Goal: Task Accomplishment & Management: Complete application form

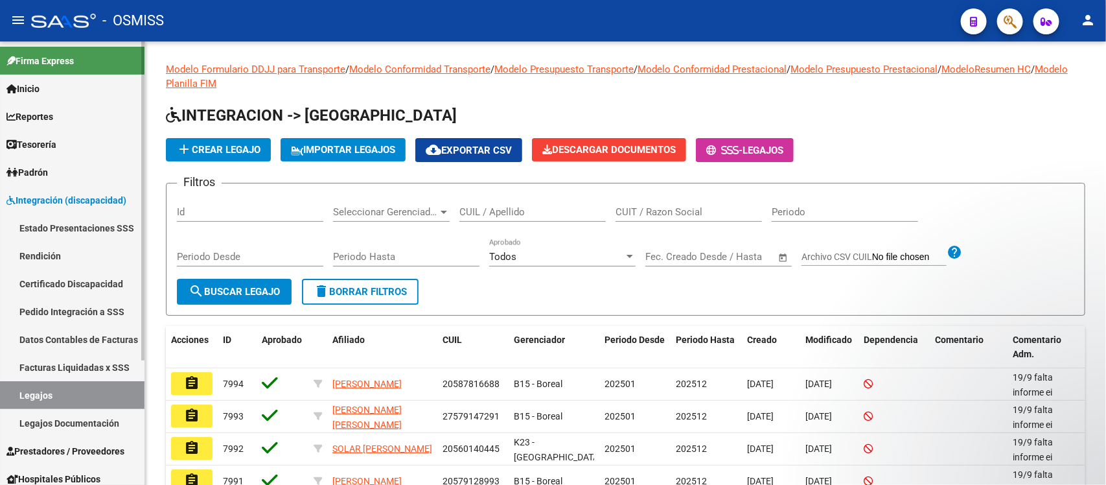
click at [80, 387] on span "Prestadores / Proveedores" at bounding box center [65, 451] width 118 height 14
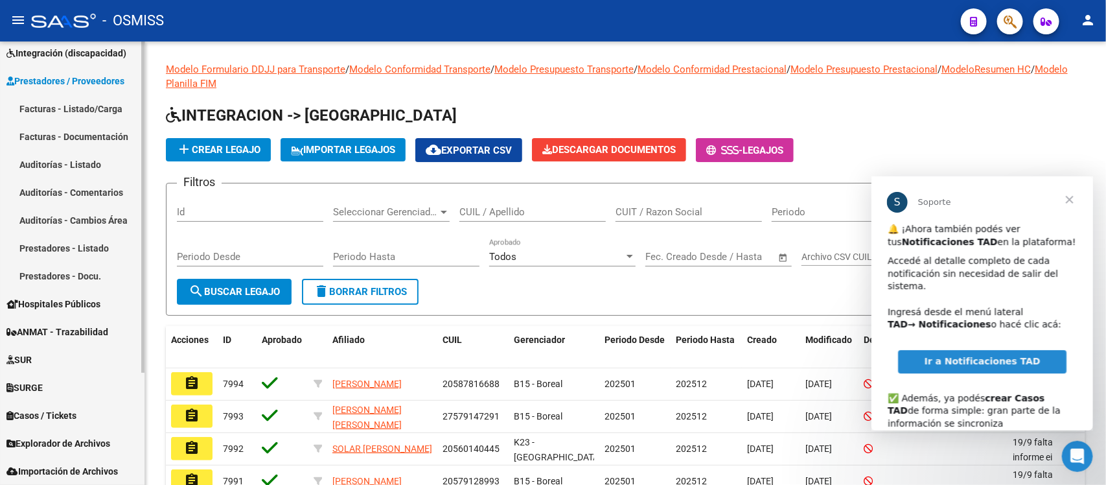
scroll to position [146, 0]
click at [884, 197] on span "Cerrar" at bounding box center [1069, 199] width 47 height 47
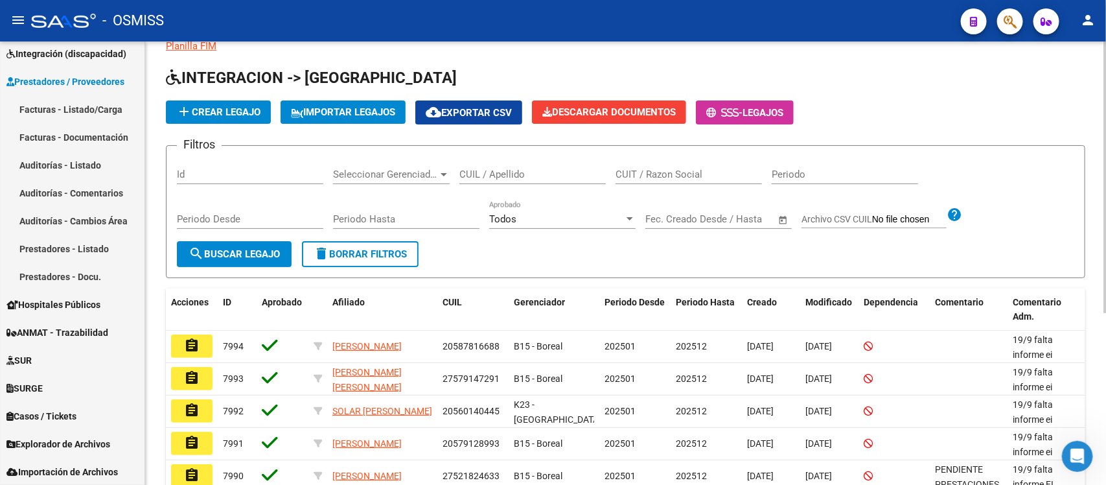
scroll to position [0, 0]
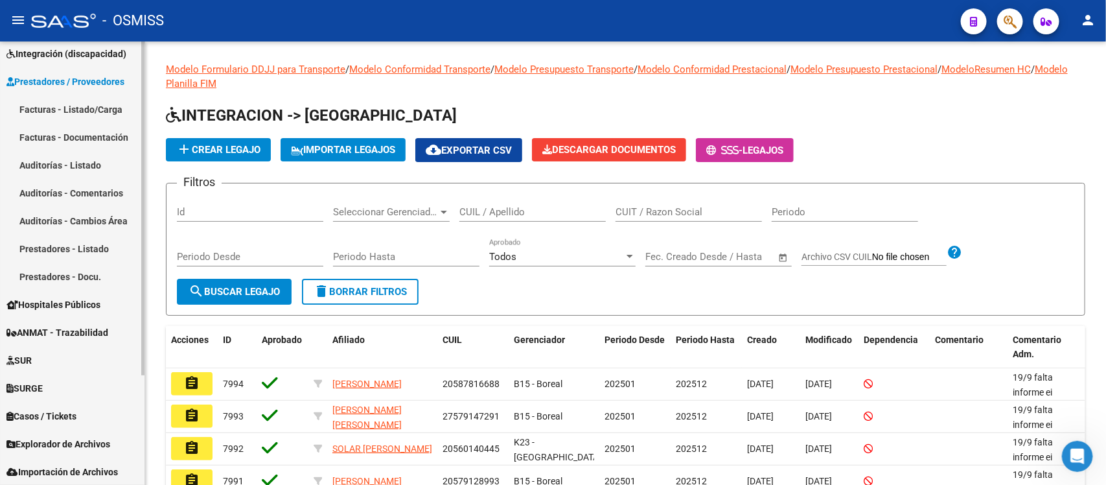
click at [68, 104] on link "Facturas - Listado/Carga" at bounding box center [72, 109] width 144 height 28
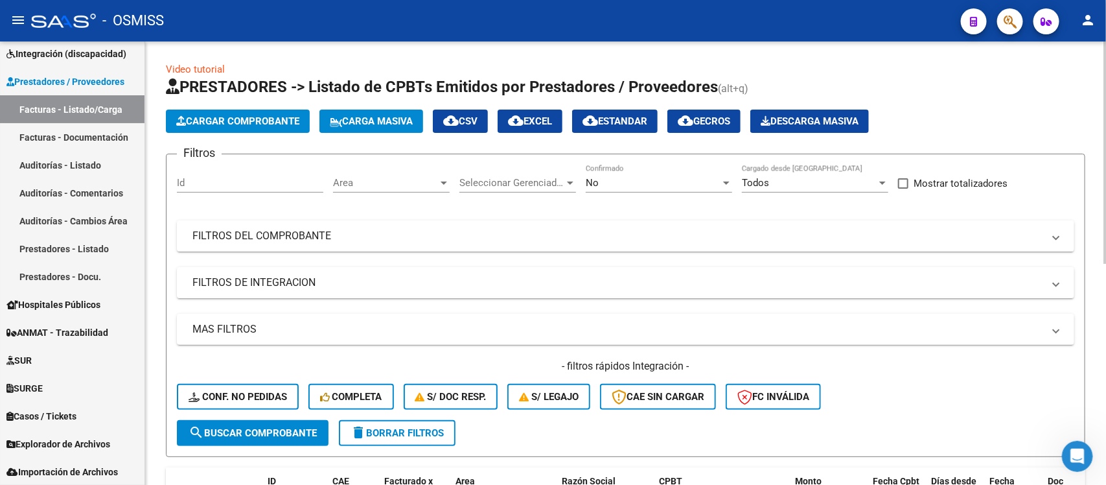
click at [426, 182] on span "Area" at bounding box center [385, 183] width 105 height 12
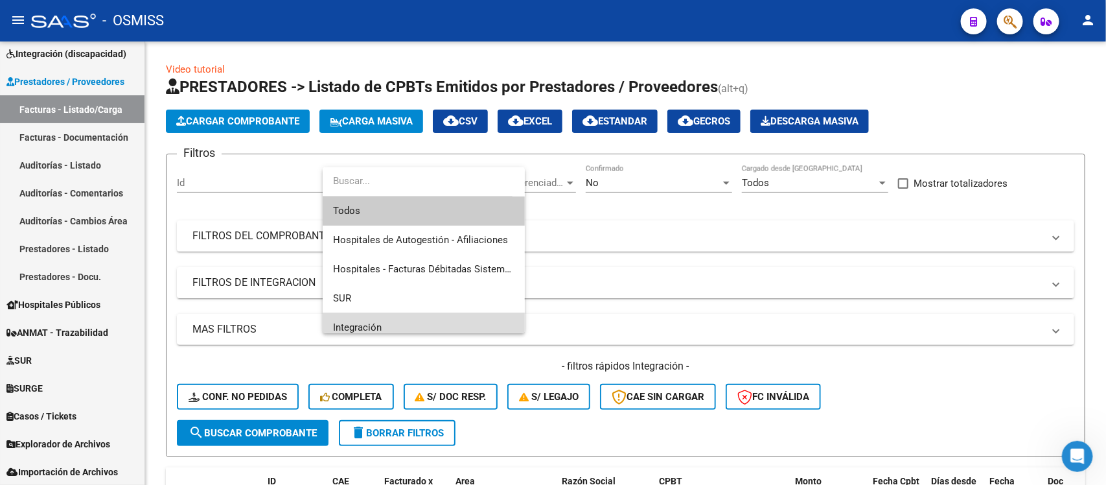
click at [425, 325] on span "Integración" at bounding box center [423, 327] width 181 height 29
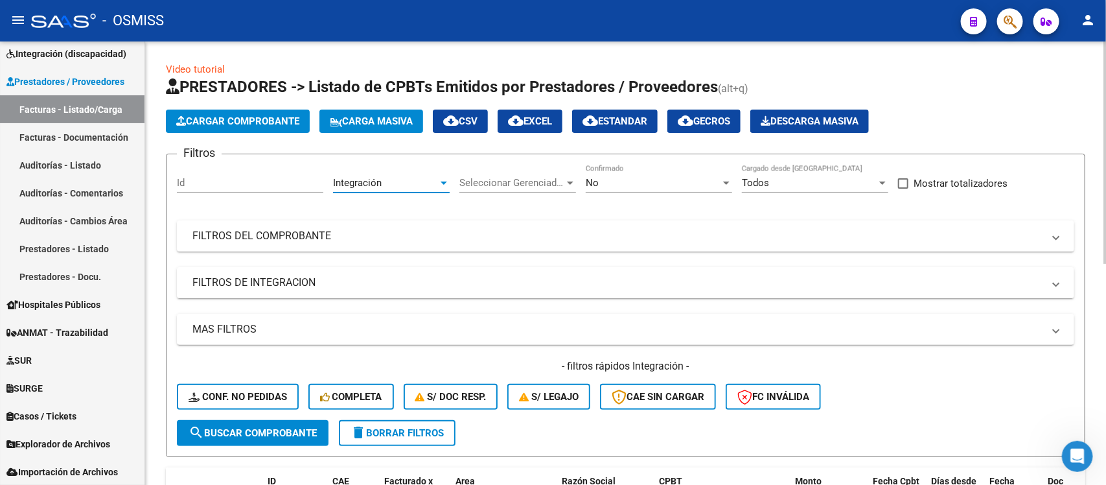
click at [538, 179] on span "Seleccionar Gerenciador" at bounding box center [511, 183] width 105 height 12
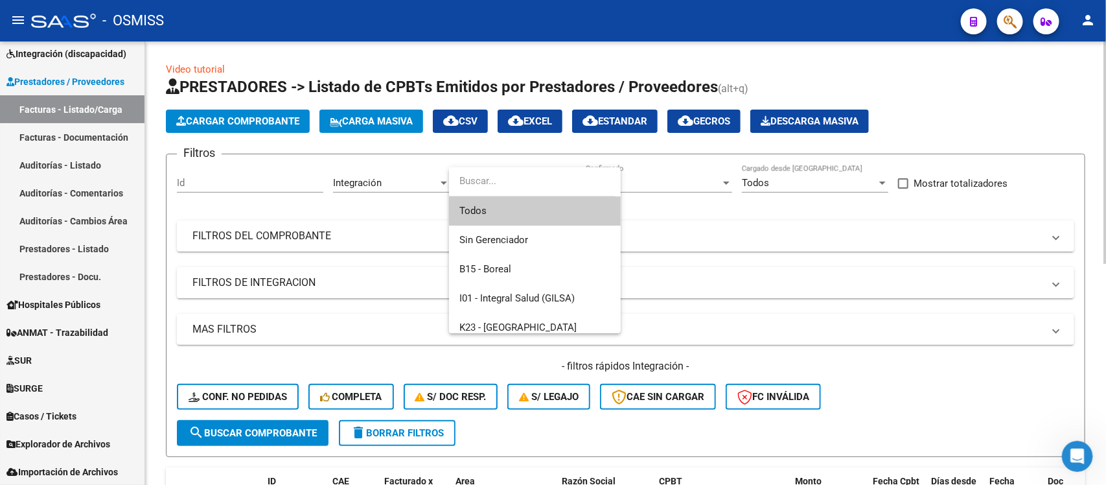
click at [529, 214] on span "Todos" at bounding box center [534, 210] width 151 height 29
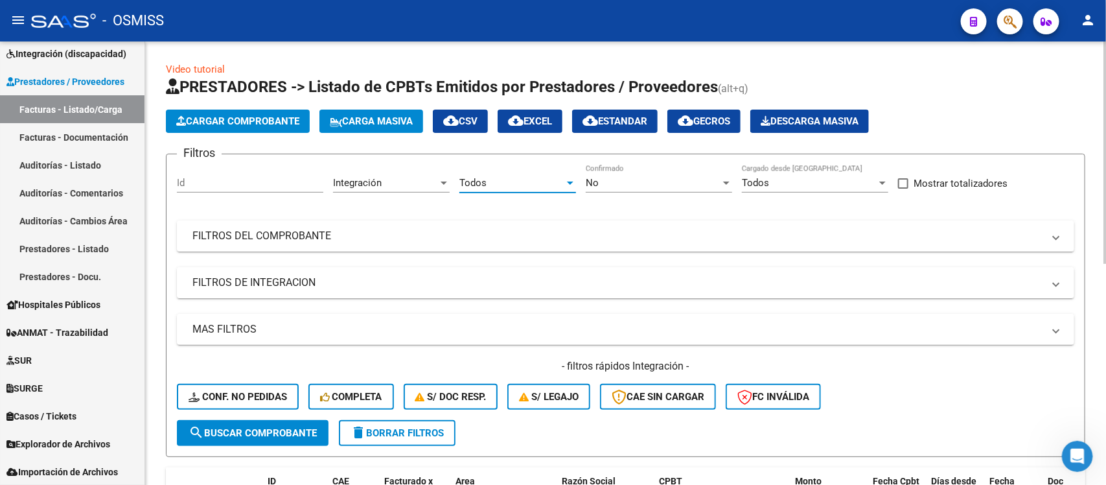
click at [538, 186] on div "Todos" at bounding box center [511, 183] width 105 height 12
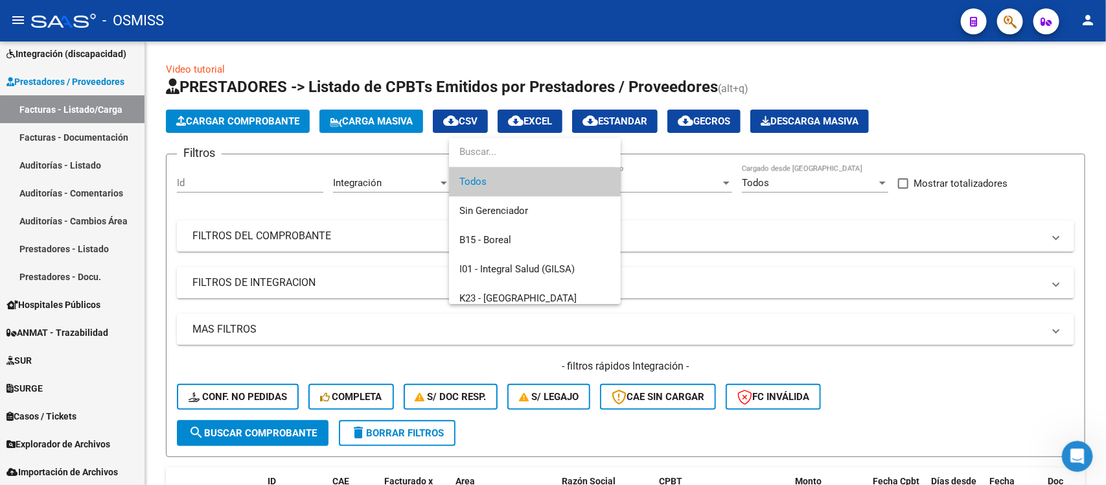
click at [541, 186] on span "Todos" at bounding box center [534, 181] width 151 height 29
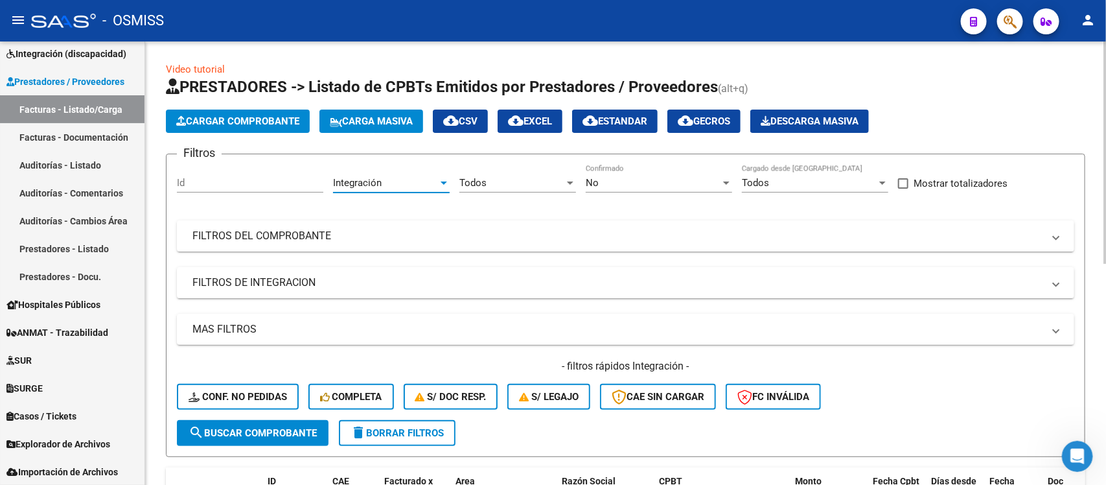
click at [407, 183] on div "Integración" at bounding box center [385, 183] width 105 height 12
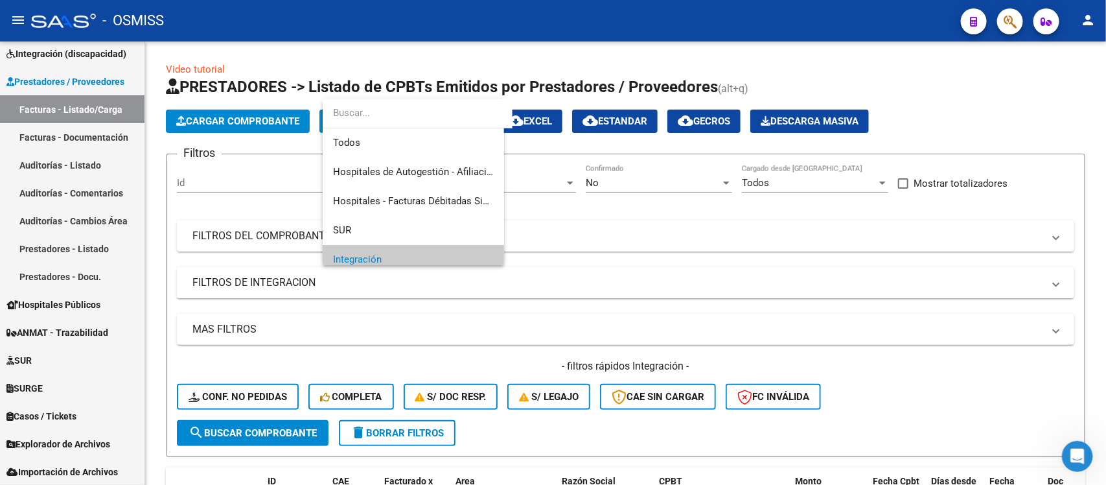
scroll to position [78, 0]
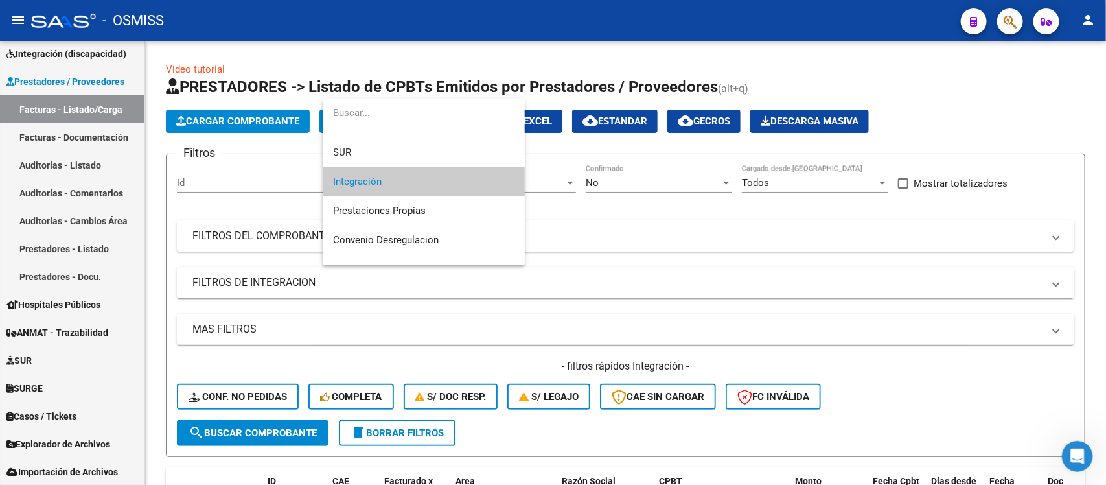
click at [415, 180] on span "Integración" at bounding box center [423, 181] width 181 height 29
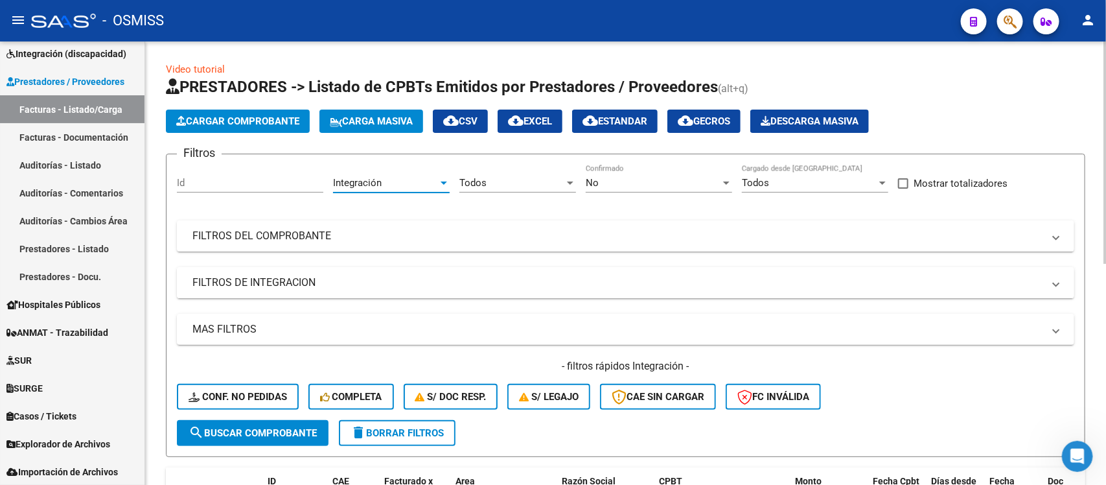
click at [397, 290] on mat-expansion-panel-header "FILTROS DE INTEGRACION" at bounding box center [625, 282] width 897 height 31
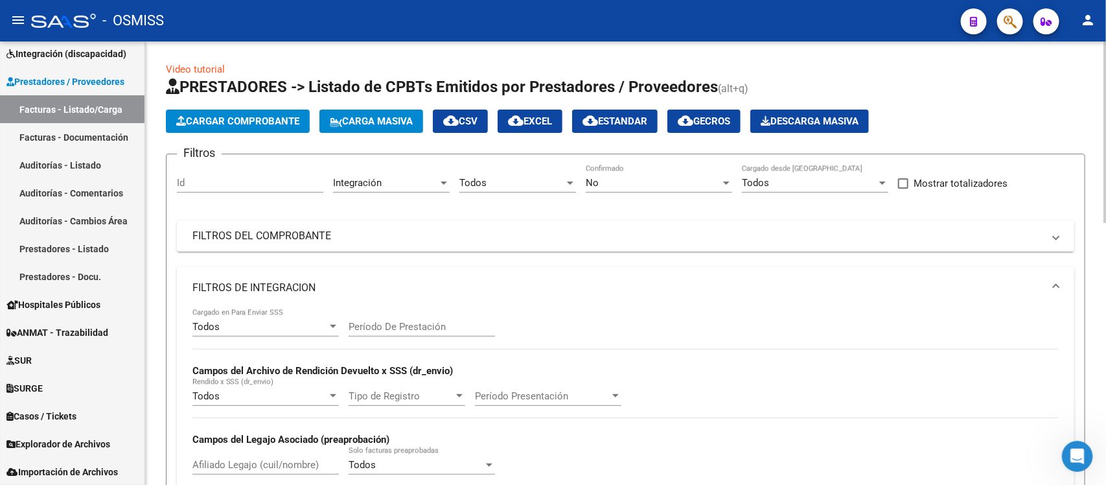
click at [413, 327] on input "Período De Prestación" at bounding box center [422, 327] width 146 height 12
type input "202508"
click at [867, 339] on div "Todos Cargado en Para Enviar SSS 202508 Período De Prestación Campos del Archiv…" at bounding box center [625, 397] width 866 height 178
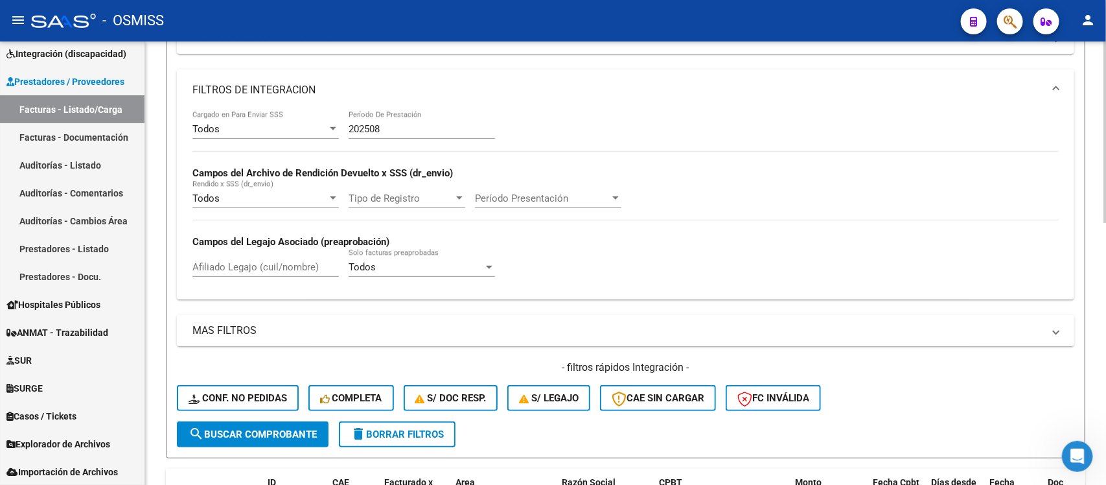
scroll to position [243, 0]
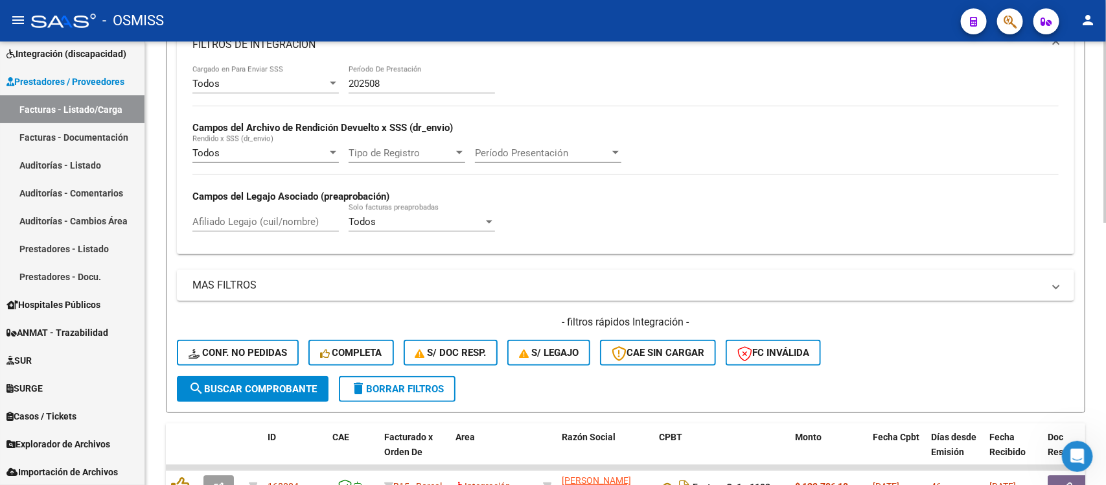
click at [273, 387] on span "search Buscar Comprobante" at bounding box center [253, 389] width 128 height 12
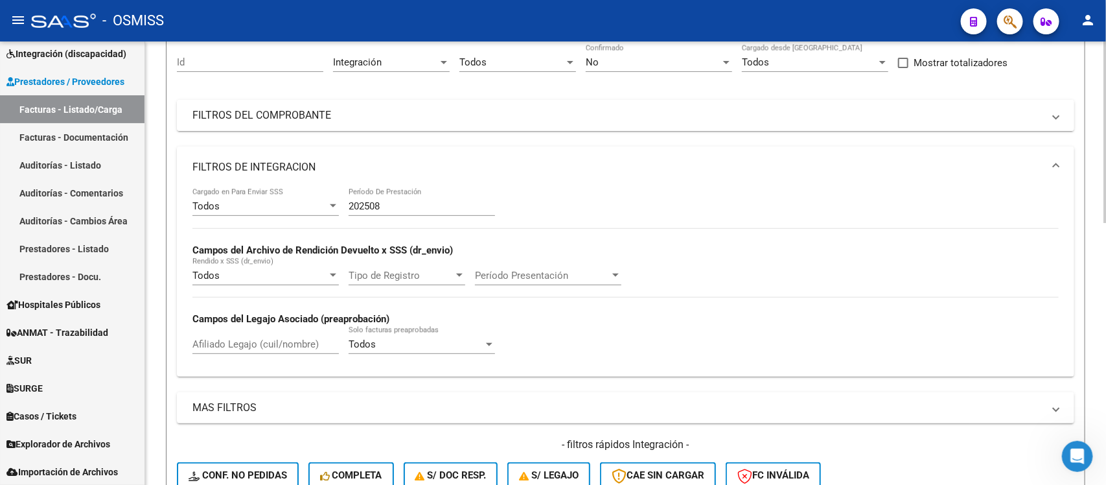
scroll to position [81, 0]
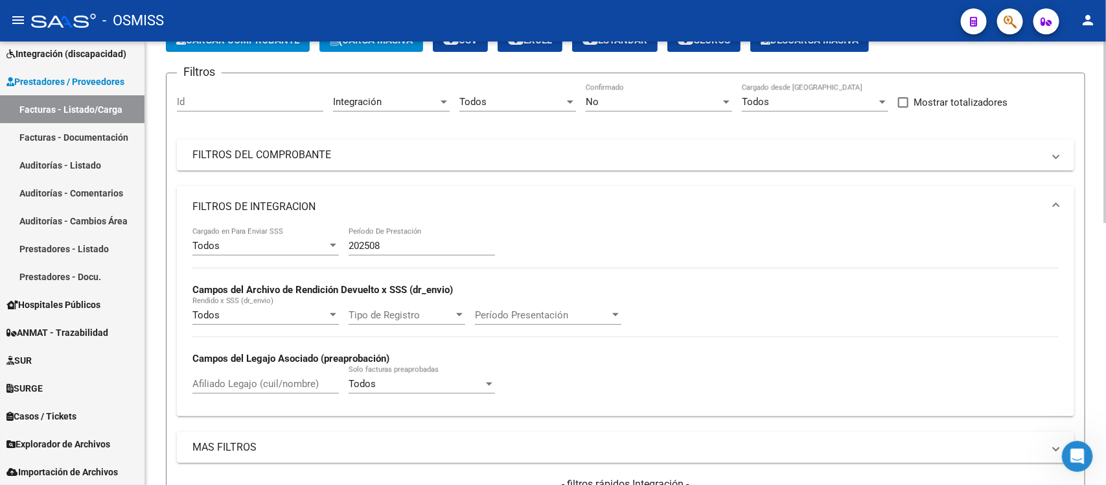
click at [779, 201] on mat-panel-title "FILTROS DE INTEGRACION" at bounding box center [617, 207] width 851 height 14
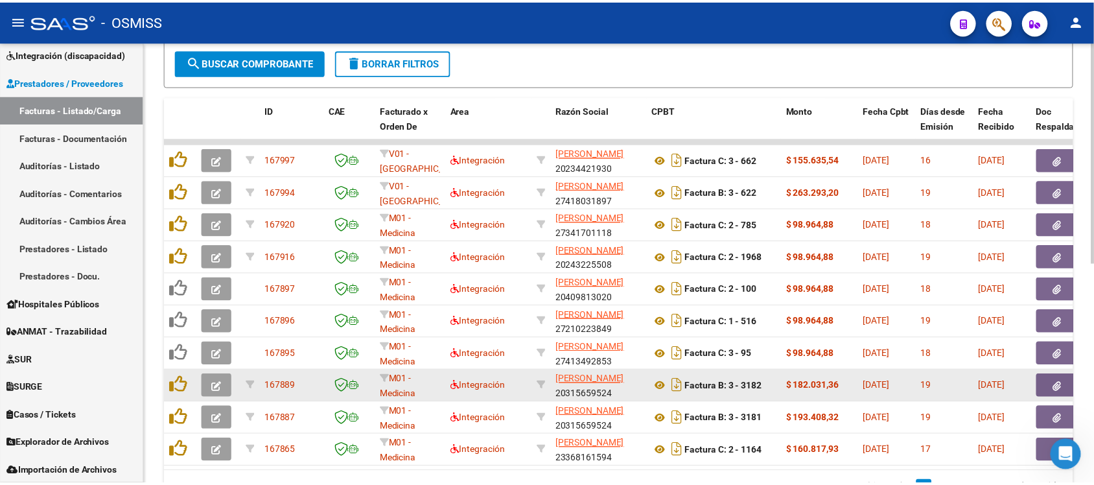
scroll to position [361, 0]
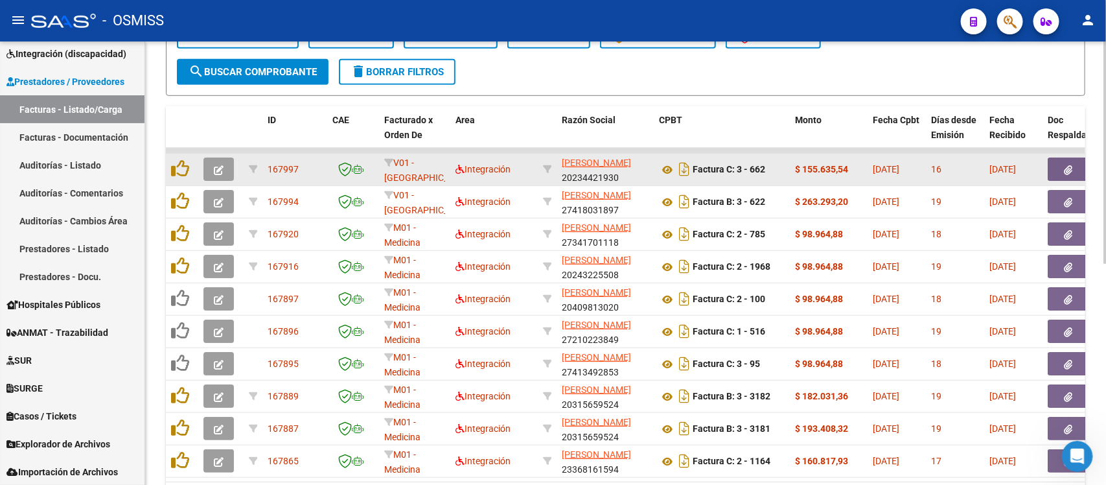
click at [217, 166] on icon "button" at bounding box center [219, 170] width 10 height 10
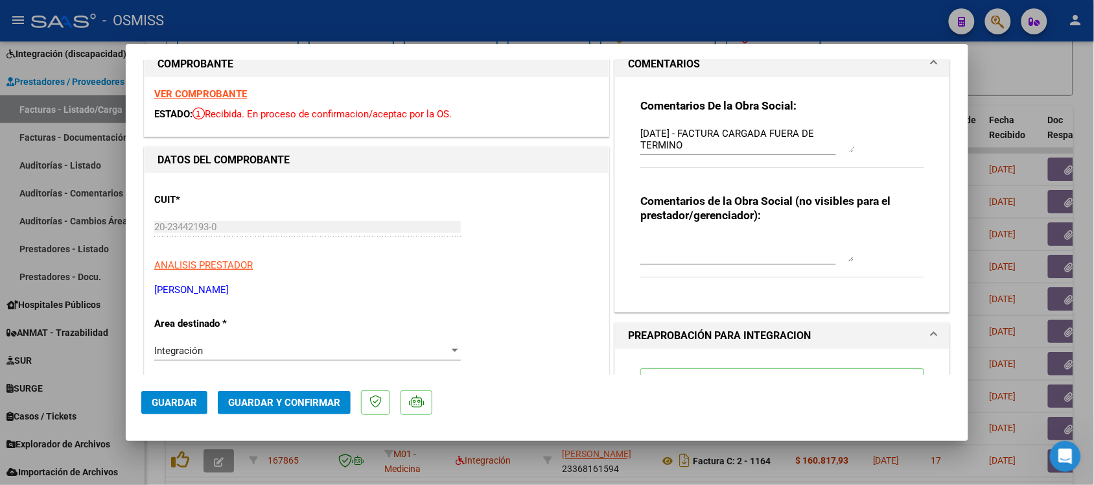
scroll to position [0, 0]
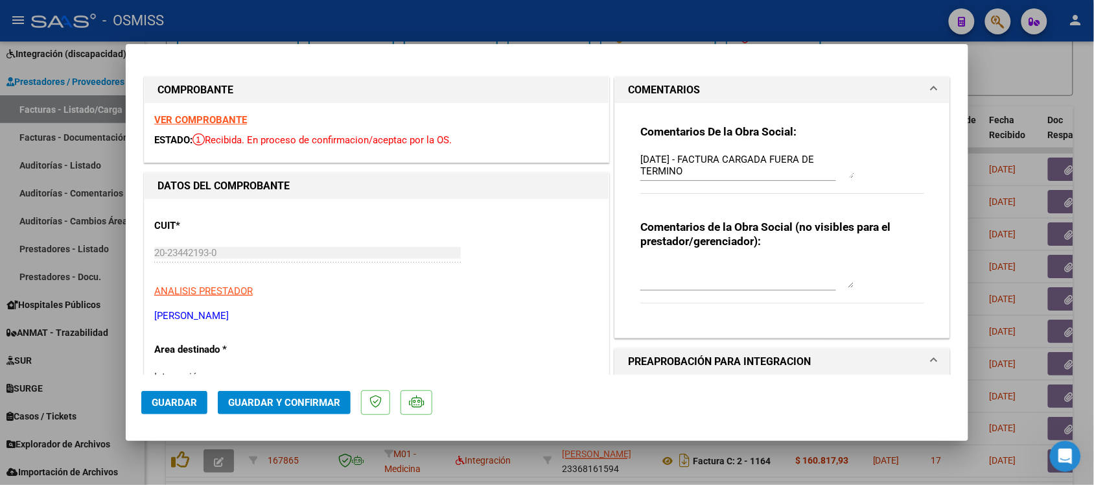
click at [211, 118] on strong "VER COMPROBANTE" at bounding box center [200, 120] width 93 height 12
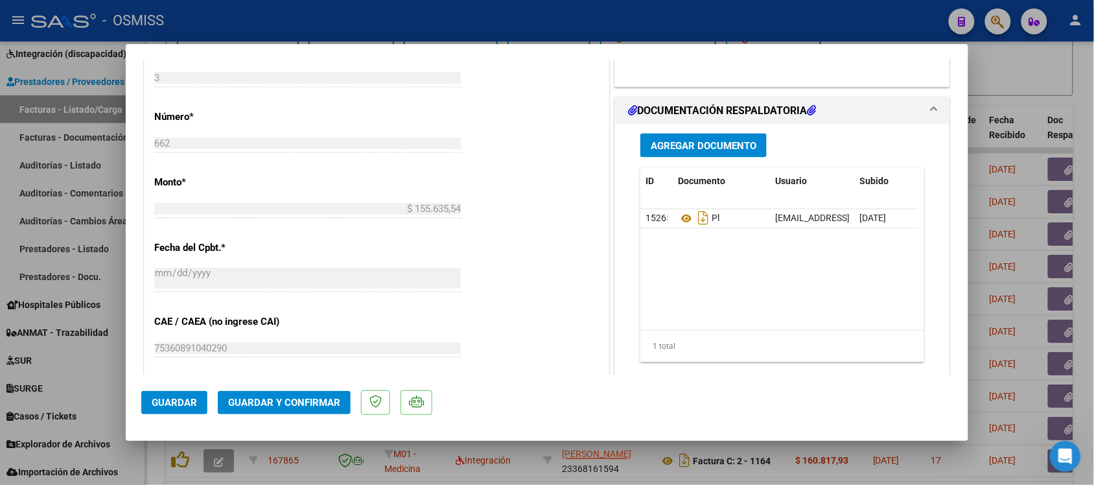
scroll to position [648, 0]
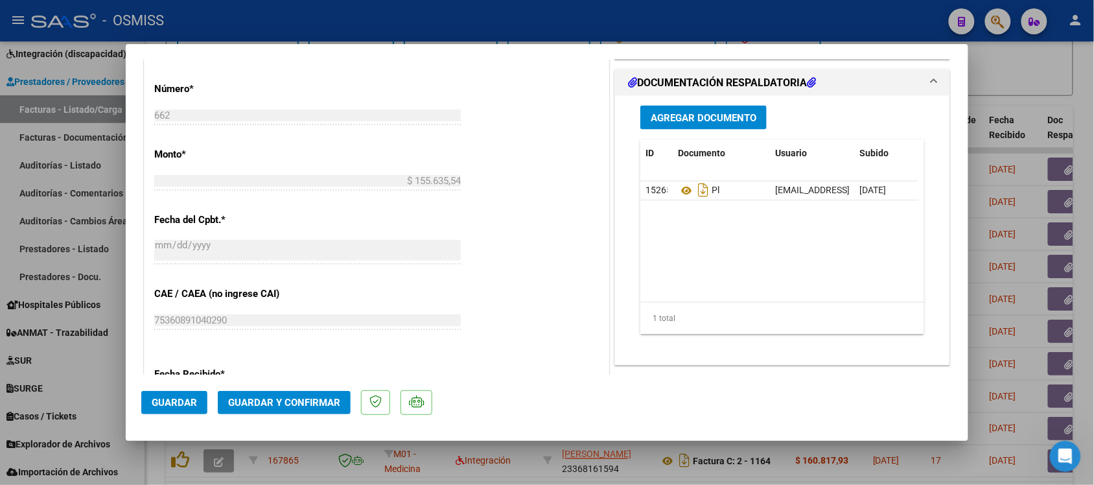
click at [884, 75] on div at bounding box center [547, 242] width 1094 height 485
type input "$ 0,00"
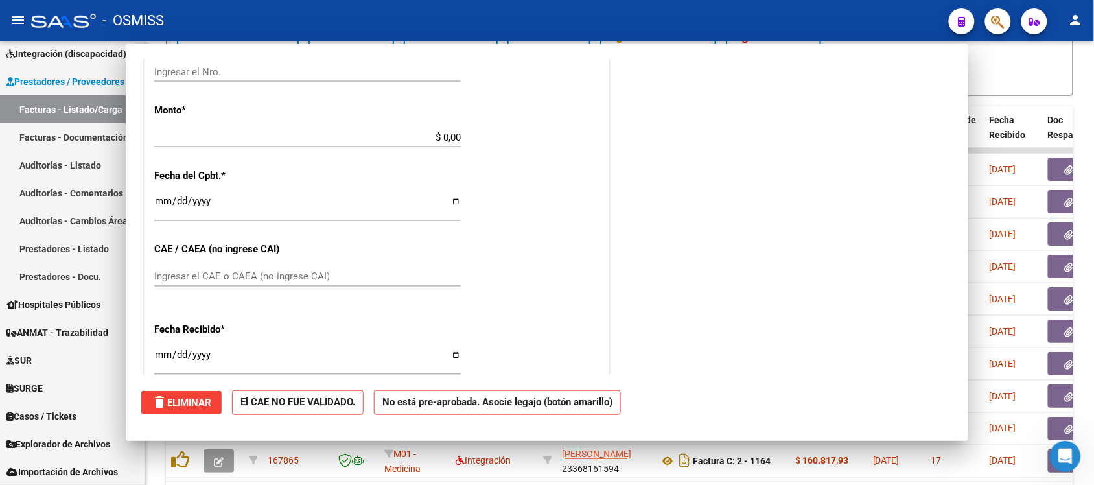
scroll to position [604, 0]
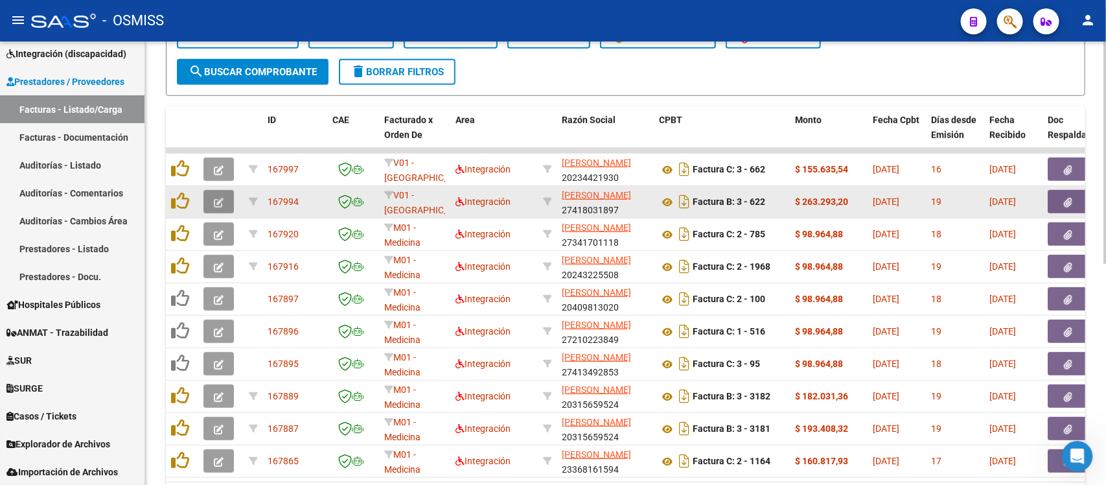
click at [222, 198] on icon "button" at bounding box center [219, 203] width 10 height 10
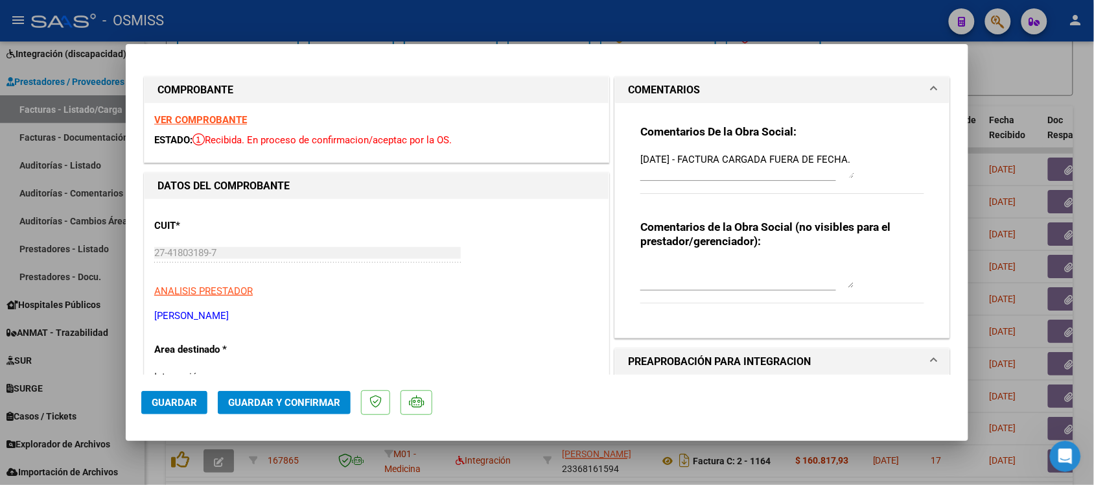
click at [884, 83] on div at bounding box center [547, 242] width 1094 height 485
type input "$ 0,00"
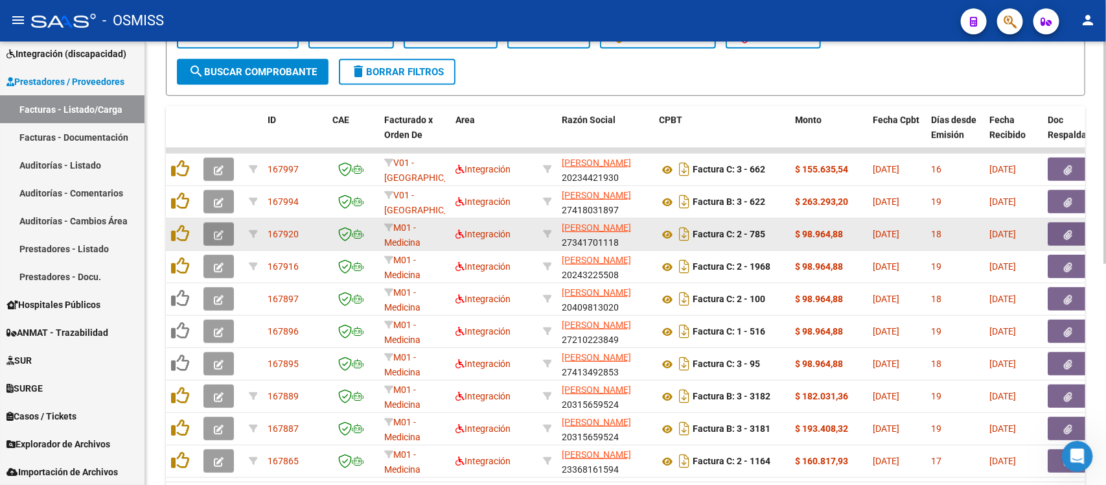
click at [214, 230] on icon "button" at bounding box center [219, 235] width 10 height 10
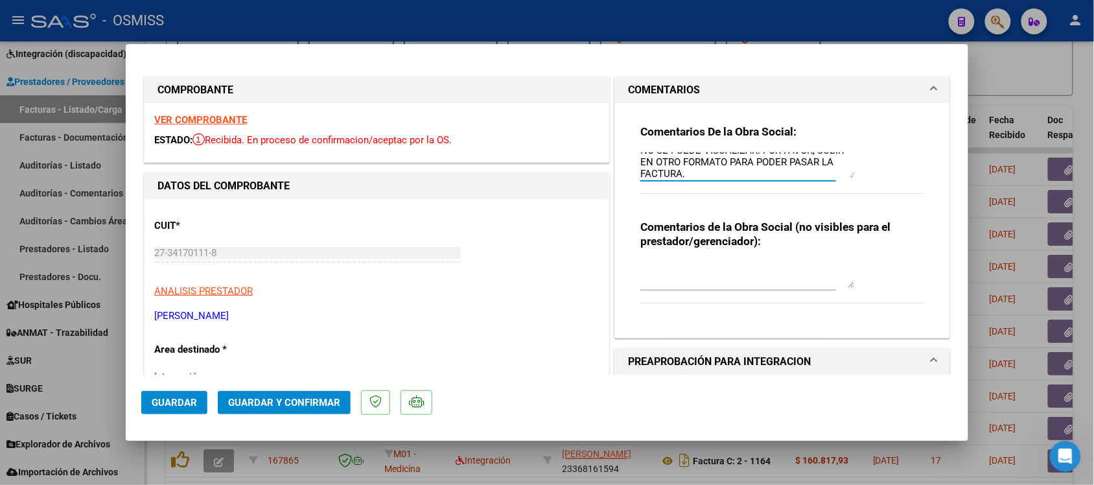
scroll to position [34, 0]
click at [603, 115] on div "COMPROBANTE VER COMPROBANTE ESTADO: Recibida. En proceso de confirmacion/acepta…" at bounding box center [376, 119] width 470 height 86
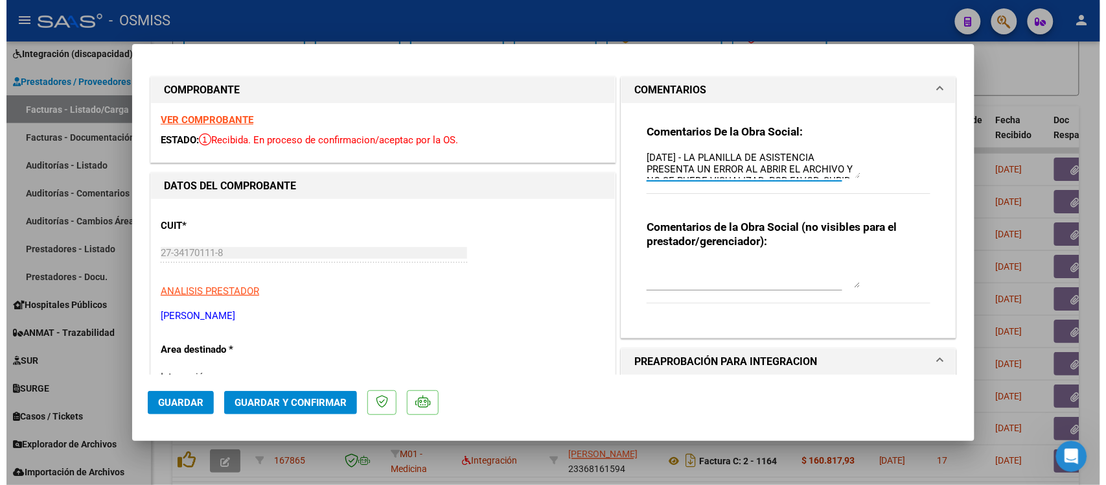
scroll to position [0, 0]
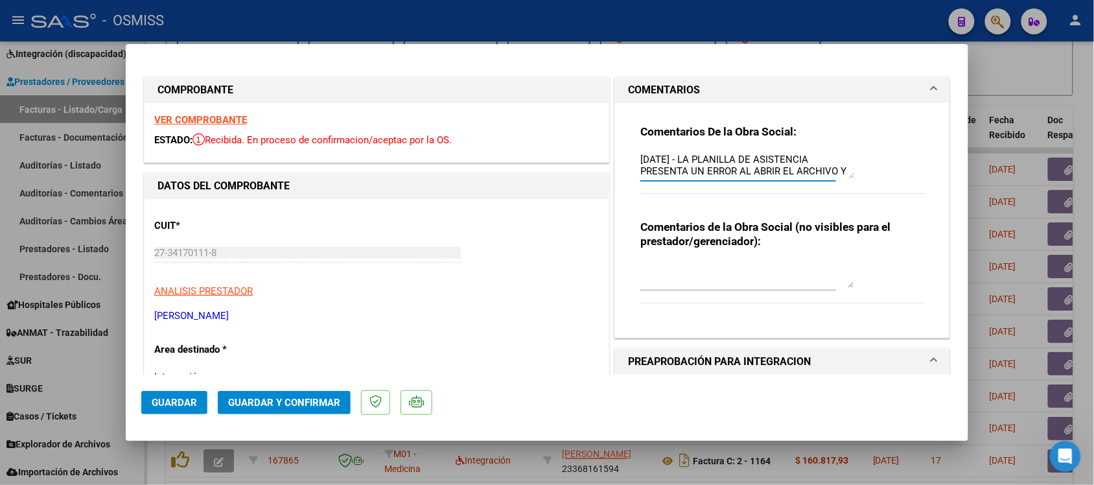
click at [630, 117] on div "Comentarios De la Obra Social: [DATE] - LA PLANILLA DE ASISTENCIA PRESENTA UN E…" at bounding box center [781, 215] width 303 height 224
click at [884, 78] on div at bounding box center [547, 242] width 1094 height 485
type input "$ 0,00"
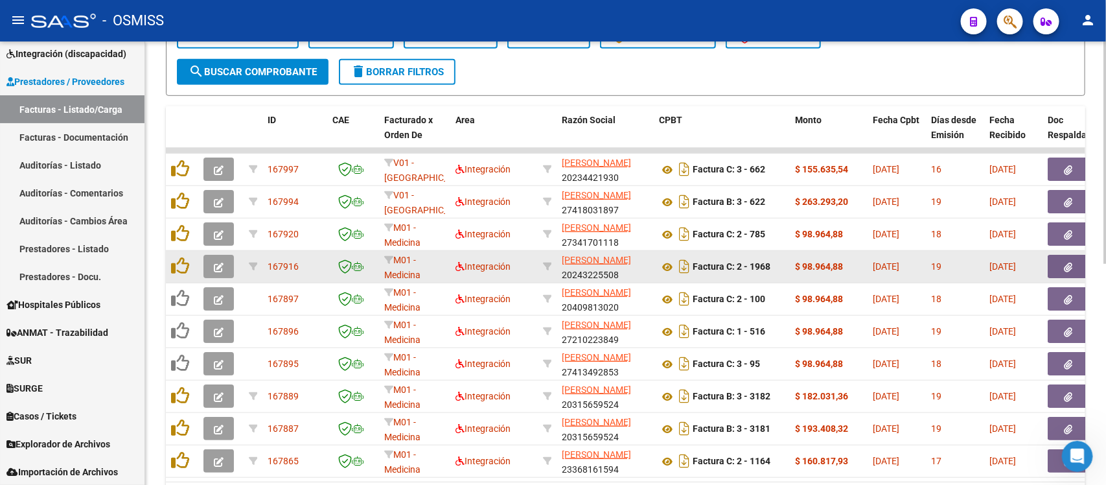
click at [222, 262] on icon "button" at bounding box center [219, 267] width 10 height 10
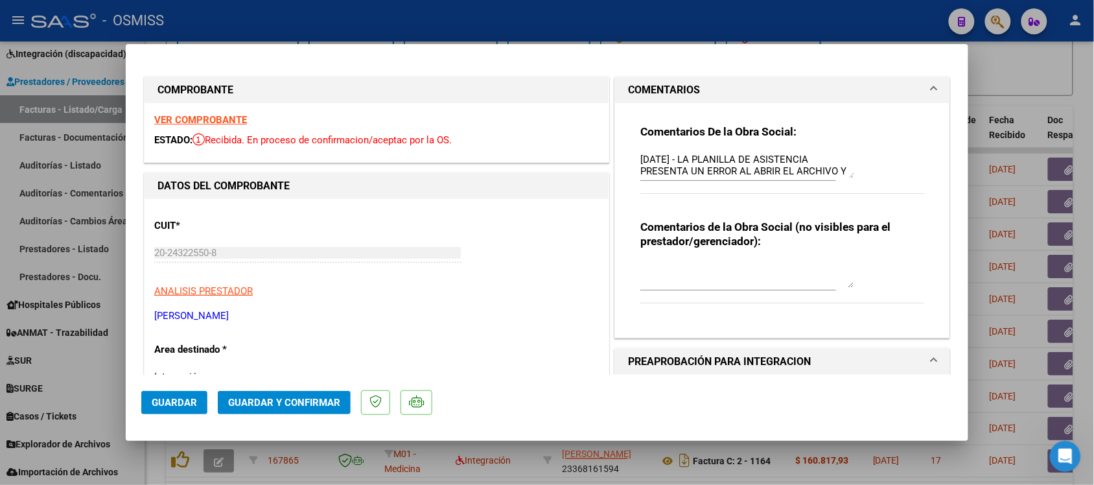
click at [884, 62] on div at bounding box center [547, 242] width 1094 height 485
type input "$ 0,00"
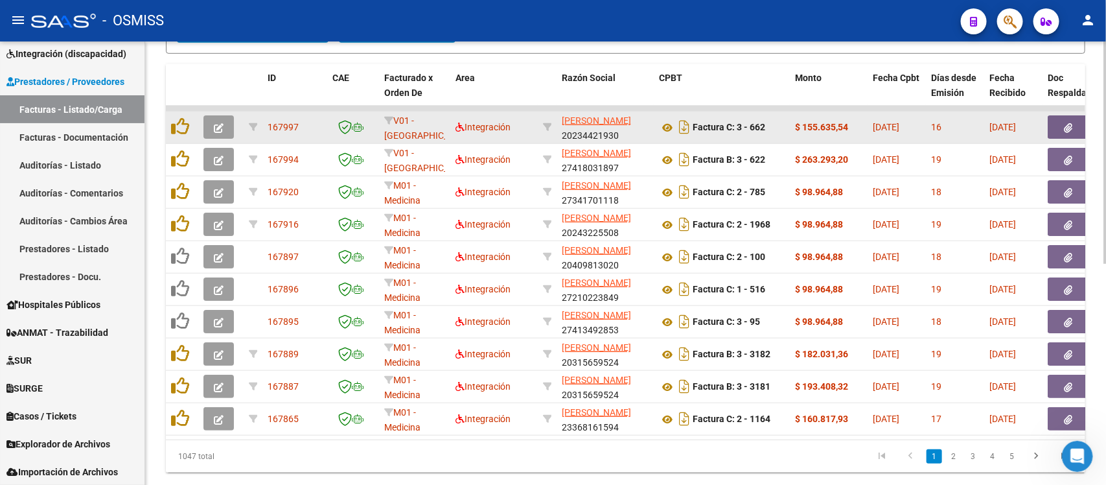
scroll to position [442, 0]
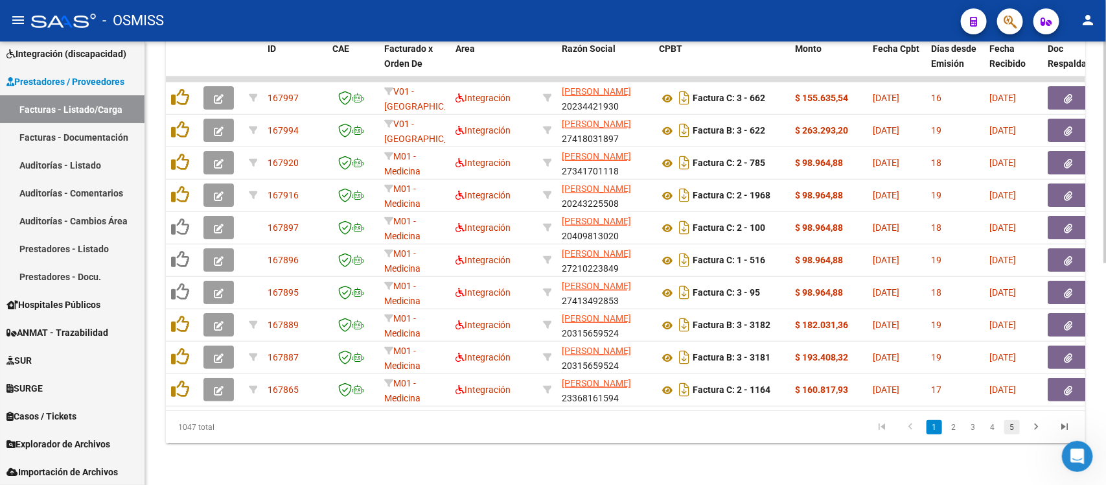
click at [884, 387] on link "5" at bounding box center [1012, 427] width 16 height 14
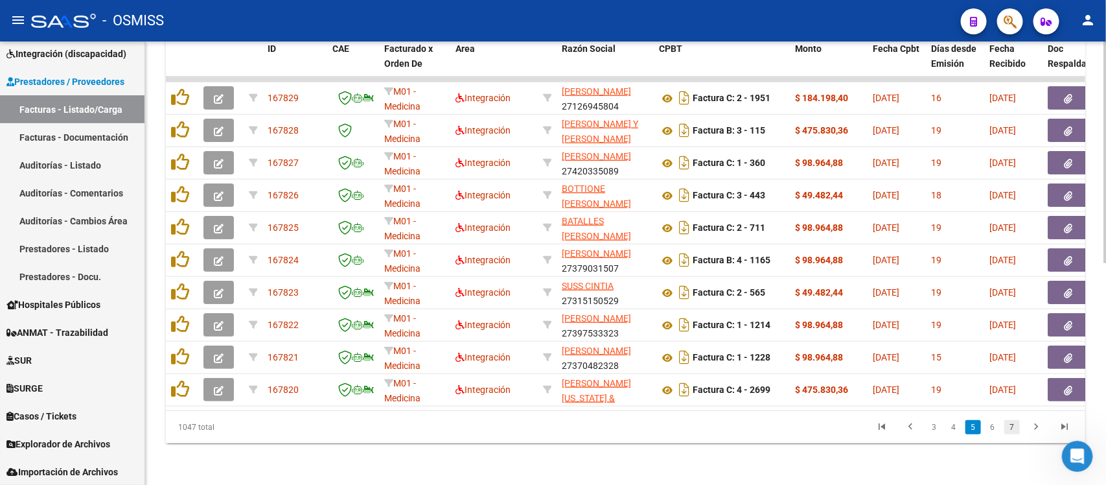
click at [884, 387] on link "7" at bounding box center [1012, 427] width 16 height 14
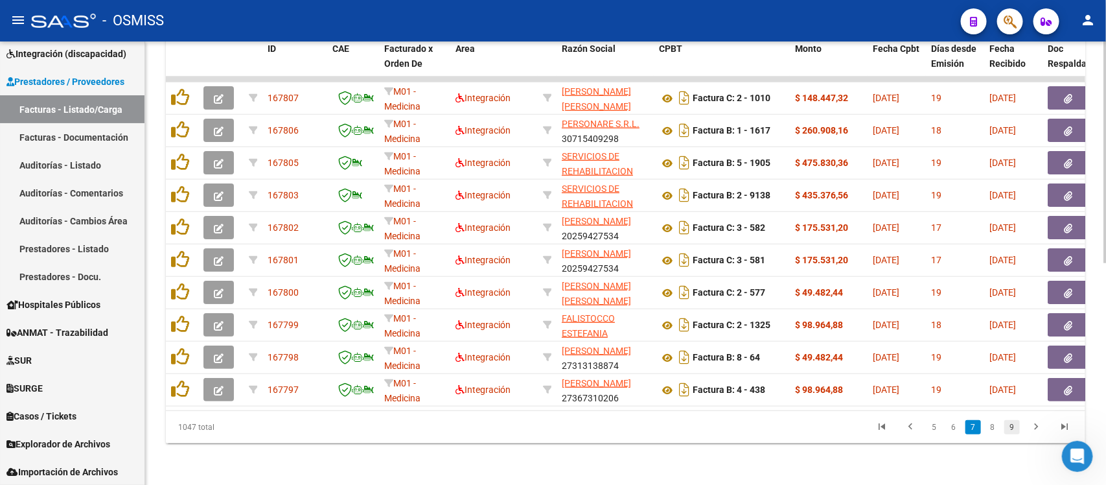
click at [884, 387] on link "9" at bounding box center [1012, 427] width 16 height 14
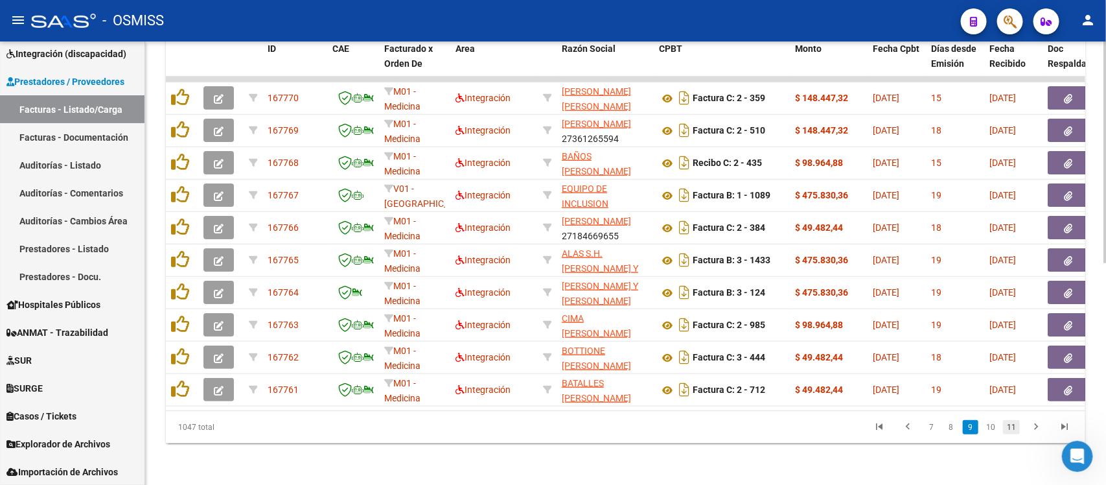
click at [884, 387] on link "11" at bounding box center [1011, 427] width 17 height 14
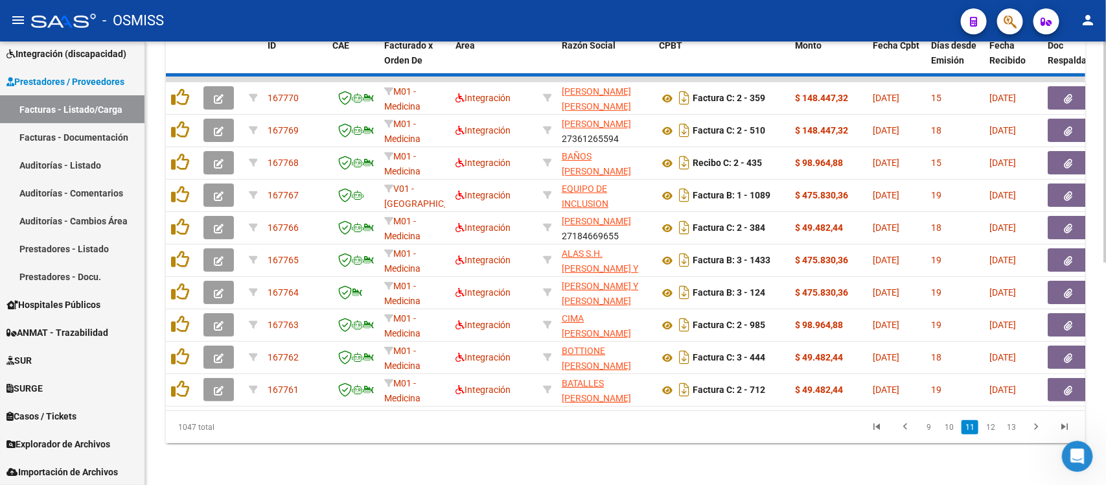
click at [884, 387] on div "1047 total 9 10 11 12 13" at bounding box center [625, 427] width 919 height 32
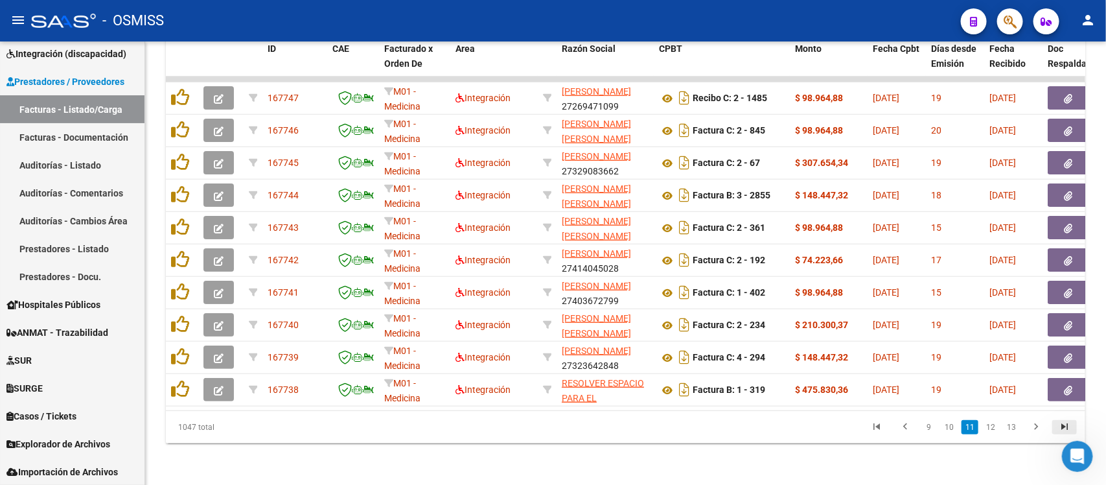
click at [884, 387] on icon "go to last page" at bounding box center [1064, 429] width 17 height 16
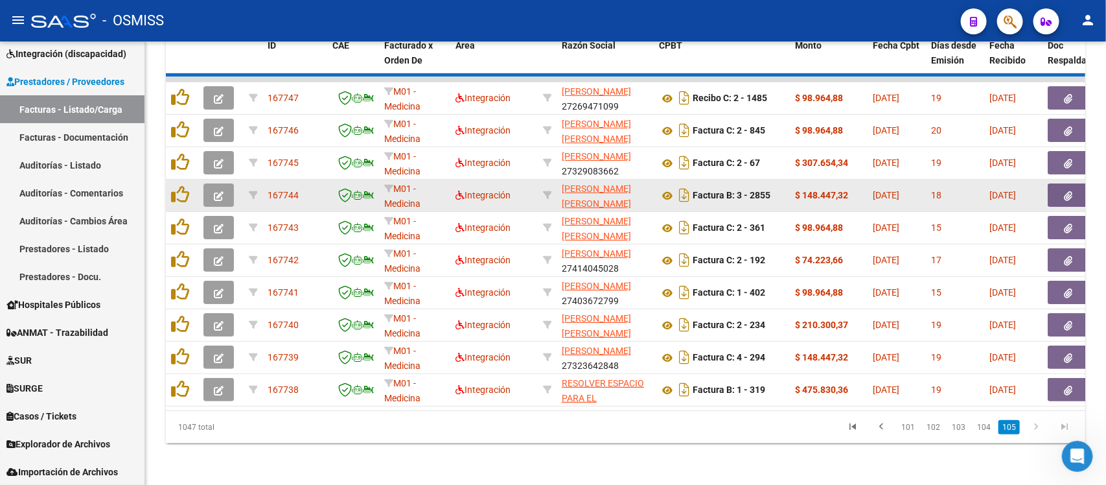
scroll to position [345, 0]
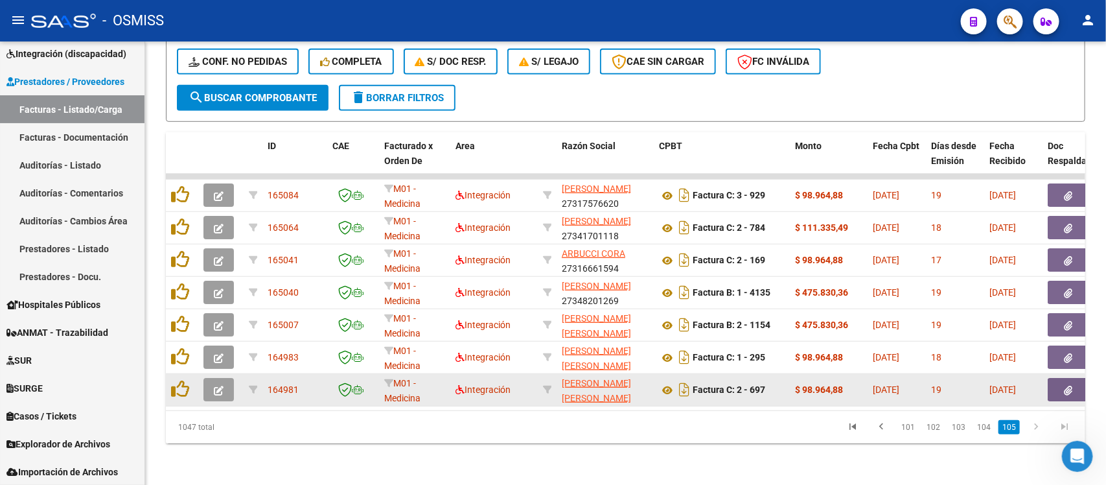
click at [220, 386] on icon "button" at bounding box center [219, 391] width 10 height 10
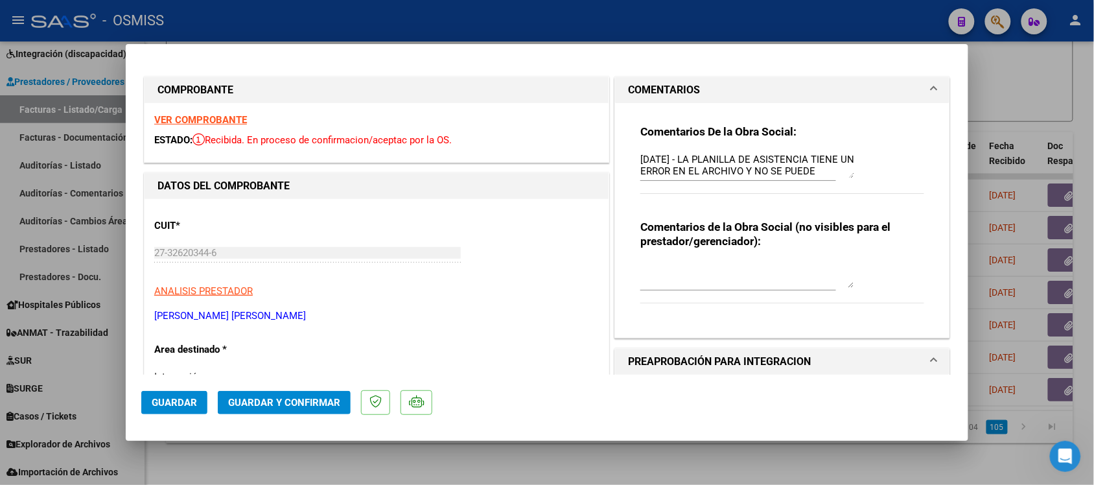
click at [884, 118] on div at bounding box center [547, 242] width 1094 height 485
type input "$ 0,00"
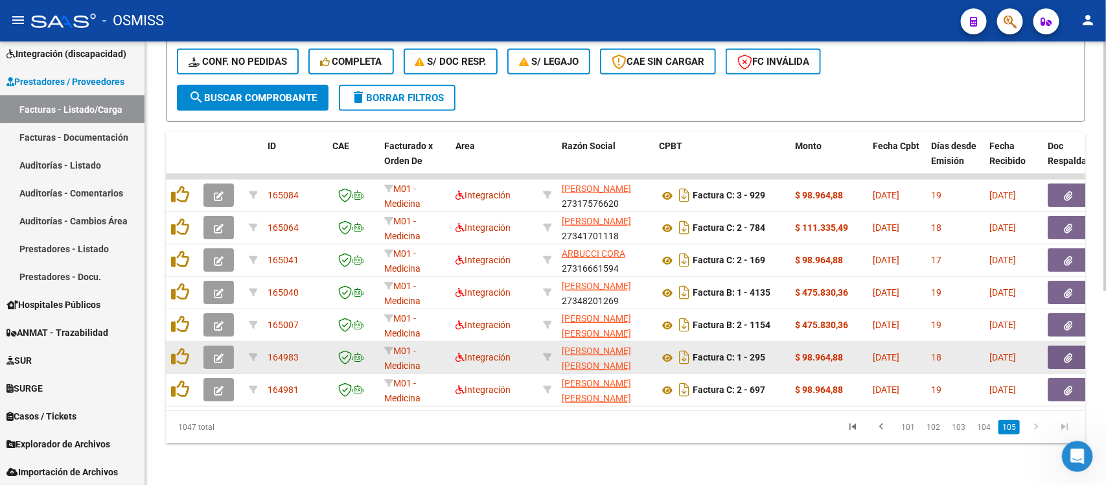
click at [218, 353] on icon "button" at bounding box center [219, 358] width 10 height 10
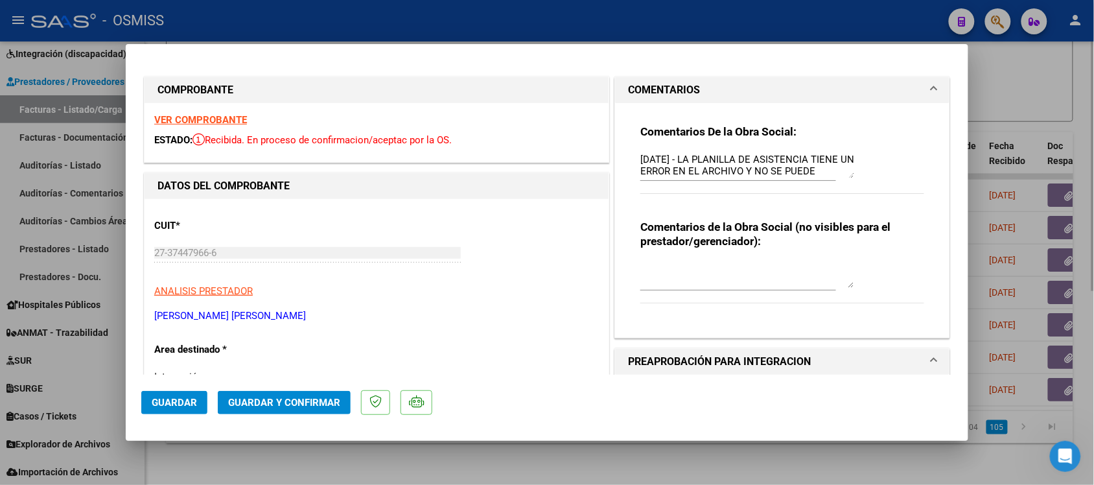
drag, startPoint x: 617, startPoint y: 455, endPoint x: 652, endPoint y: 474, distance: 40.0
click at [617, 387] on div at bounding box center [547, 242] width 1094 height 485
type input "$ 0,00"
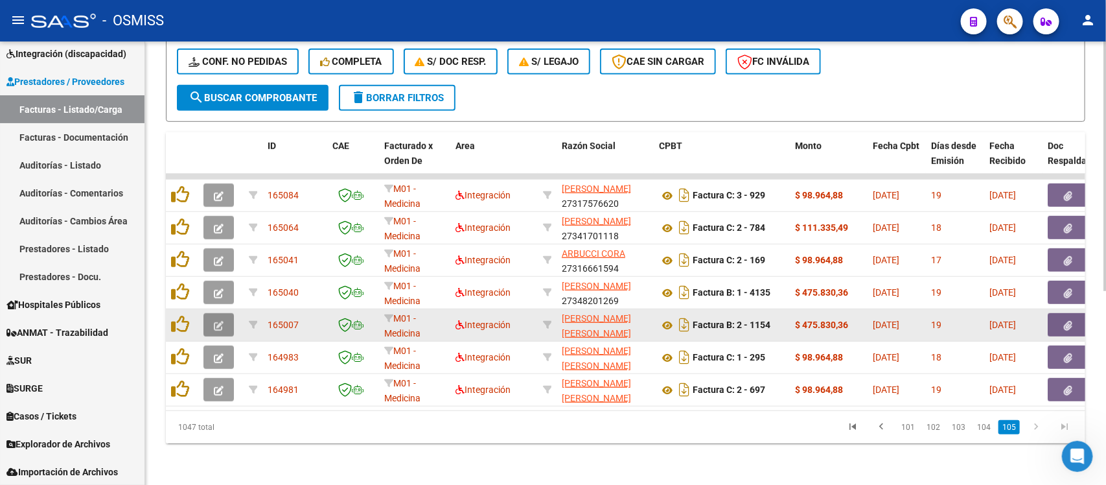
click at [232, 314] on button "button" at bounding box center [218, 324] width 30 height 23
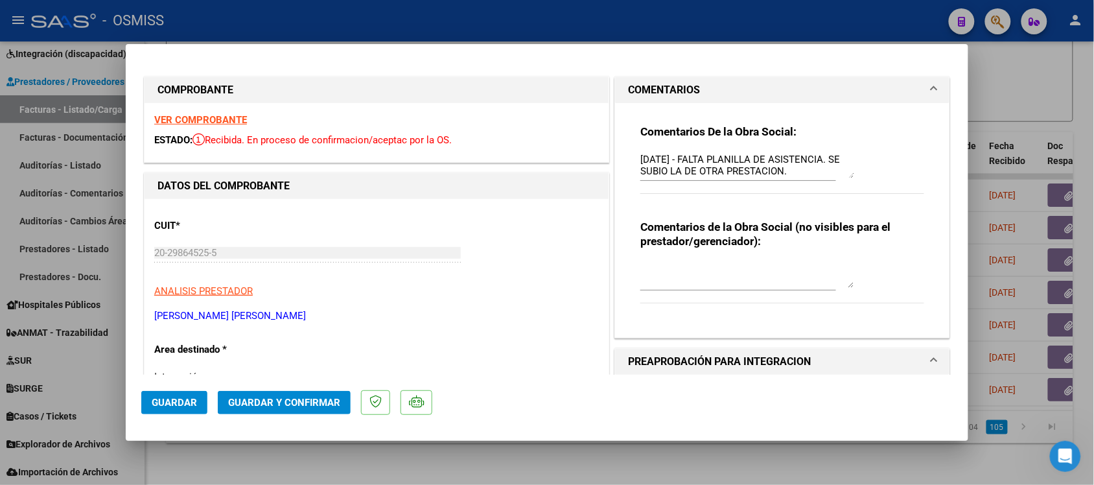
click at [571, 387] on div at bounding box center [547, 242] width 1094 height 485
type input "$ 0,00"
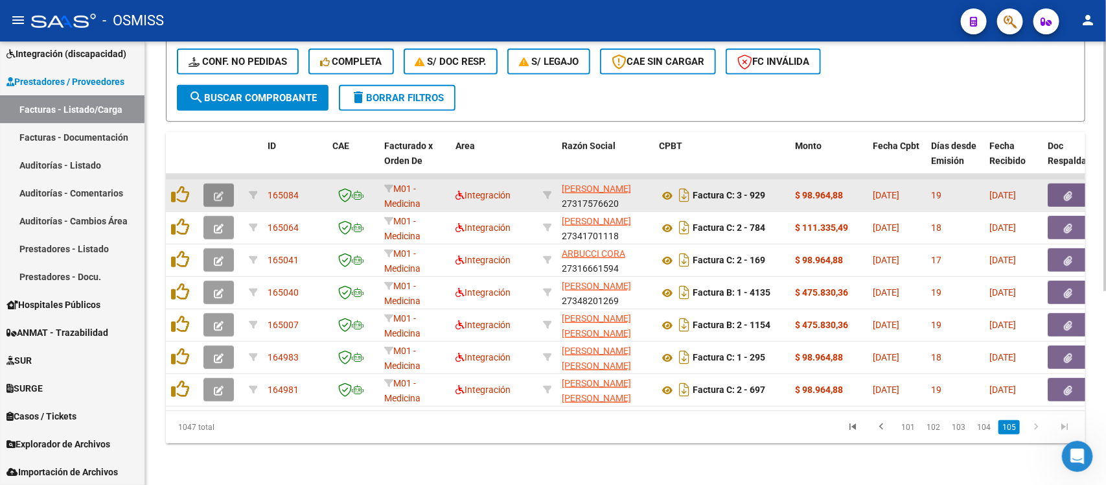
click at [219, 183] on button "button" at bounding box center [218, 194] width 30 height 23
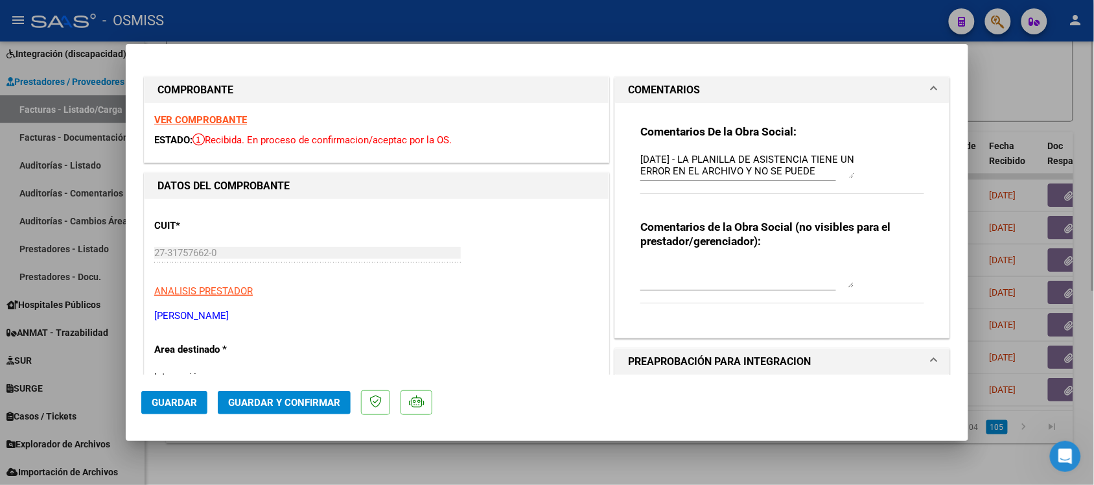
drag, startPoint x: 707, startPoint y: 460, endPoint x: 767, endPoint y: 463, distance: 59.7
click at [708, 387] on div at bounding box center [547, 242] width 1094 height 485
type input "$ 0,00"
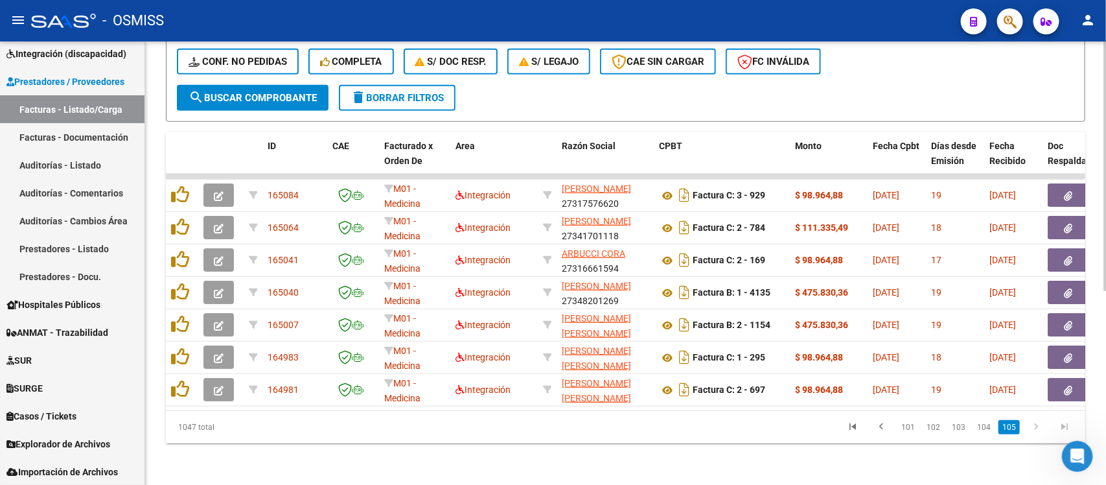
click at [884, 387] on link "104" at bounding box center [983, 427] width 21 height 14
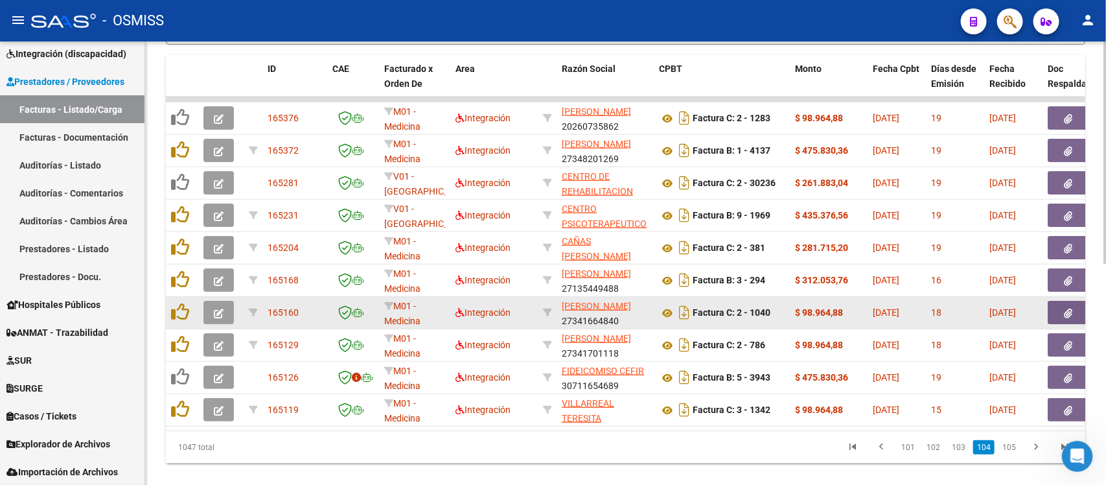
scroll to position [361, 0]
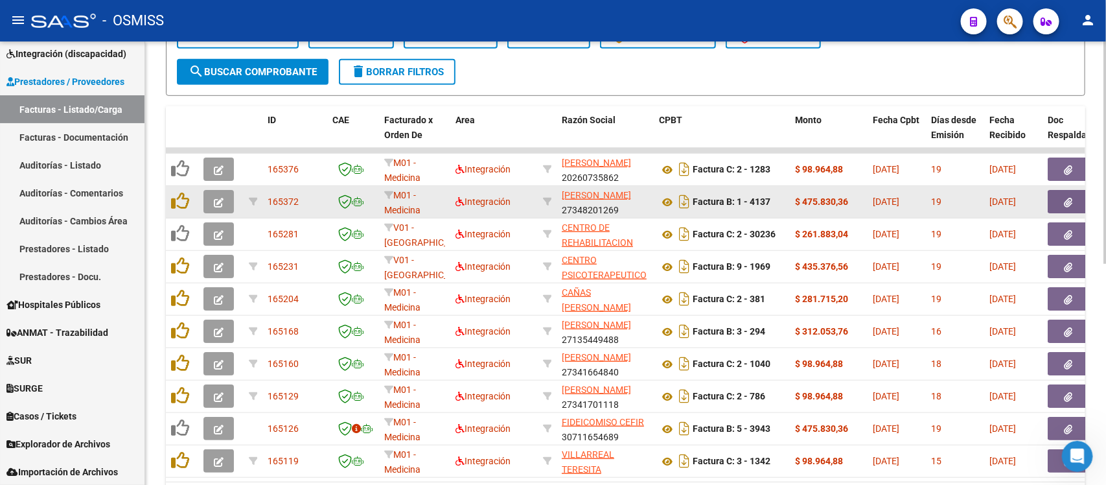
click at [221, 201] on icon "button" at bounding box center [219, 203] width 10 height 10
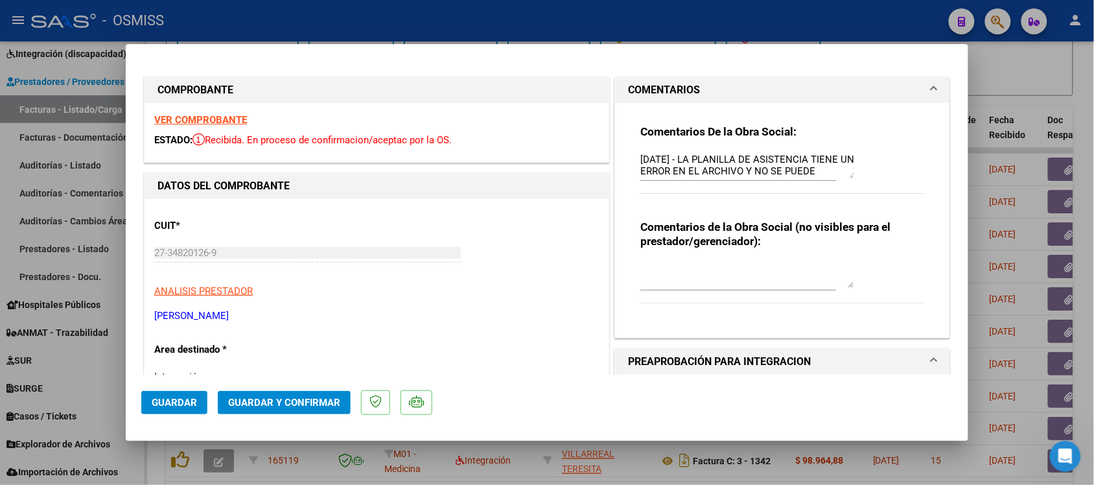
click at [582, 387] on div at bounding box center [547, 242] width 1094 height 485
type input "$ 0,00"
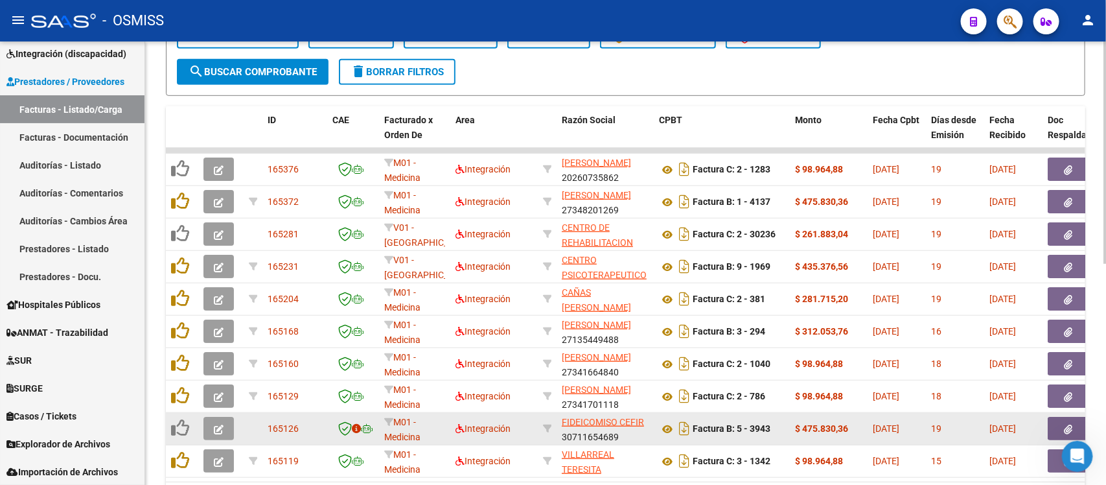
scroll to position [442, 0]
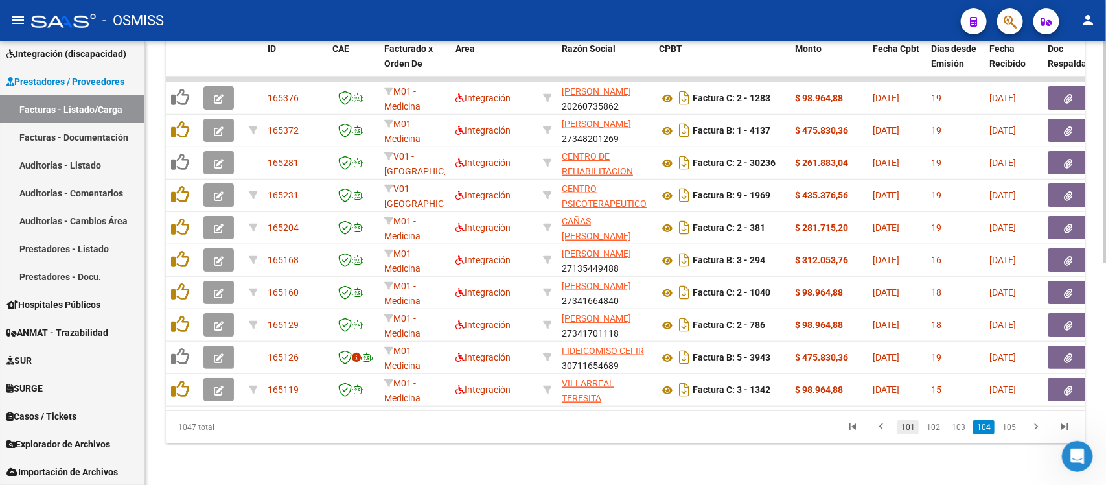
click at [884, 387] on link "101" at bounding box center [907, 427] width 21 height 14
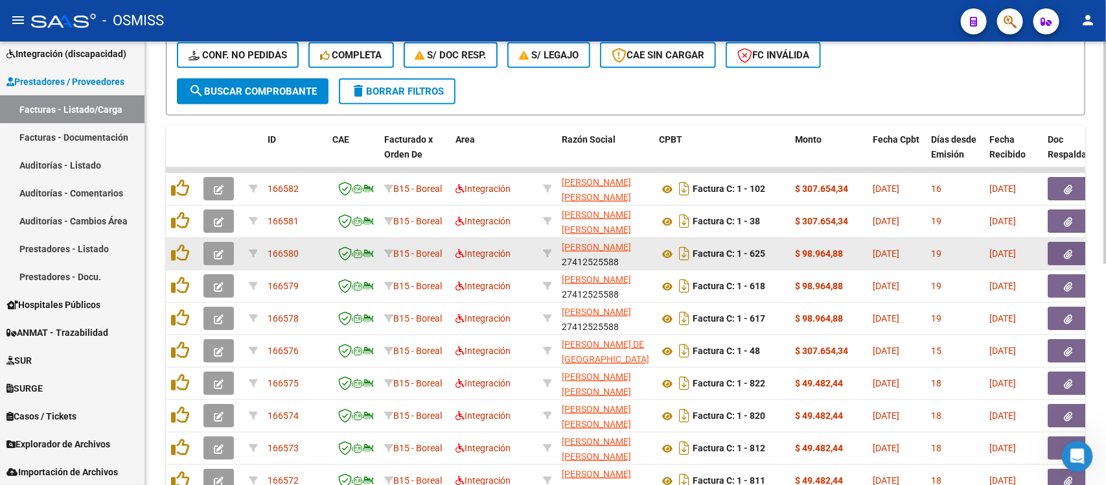
scroll to position [280, 0]
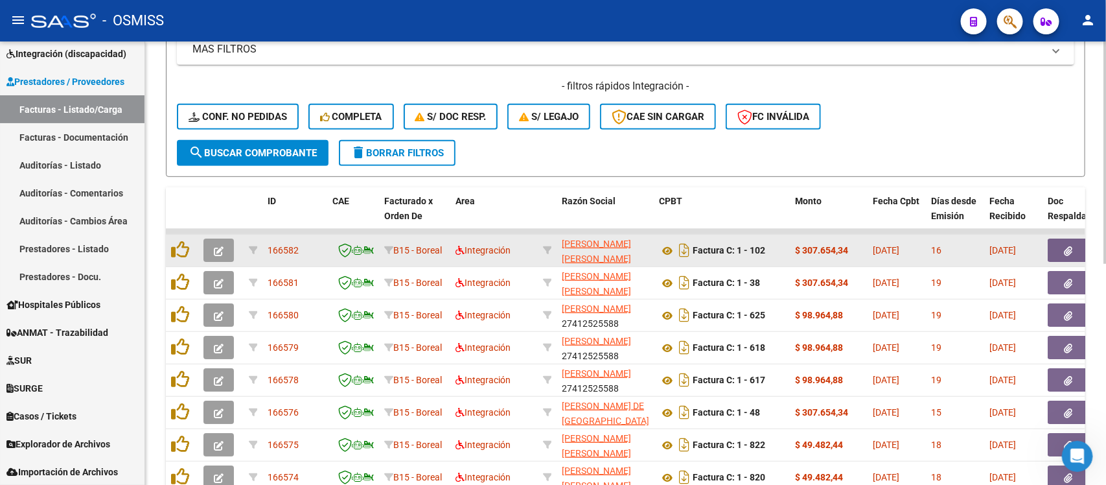
click at [218, 247] on icon "button" at bounding box center [219, 251] width 10 height 10
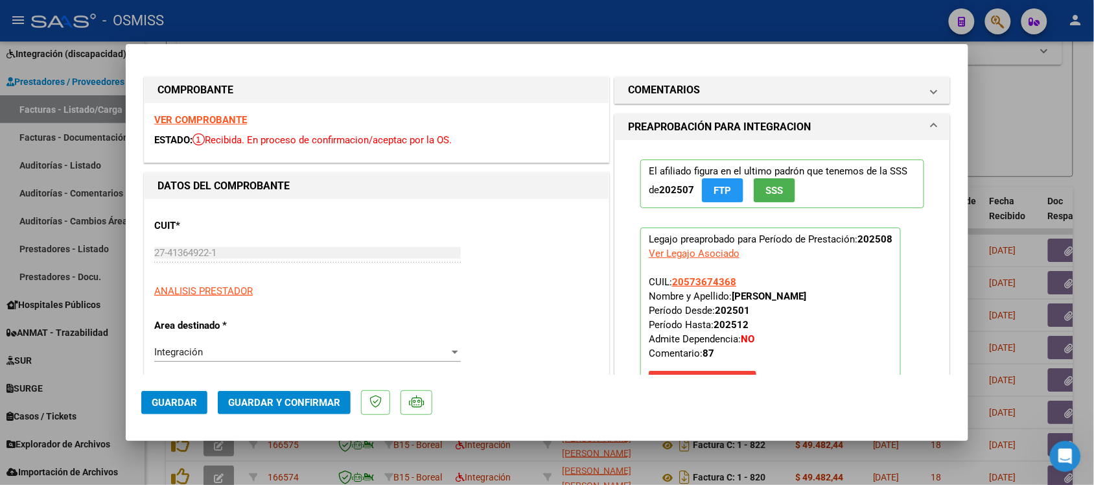
click at [884, 159] on div at bounding box center [547, 242] width 1094 height 485
type input "$ 0,00"
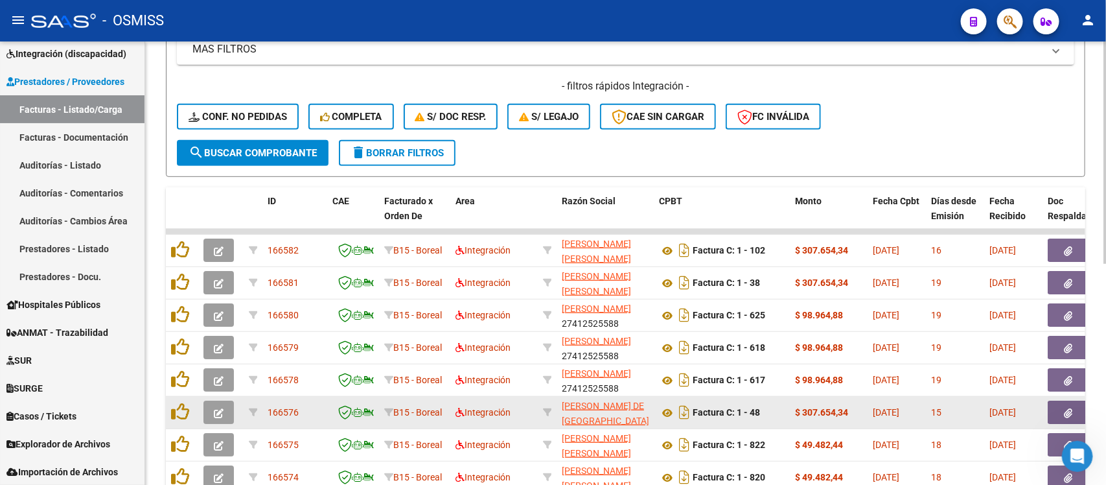
scroll to position [442, 0]
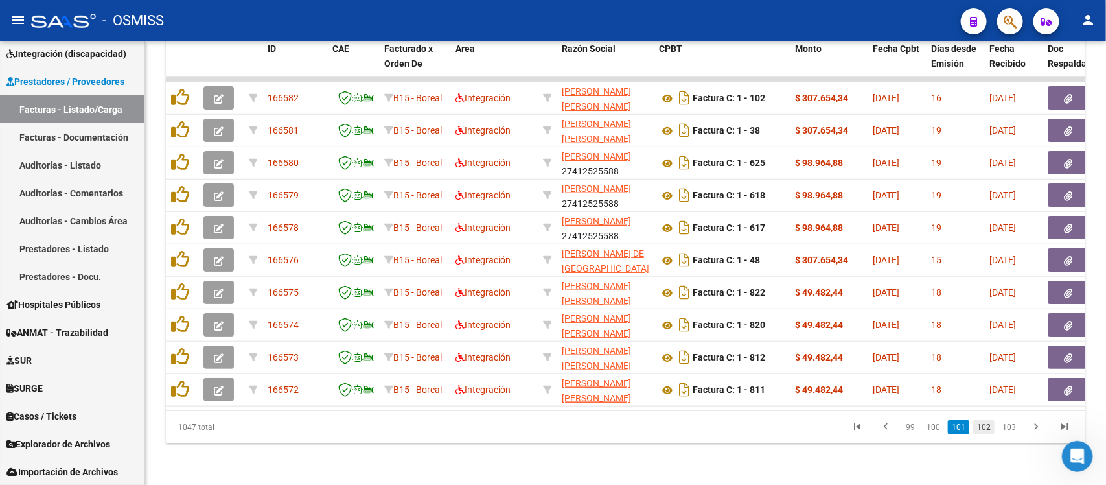
click at [884, 387] on link "102" at bounding box center [983, 427] width 21 height 14
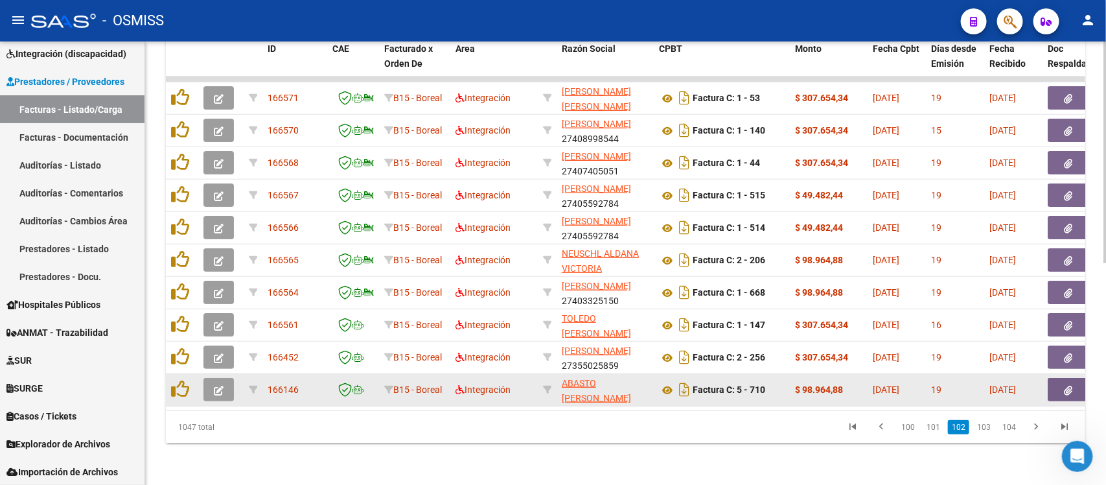
click at [216, 386] on icon "button" at bounding box center [219, 391] width 10 height 10
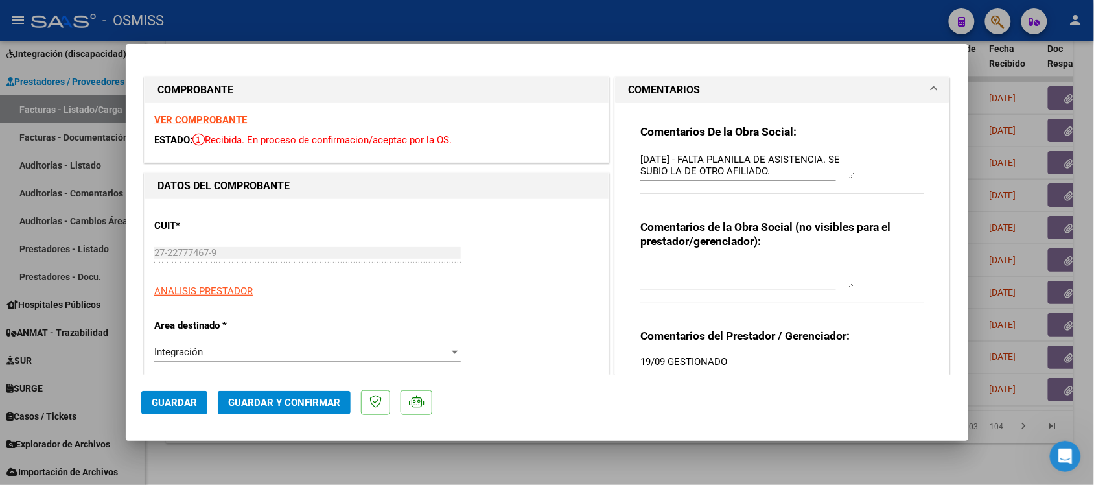
click at [760, 387] on div at bounding box center [547, 242] width 1094 height 485
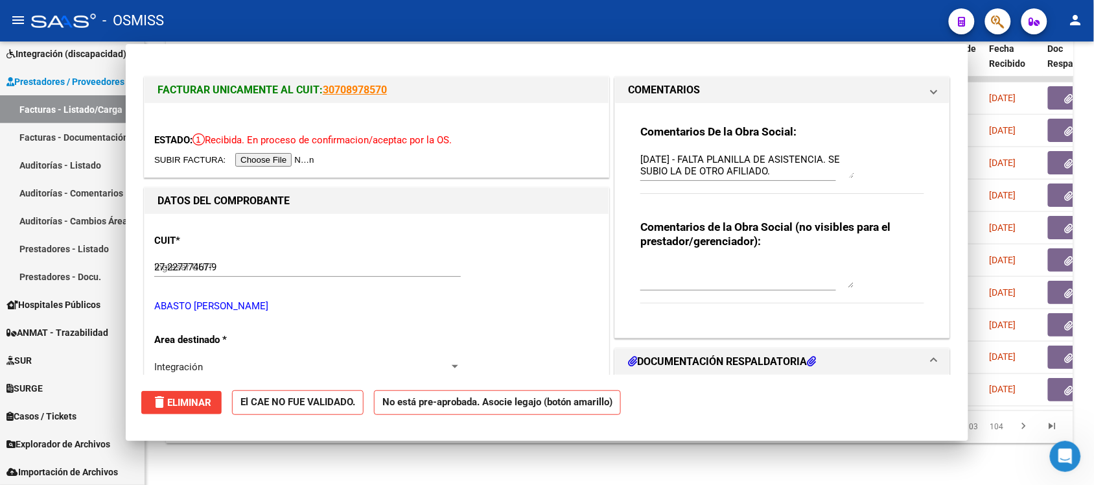
type input "$ 0,00"
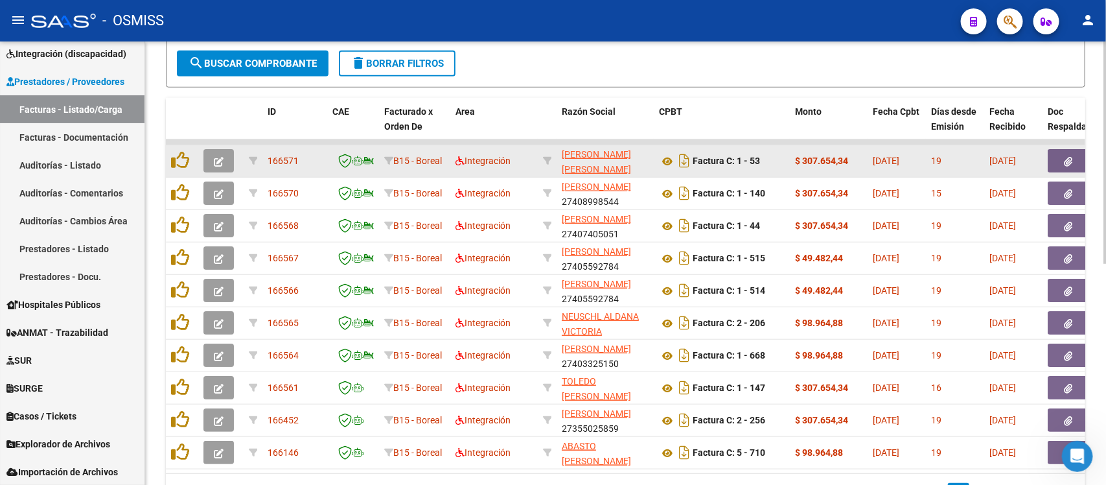
scroll to position [361, 0]
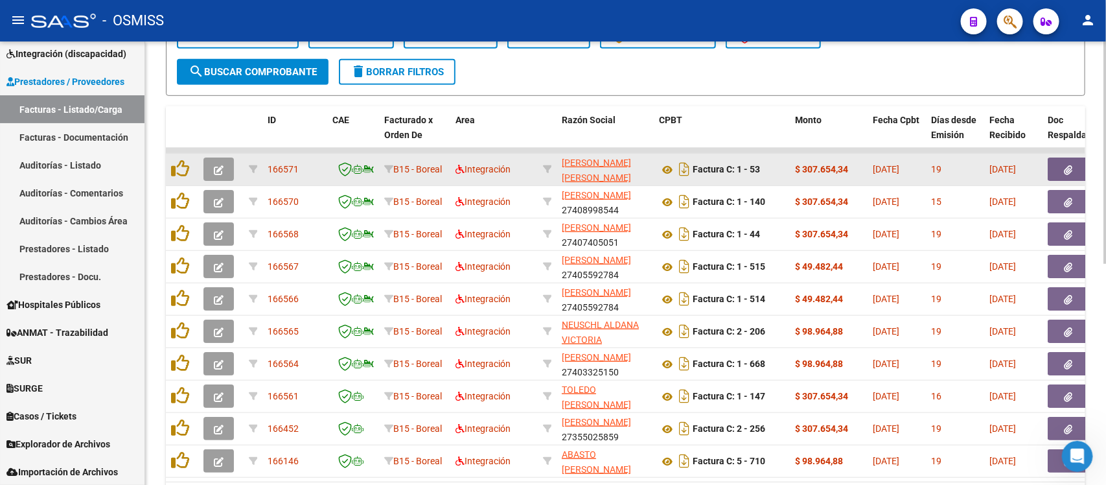
click at [221, 170] on icon "button" at bounding box center [219, 170] width 10 height 10
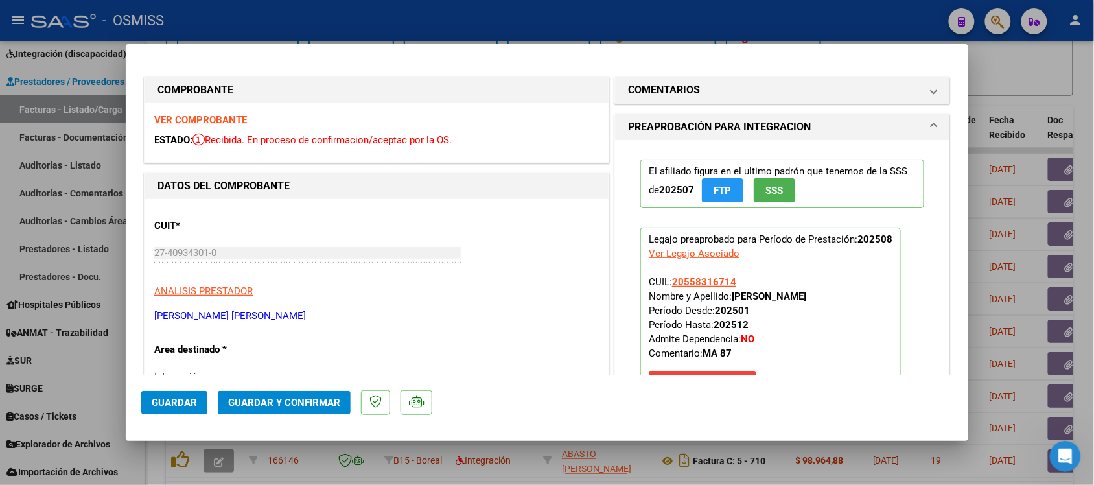
click at [884, 89] on div at bounding box center [547, 242] width 1094 height 485
type input "$ 0,00"
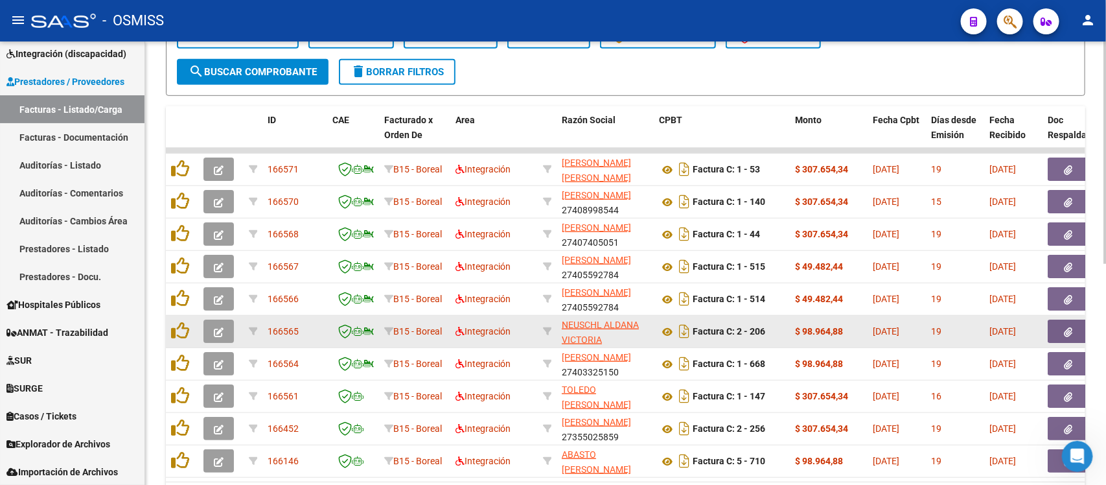
click at [205, 329] on button "button" at bounding box center [218, 330] width 30 height 23
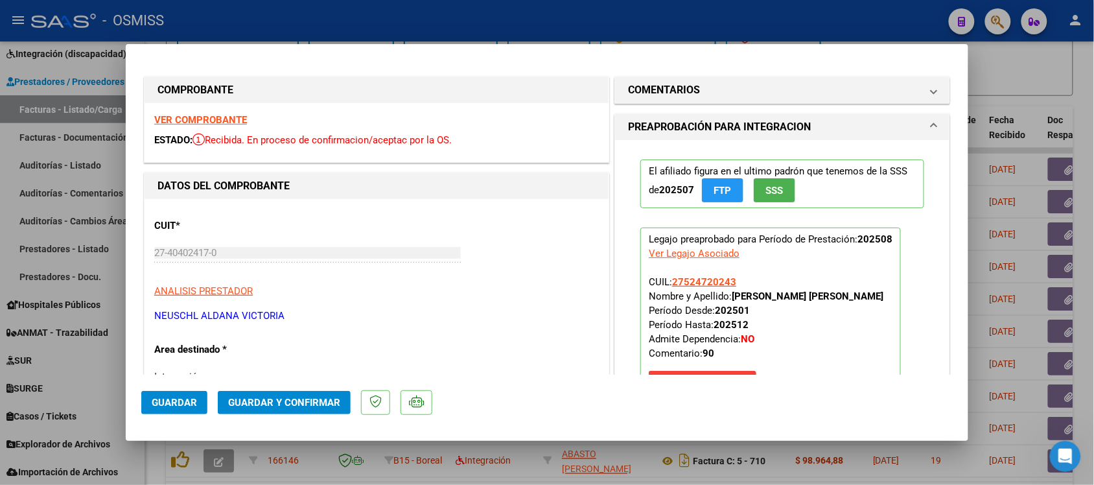
click at [884, 108] on div at bounding box center [547, 242] width 1094 height 485
type input "$ 0,00"
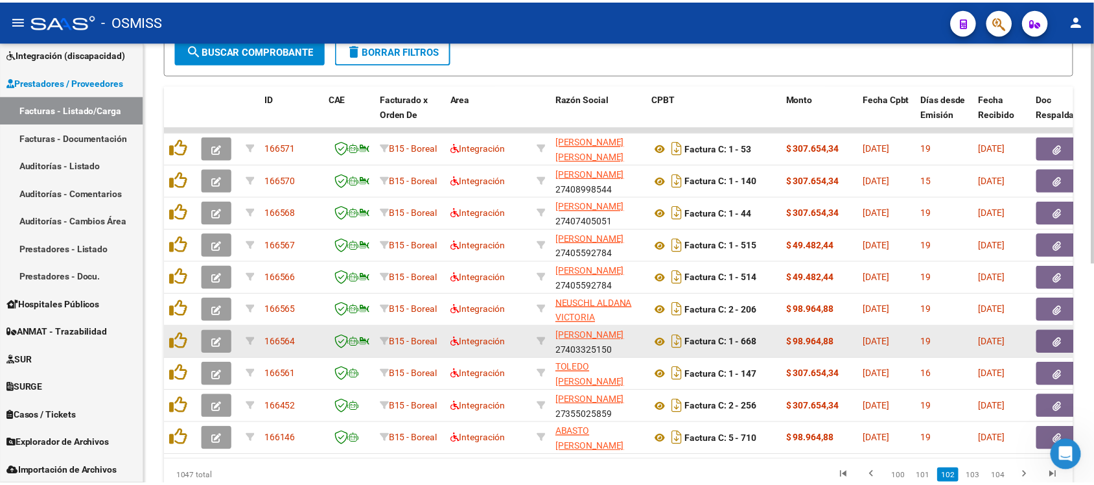
scroll to position [442, 0]
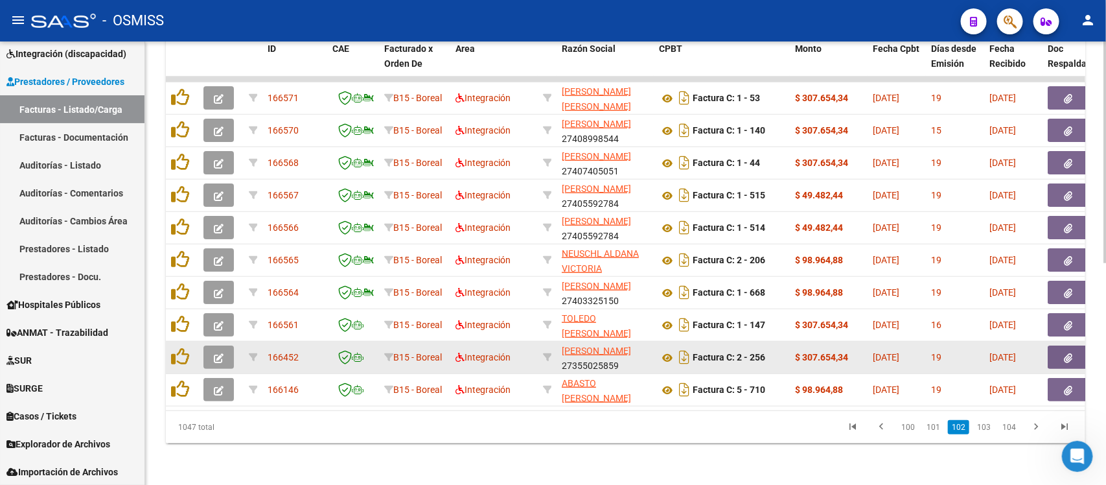
click at [224, 347] on button "button" at bounding box center [218, 356] width 30 height 23
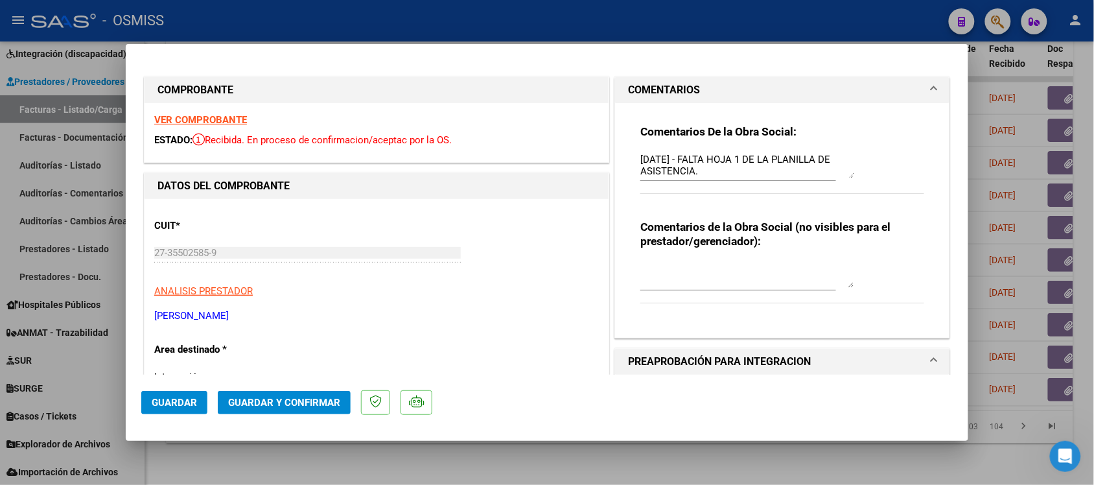
click at [762, 387] on div at bounding box center [547, 242] width 1094 height 485
type input "$ 0,00"
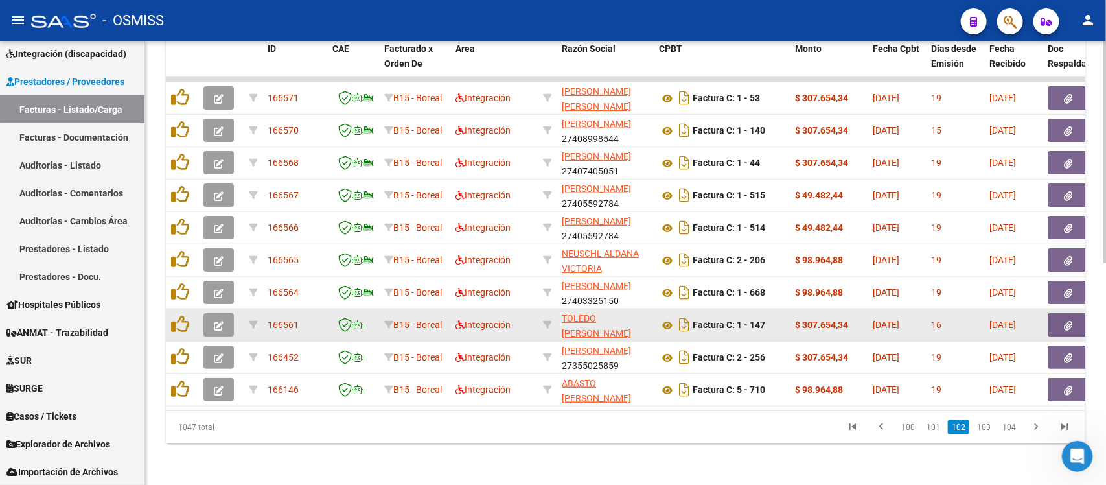
click at [221, 321] on icon "button" at bounding box center [219, 326] width 10 height 10
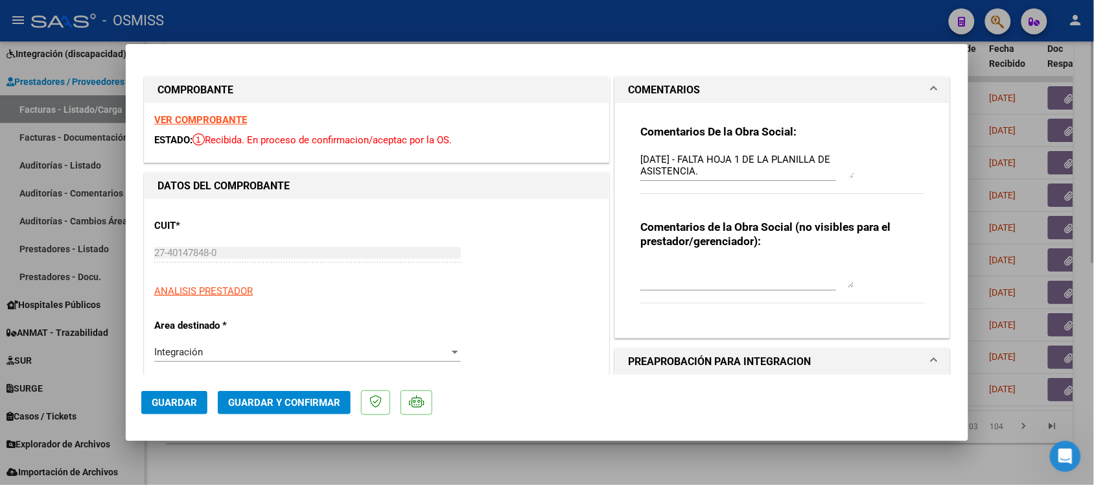
click at [744, 387] on div at bounding box center [547, 242] width 1094 height 485
type input "$ 0,00"
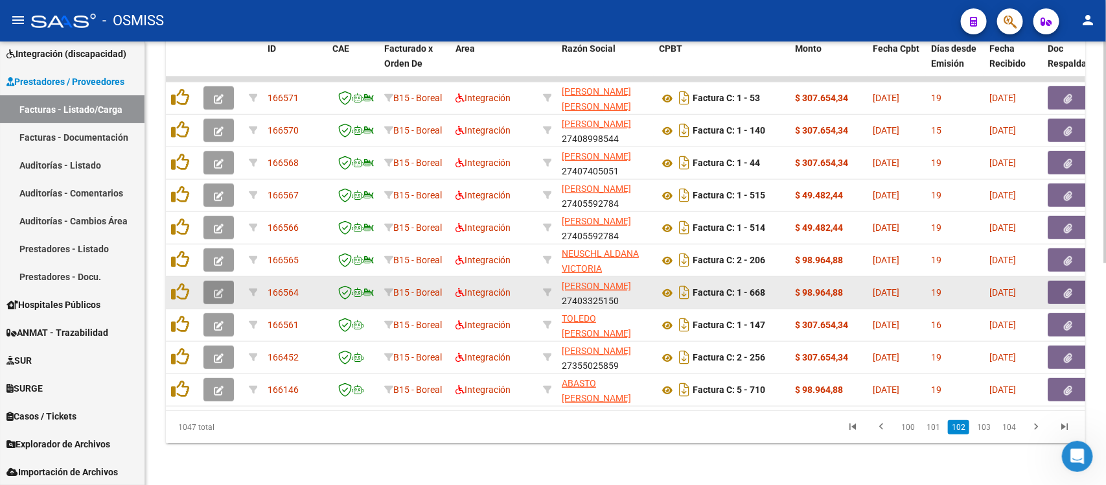
click at [205, 281] on button "button" at bounding box center [218, 292] width 30 height 23
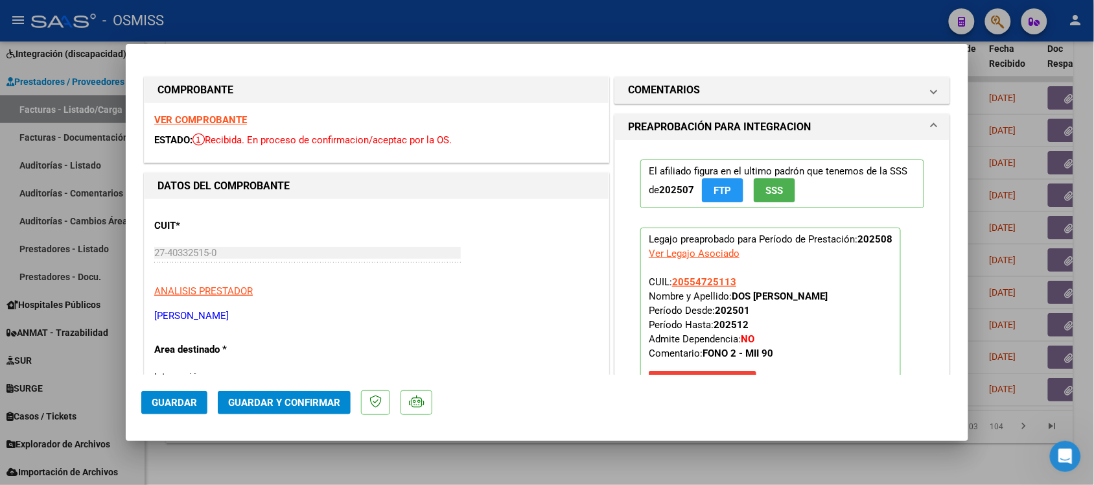
click at [212, 119] on strong "VER COMPROBANTE" at bounding box center [200, 120] width 93 height 12
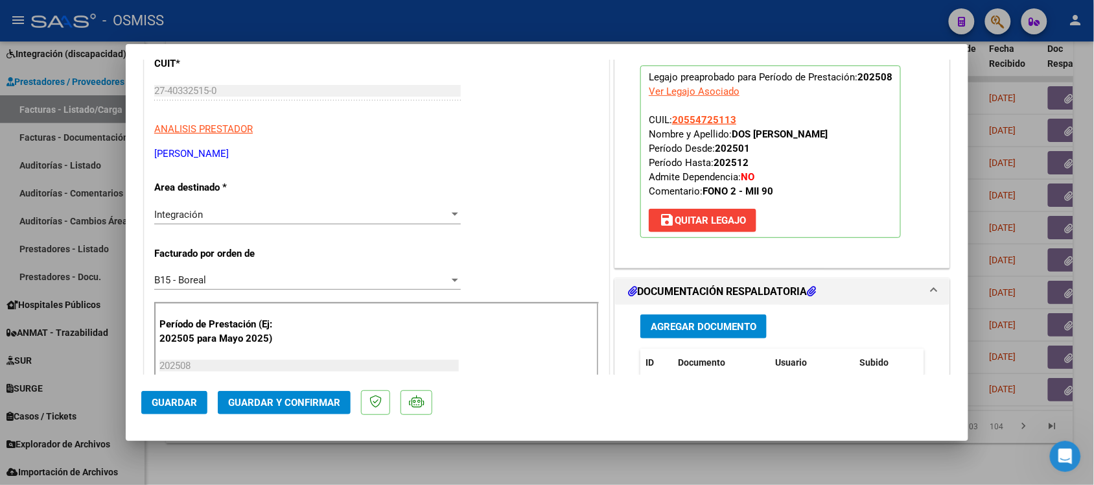
scroll to position [324, 0]
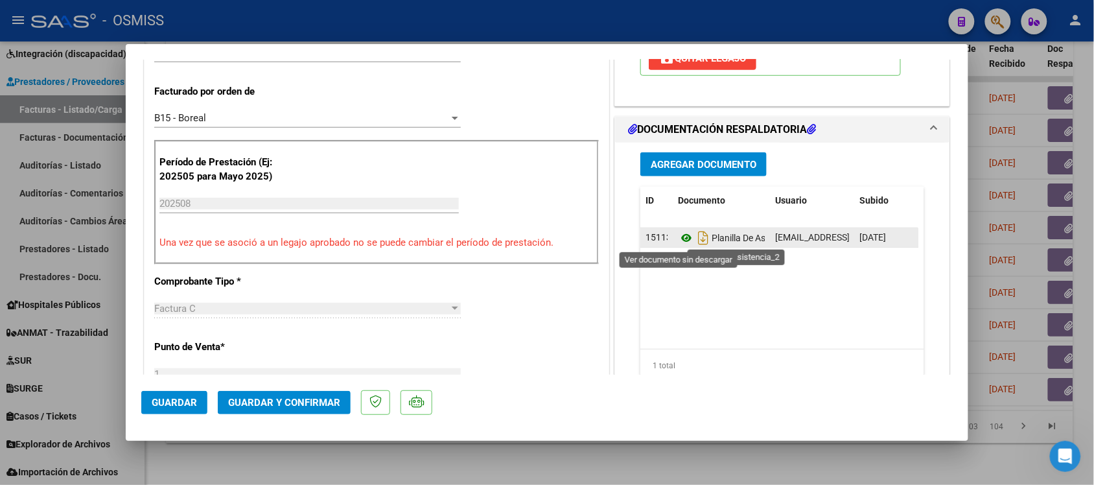
click at [678, 236] on icon at bounding box center [686, 238] width 17 height 16
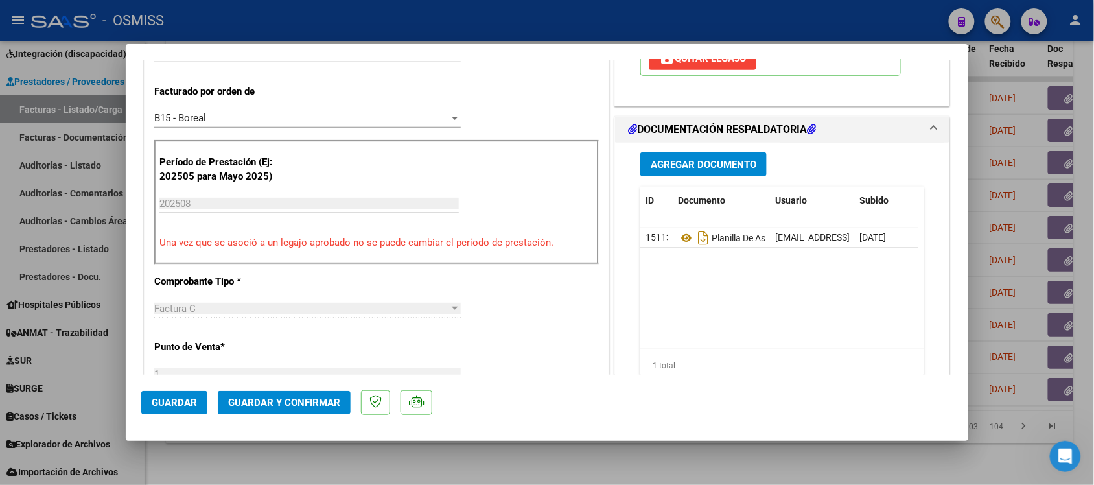
scroll to position [0, 0]
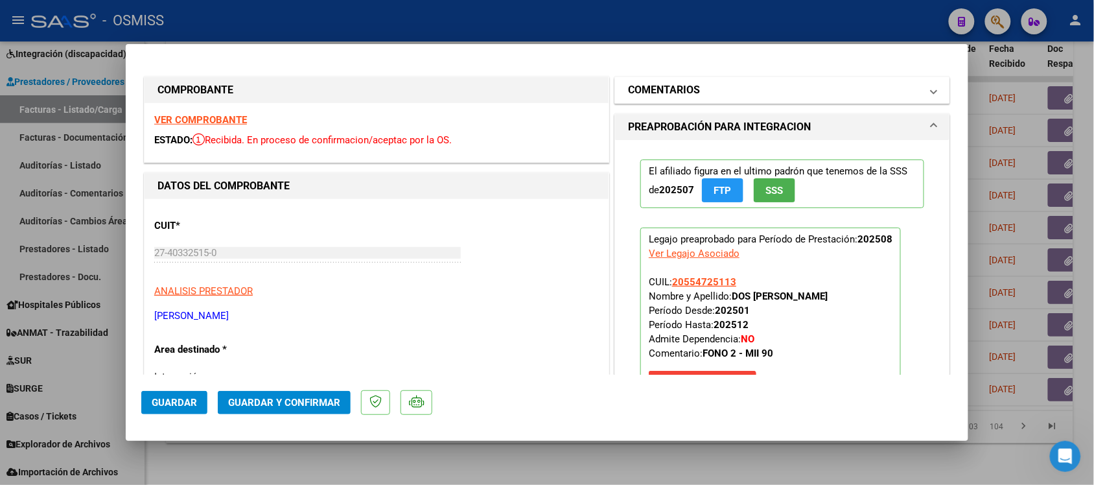
click at [673, 88] on h1 "COMENTARIOS" at bounding box center [664, 90] width 72 height 16
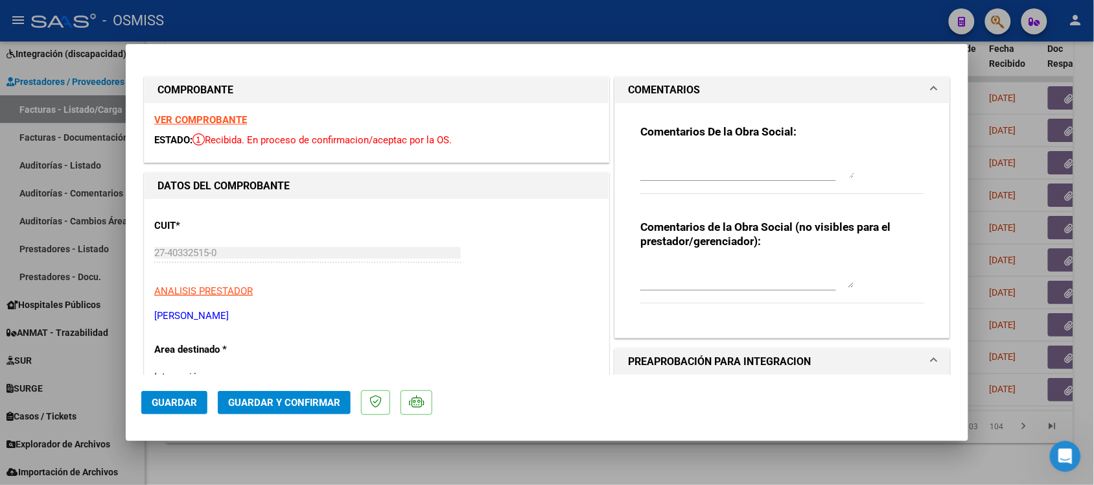
click at [671, 88] on h1 "COMENTARIOS" at bounding box center [664, 90] width 72 height 16
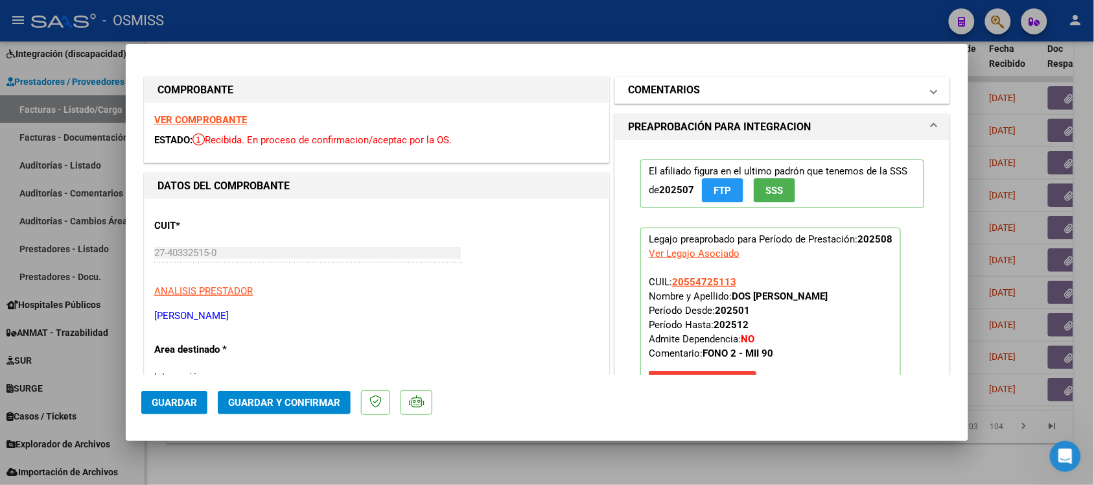
click at [646, 88] on h1 "COMENTARIOS" at bounding box center [664, 90] width 72 height 16
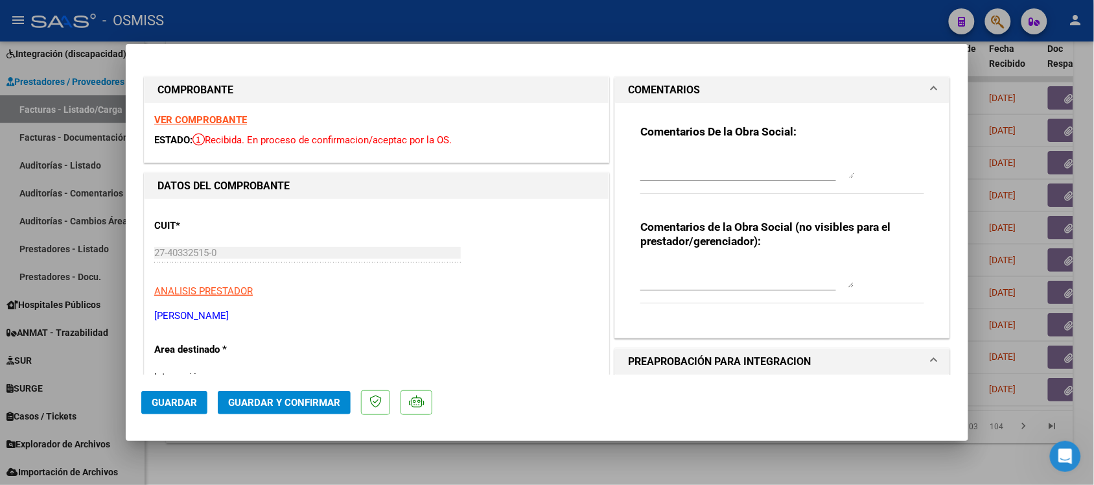
click at [636, 82] on h1 "COMENTARIOS" at bounding box center [664, 90] width 72 height 16
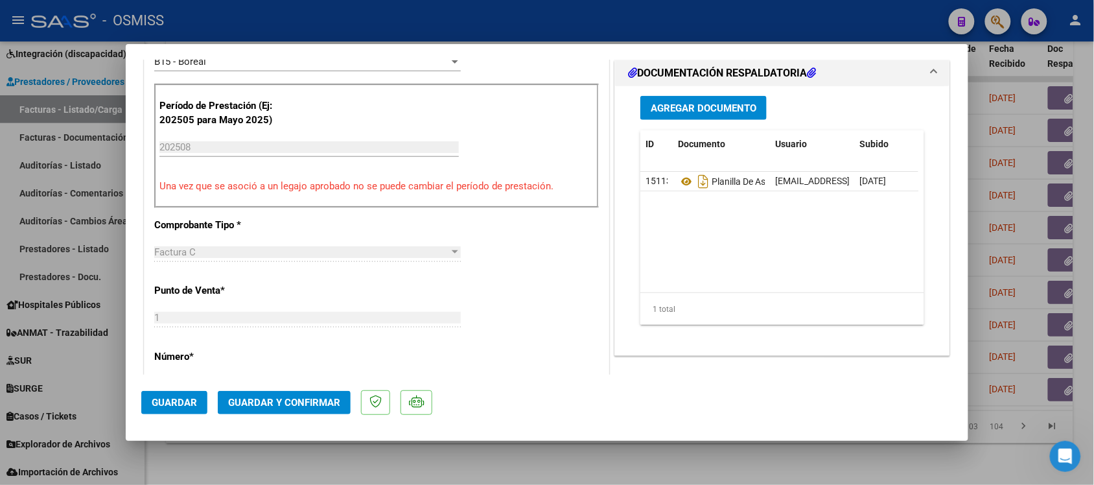
scroll to position [405, 0]
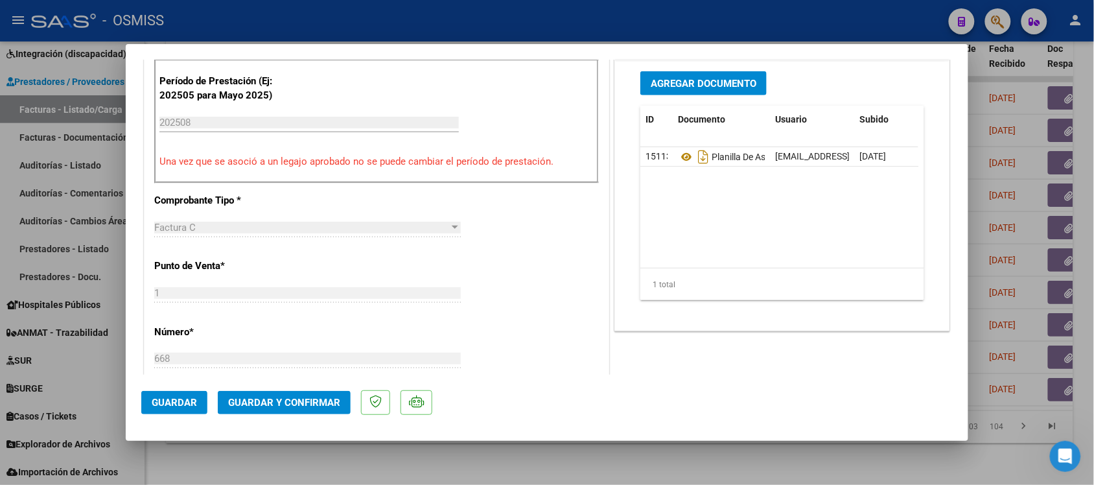
click at [584, 387] on div at bounding box center [547, 242] width 1094 height 485
type input "$ 0,00"
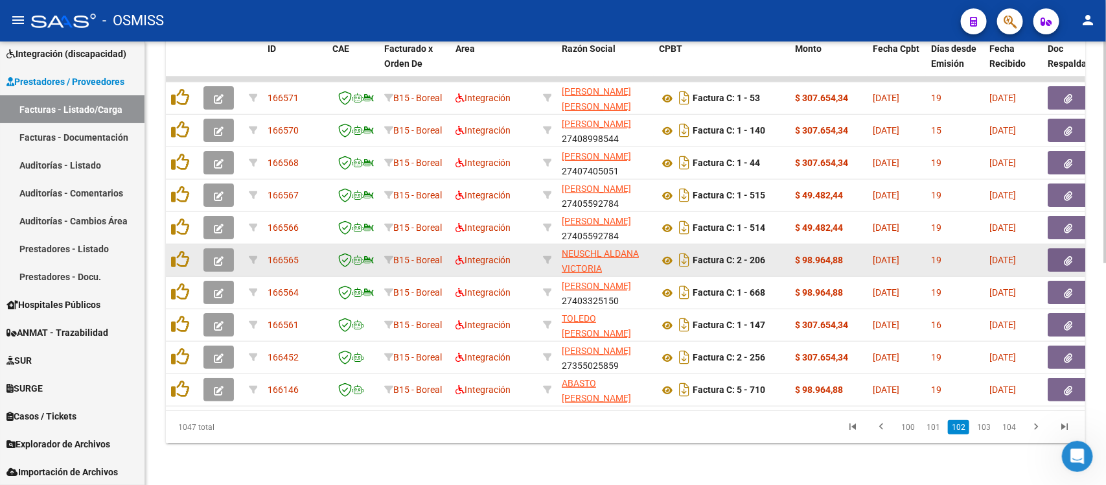
click at [225, 248] on button "button" at bounding box center [218, 259] width 30 height 23
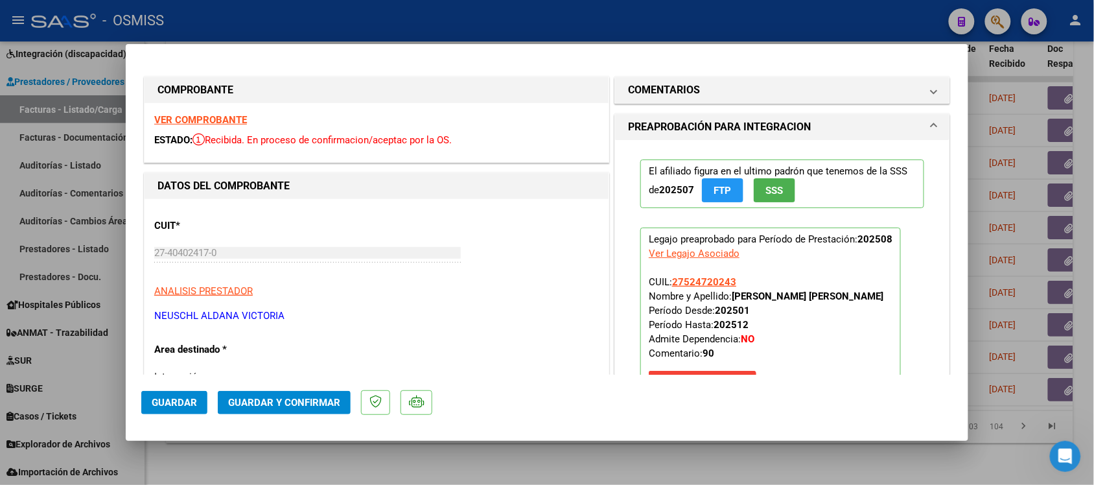
click at [222, 118] on strong "VER COMPROBANTE" at bounding box center [200, 120] width 93 height 12
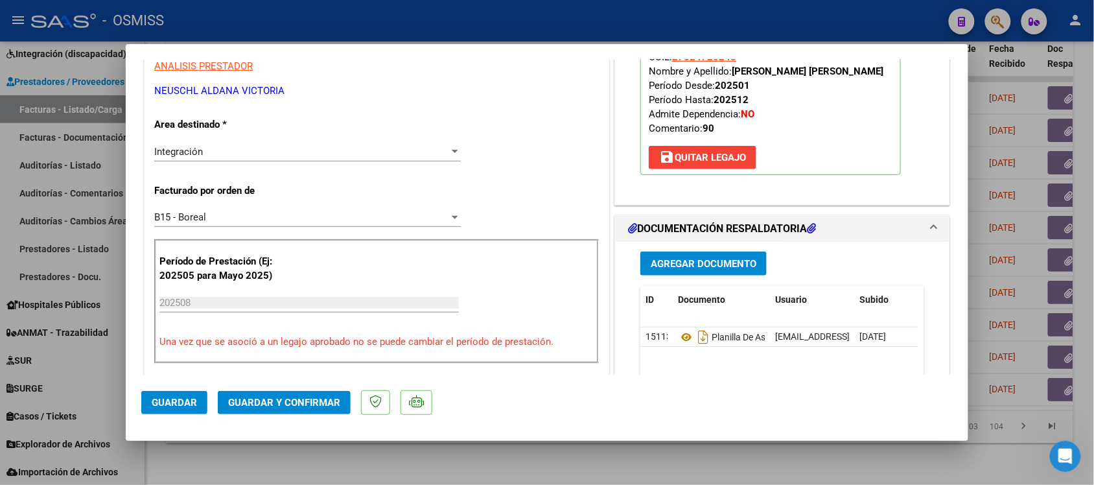
scroll to position [324, 0]
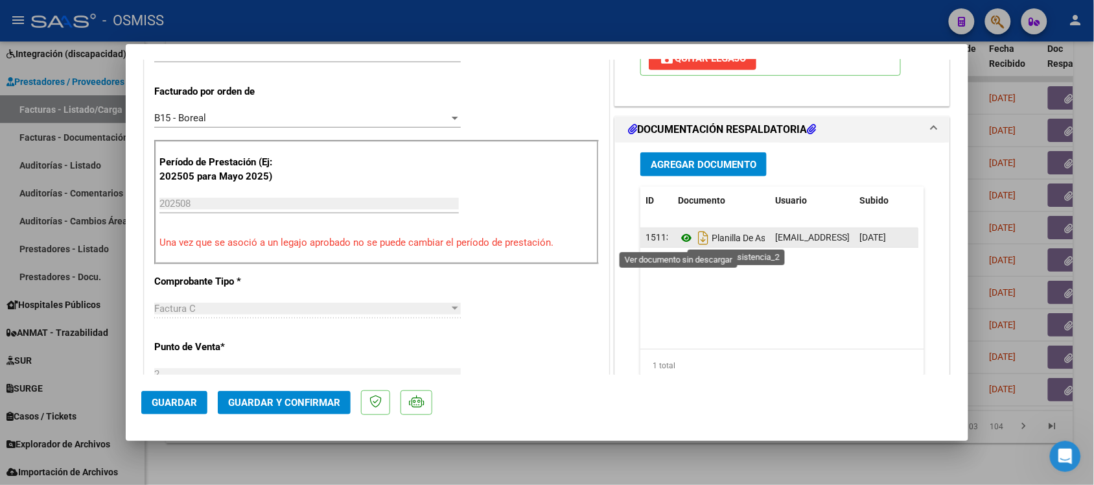
click at [678, 238] on icon at bounding box center [686, 238] width 17 height 16
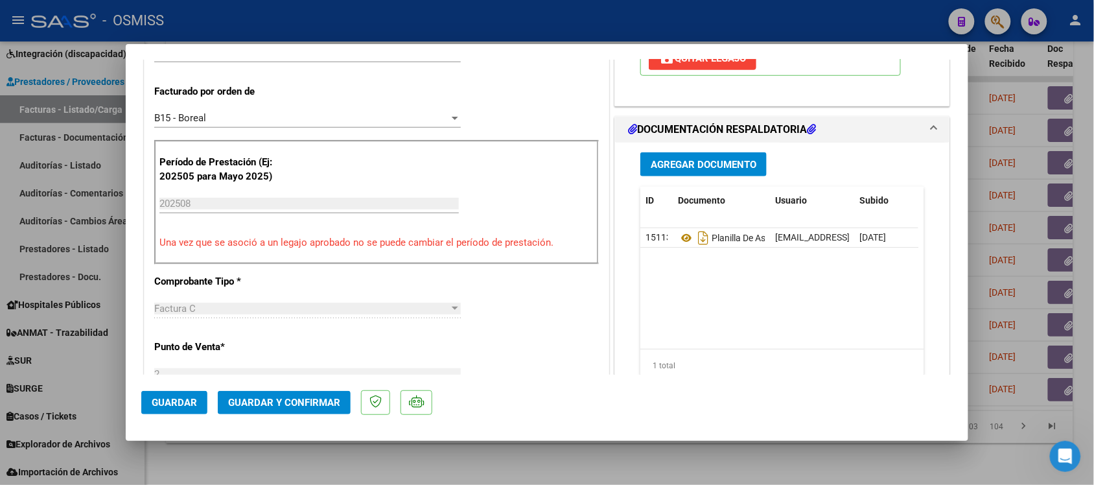
scroll to position [0, 0]
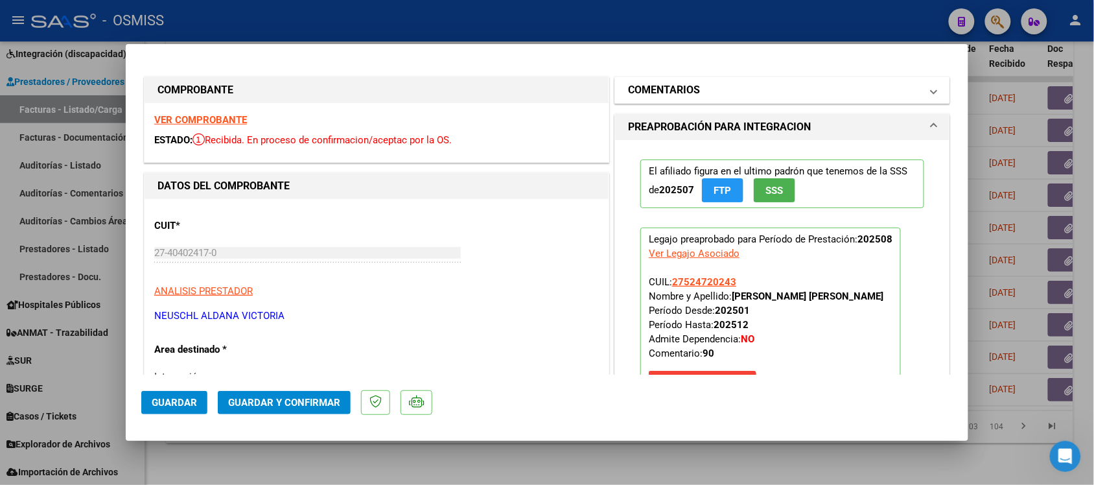
click at [630, 99] on mat-expansion-panel-header "COMENTARIOS" at bounding box center [782, 90] width 334 height 26
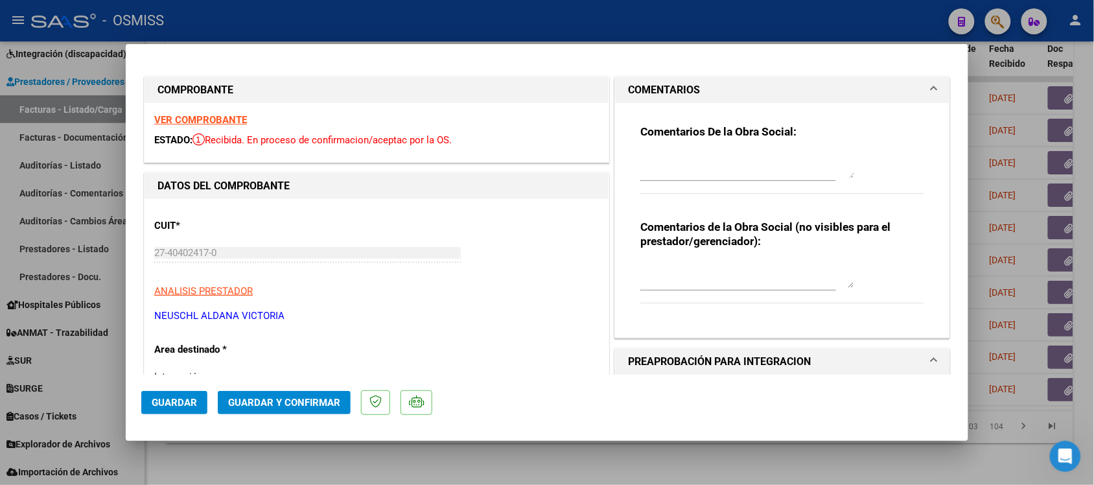
click at [630, 86] on h1 "COMENTARIOS" at bounding box center [664, 90] width 72 height 16
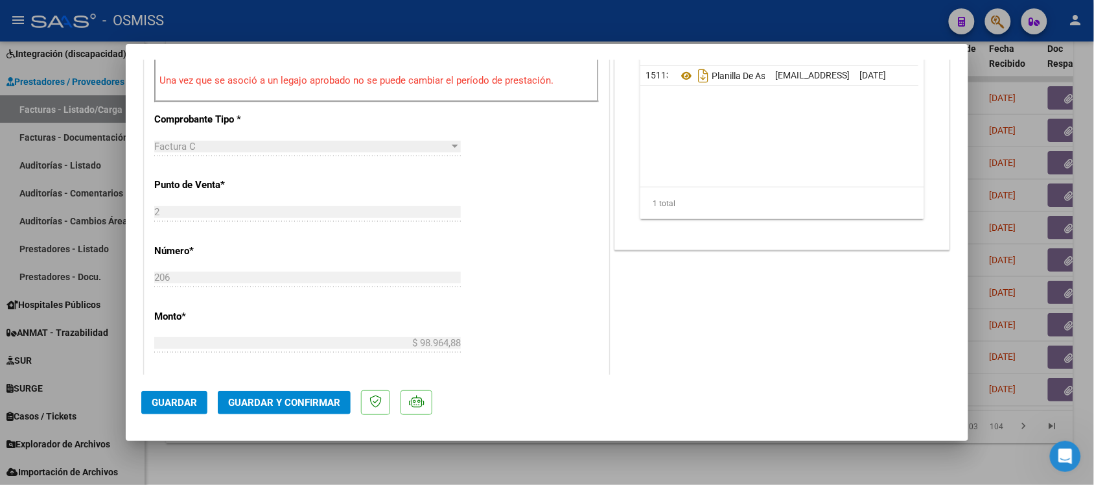
scroll to position [567, 0]
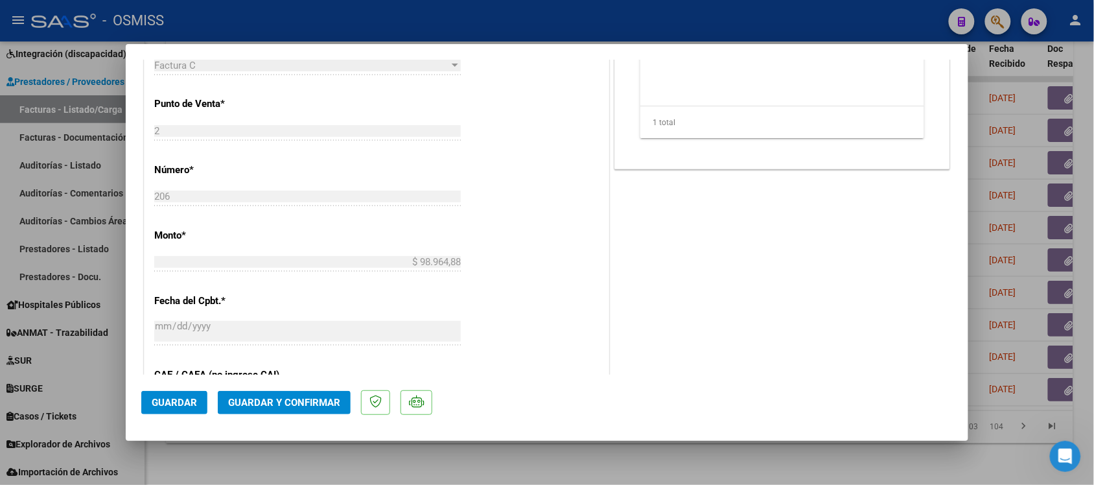
click at [290, 387] on span "Guardar y Confirmar" at bounding box center [284, 403] width 112 height 12
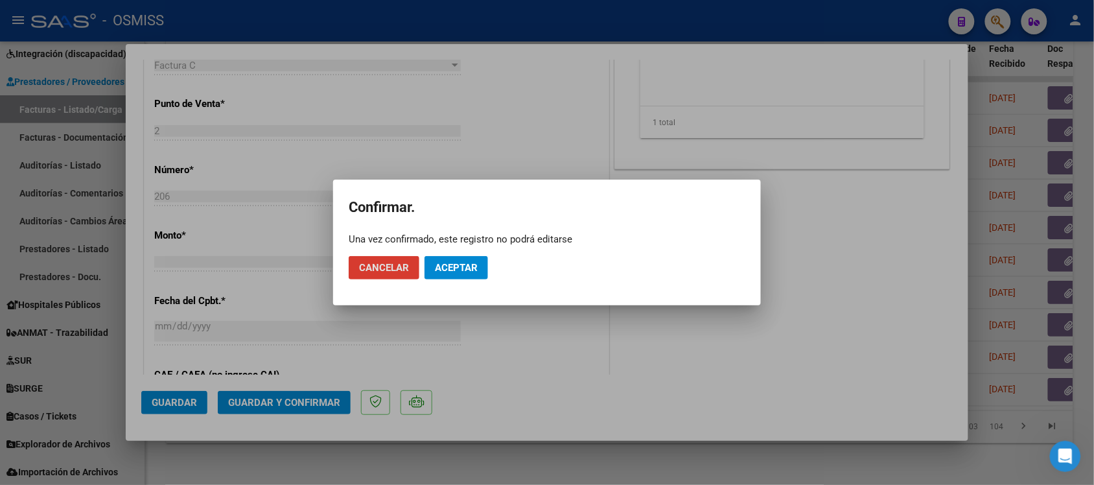
click at [470, 260] on button "Aceptar" at bounding box center [455, 267] width 63 height 23
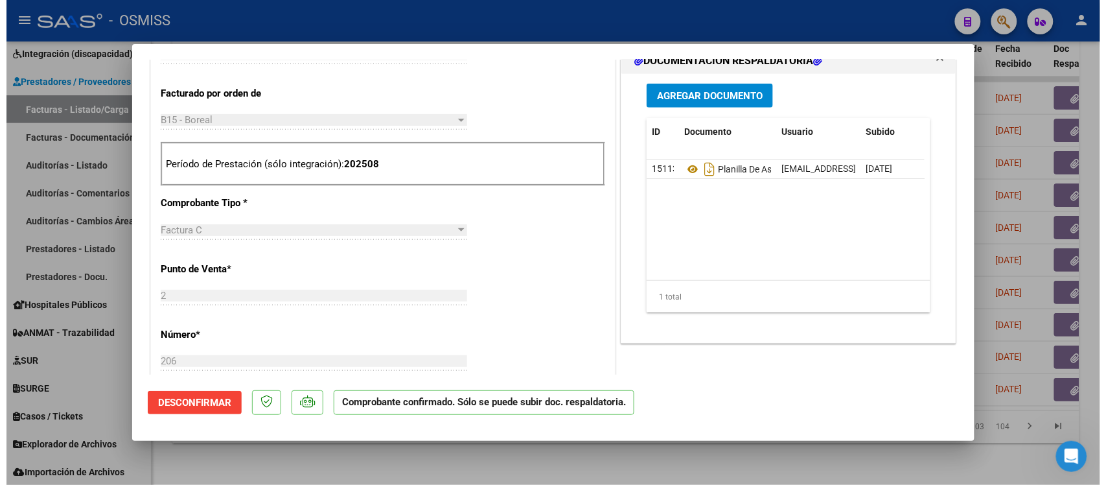
scroll to position [405, 0]
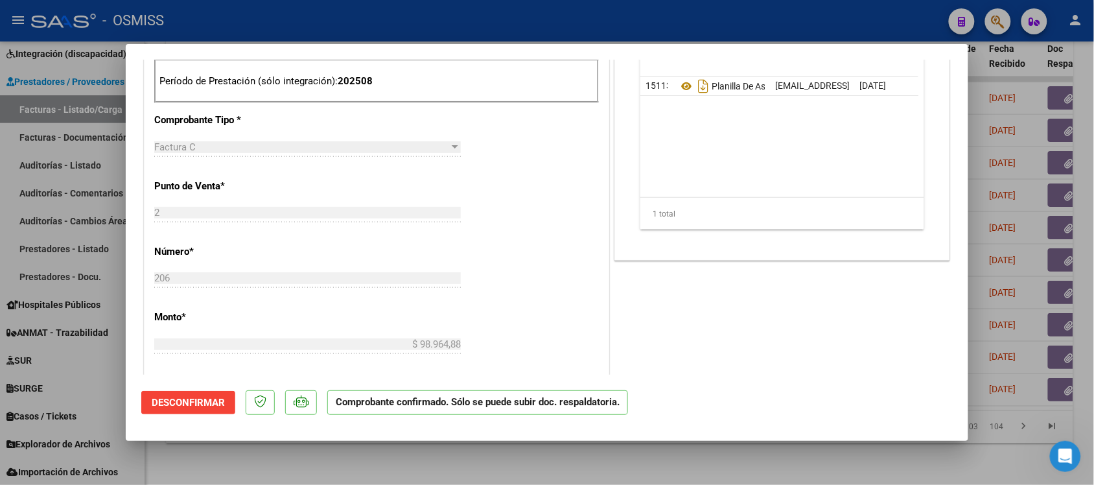
click at [758, 387] on div at bounding box center [547, 242] width 1094 height 485
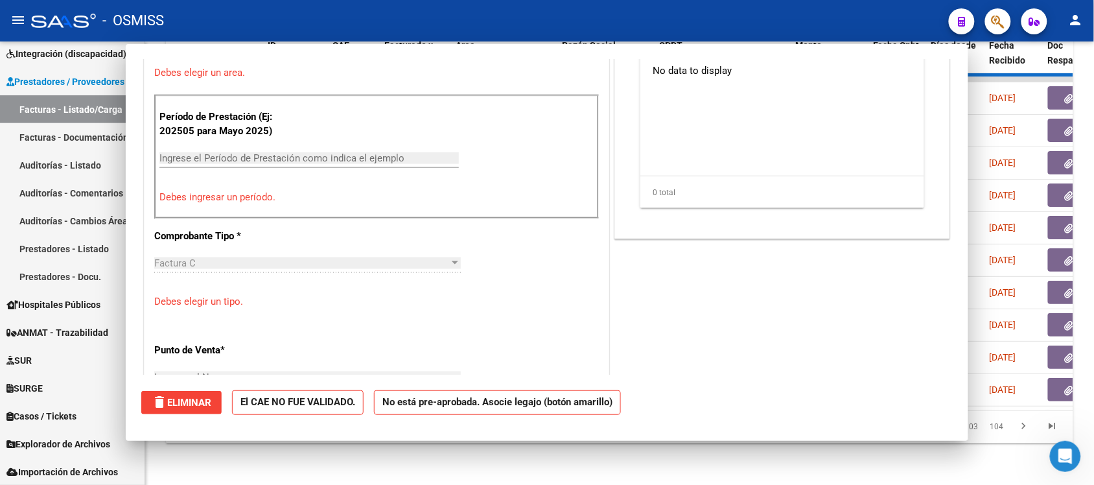
scroll to position [0, 0]
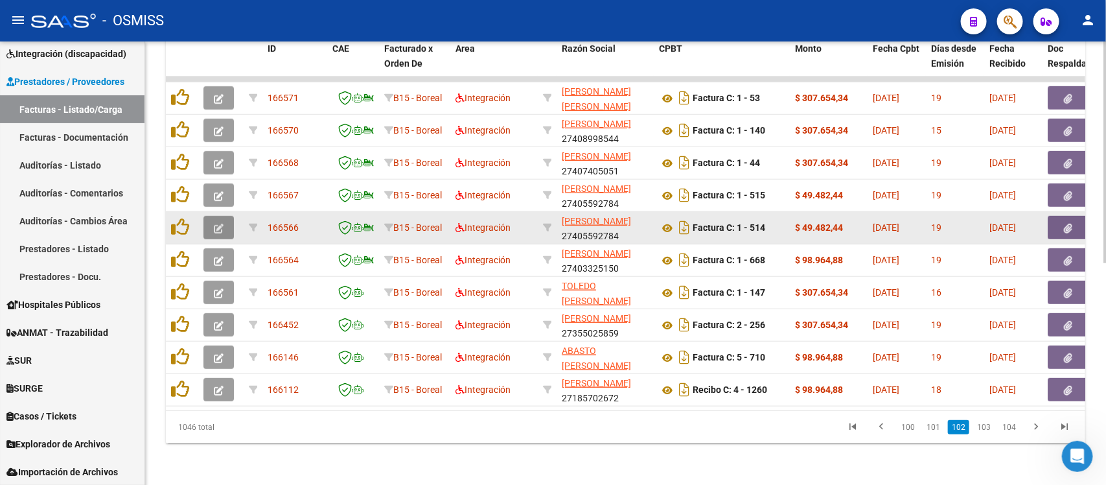
click at [209, 216] on button "button" at bounding box center [218, 227] width 30 height 23
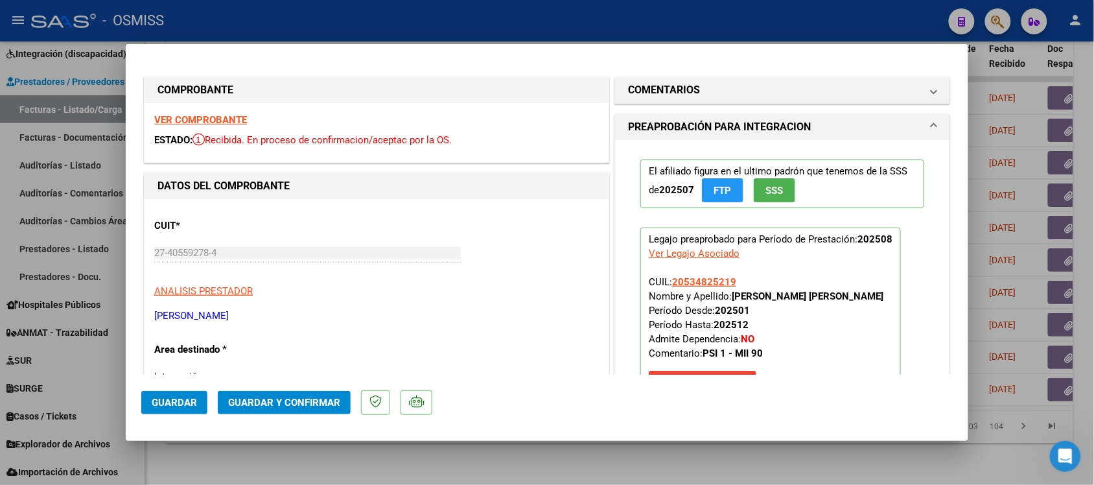
click at [209, 118] on strong "VER COMPROBANTE" at bounding box center [200, 120] width 93 height 12
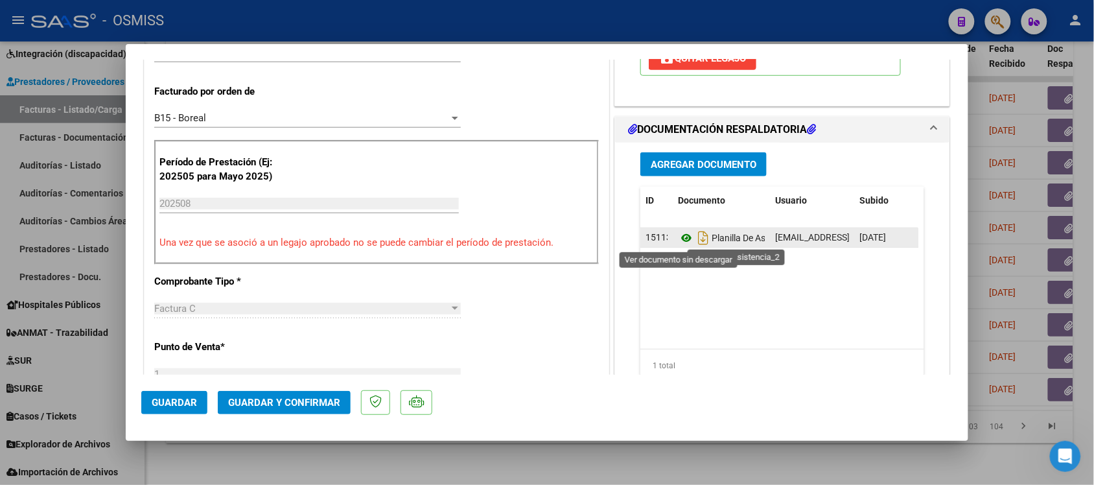
click at [678, 238] on icon at bounding box center [686, 238] width 17 height 16
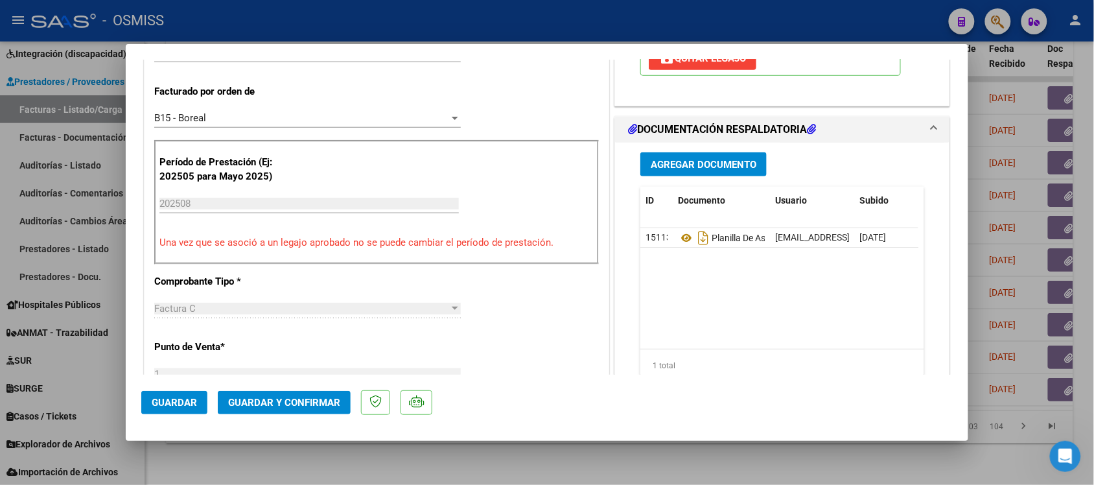
scroll to position [0, 0]
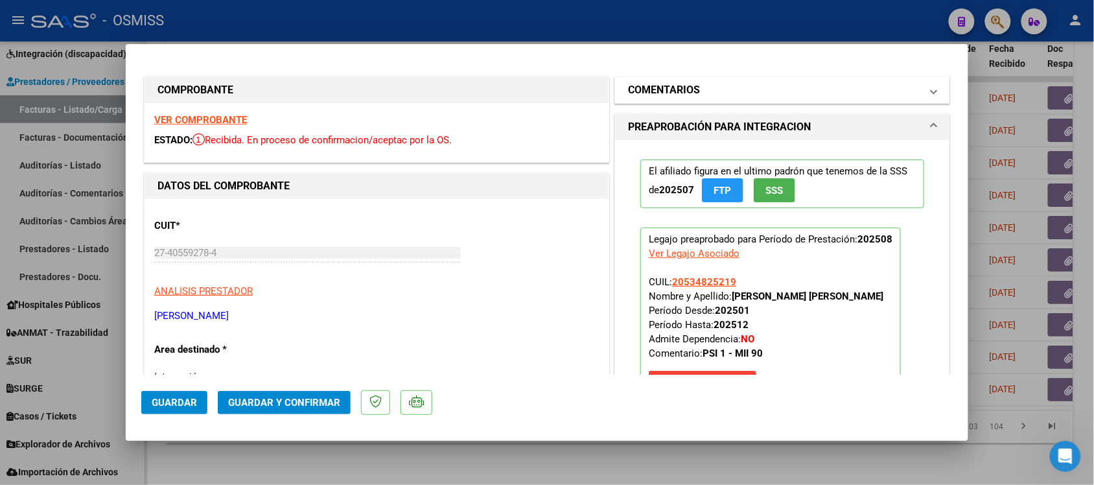
click at [643, 82] on h1 "COMENTARIOS" at bounding box center [664, 90] width 72 height 16
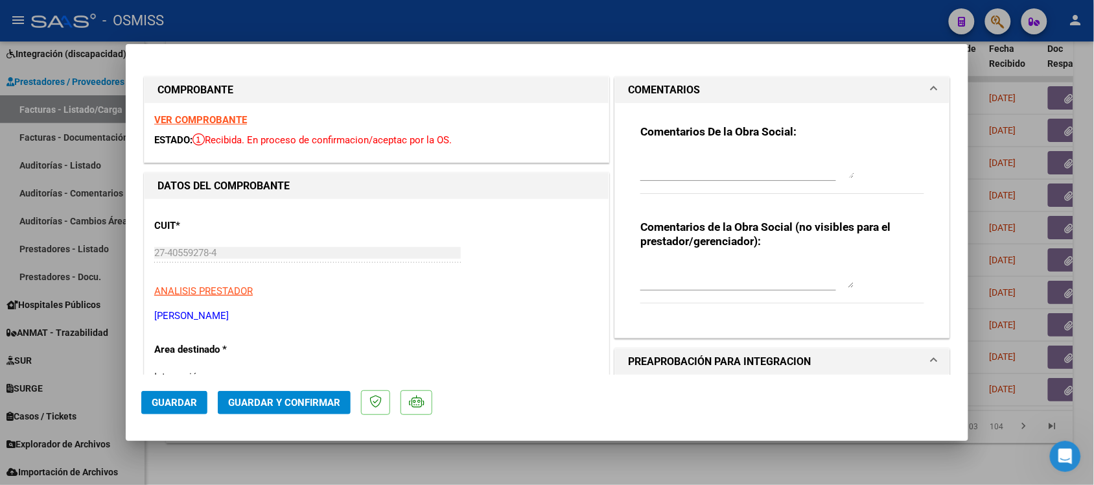
click at [639, 82] on h1 "COMENTARIOS" at bounding box center [664, 90] width 72 height 16
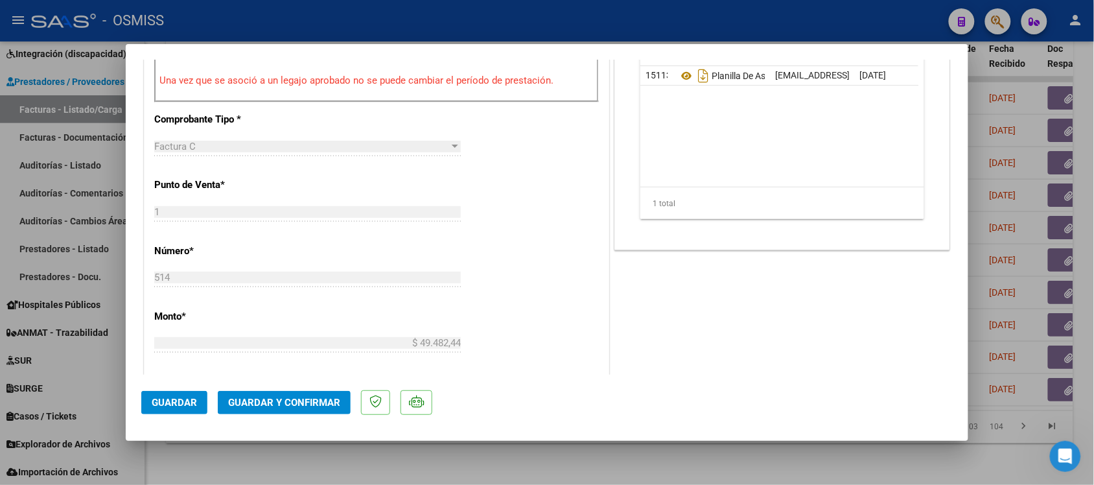
scroll to position [567, 0]
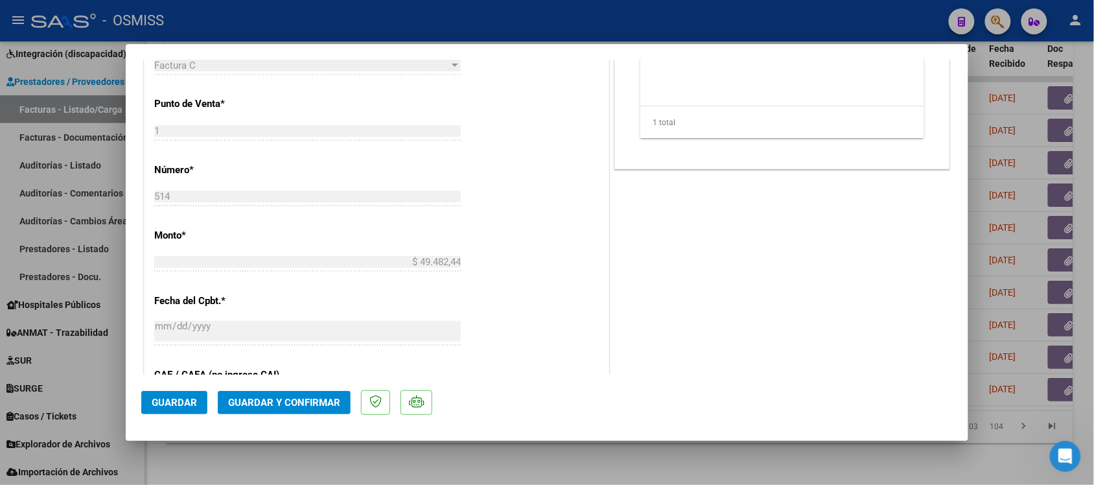
click at [305, 387] on span "Guardar y Confirmar" at bounding box center [284, 403] width 112 height 12
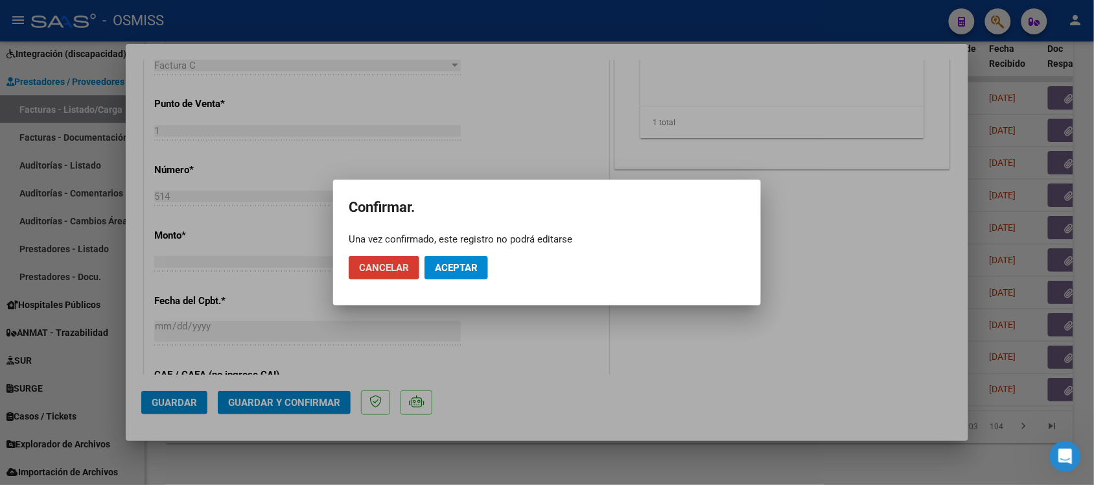
click at [468, 258] on button "Aceptar" at bounding box center [455, 267] width 63 height 23
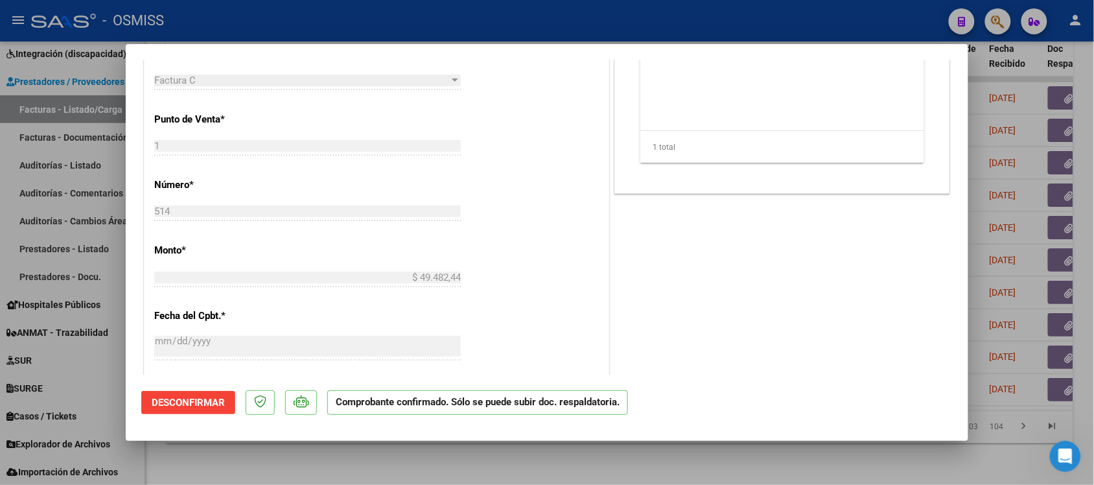
scroll to position [486, 0]
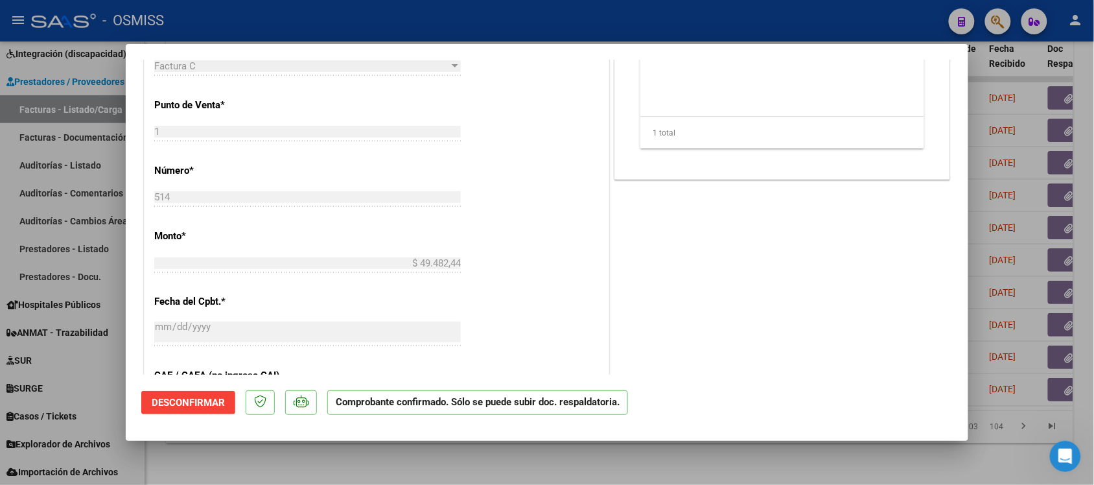
click at [772, 387] on div at bounding box center [547, 242] width 1094 height 485
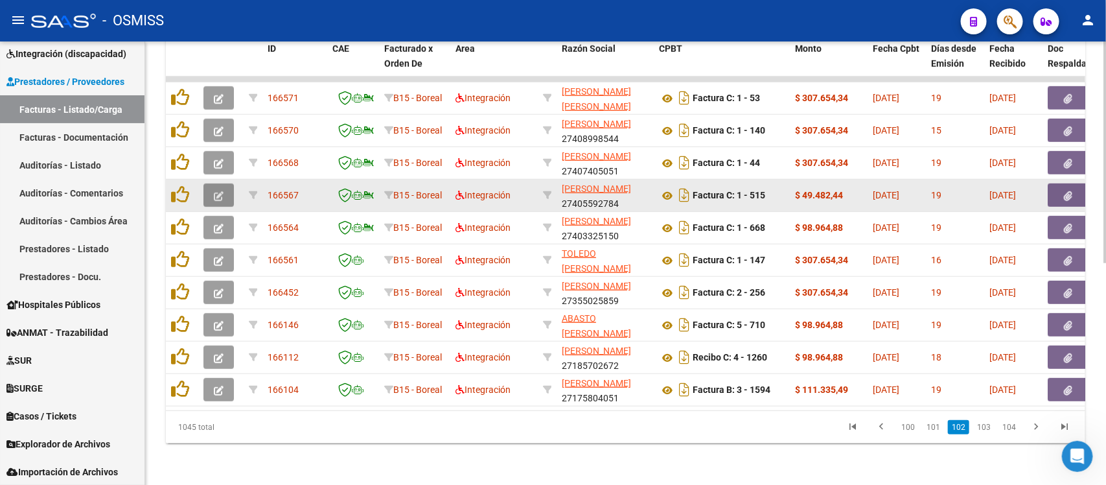
click at [214, 191] on icon "button" at bounding box center [219, 196] width 10 height 10
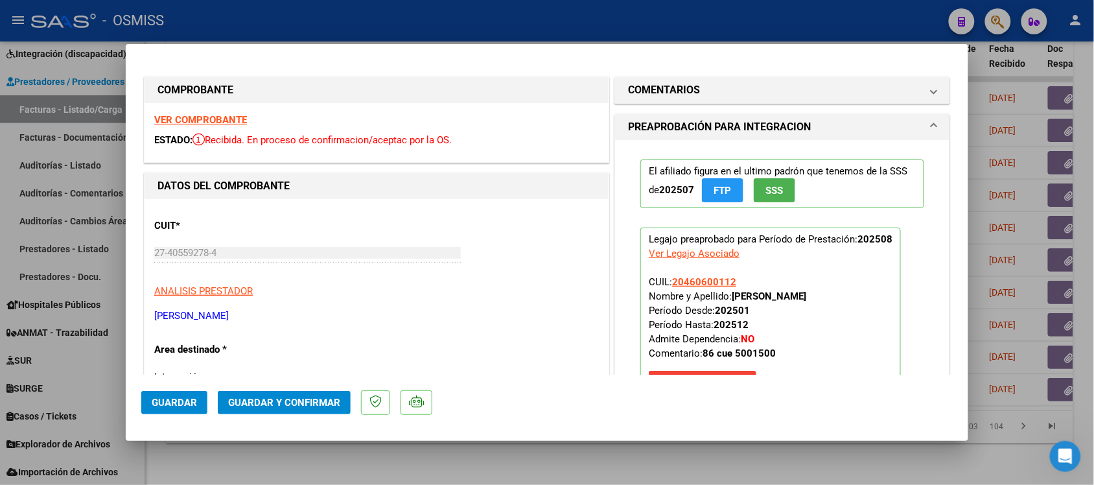
click at [205, 115] on strong "VER COMPROBANTE" at bounding box center [200, 120] width 93 height 12
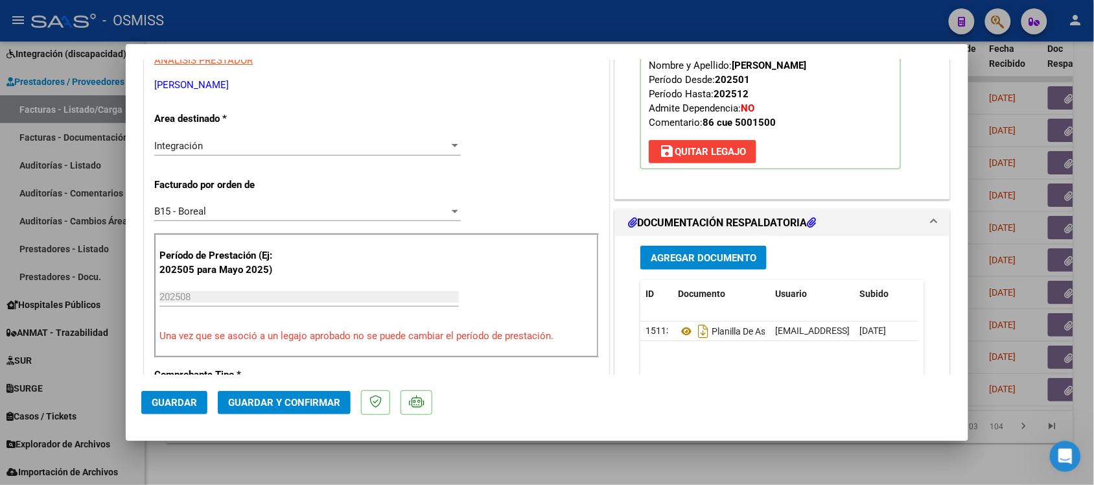
scroll to position [243, 0]
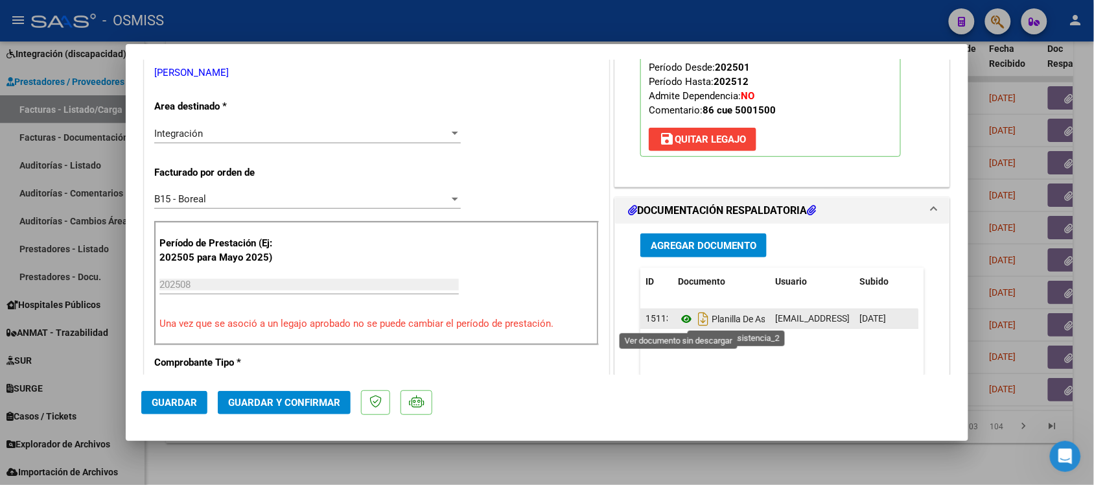
click at [679, 318] on icon at bounding box center [686, 319] width 17 height 16
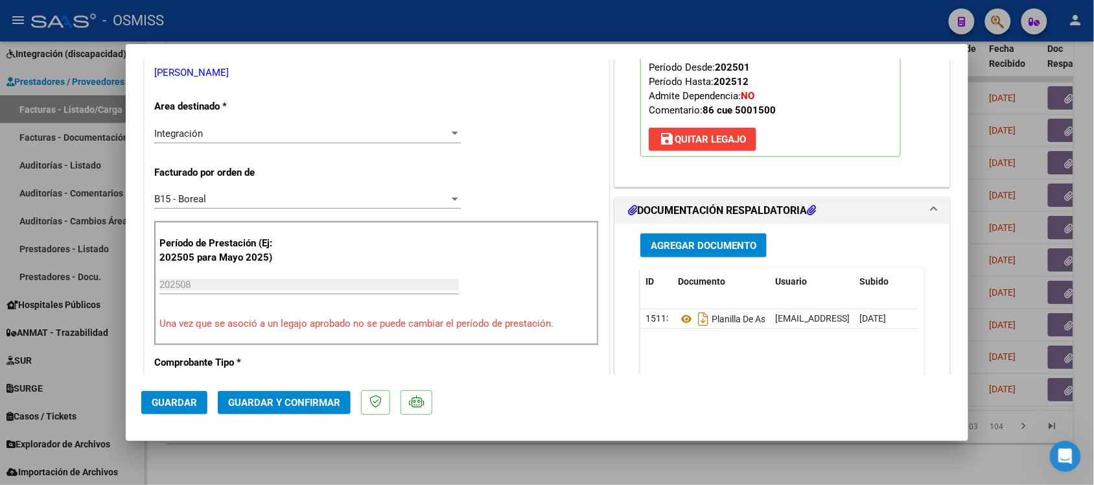
scroll to position [0, 0]
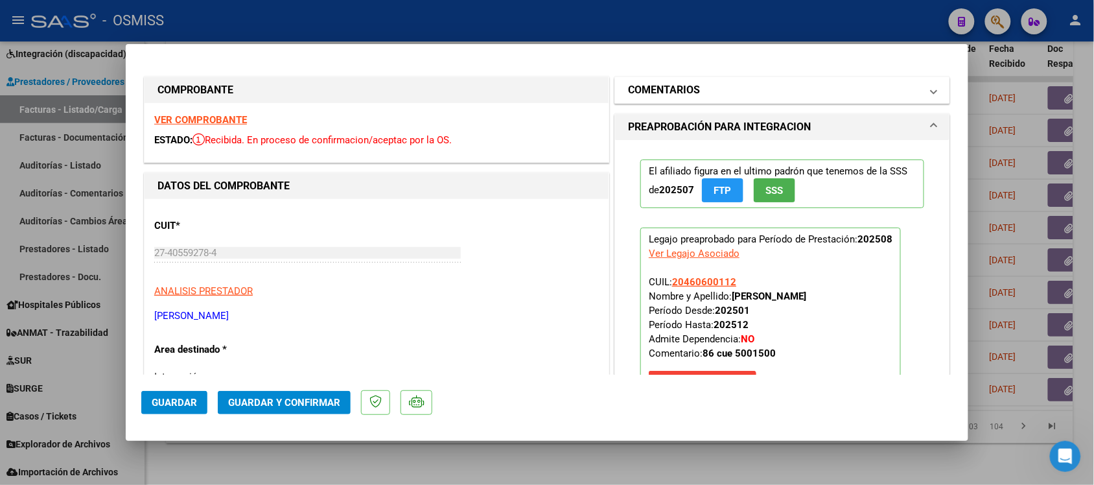
click at [638, 85] on h1 "COMENTARIOS" at bounding box center [664, 90] width 72 height 16
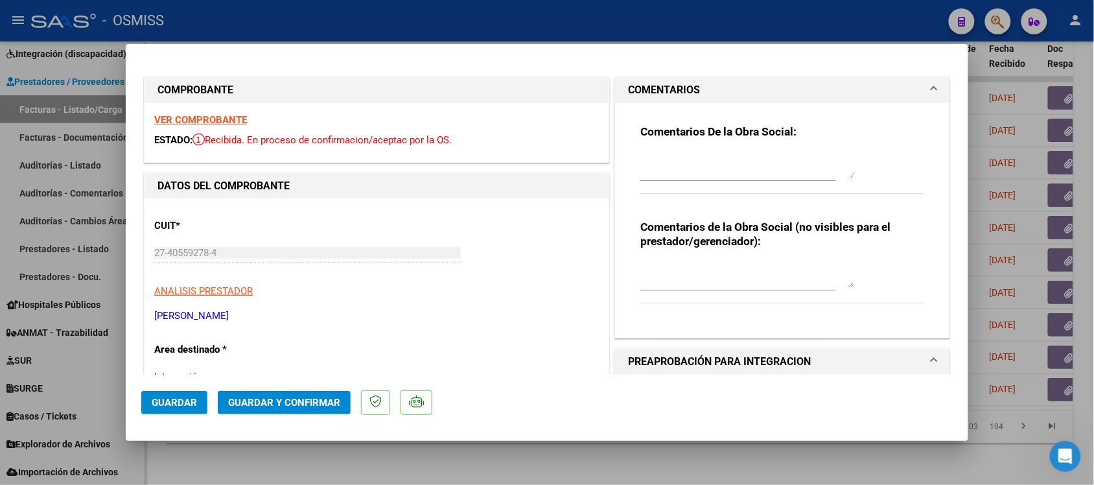
click at [632, 85] on h1 "COMENTARIOS" at bounding box center [664, 90] width 72 height 16
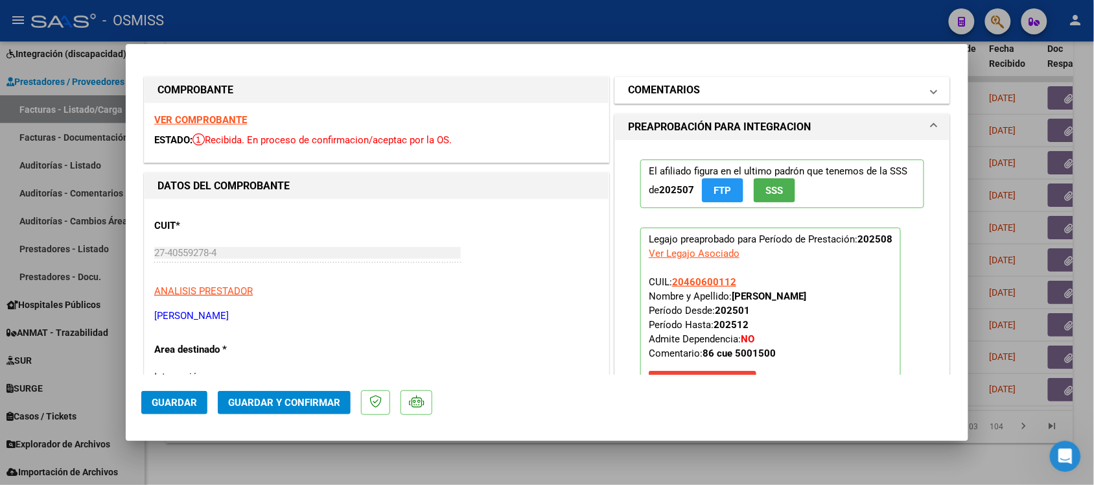
click at [636, 92] on h1 "COMENTARIOS" at bounding box center [664, 90] width 72 height 16
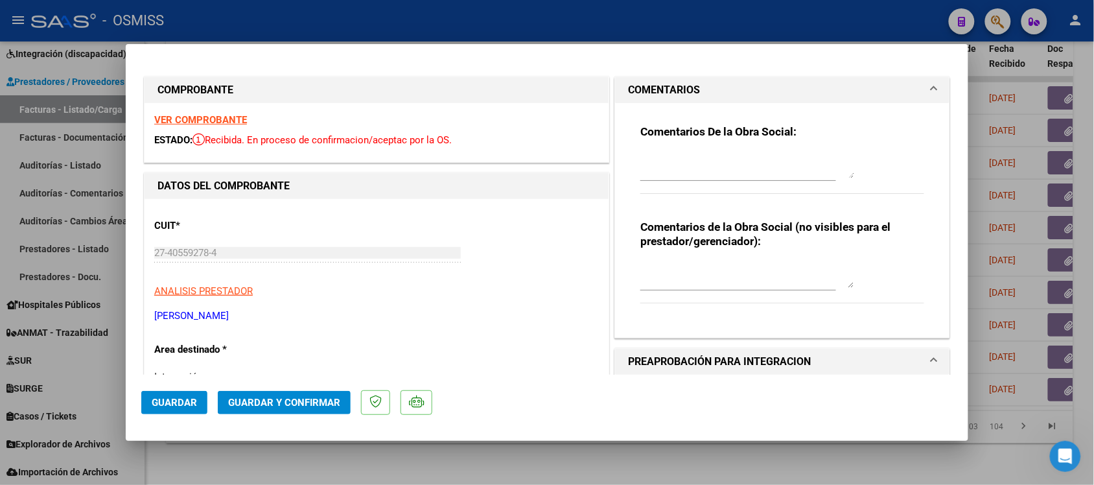
click at [635, 86] on h1 "COMENTARIOS" at bounding box center [664, 90] width 72 height 16
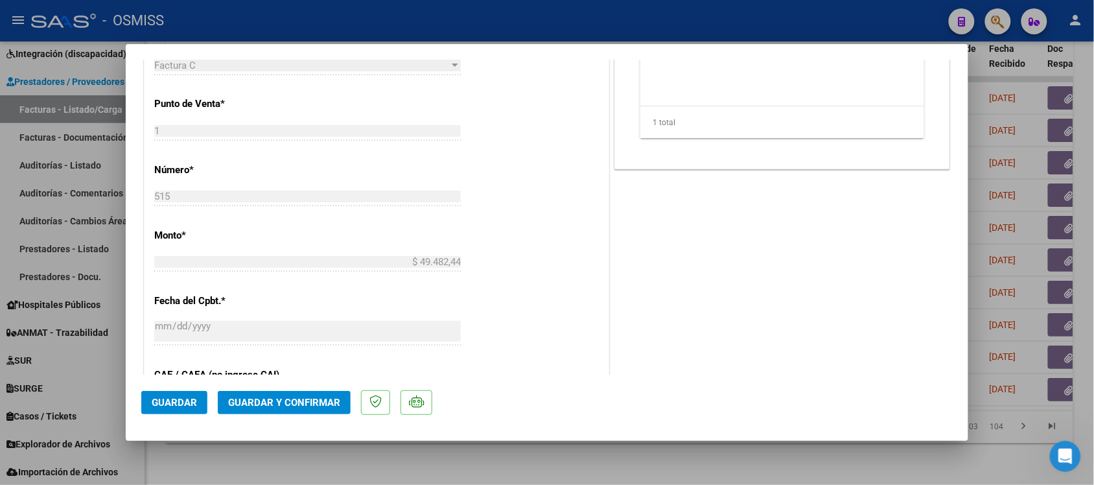
scroll to position [648, 0]
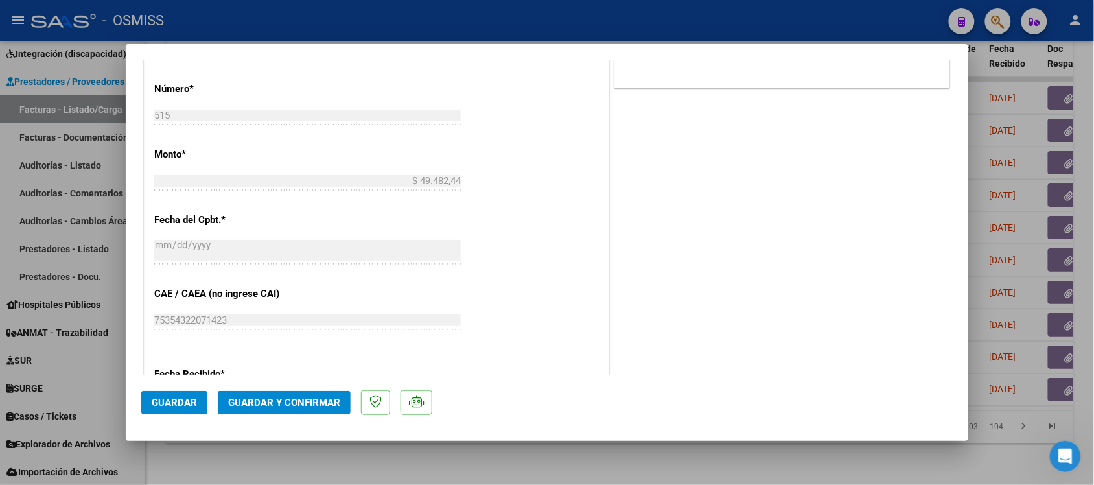
click at [321, 387] on span "Guardar y Confirmar" at bounding box center [284, 403] width 112 height 12
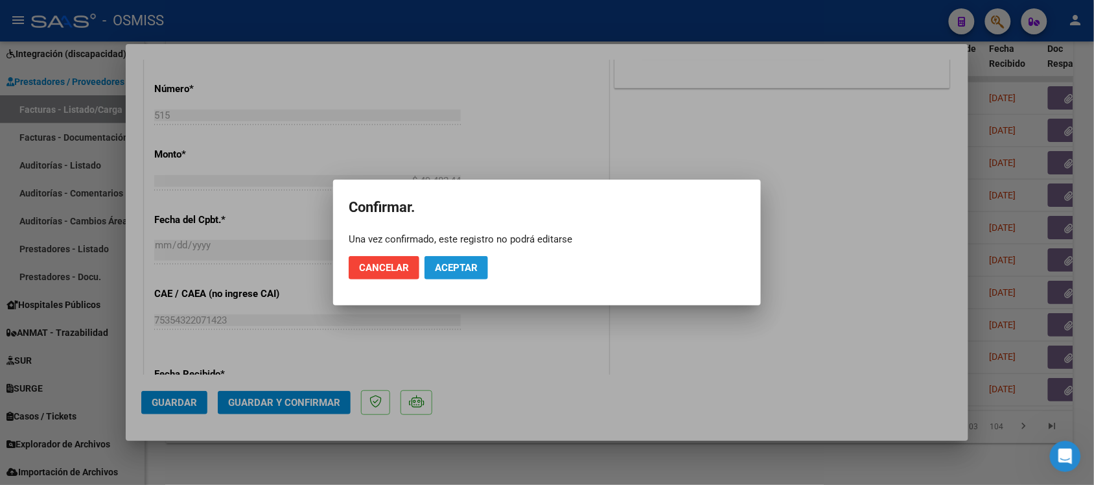
click at [449, 268] on span "Aceptar" at bounding box center [456, 268] width 43 height 12
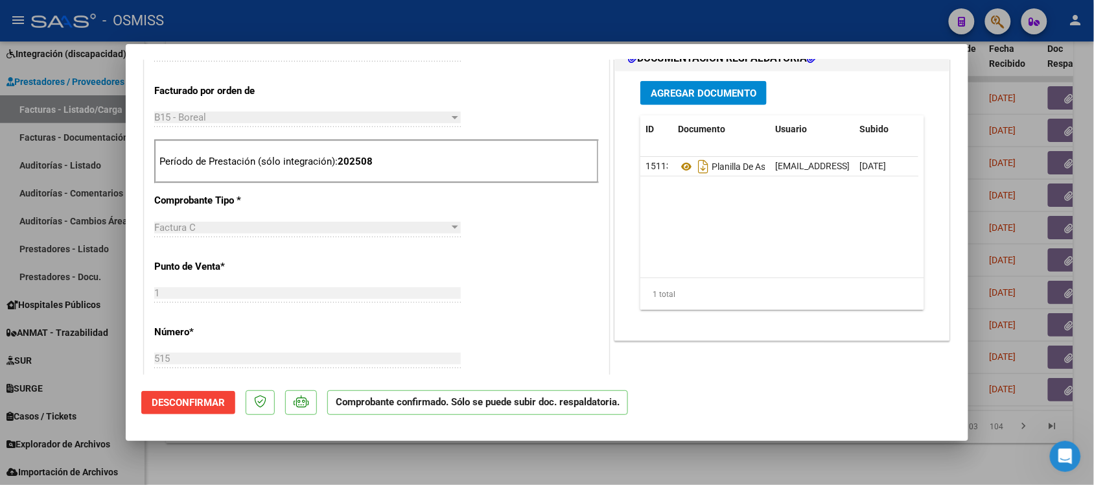
scroll to position [406, 0]
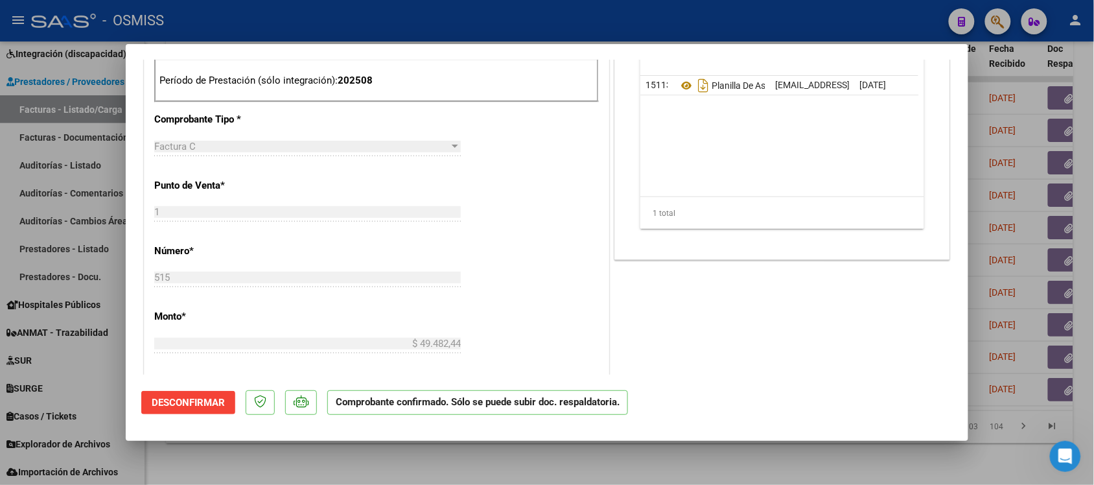
click at [792, 387] on div at bounding box center [547, 242] width 1094 height 485
type input "$ 0,00"
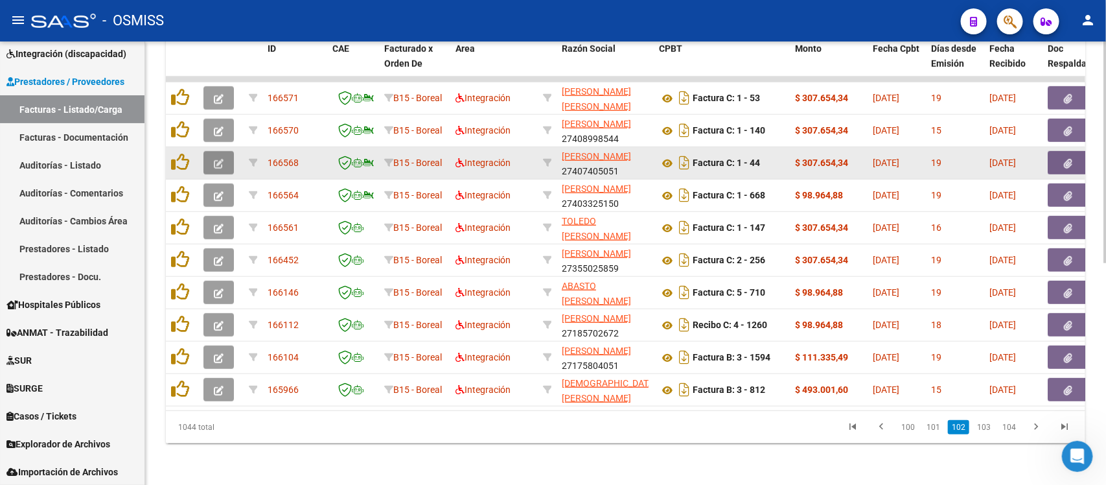
click at [215, 159] on icon "button" at bounding box center [219, 164] width 10 height 10
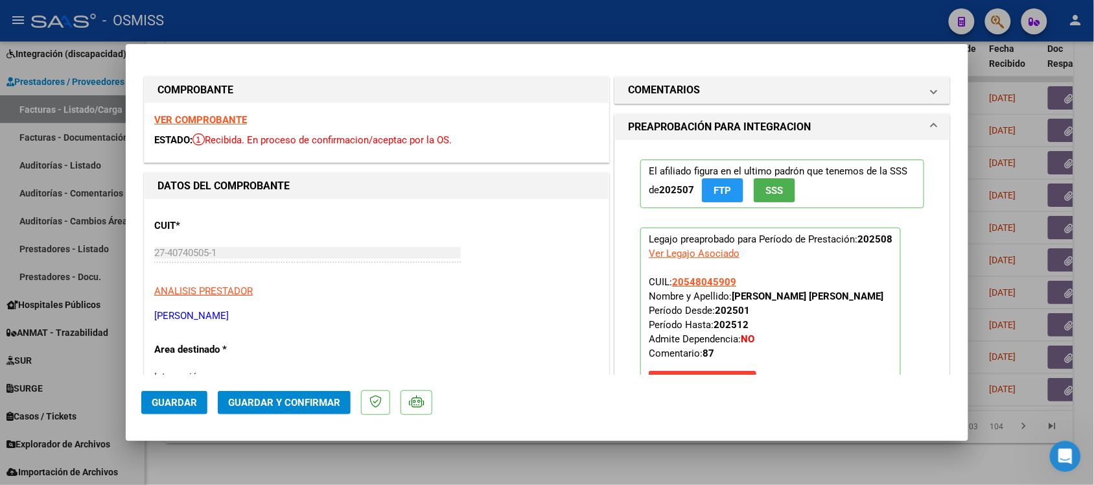
click at [231, 118] on strong "VER COMPROBANTE" at bounding box center [200, 120] width 93 height 12
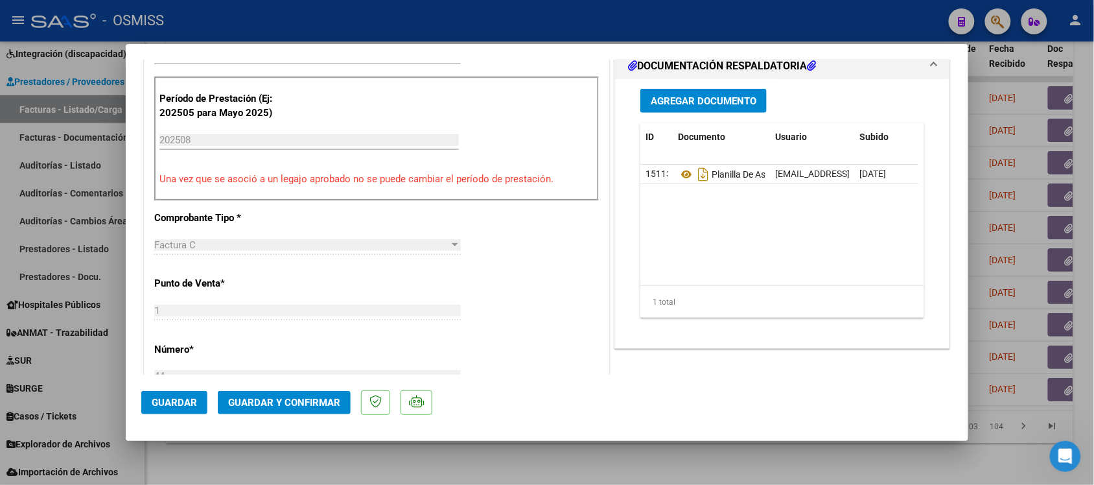
scroll to position [405, 0]
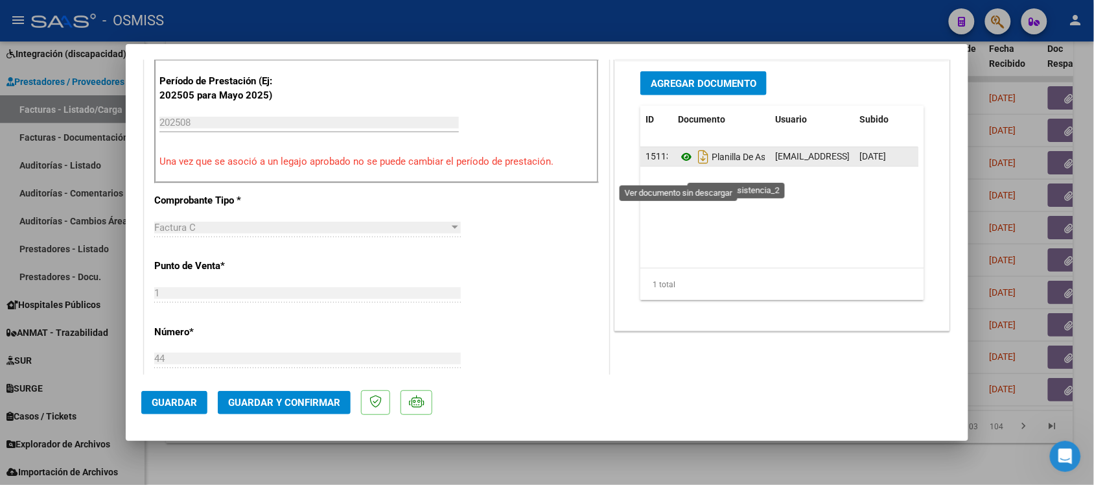
click at [678, 165] on icon at bounding box center [686, 157] width 17 height 16
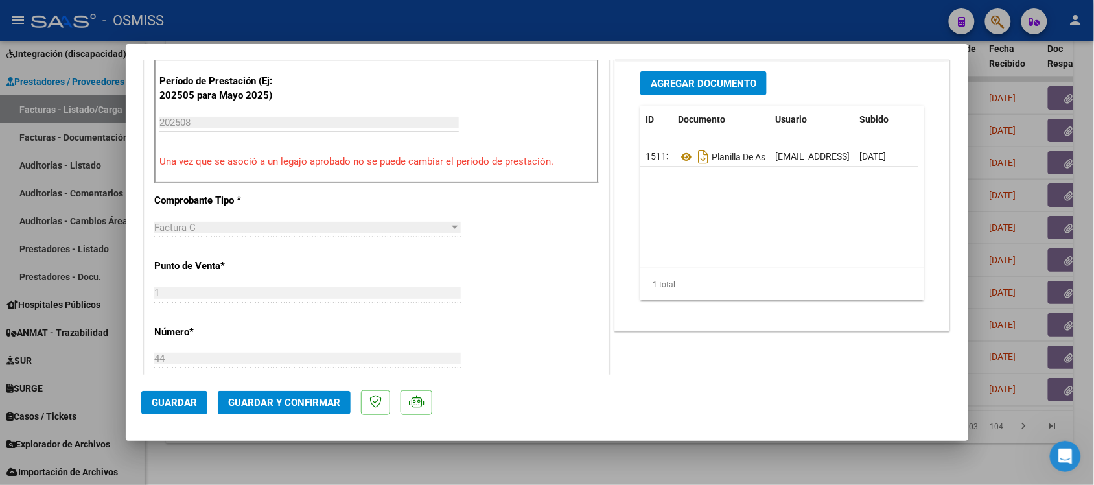
scroll to position [0, 0]
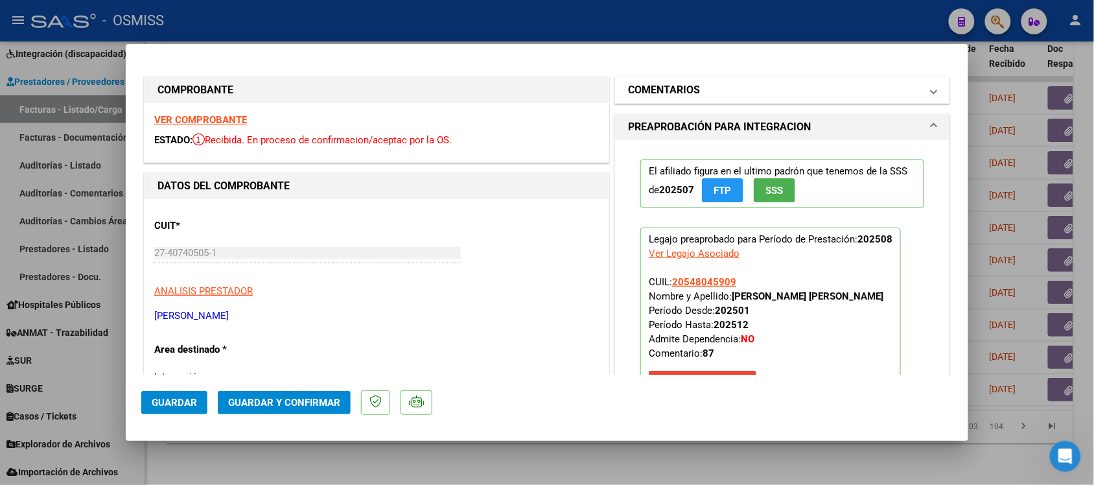
click at [652, 82] on h1 "COMENTARIOS" at bounding box center [664, 90] width 72 height 16
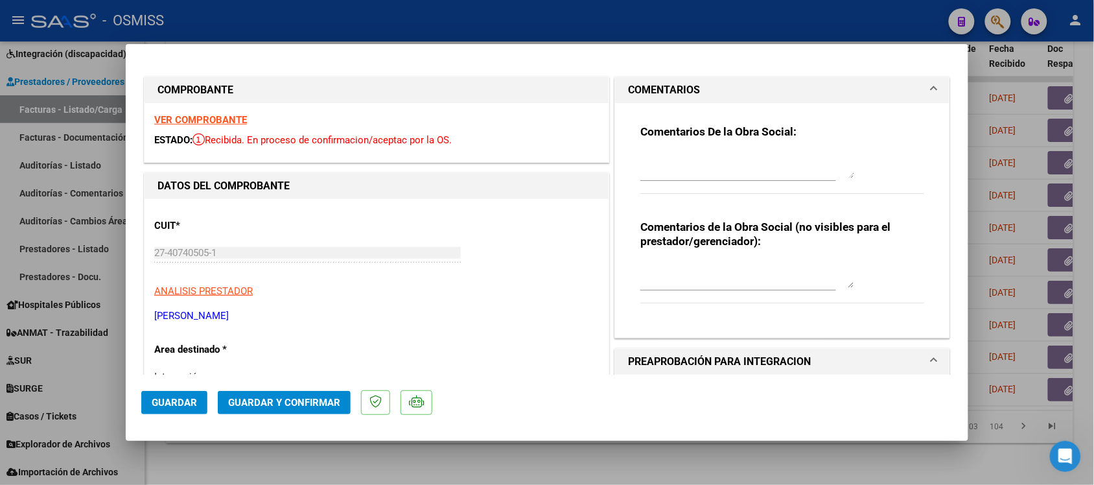
click at [648, 91] on h1 "COMENTARIOS" at bounding box center [664, 90] width 72 height 16
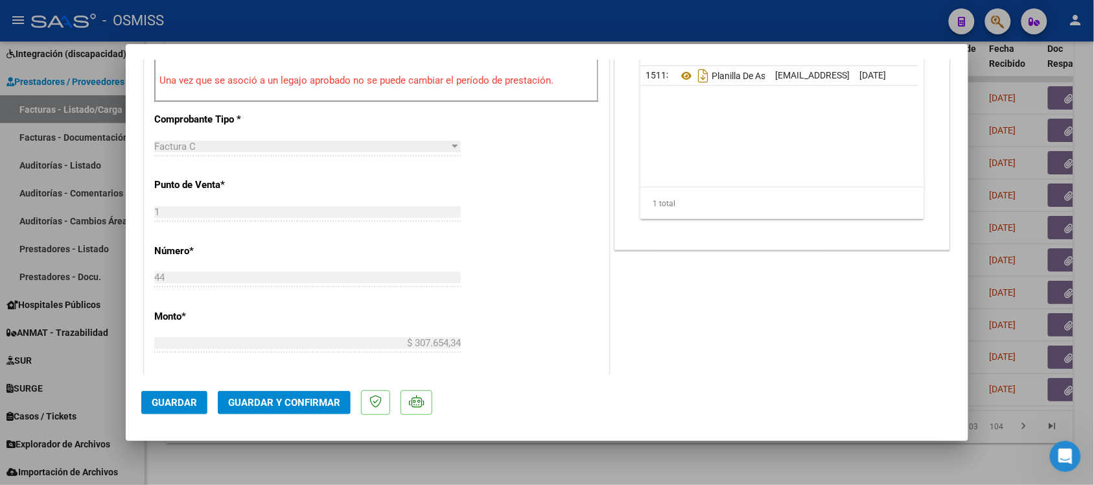
scroll to position [567, 0]
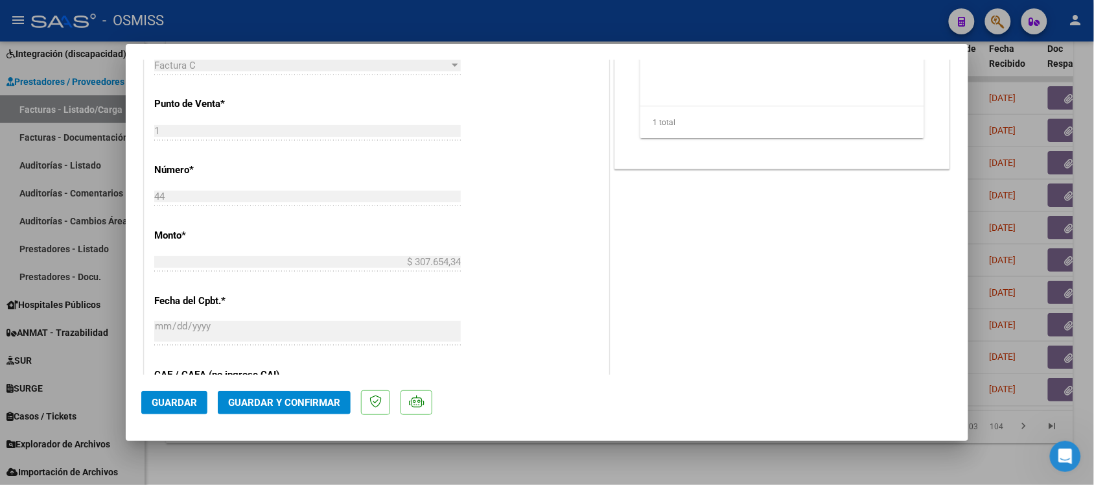
click at [298, 387] on span "Guardar y Confirmar" at bounding box center [284, 403] width 112 height 12
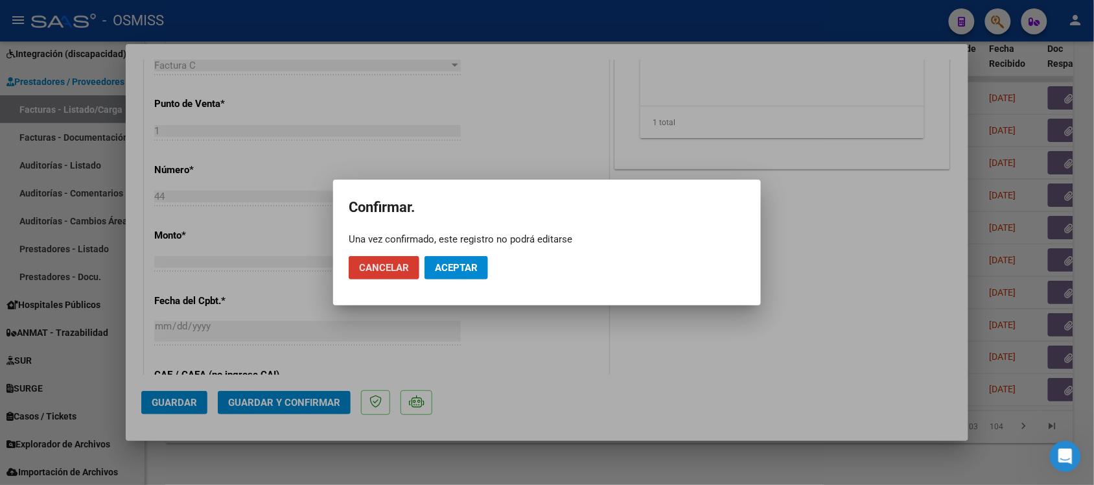
click at [473, 266] on span "Aceptar" at bounding box center [456, 268] width 43 height 12
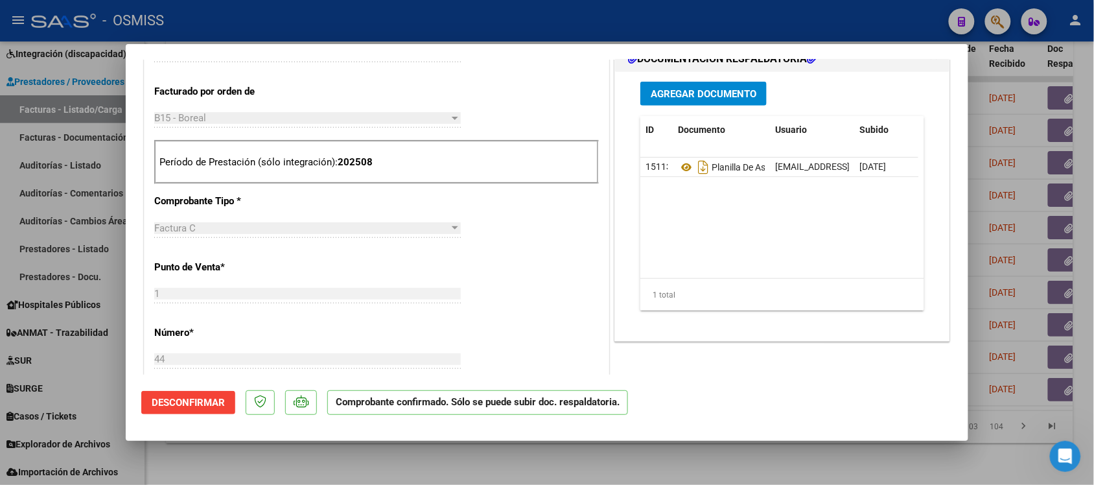
scroll to position [405, 0]
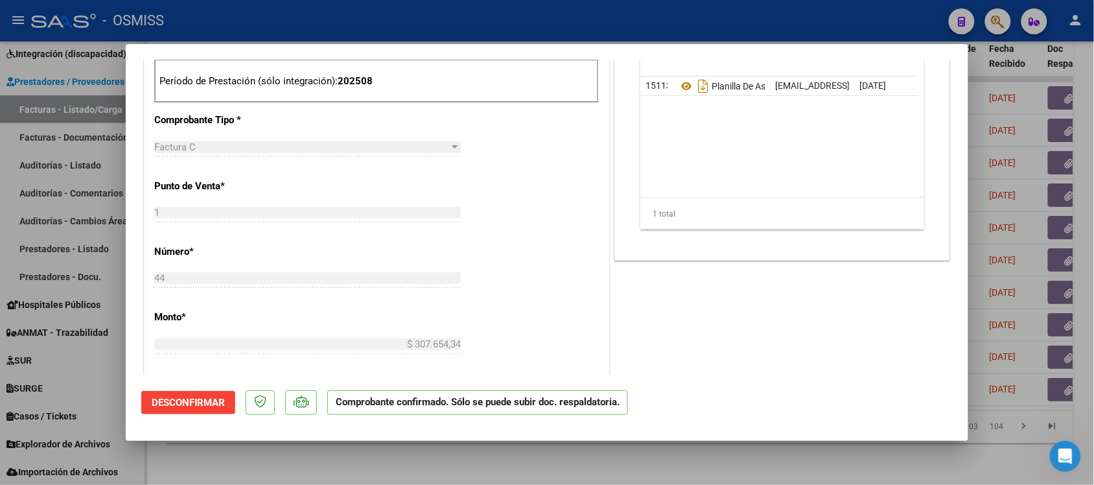
click at [769, 387] on div at bounding box center [547, 242] width 1094 height 485
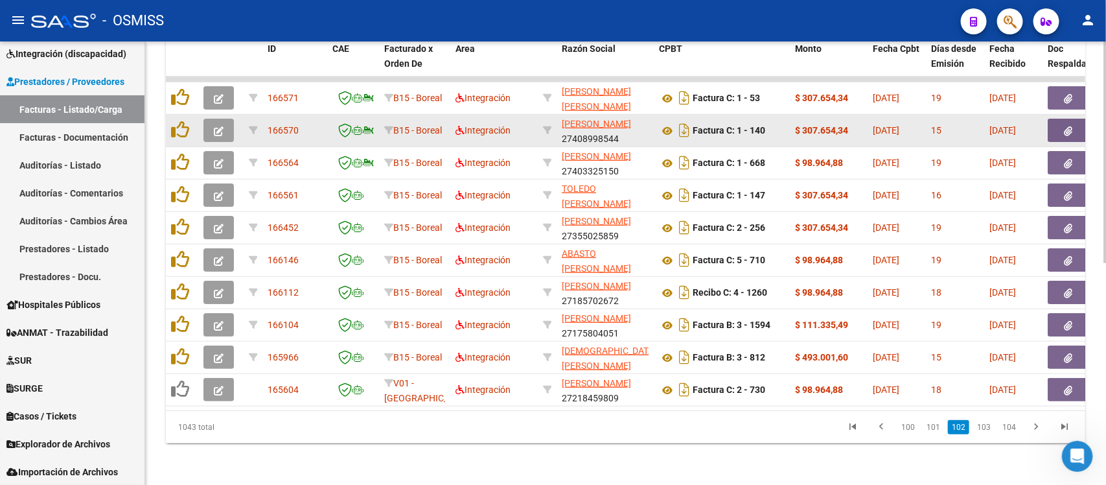
click at [234, 119] on div at bounding box center [220, 130] width 35 height 23
click at [214, 126] on icon "button" at bounding box center [219, 131] width 10 height 10
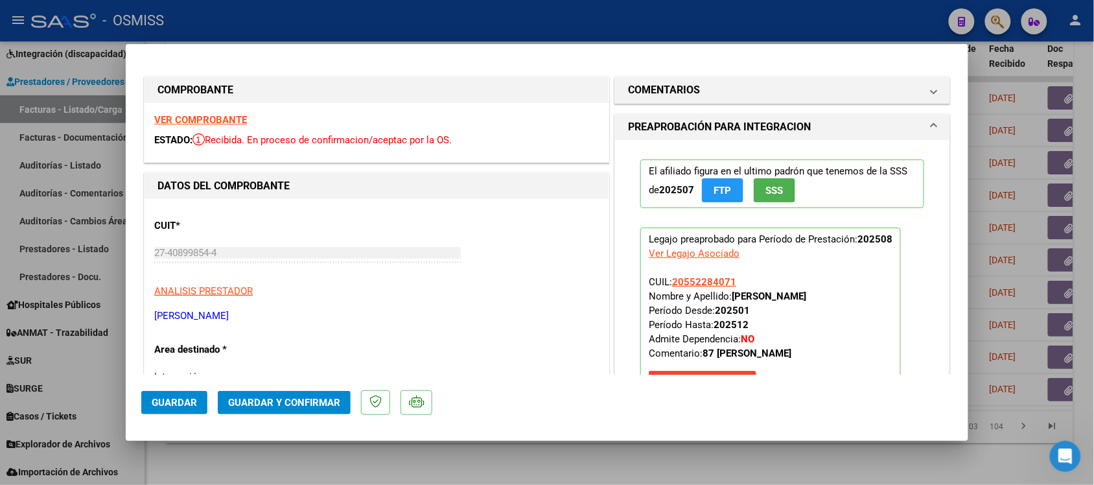
click at [229, 114] on div "VER COMPROBANTE ESTADO: Recibida. En proceso de confirmacion/aceptac por la OS." at bounding box center [376, 132] width 464 height 59
click at [224, 120] on strong "VER COMPROBANTE" at bounding box center [200, 120] width 93 height 12
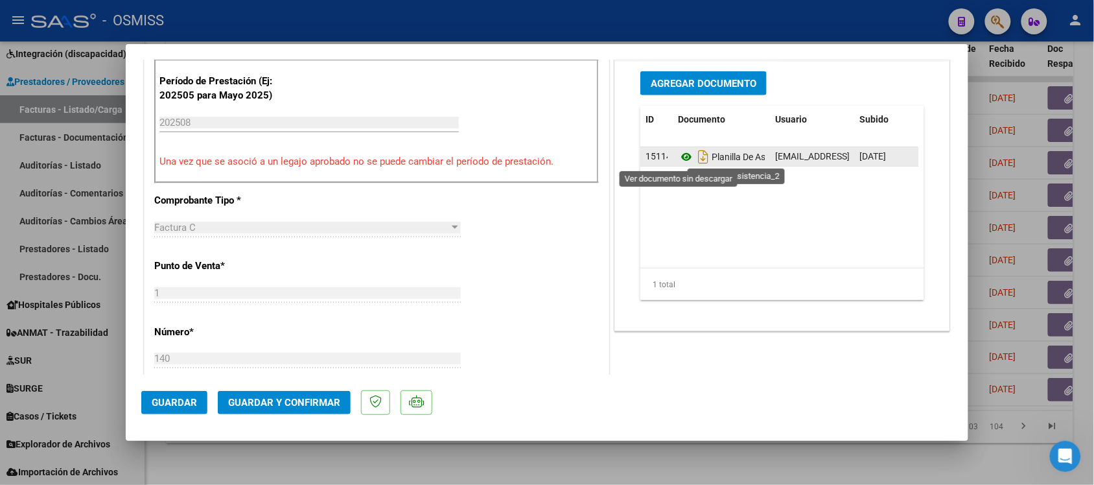
click at [678, 159] on icon at bounding box center [686, 157] width 17 height 16
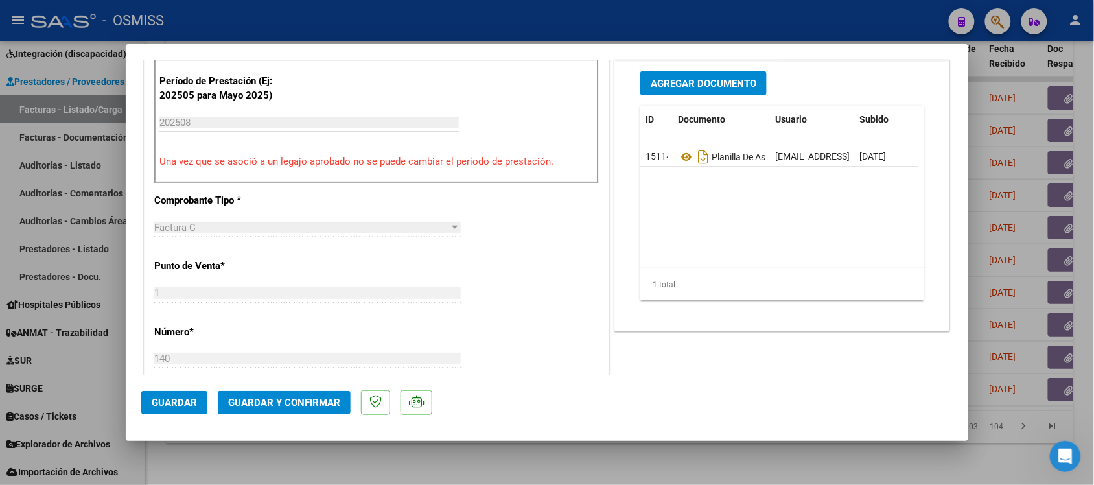
scroll to position [0, 0]
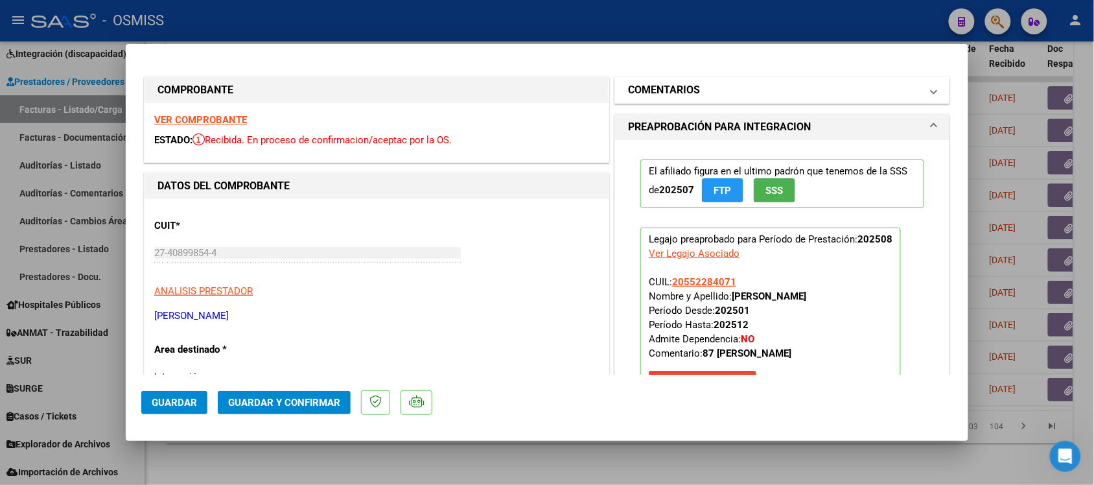
click at [665, 88] on h1 "COMENTARIOS" at bounding box center [664, 90] width 72 height 16
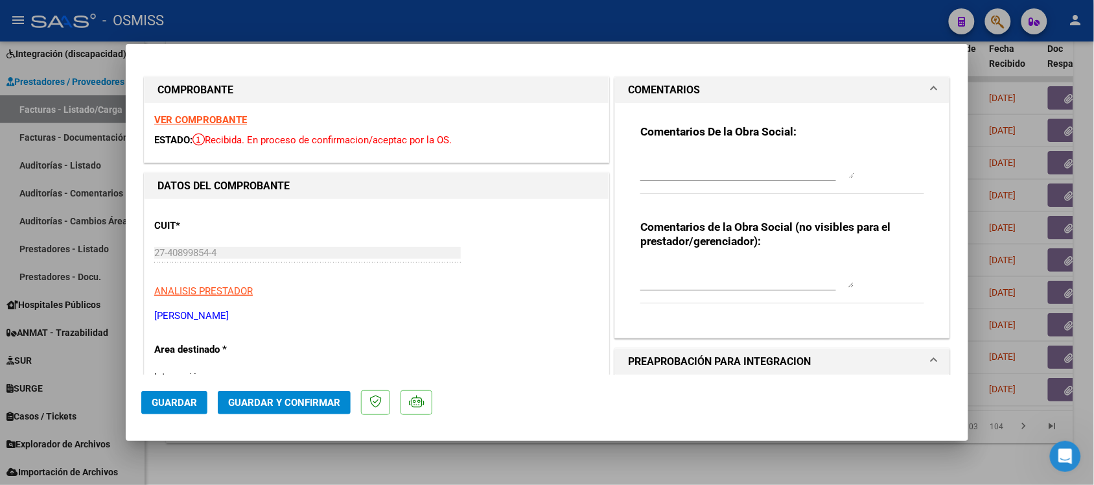
click at [665, 88] on h1 "COMENTARIOS" at bounding box center [664, 90] width 72 height 16
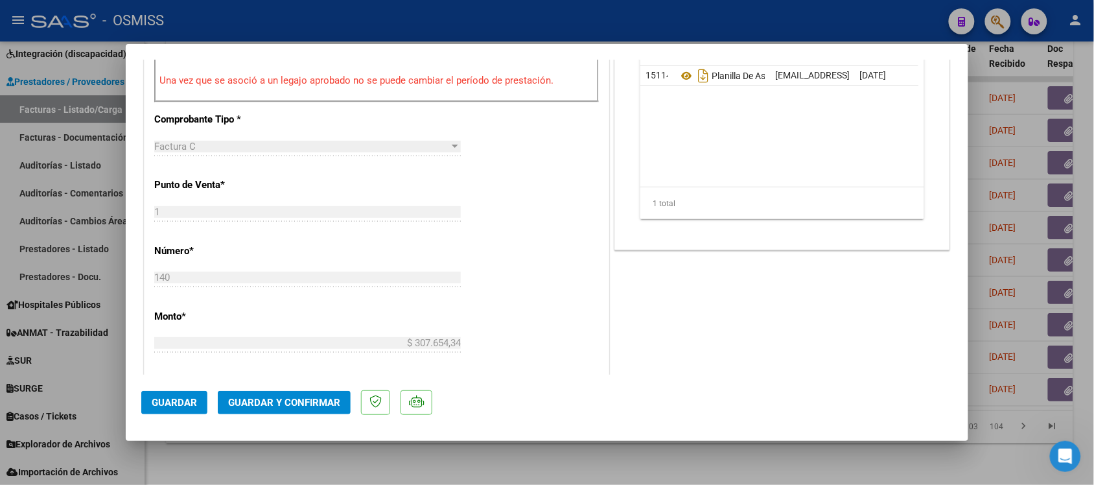
scroll to position [567, 0]
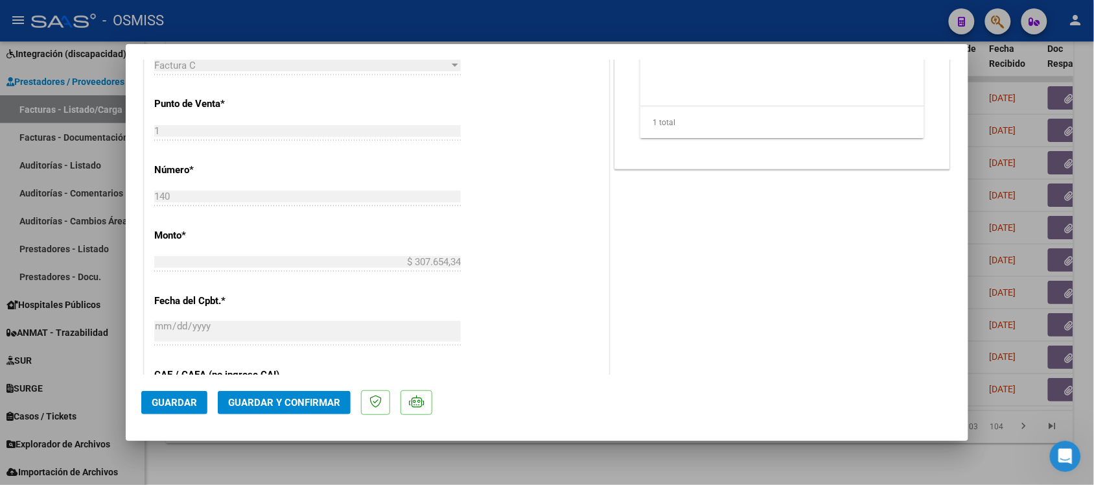
click at [317, 387] on span "Guardar y Confirmar" at bounding box center [284, 403] width 112 height 12
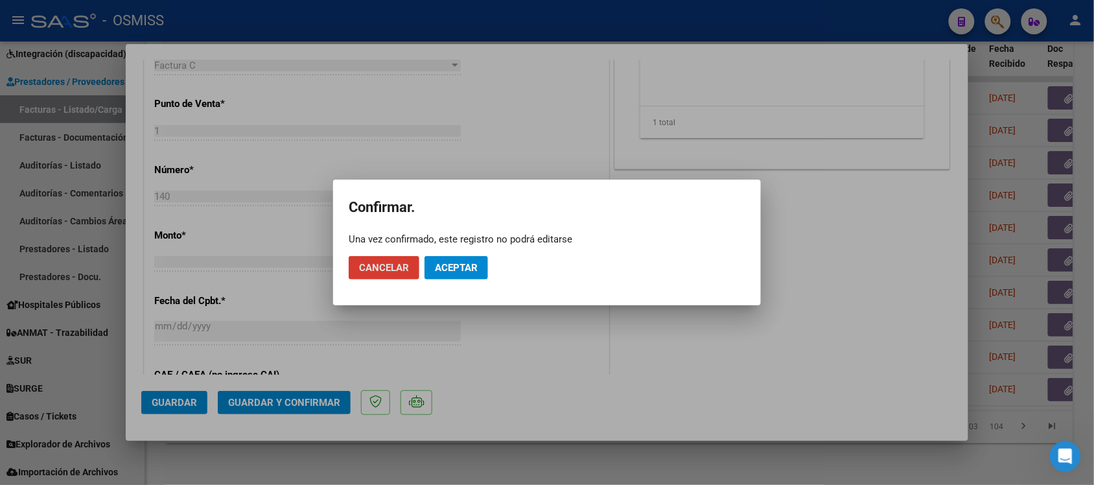
click at [464, 271] on span "Aceptar" at bounding box center [456, 268] width 43 height 12
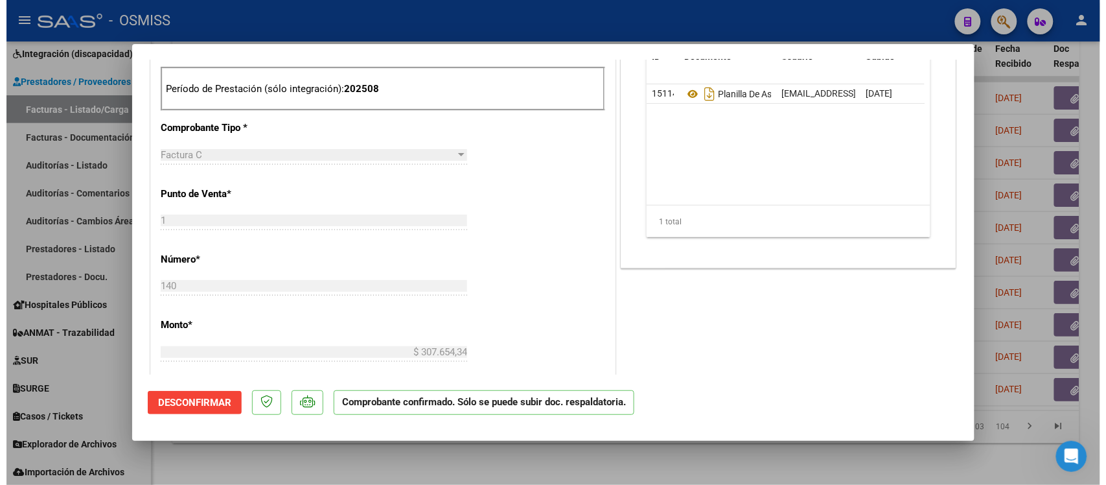
scroll to position [405, 0]
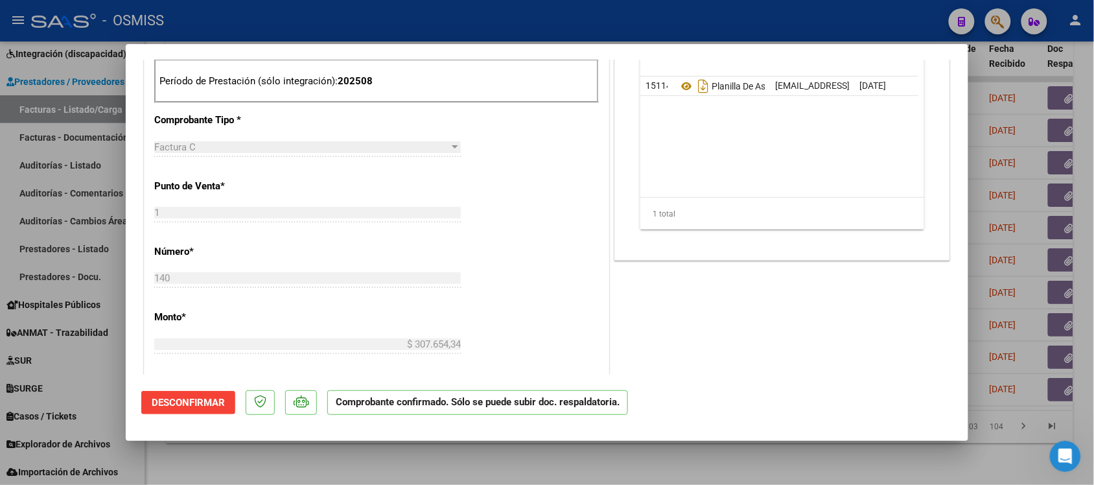
click at [761, 387] on div at bounding box center [547, 242] width 1094 height 485
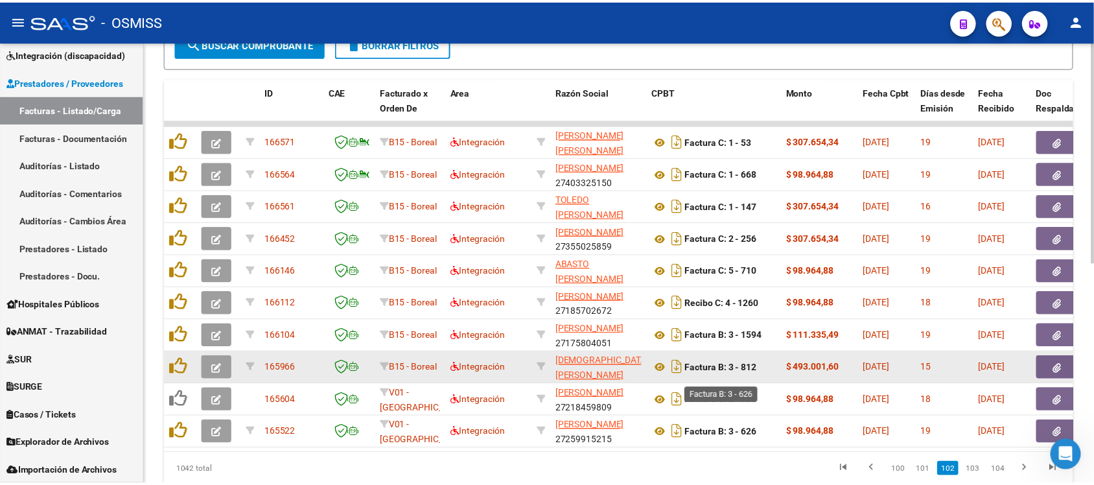
scroll to position [361, 0]
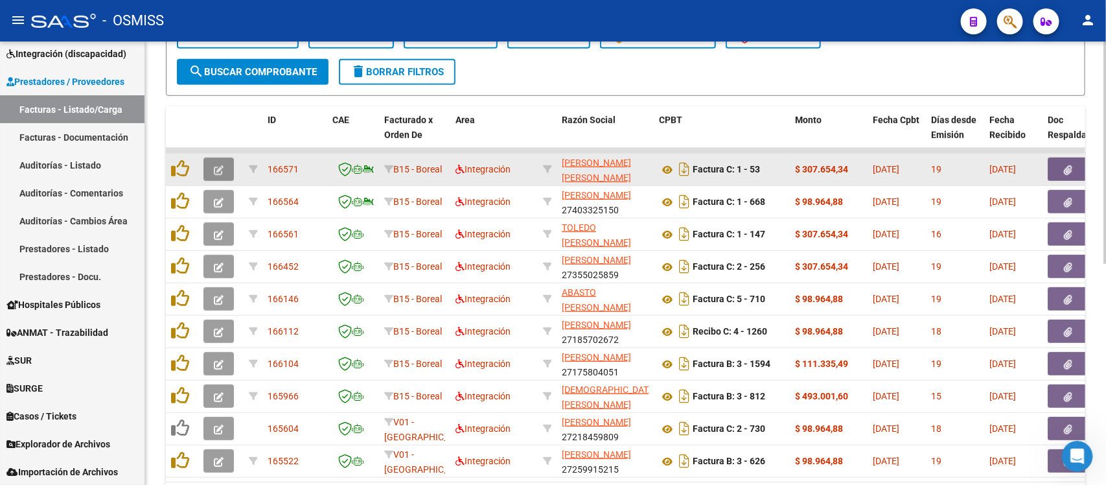
click at [214, 165] on icon "button" at bounding box center [219, 170] width 10 height 10
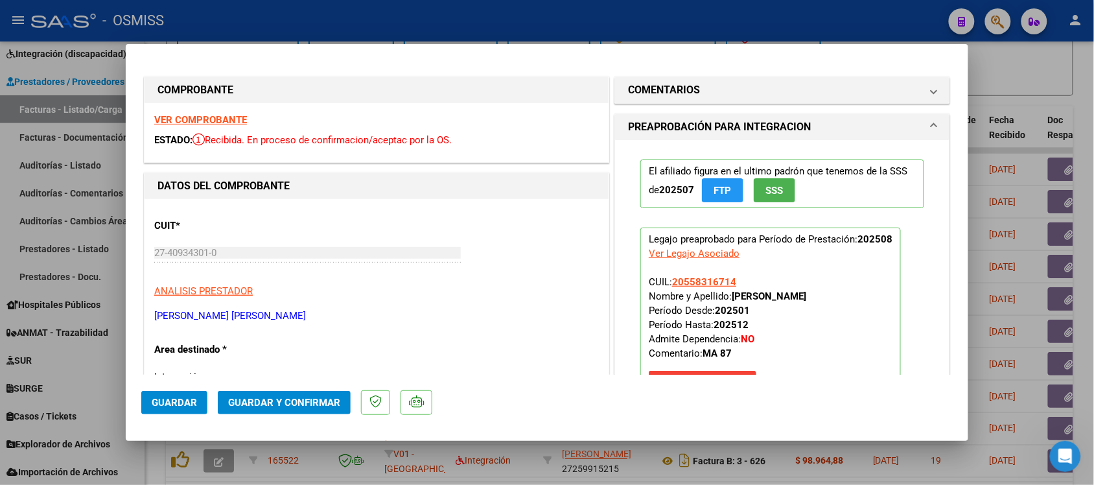
click at [205, 123] on strong "VER COMPROBANTE" at bounding box center [200, 120] width 93 height 12
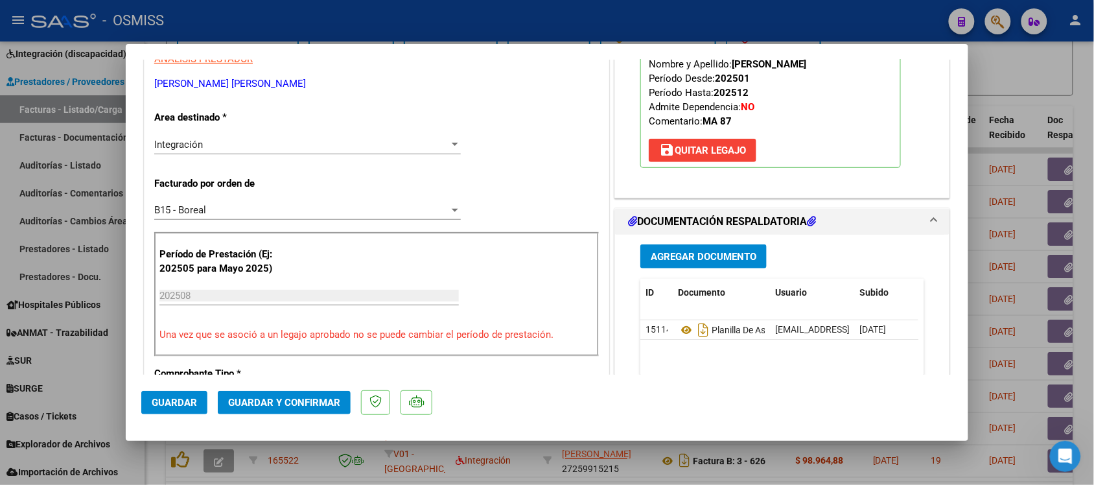
scroll to position [243, 0]
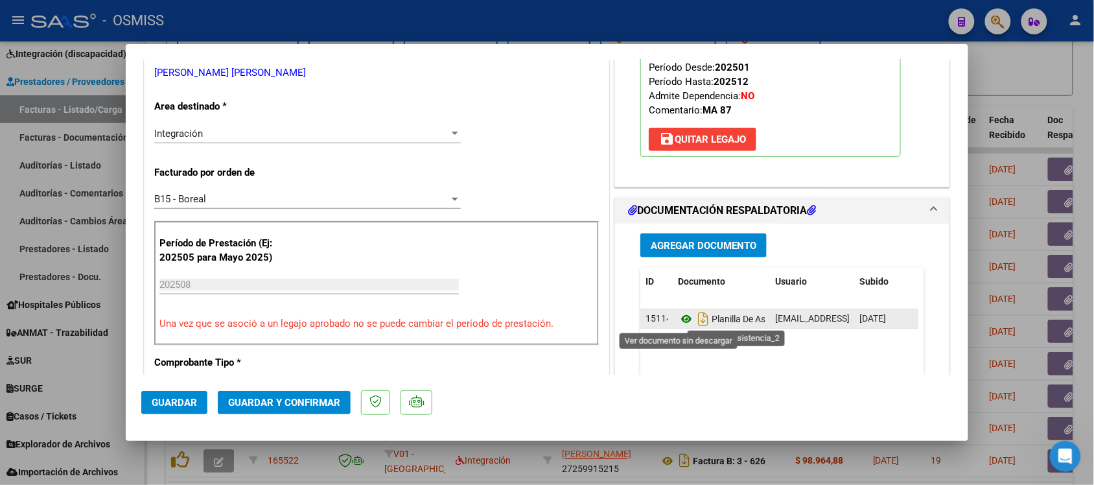
click at [678, 318] on icon at bounding box center [686, 319] width 17 height 16
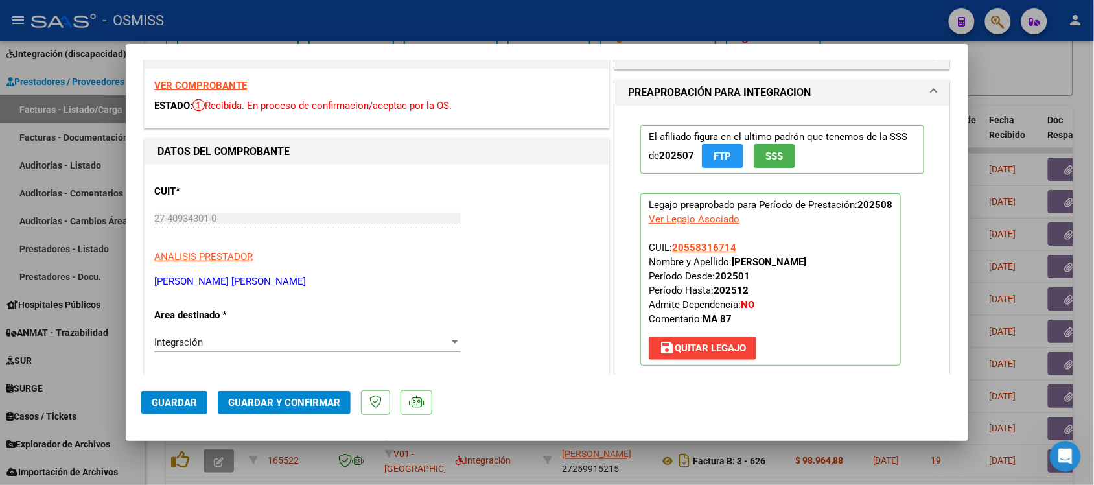
scroll to position [0, 0]
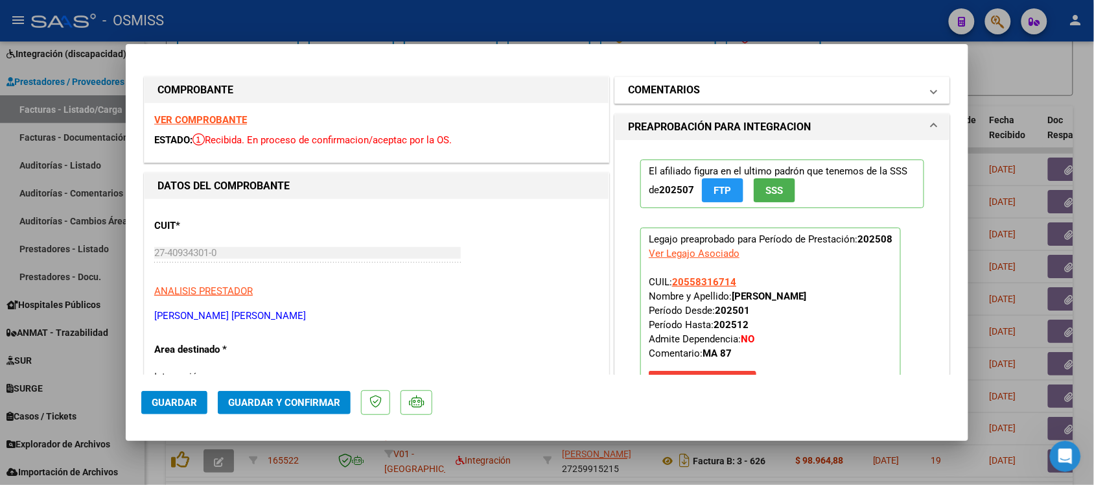
click at [652, 82] on h1 "COMENTARIOS" at bounding box center [664, 90] width 72 height 16
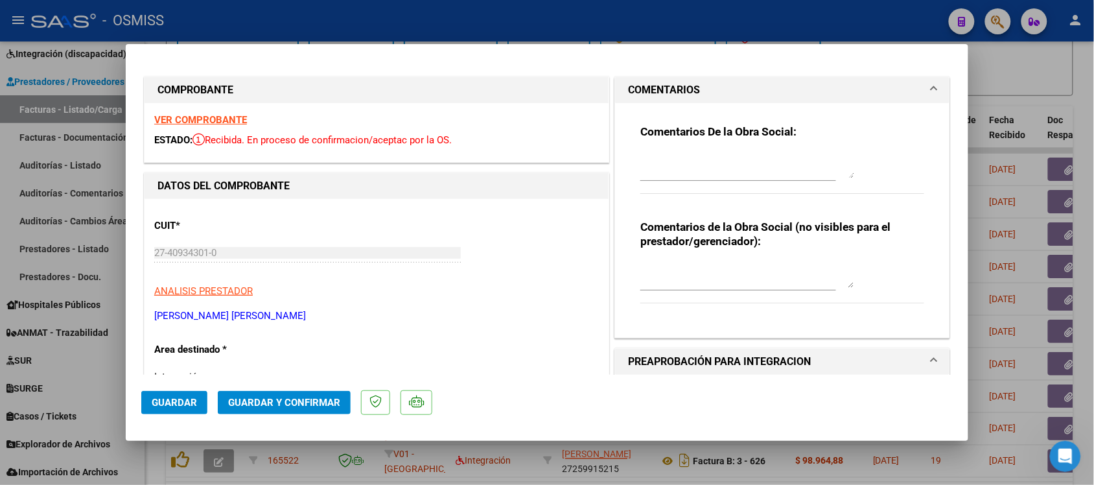
click at [638, 94] on h1 "COMENTARIOS" at bounding box center [664, 90] width 72 height 16
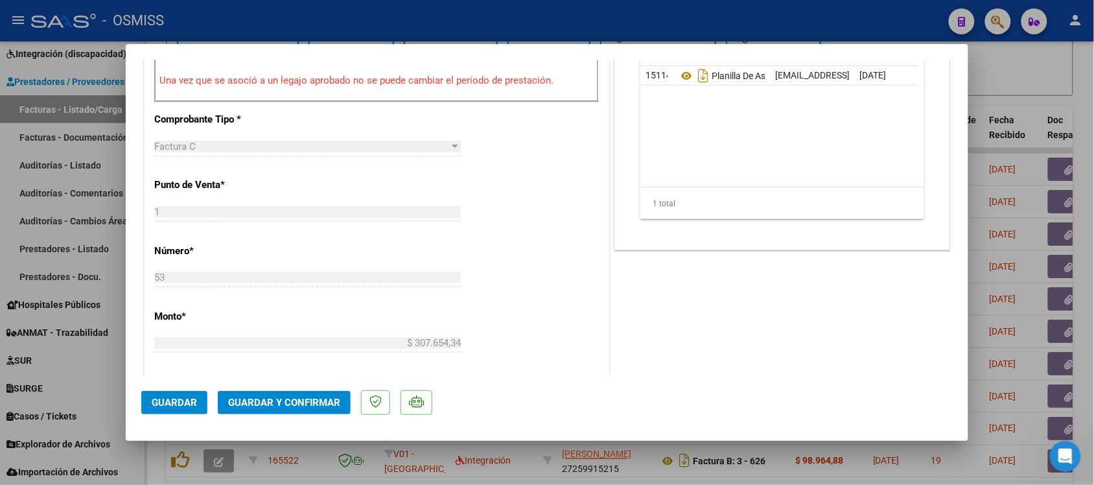
scroll to position [567, 0]
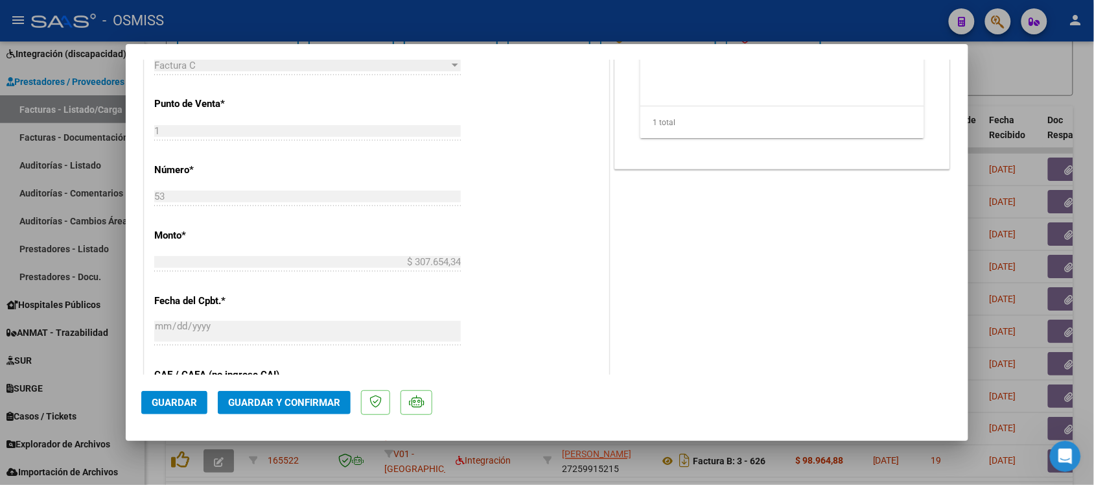
click at [329, 387] on span "Guardar y Confirmar" at bounding box center [284, 403] width 112 height 12
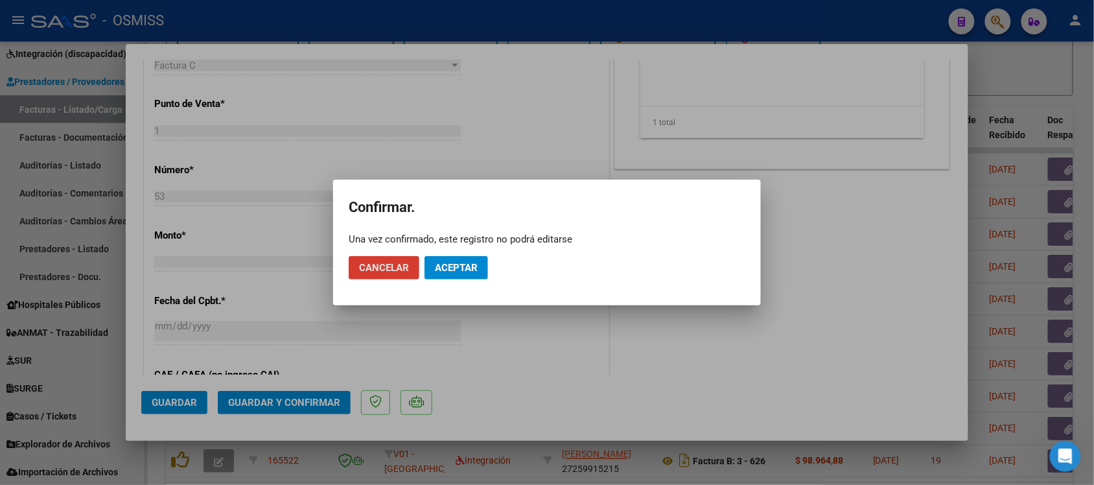
click at [473, 257] on button "Aceptar" at bounding box center [455, 267] width 63 height 23
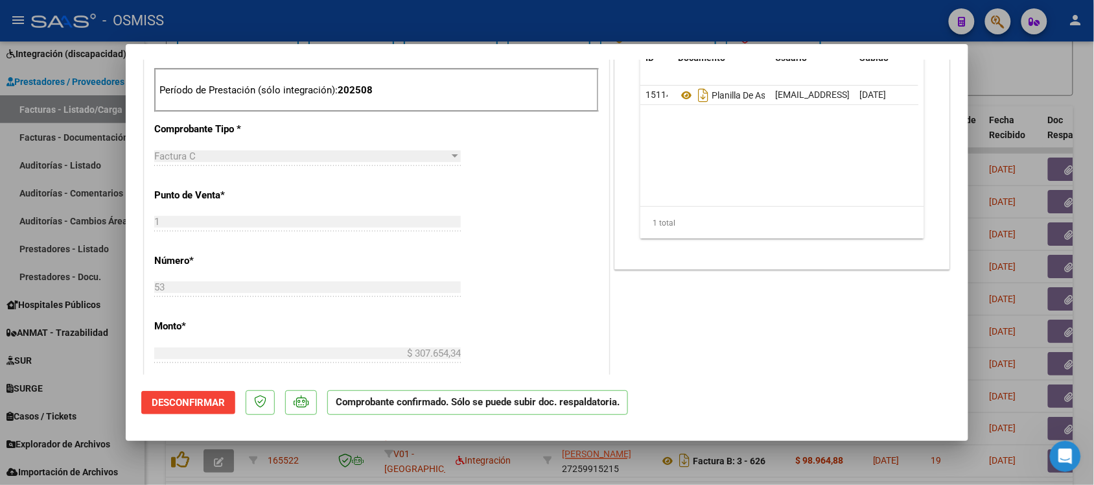
scroll to position [405, 0]
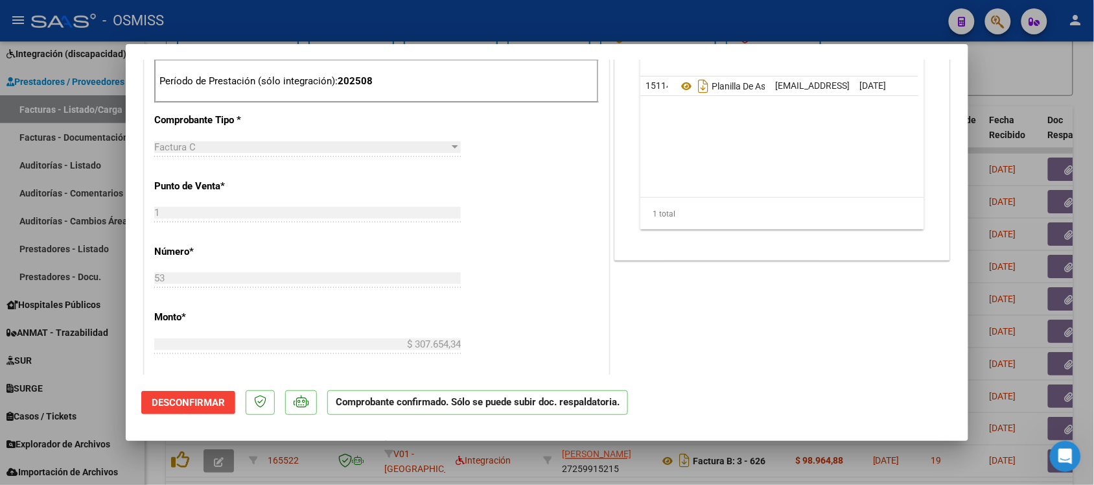
click at [884, 82] on div at bounding box center [547, 242] width 1094 height 485
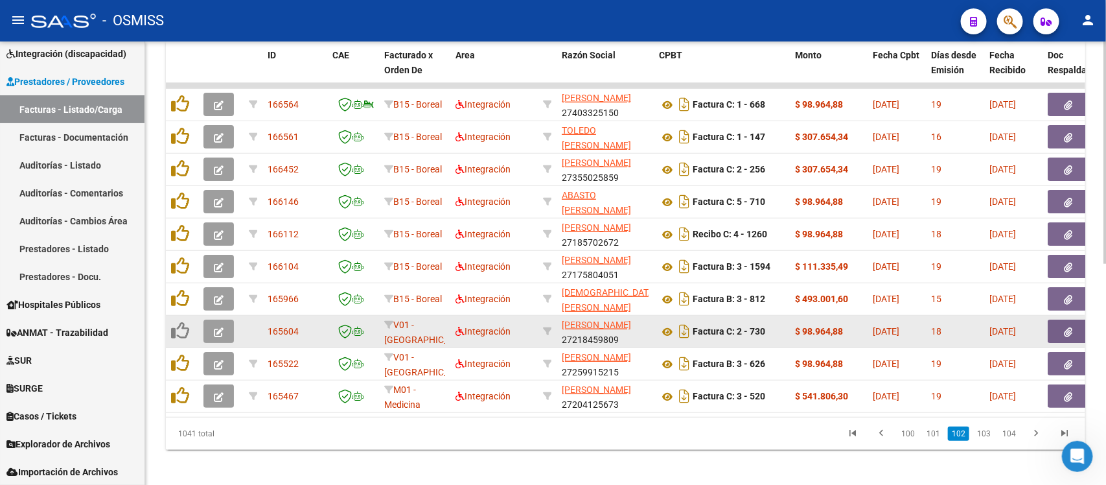
scroll to position [442, 0]
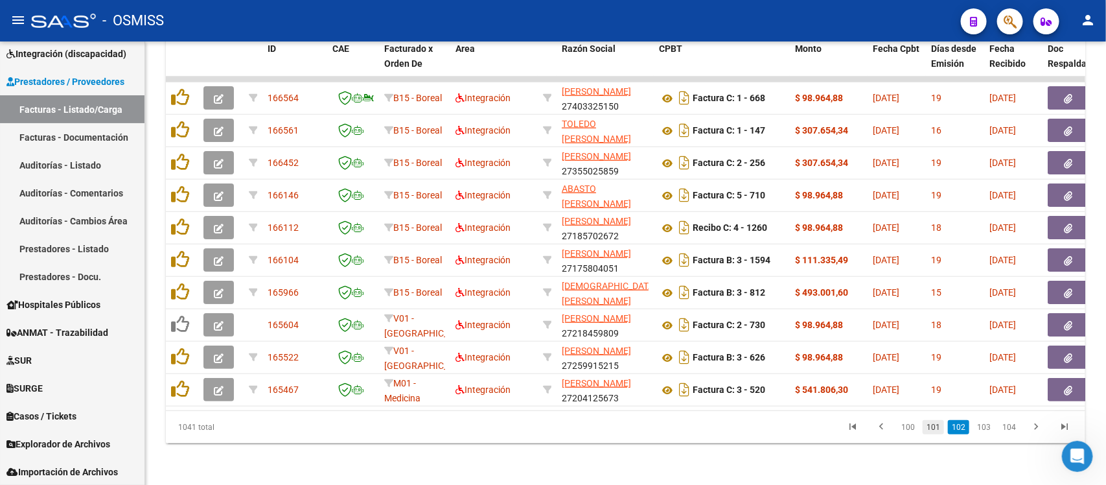
click at [884, 387] on link "101" at bounding box center [933, 427] width 21 height 14
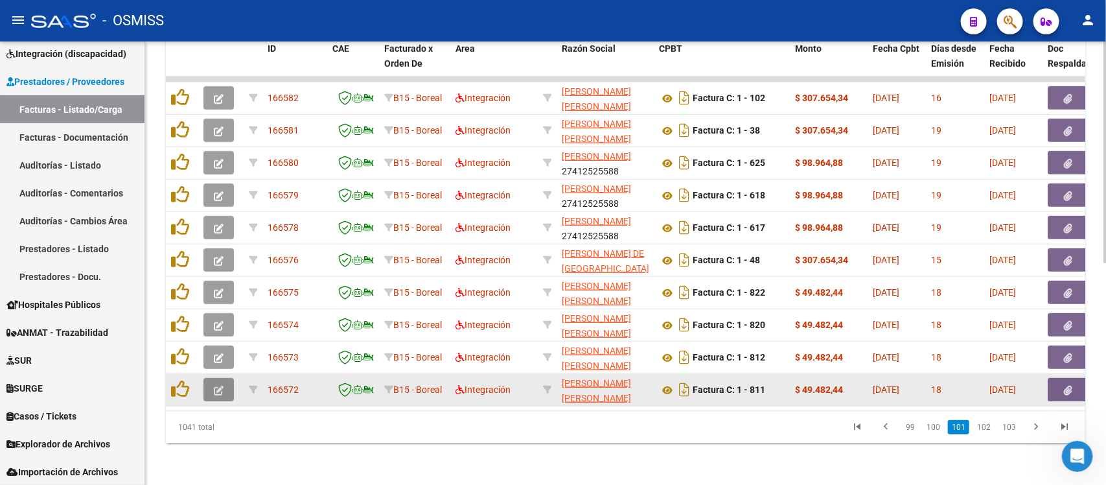
click at [222, 386] on icon "button" at bounding box center [219, 391] width 10 height 10
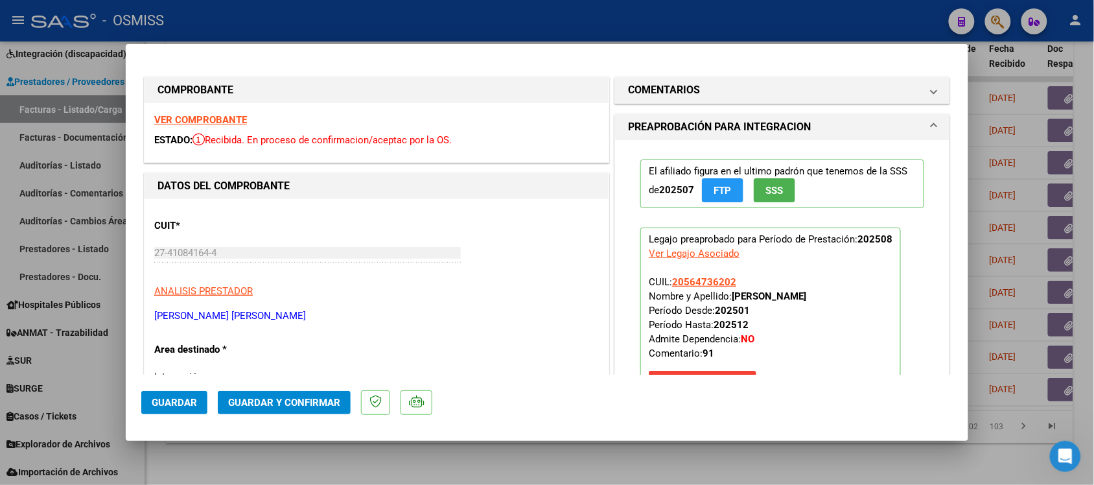
click at [211, 120] on strong "VER COMPROBANTE" at bounding box center [200, 120] width 93 height 12
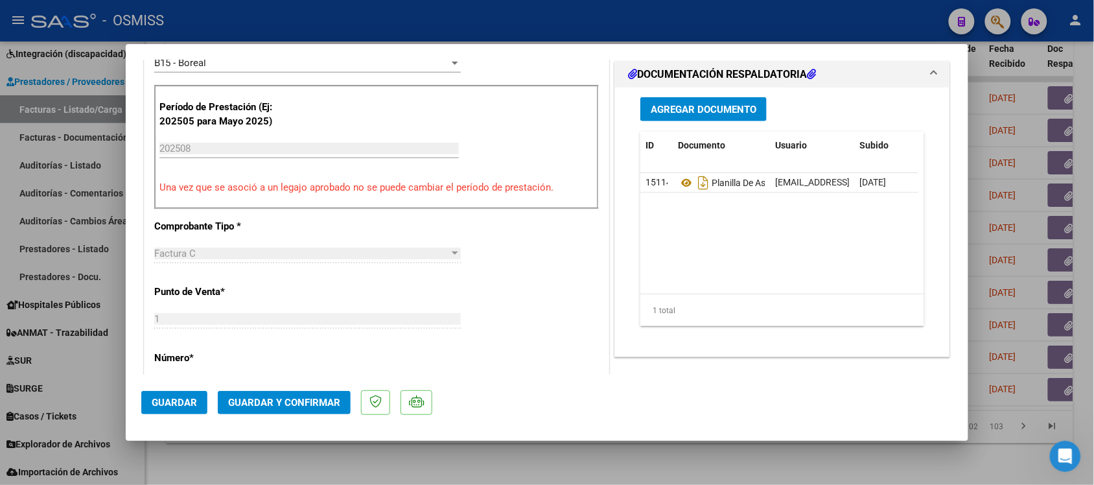
scroll to position [405, 0]
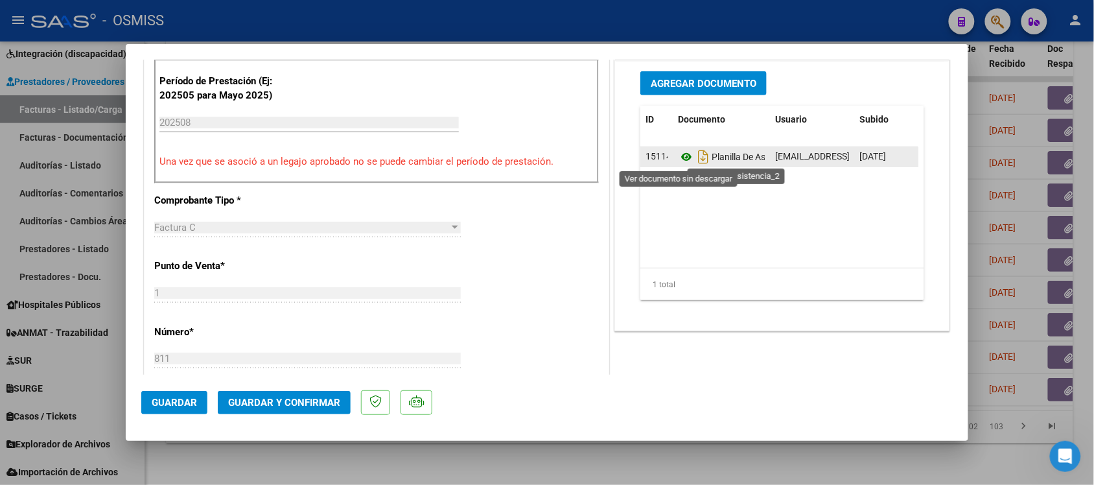
click at [678, 156] on icon at bounding box center [686, 157] width 17 height 16
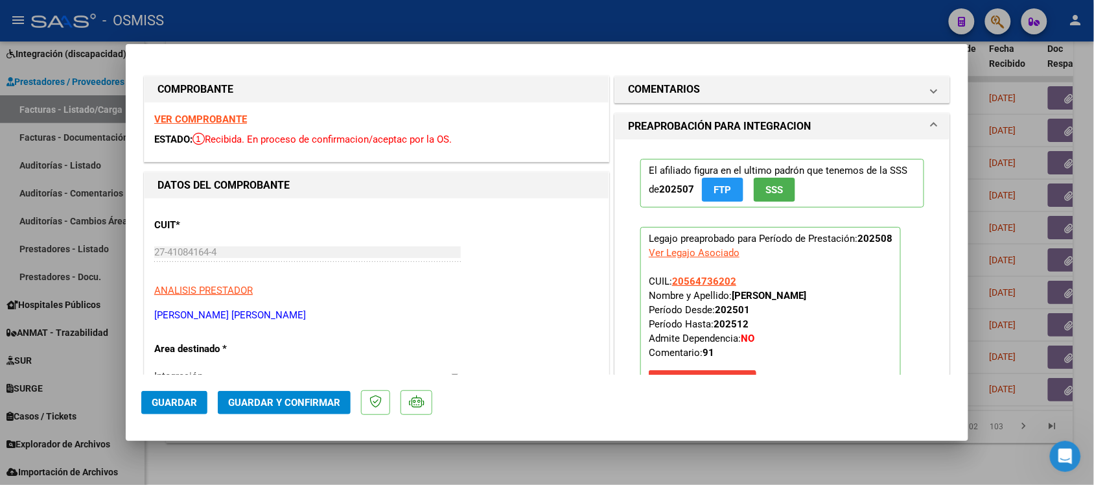
scroll to position [0, 0]
click at [636, 86] on h1 "COMENTARIOS" at bounding box center [664, 90] width 72 height 16
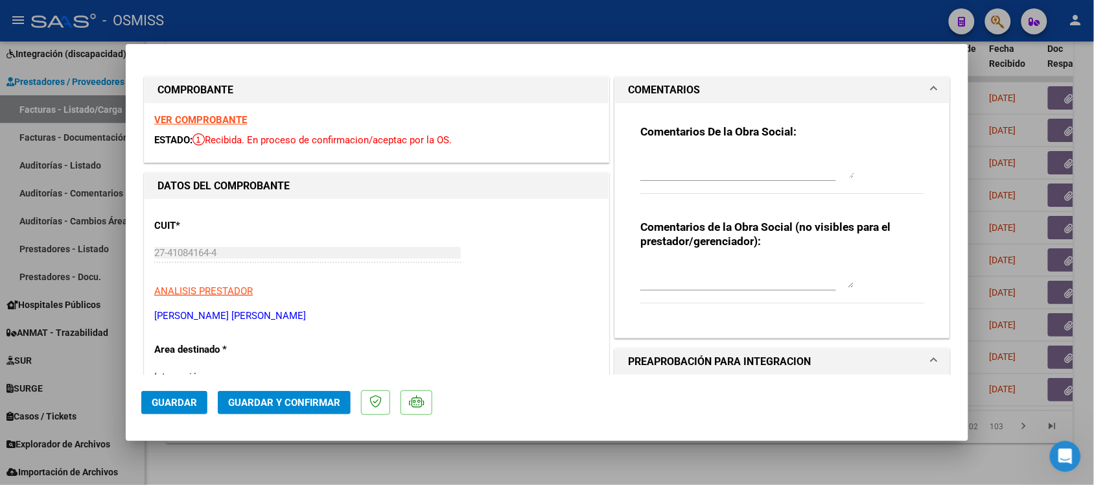
click at [636, 86] on h1 "COMENTARIOS" at bounding box center [664, 90] width 72 height 16
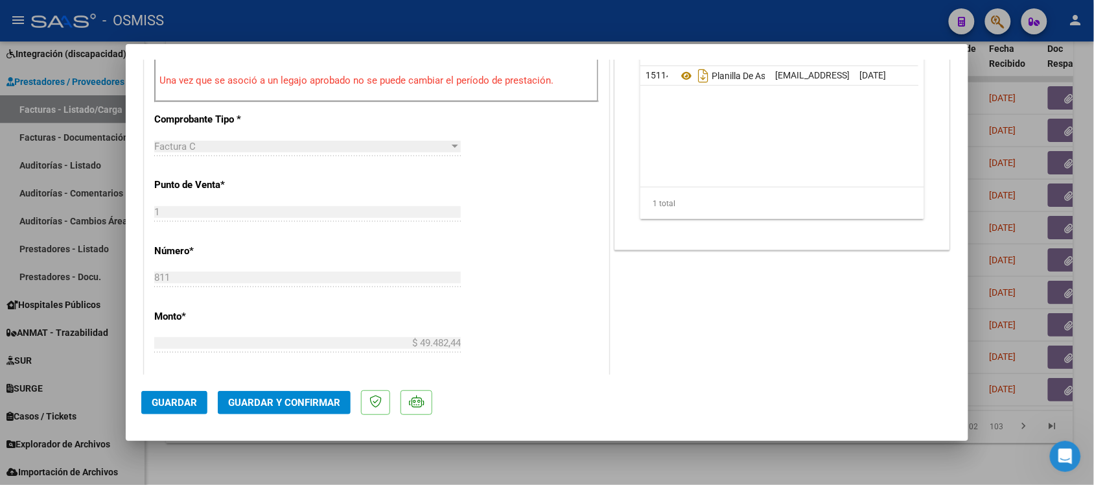
scroll to position [567, 0]
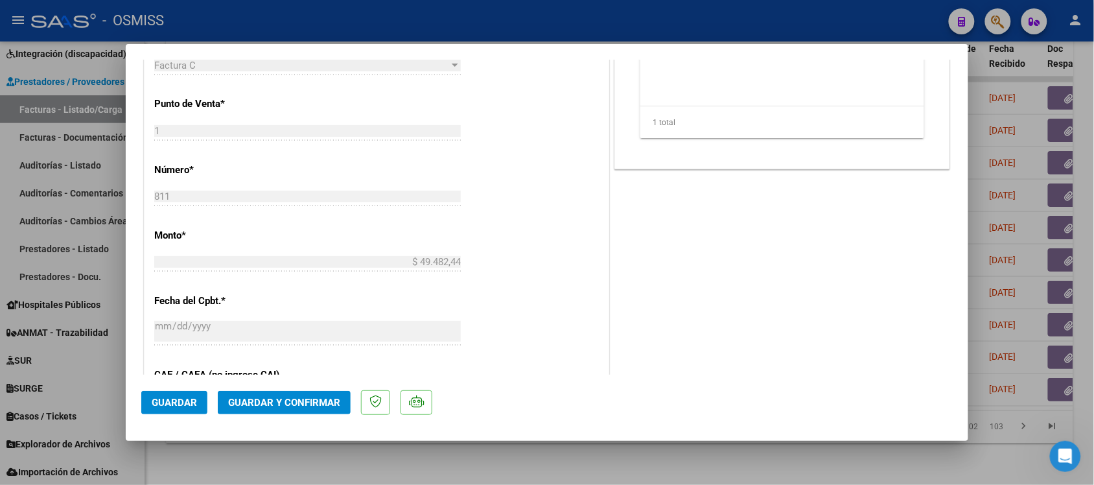
click at [317, 387] on span "Guardar y Confirmar" at bounding box center [284, 403] width 112 height 12
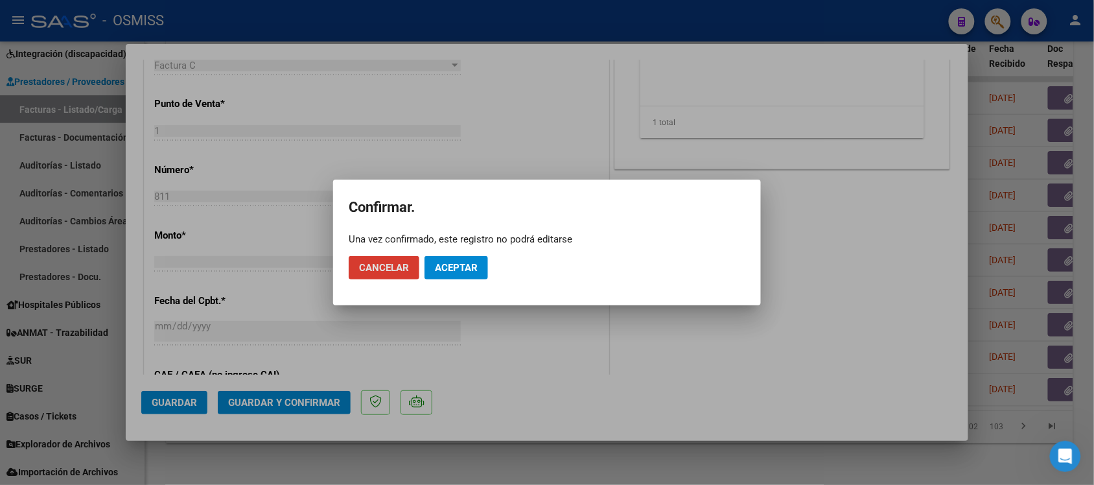
click at [458, 266] on span "Aceptar" at bounding box center [456, 268] width 43 height 12
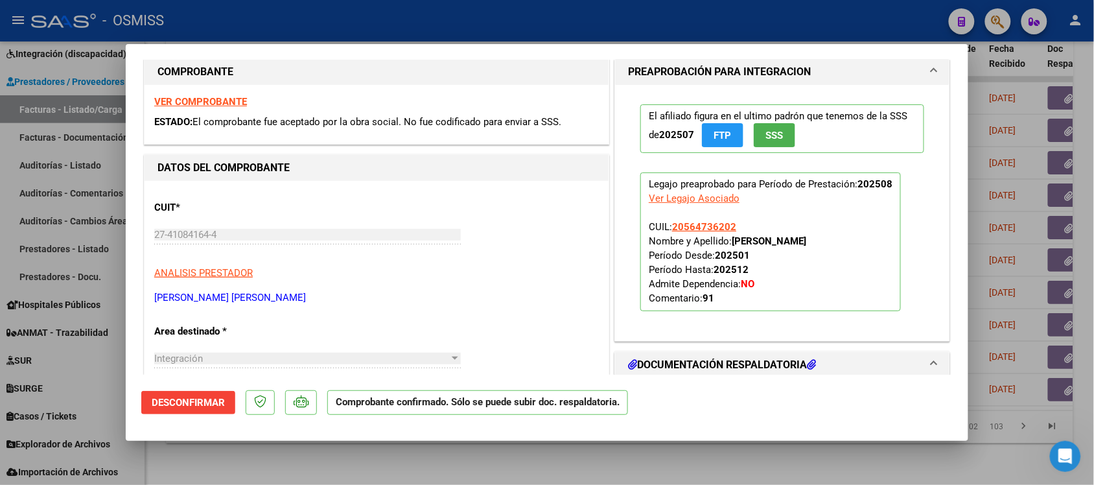
scroll to position [0, 0]
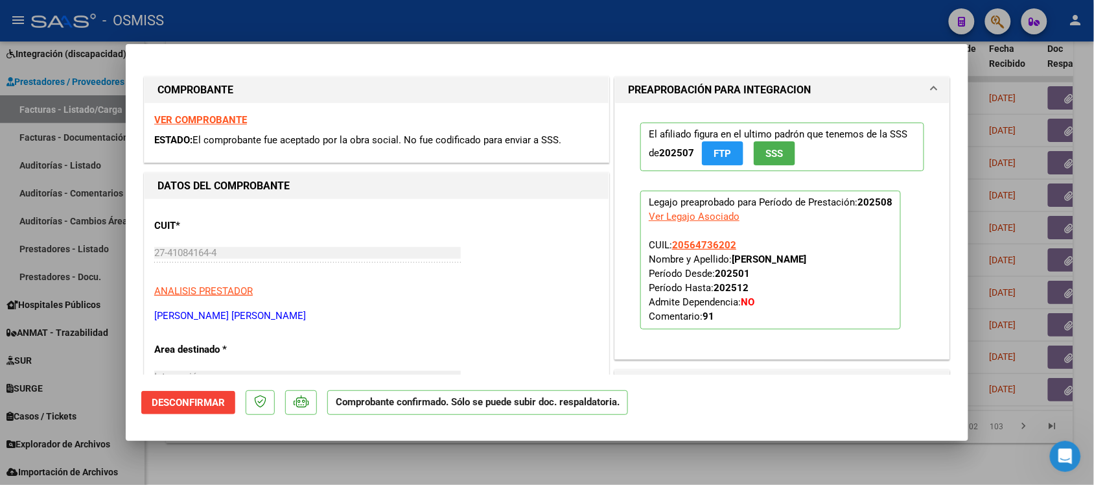
click at [207, 117] on strong "VER COMPROBANTE" at bounding box center [200, 120] width 93 height 12
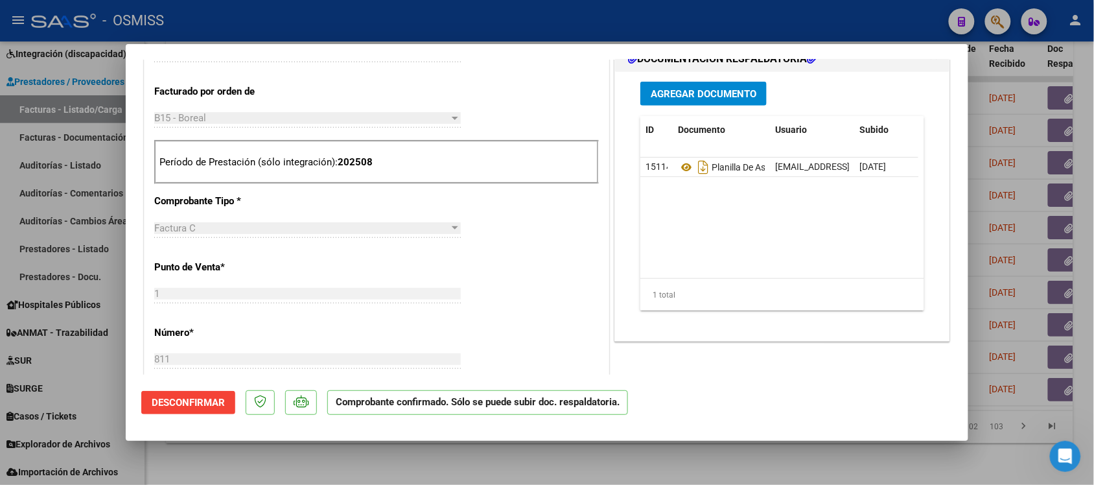
scroll to position [405, 0]
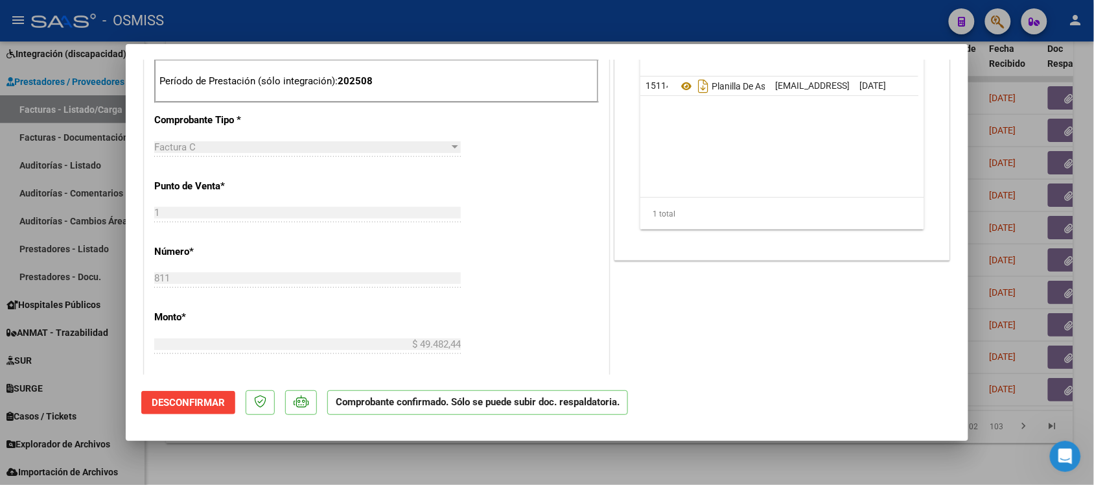
click at [833, 387] on div at bounding box center [547, 242] width 1094 height 485
type input "$ 0,00"
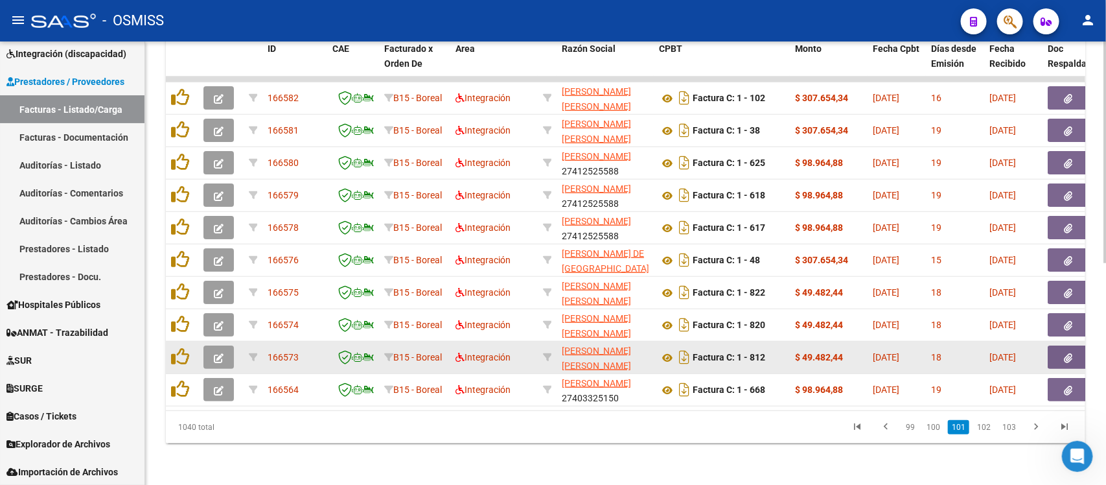
click at [221, 345] on button "button" at bounding box center [218, 356] width 30 height 23
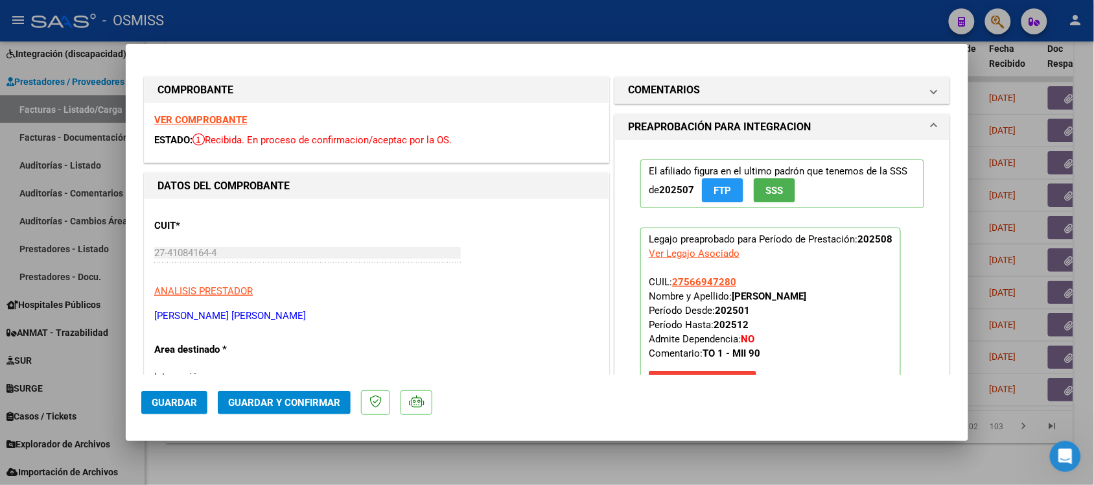
click at [215, 123] on strong "VER COMPROBANTE" at bounding box center [200, 120] width 93 height 12
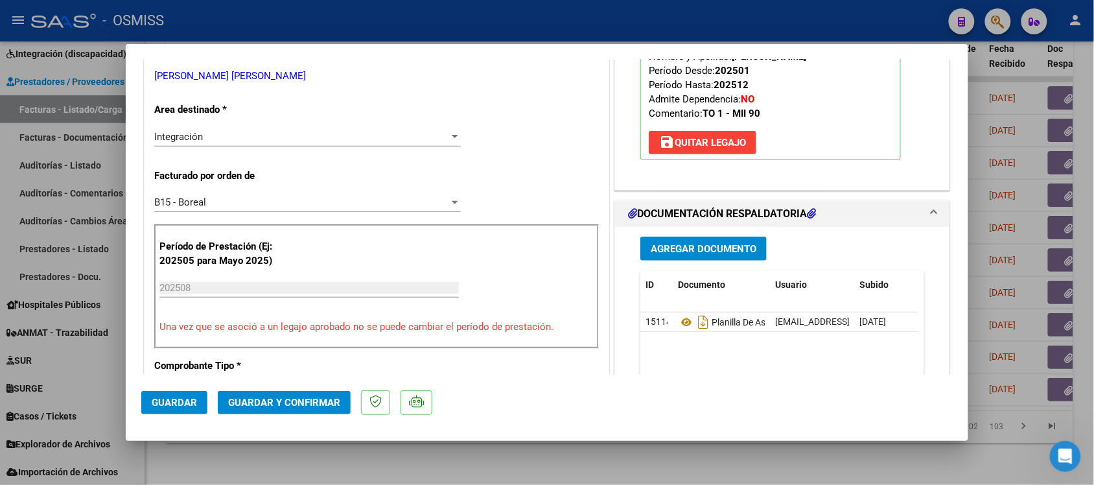
scroll to position [243, 0]
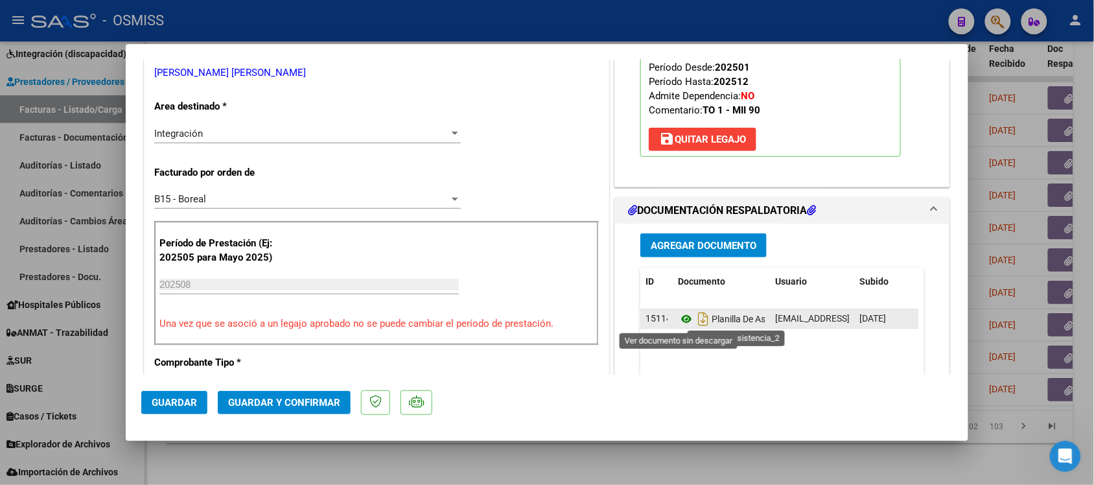
click at [678, 323] on icon at bounding box center [686, 319] width 17 height 16
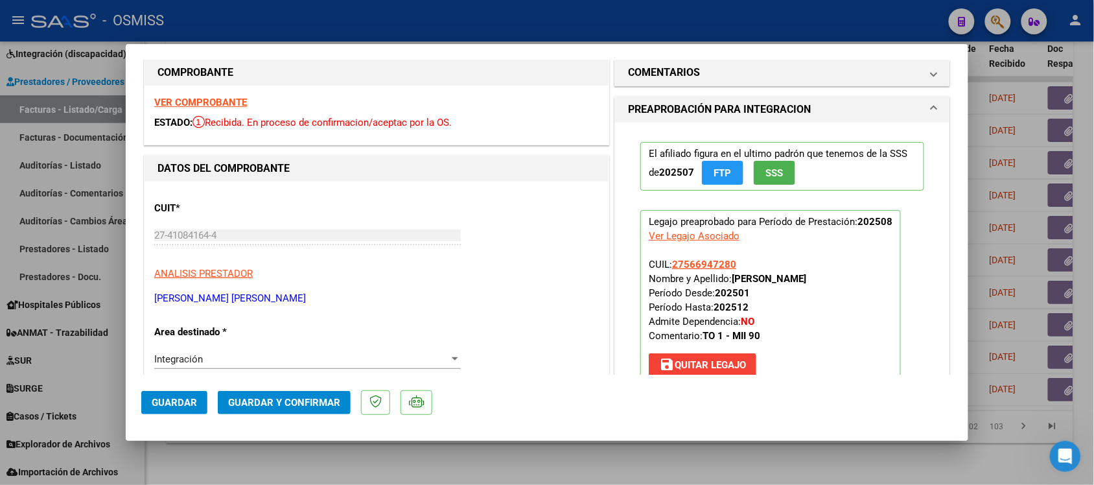
scroll to position [0, 0]
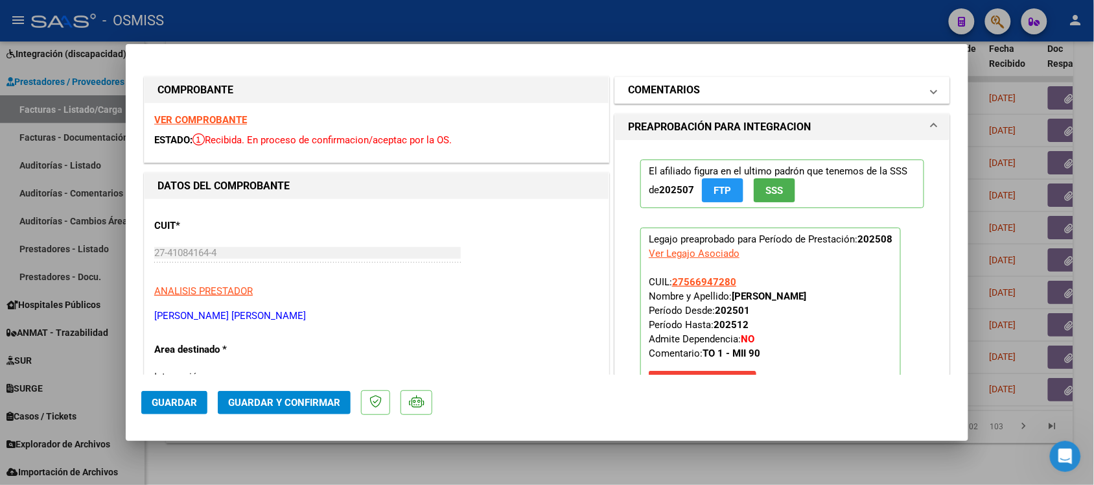
click at [649, 86] on h1 "COMENTARIOS" at bounding box center [664, 90] width 72 height 16
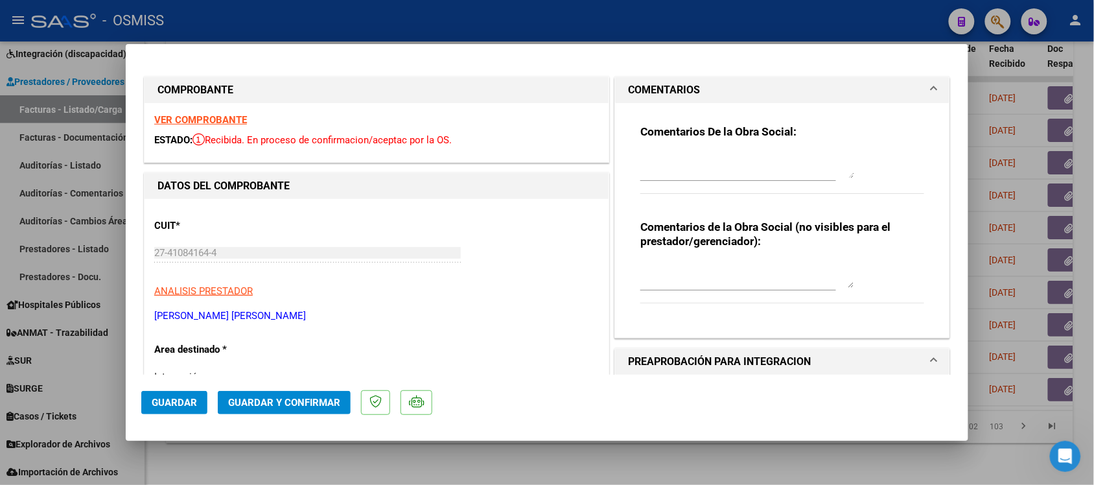
click at [628, 86] on h1 "COMENTARIOS" at bounding box center [664, 90] width 72 height 16
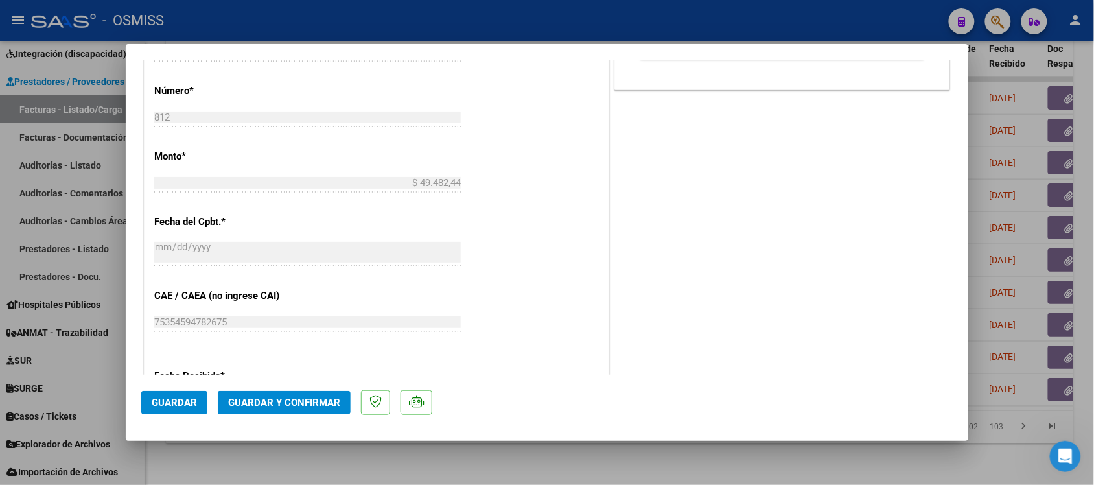
scroll to position [648, 0]
click at [300, 387] on span "Guardar y Confirmar" at bounding box center [284, 403] width 112 height 12
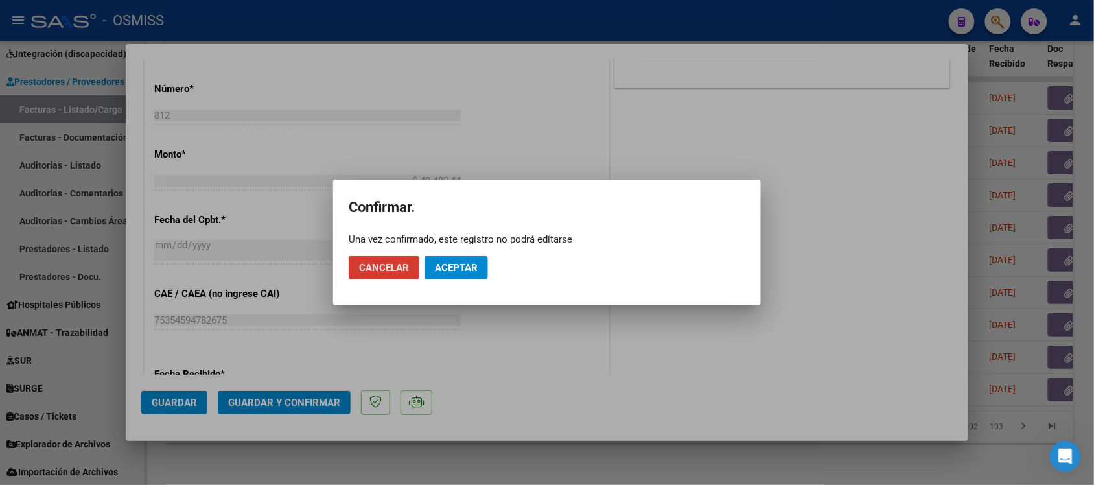
click at [475, 269] on span "Aceptar" at bounding box center [456, 268] width 43 height 12
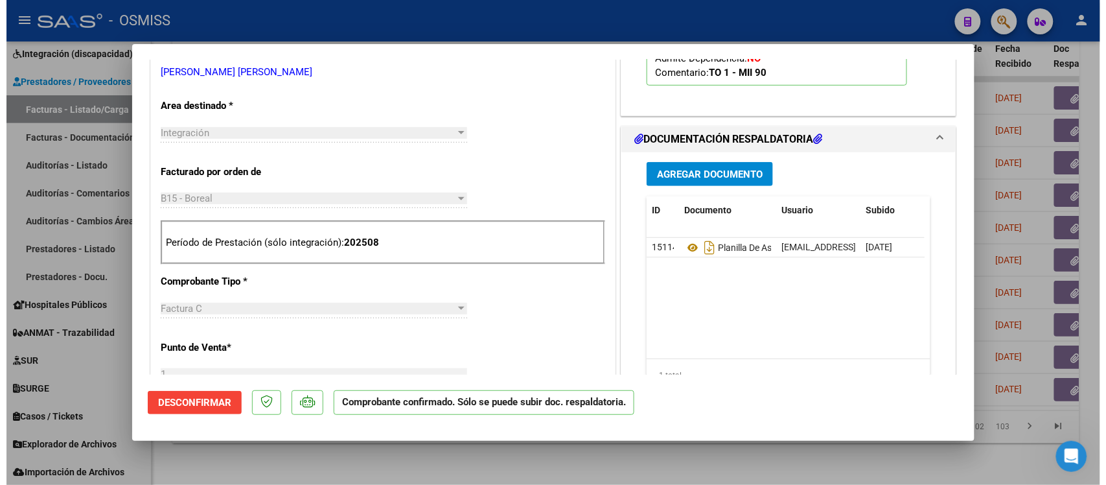
scroll to position [487, 0]
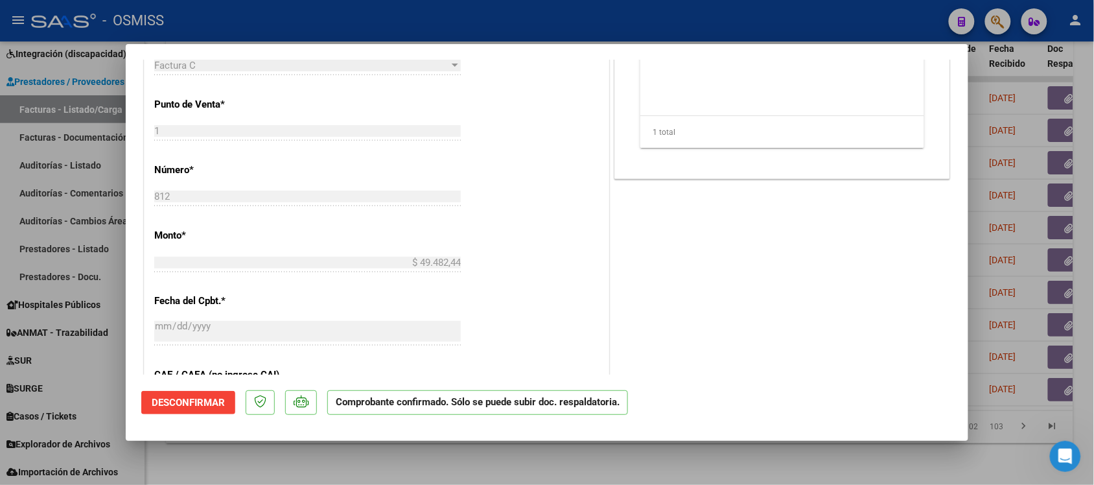
click at [791, 387] on div at bounding box center [547, 242] width 1094 height 485
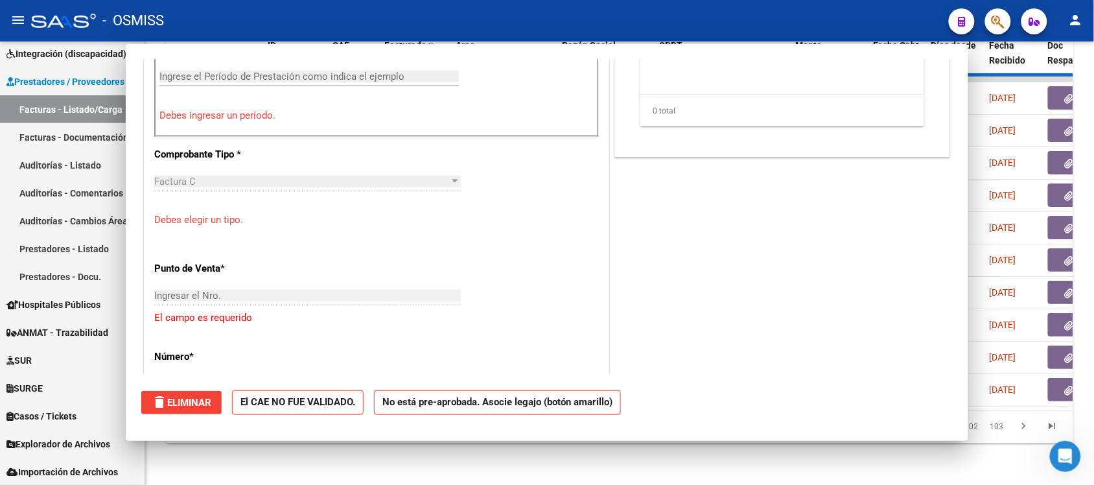
scroll to position [0, 0]
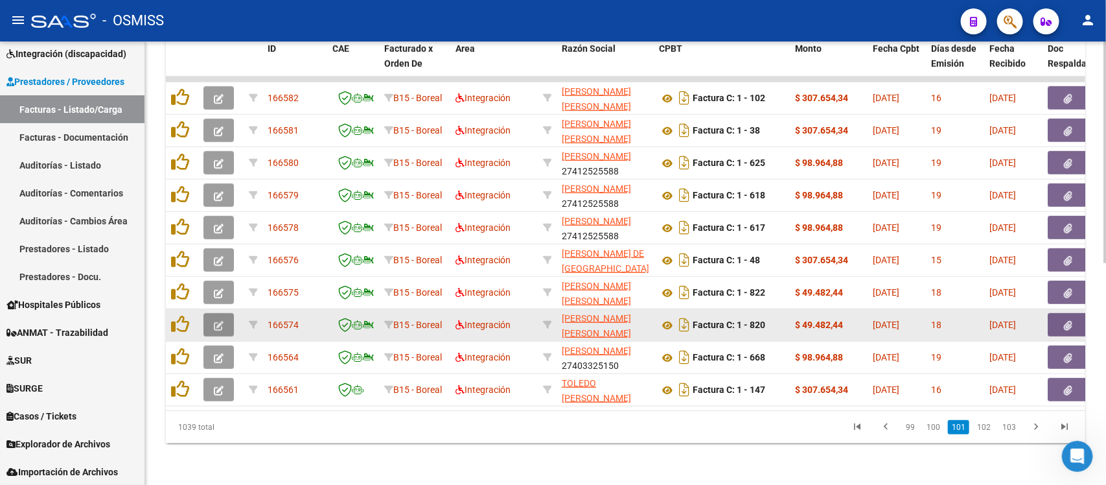
click at [214, 321] on icon "button" at bounding box center [219, 326] width 10 height 10
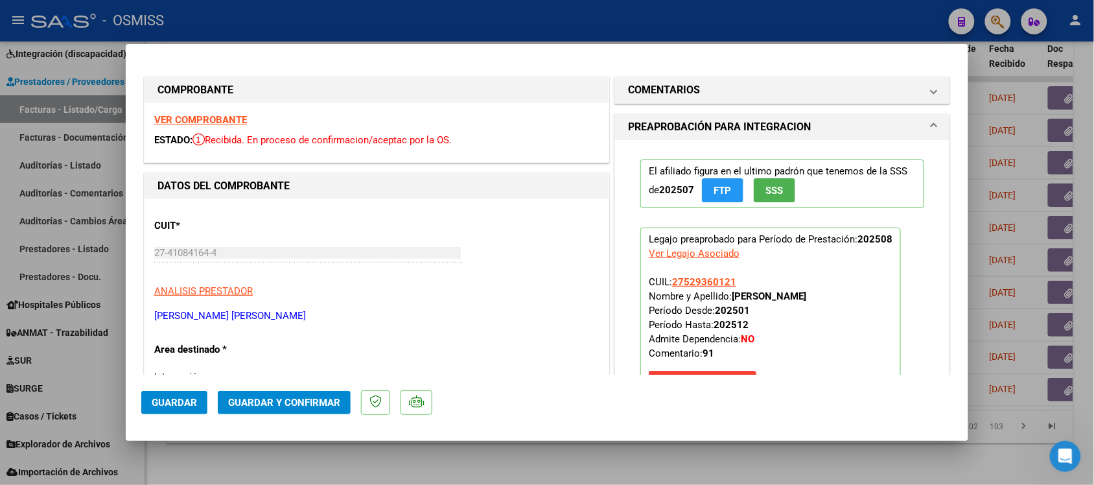
click at [215, 120] on strong "VER COMPROBANTE" at bounding box center [200, 120] width 93 height 12
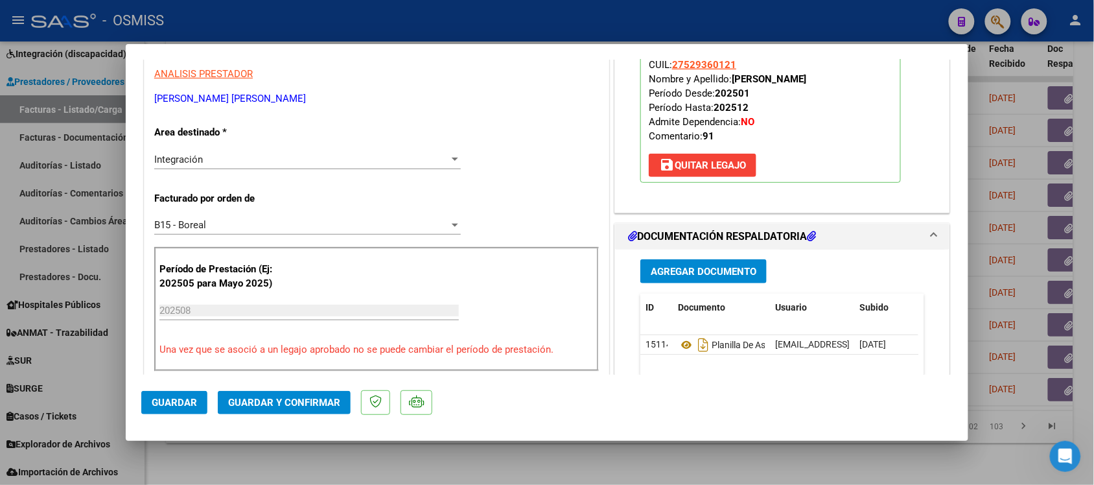
scroll to position [243, 0]
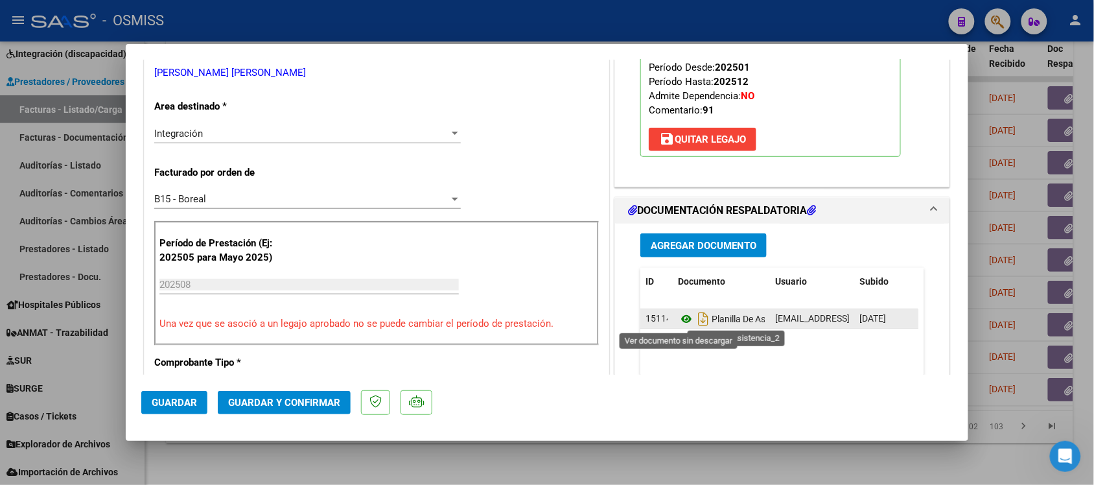
click at [678, 321] on icon at bounding box center [686, 319] width 17 height 16
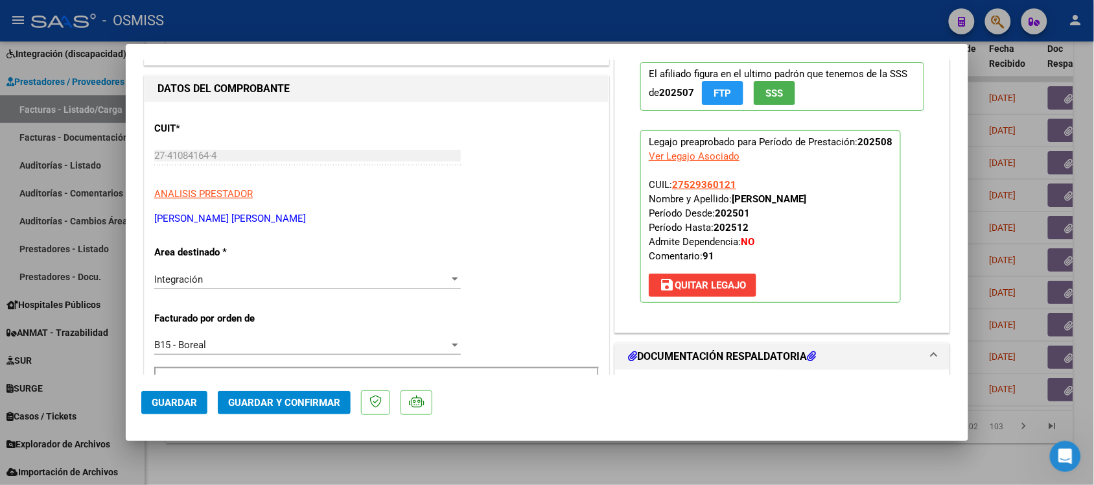
scroll to position [0, 0]
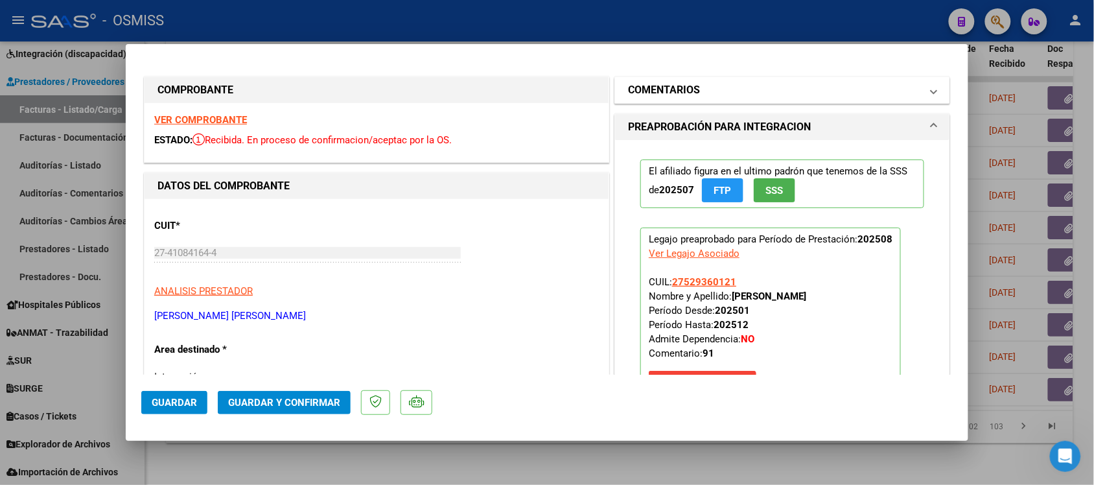
click at [628, 94] on h1 "COMENTARIOS" at bounding box center [664, 90] width 72 height 16
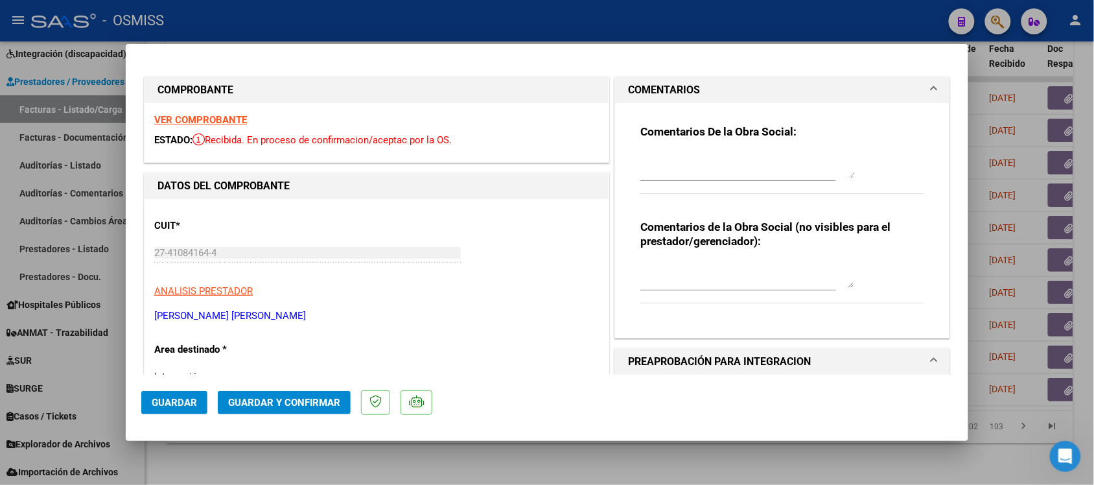
click at [628, 94] on h1 "COMENTARIOS" at bounding box center [664, 90] width 72 height 16
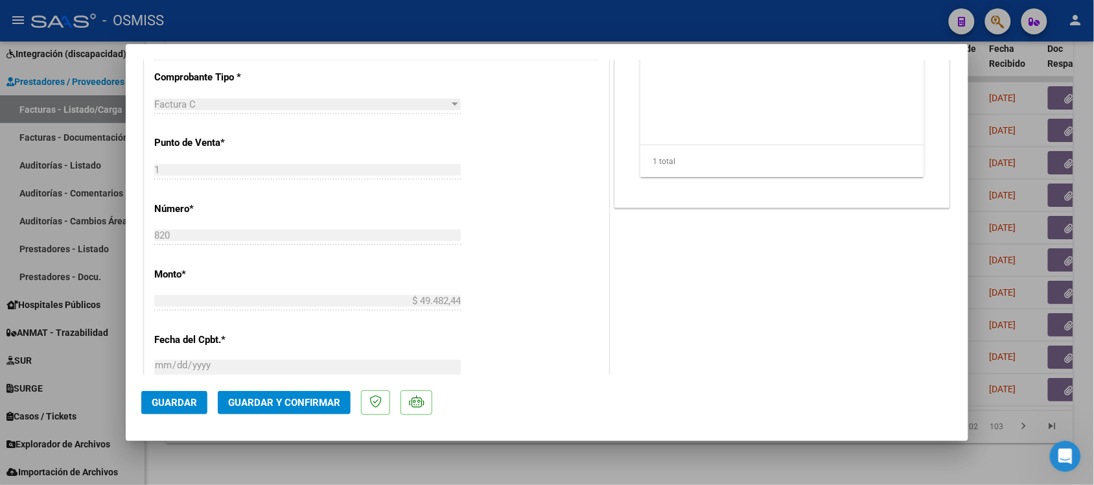
scroll to position [648, 0]
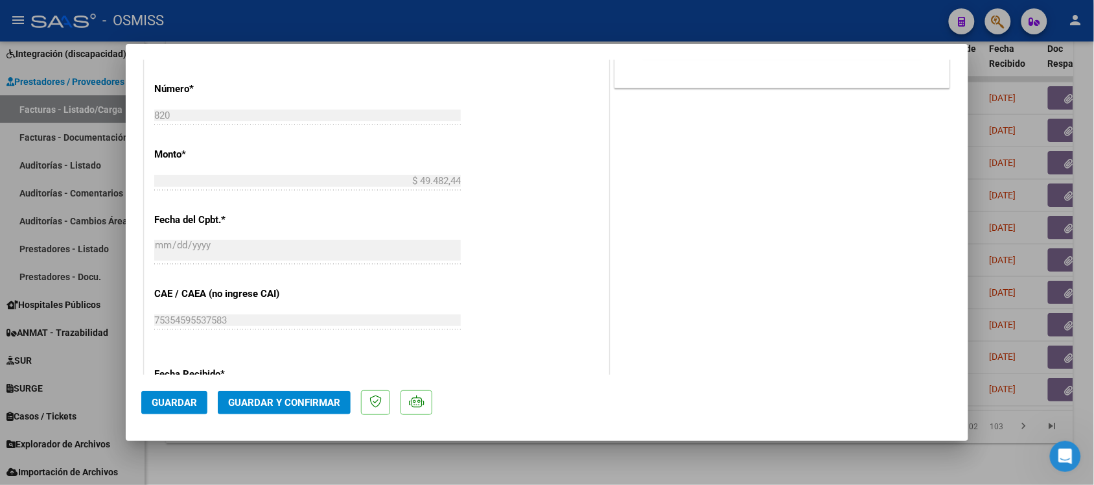
click at [302, 387] on span "Guardar y Confirmar" at bounding box center [284, 403] width 112 height 12
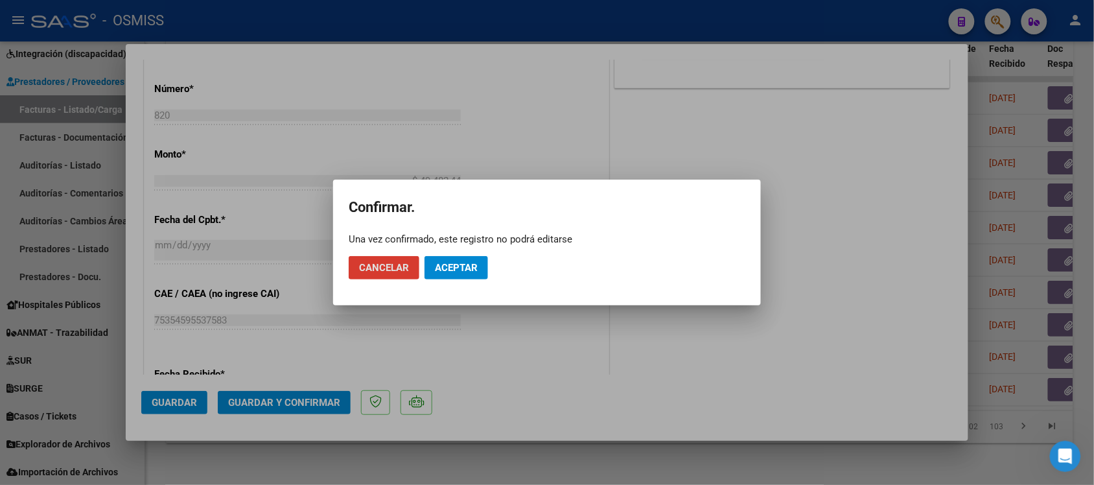
click at [474, 270] on span "Aceptar" at bounding box center [456, 268] width 43 height 12
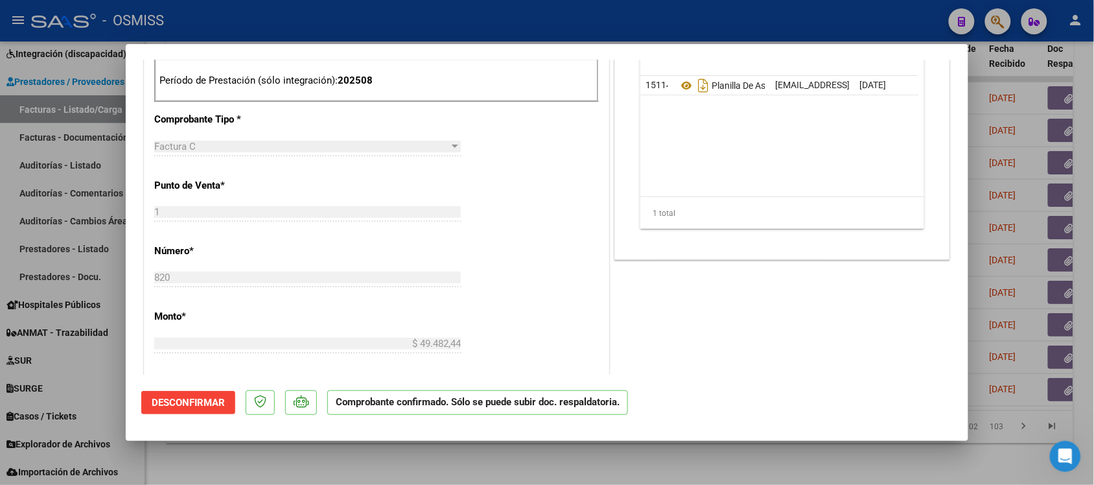
scroll to position [0, 0]
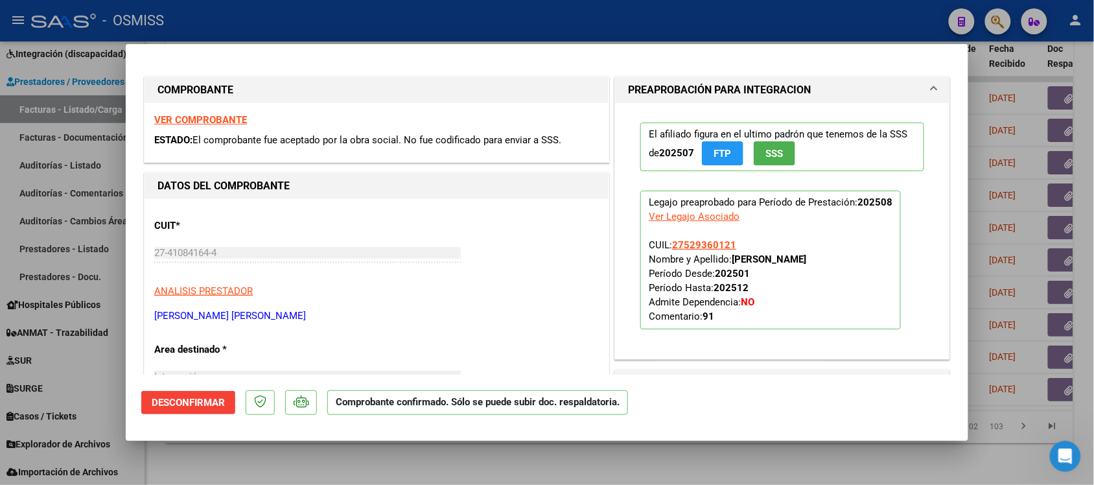
click at [218, 115] on strong "VER COMPROBANTE" at bounding box center [200, 120] width 93 height 12
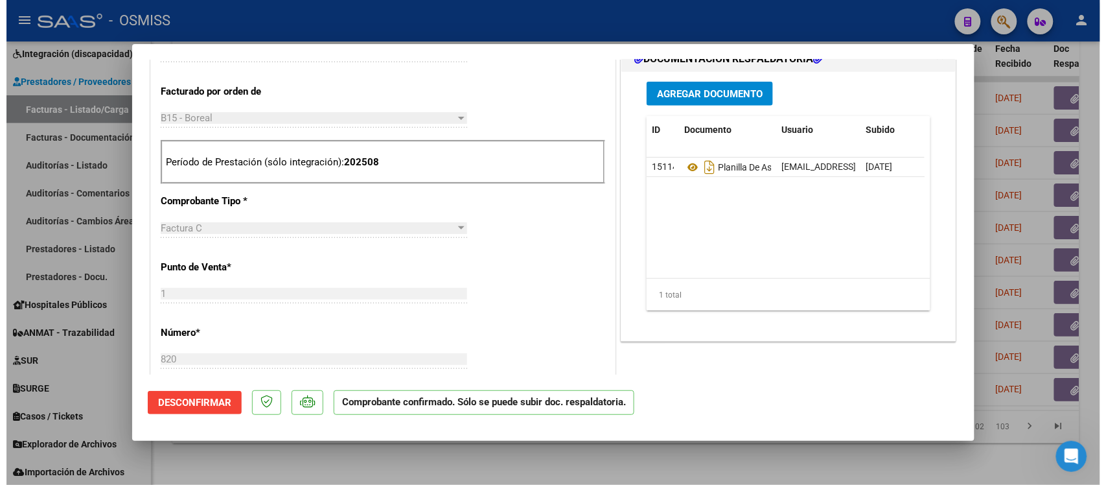
scroll to position [405, 0]
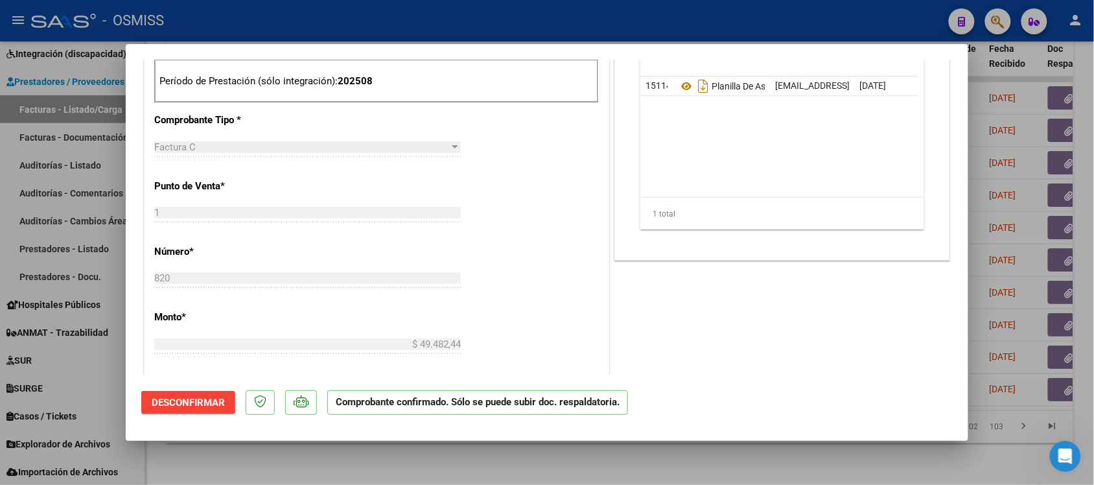
click at [755, 387] on div at bounding box center [547, 242] width 1094 height 485
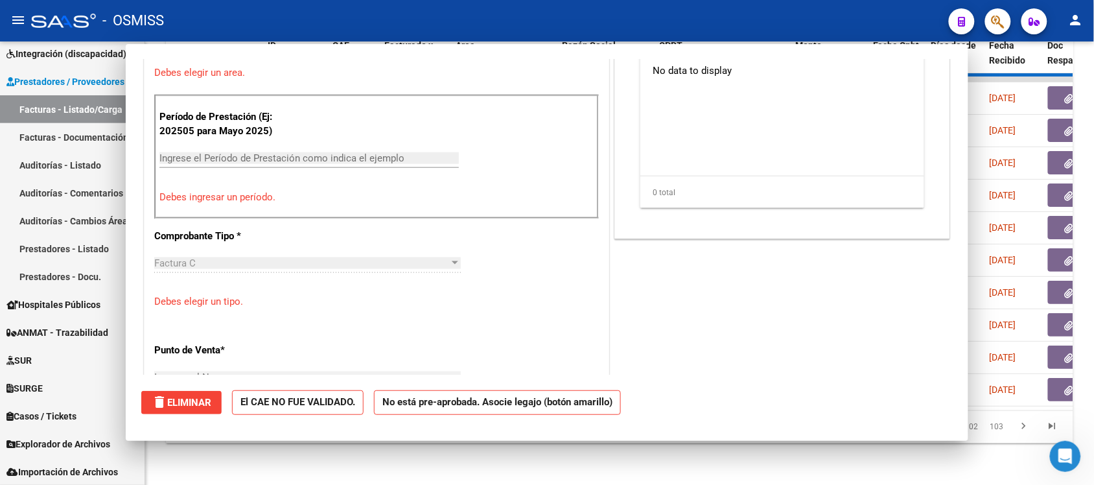
scroll to position [0, 0]
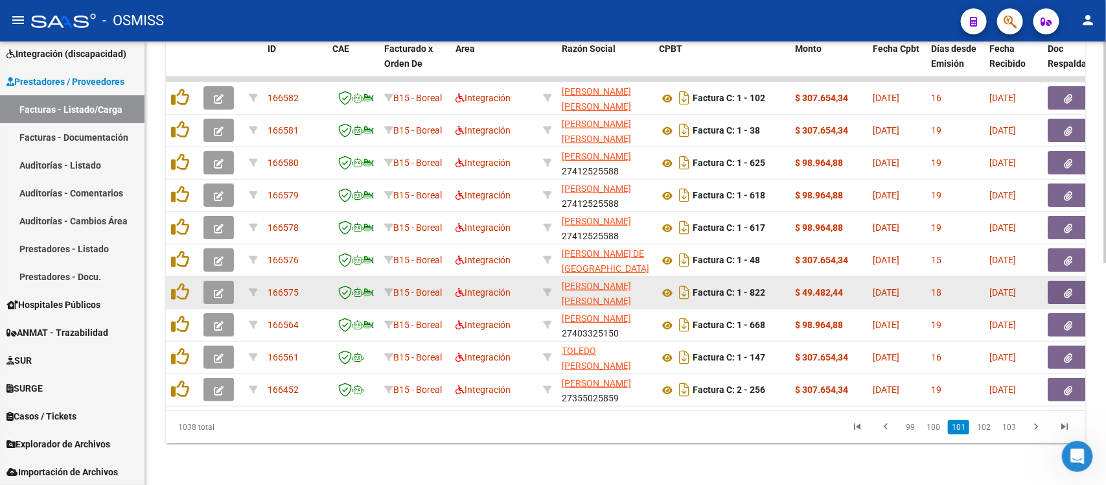
click at [225, 281] on button "button" at bounding box center [218, 292] width 30 height 23
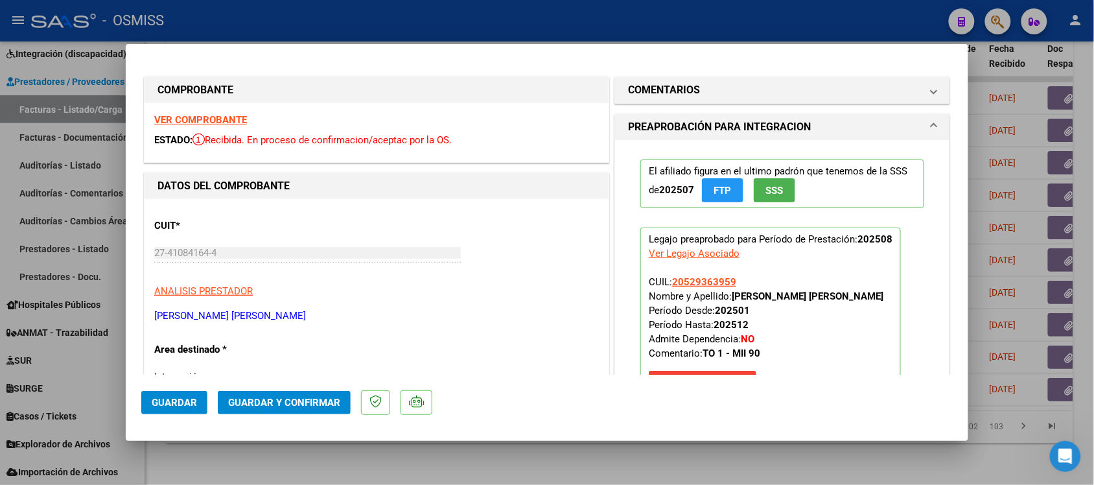
click at [214, 124] on strong "VER COMPROBANTE" at bounding box center [200, 120] width 93 height 12
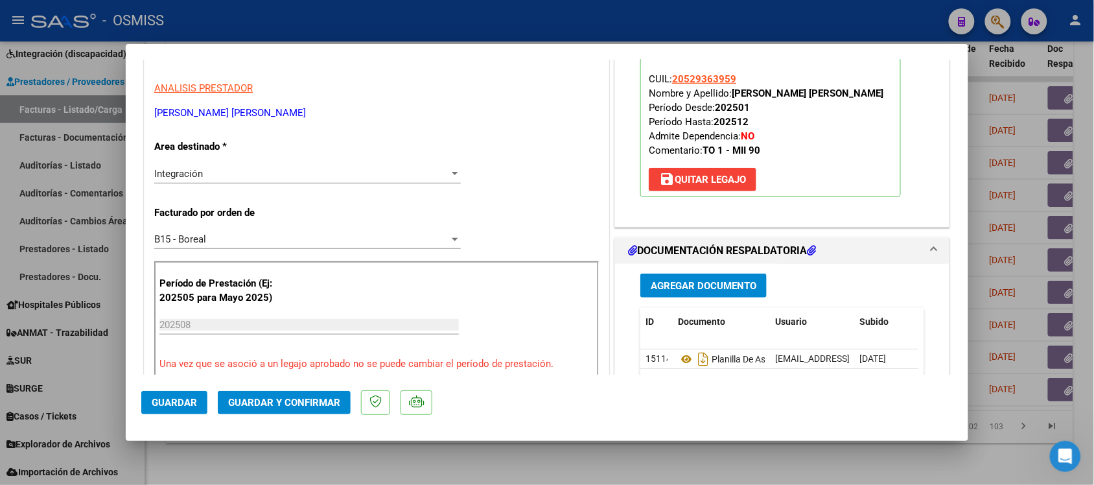
scroll to position [243, 0]
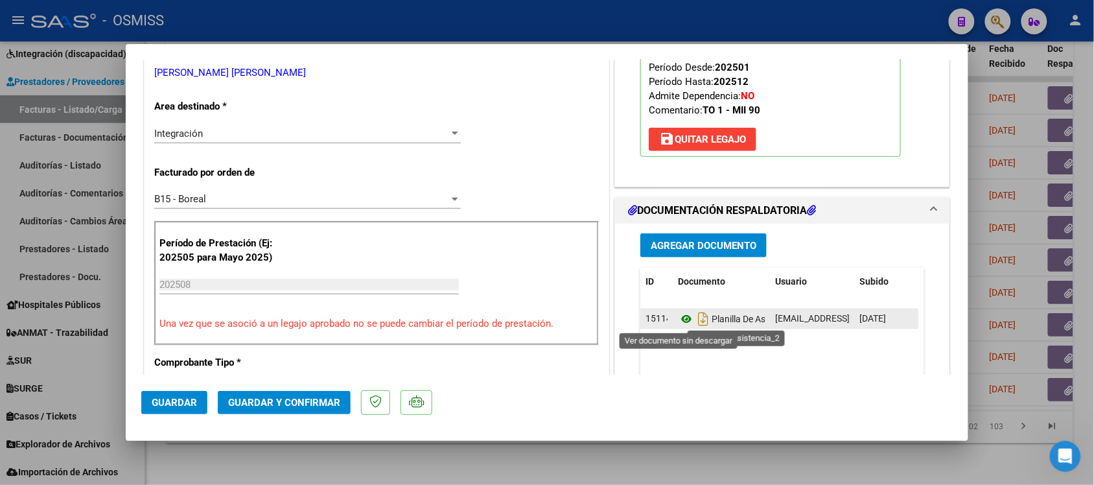
click at [678, 322] on icon at bounding box center [686, 319] width 17 height 16
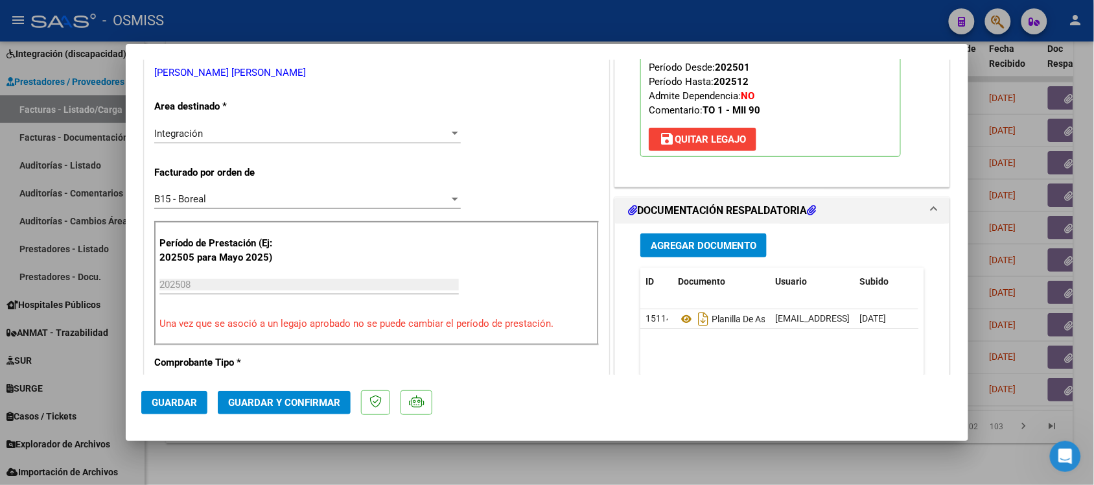
click at [604, 387] on mat-dialog-container "COMPROBANTE VER COMPROBANTE ESTADO: Recibida. En proceso de confirmacion/acepta…" at bounding box center [547, 242] width 842 height 397
click at [613, 387] on div at bounding box center [547, 242] width 1094 height 485
type input "$ 0,00"
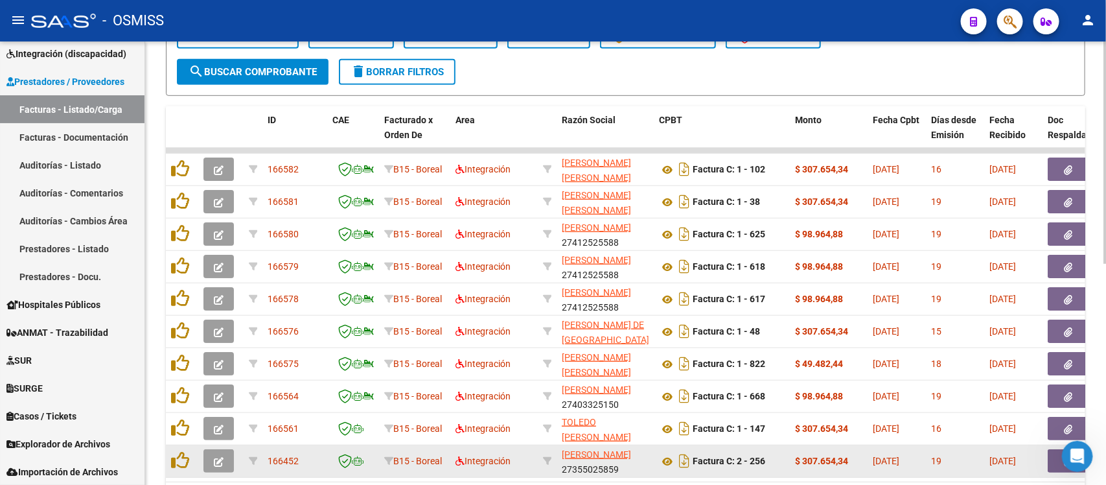
scroll to position [0, 0]
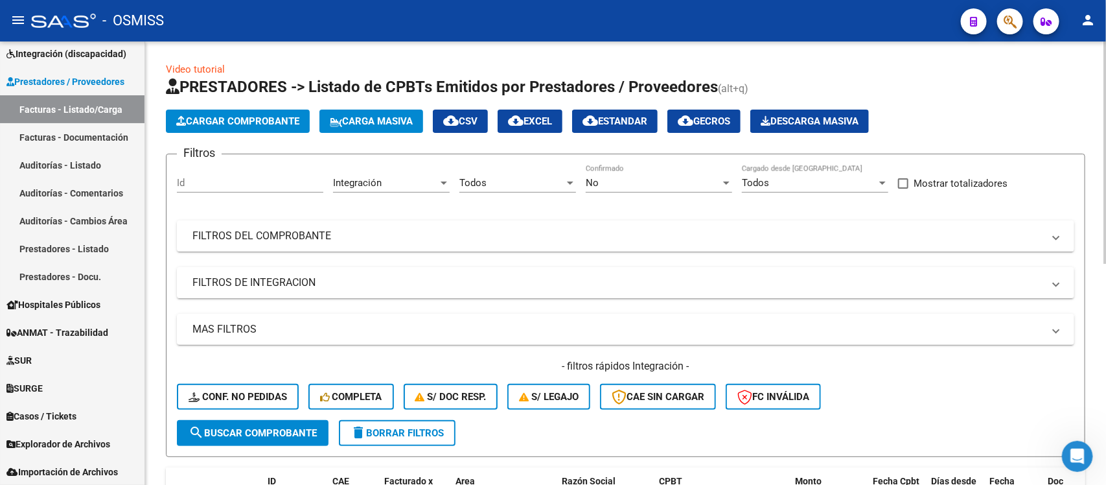
click at [685, 181] on div "No" at bounding box center [653, 183] width 135 height 12
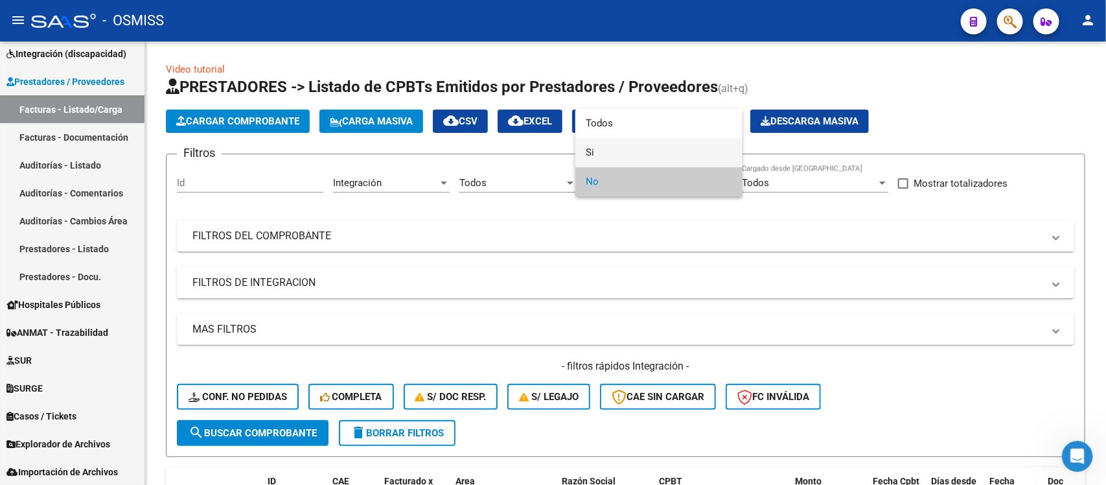
click at [663, 150] on span "Si" at bounding box center [659, 152] width 146 height 29
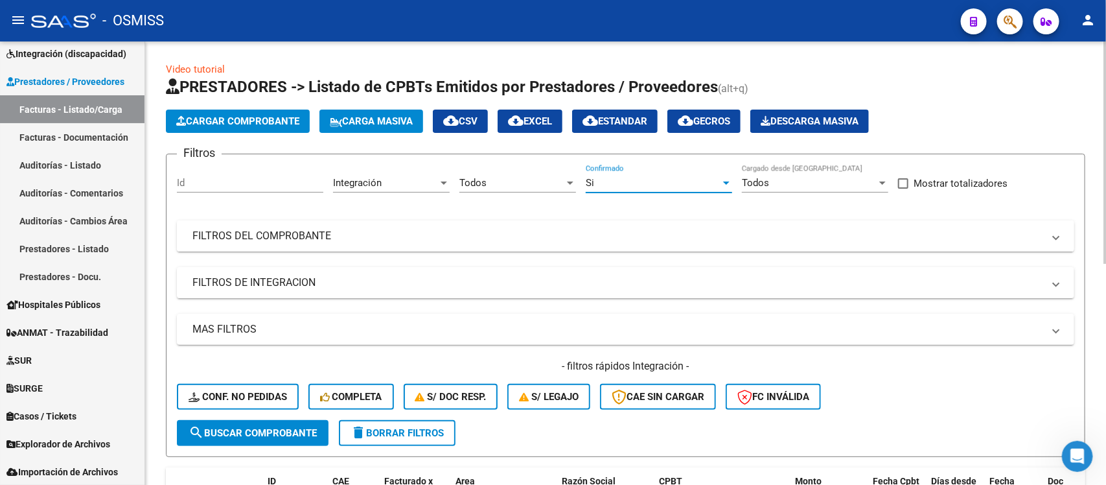
click at [357, 229] on mat-panel-title "FILTROS DEL COMPROBANTE" at bounding box center [617, 236] width 851 height 14
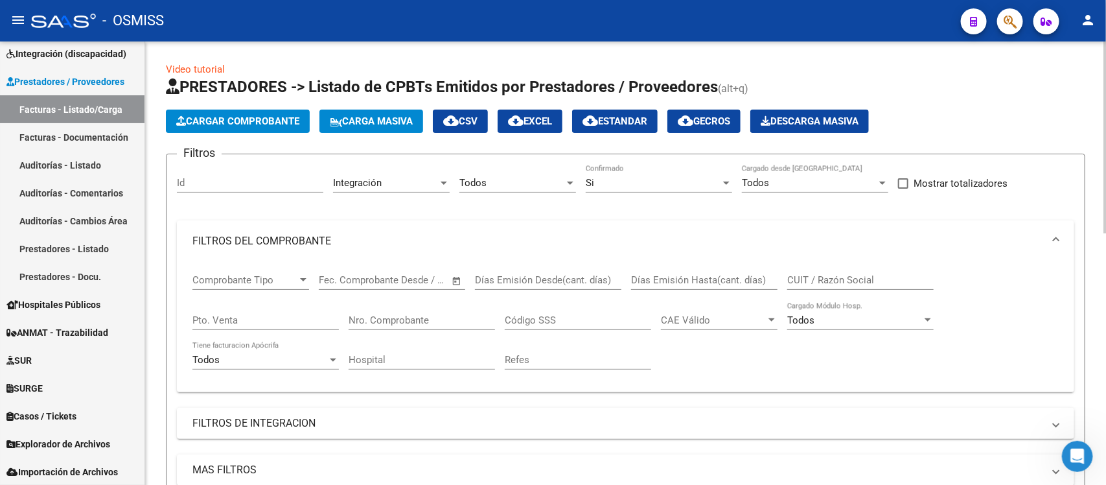
click at [270, 315] on input "Pto. Venta" at bounding box center [265, 320] width 146 height 12
type input "1"
type input "53"
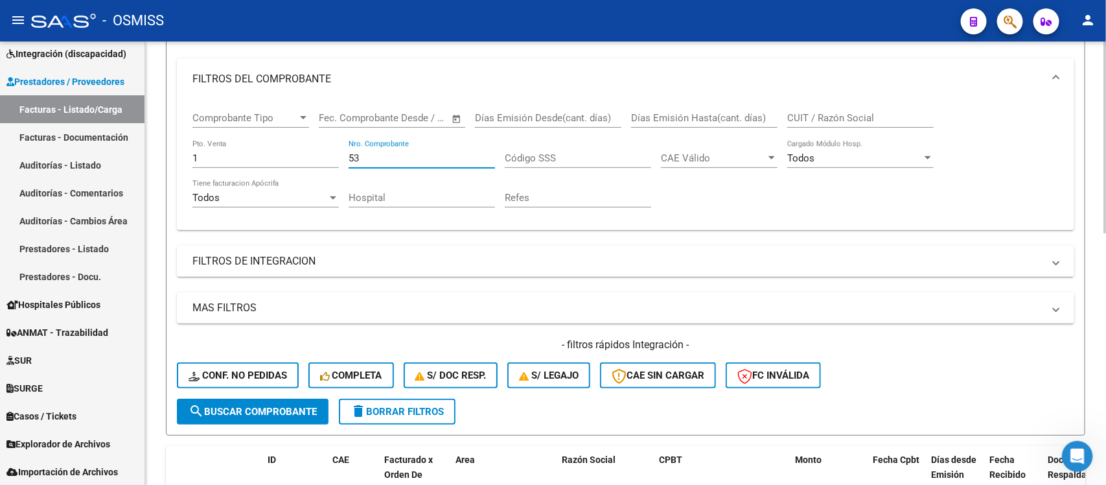
click at [290, 387] on span "search Buscar Comprobante" at bounding box center [253, 412] width 128 height 12
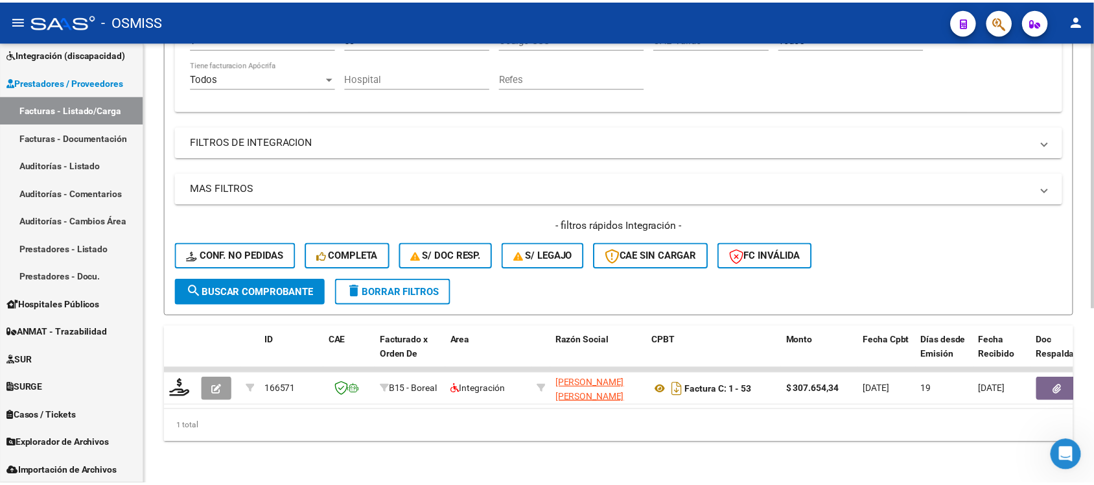
scroll to position [290, 0]
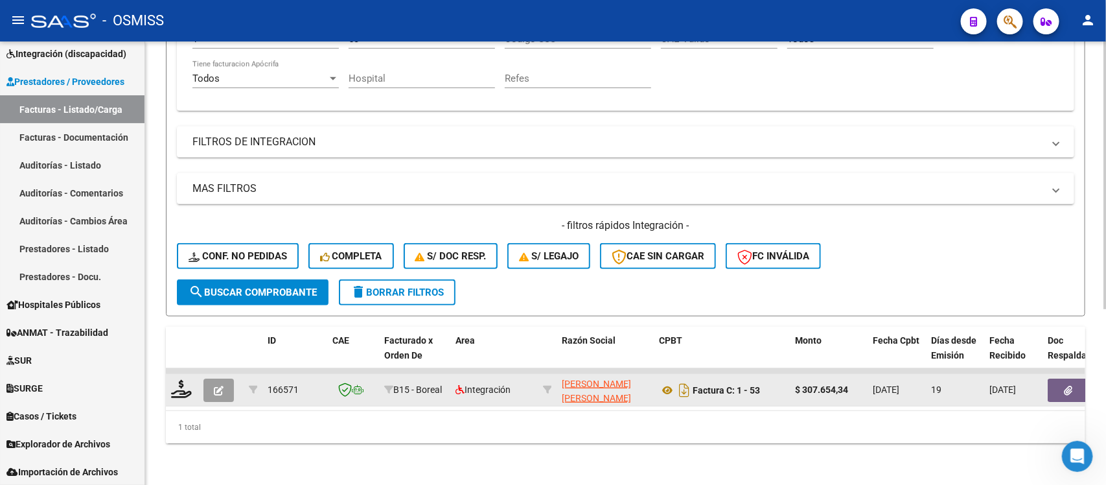
click at [211, 378] on button "button" at bounding box center [218, 389] width 30 height 23
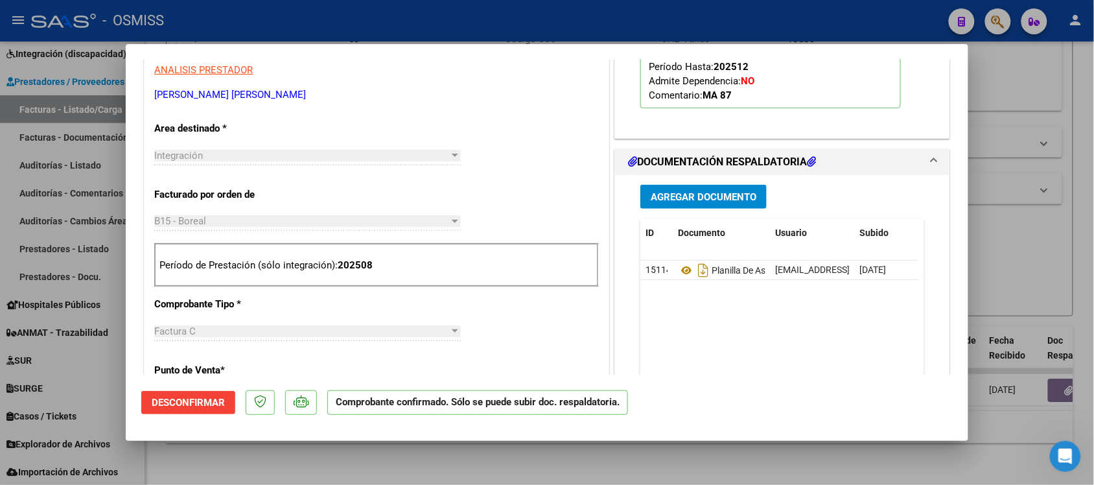
scroll to position [243, 0]
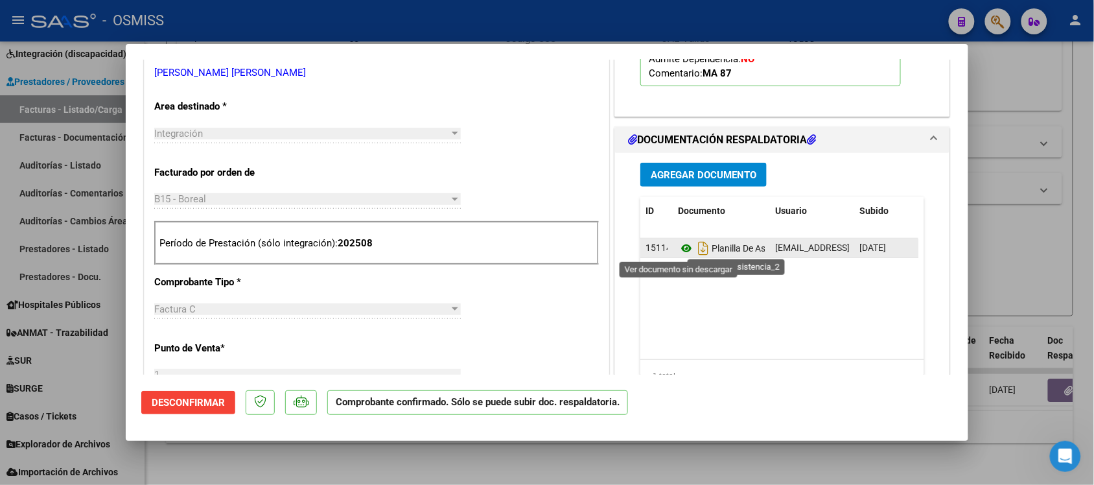
click at [678, 248] on icon at bounding box center [686, 248] width 17 height 16
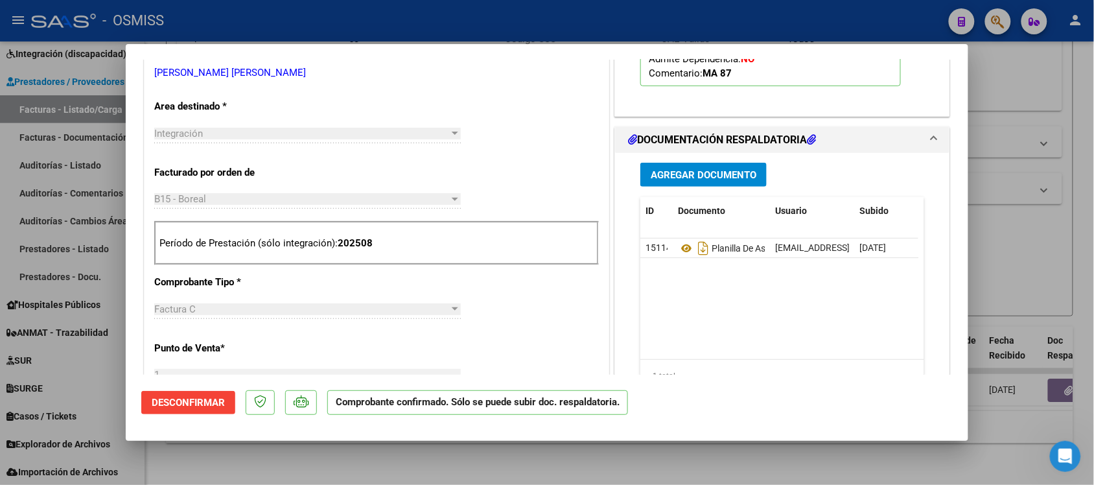
click at [755, 387] on div at bounding box center [547, 242] width 1094 height 485
type input "$ 0,00"
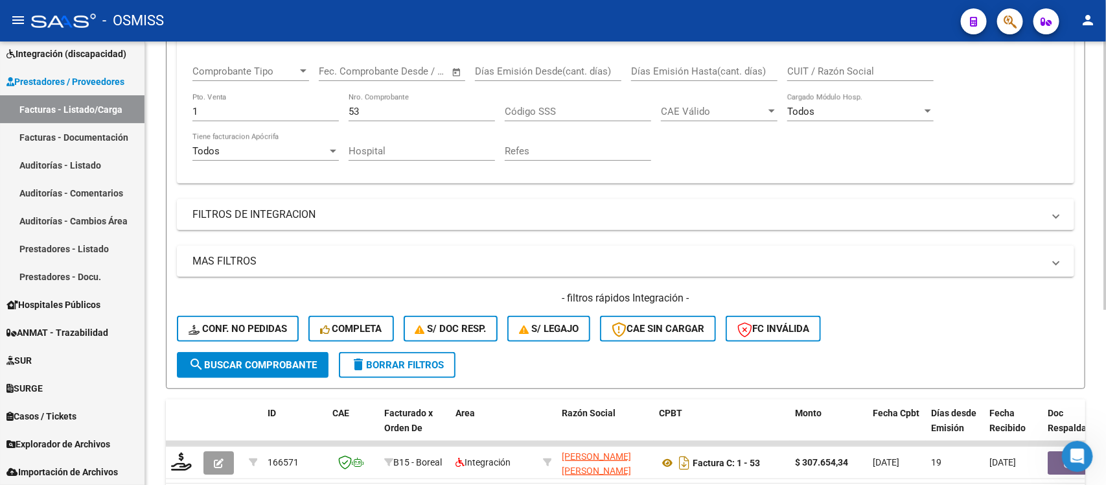
scroll to position [128, 0]
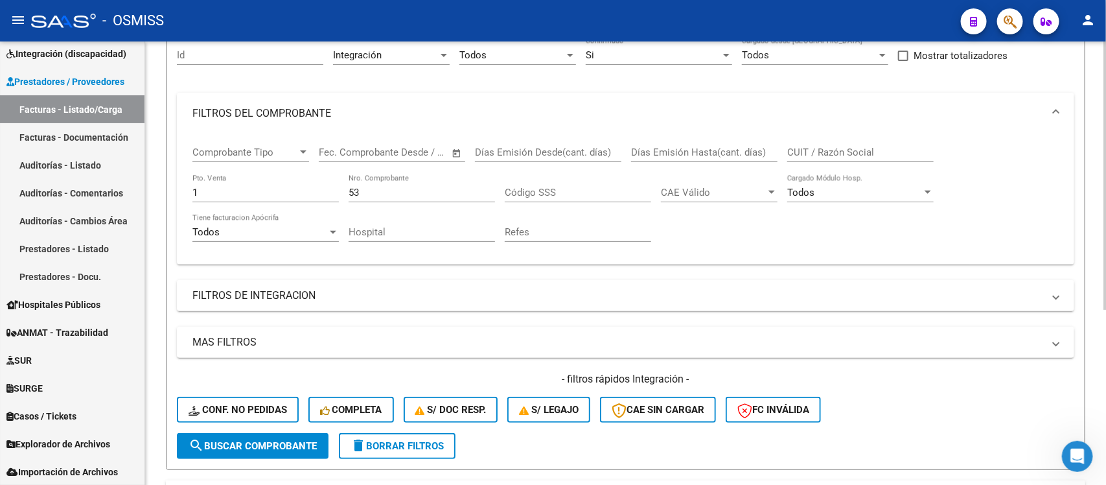
click at [386, 191] on input "53" at bounding box center [422, 193] width 146 height 12
type input "5"
type input "811"
click at [276, 387] on span "search Buscar Comprobante" at bounding box center [253, 446] width 128 height 12
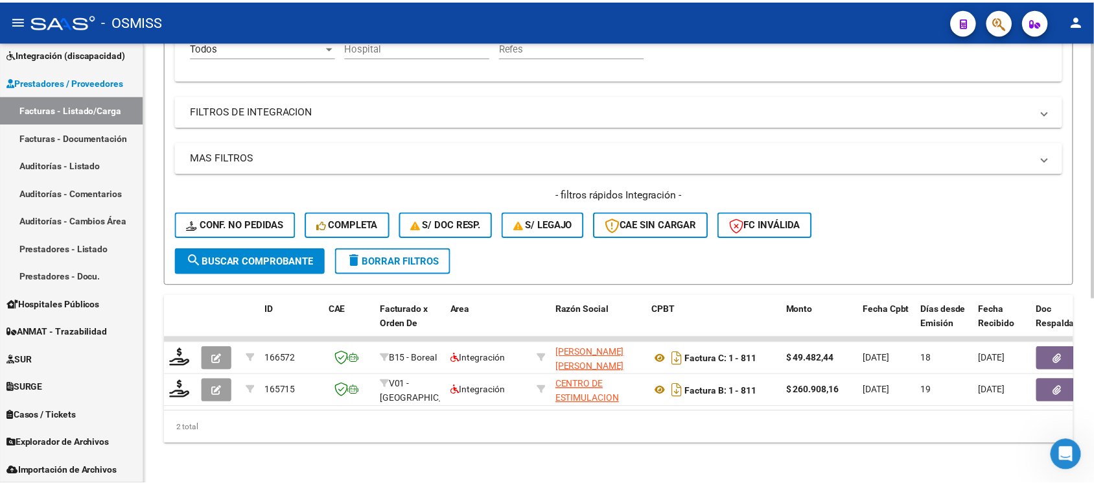
scroll to position [322, 0]
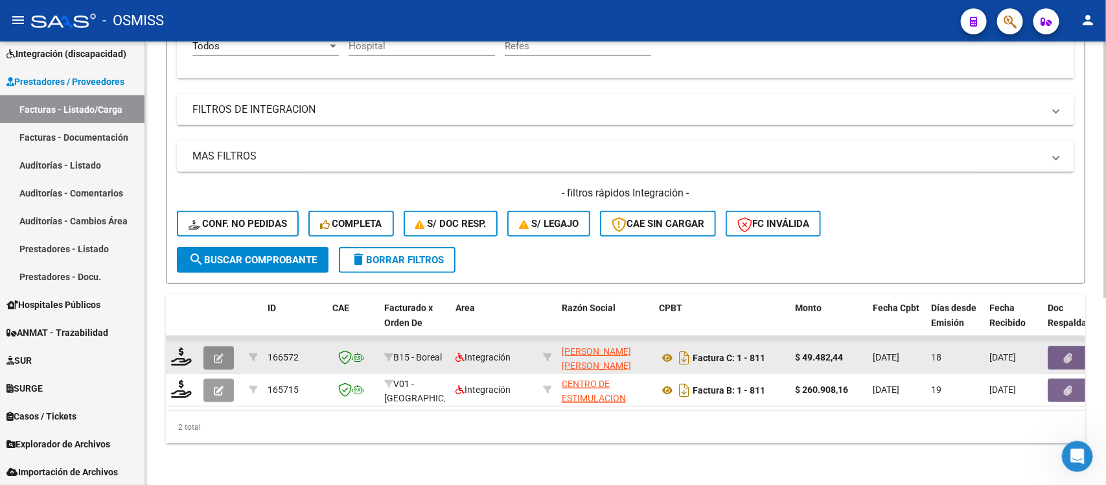
click at [214, 353] on icon "button" at bounding box center [219, 358] width 10 height 10
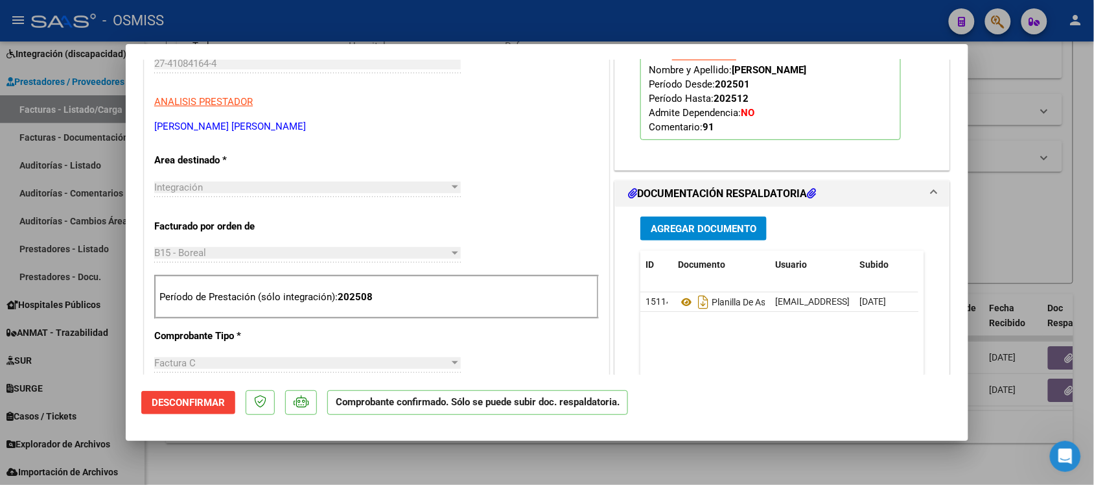
scroll to position [243, 0]
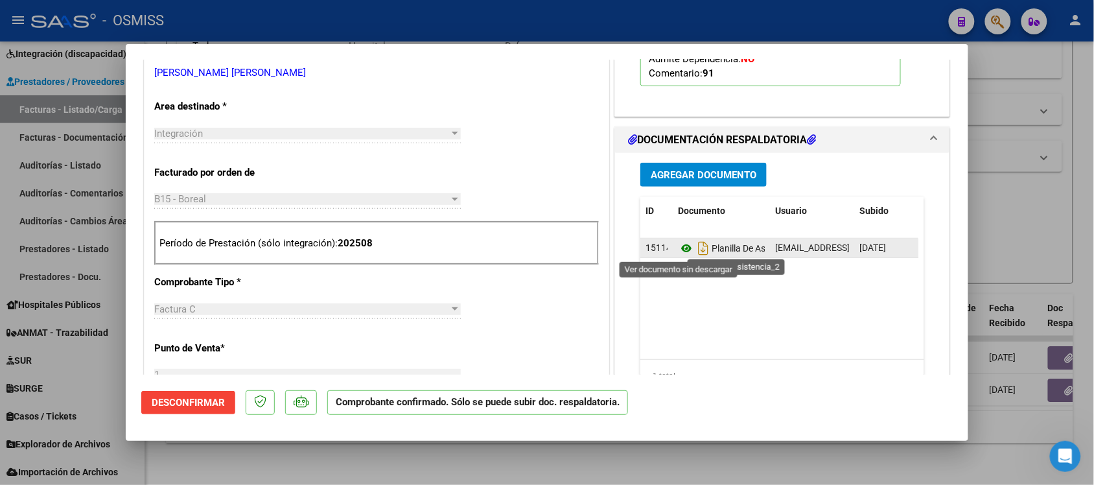
click at [678, 249] on icon at bounding box center [686, 248] width 17 height 16
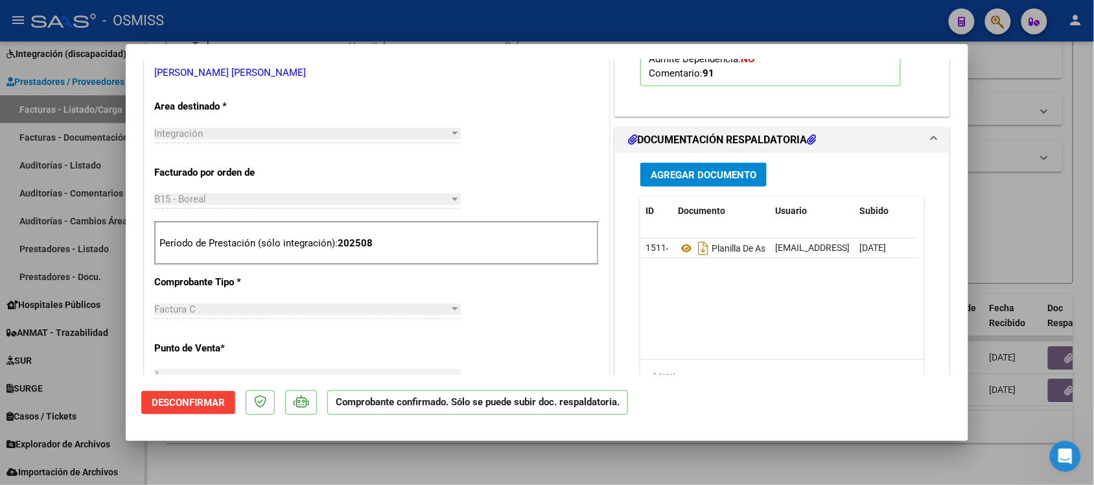
click at [749, 387] on div at bounding box center [547, 242] width 1094 height 485
type input "$ 0,00"
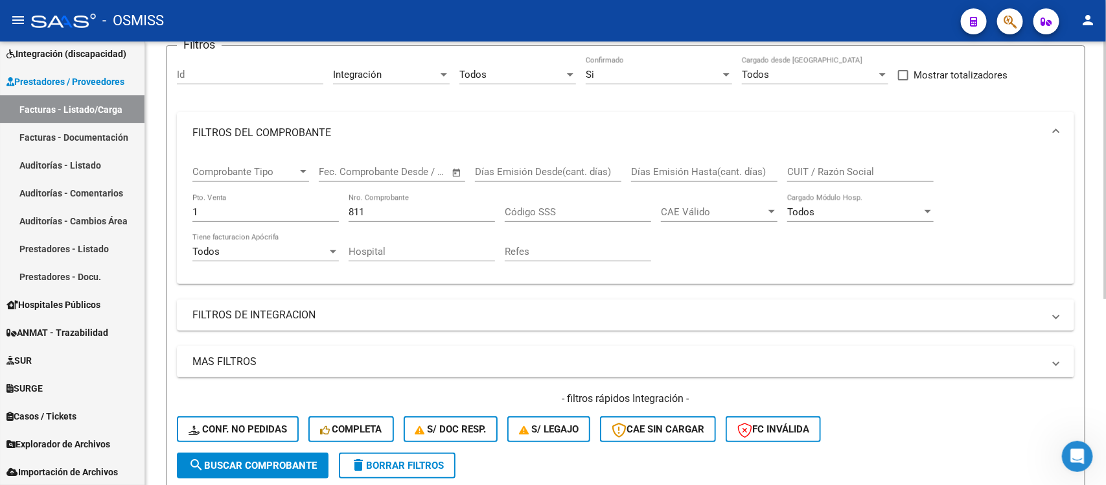
scroll to position [79, 0]
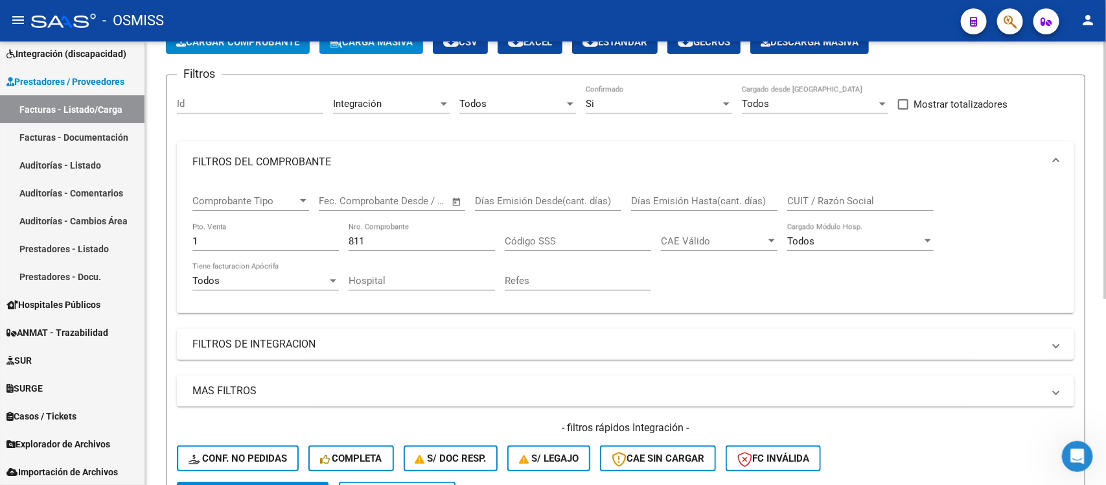
click at [422, 241] on input "811" at bounding box center [422, 241] width 146 height 12
type input "8"
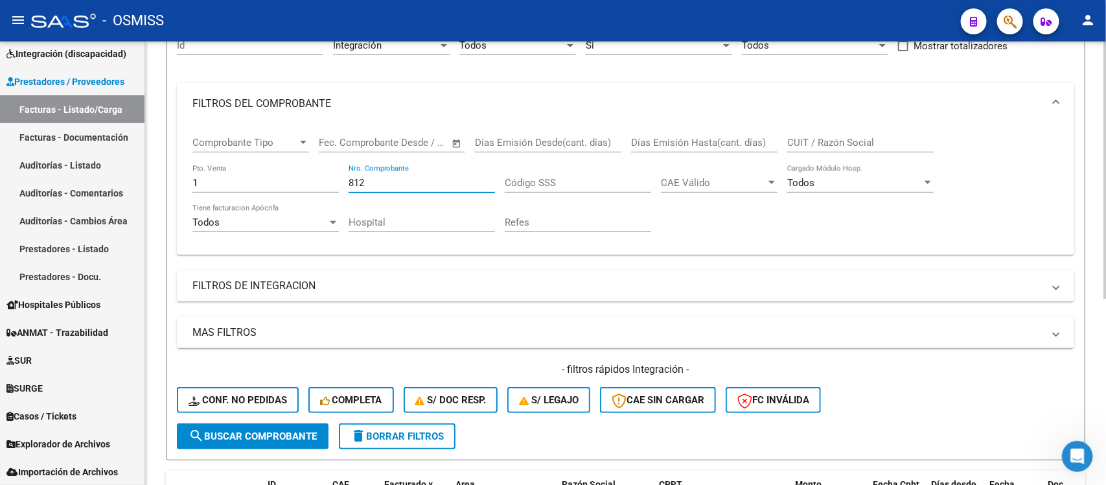
scroll to position [160, 0]
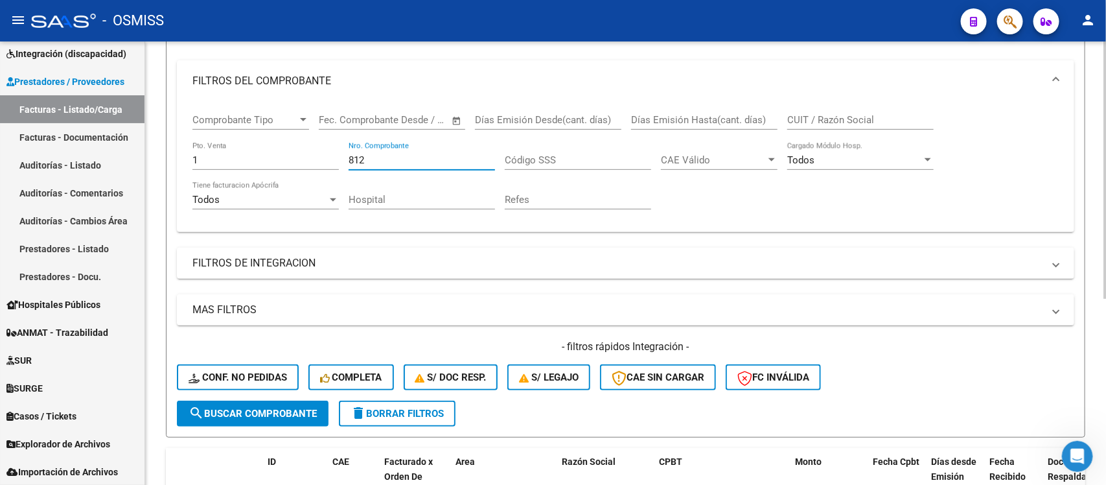
type input "812"
click at [290, 387] on span "search Buscar Comprobante" at bounding box center [253, 414] width 128 height 12
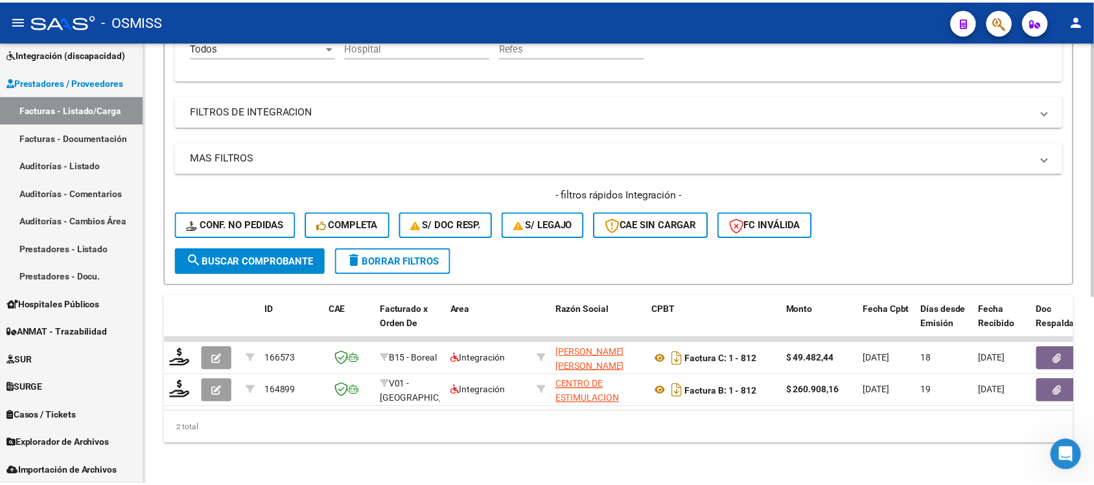
scroll to position [322, 0]
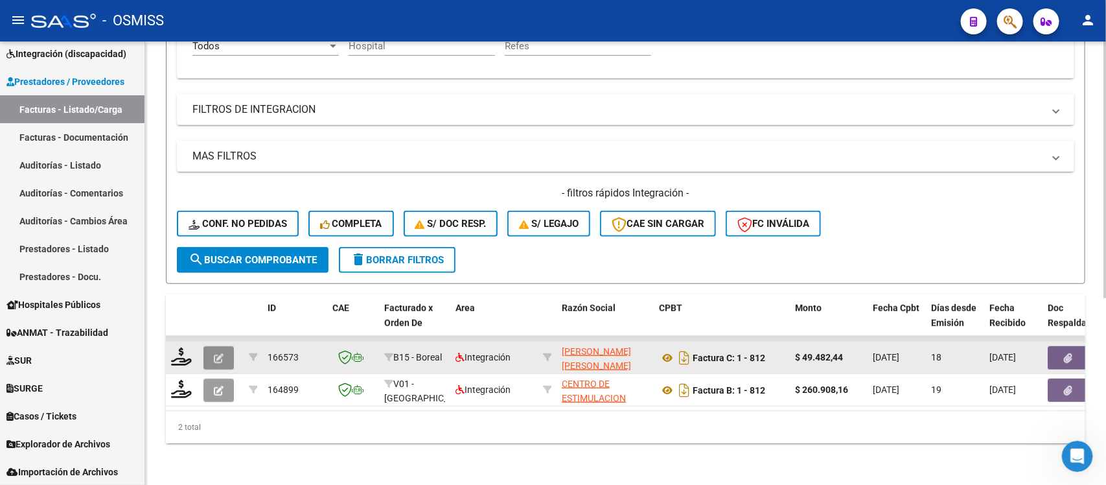
click at [221, 353] on icon "button" at bounding box center [219, 358] width 10 height 10
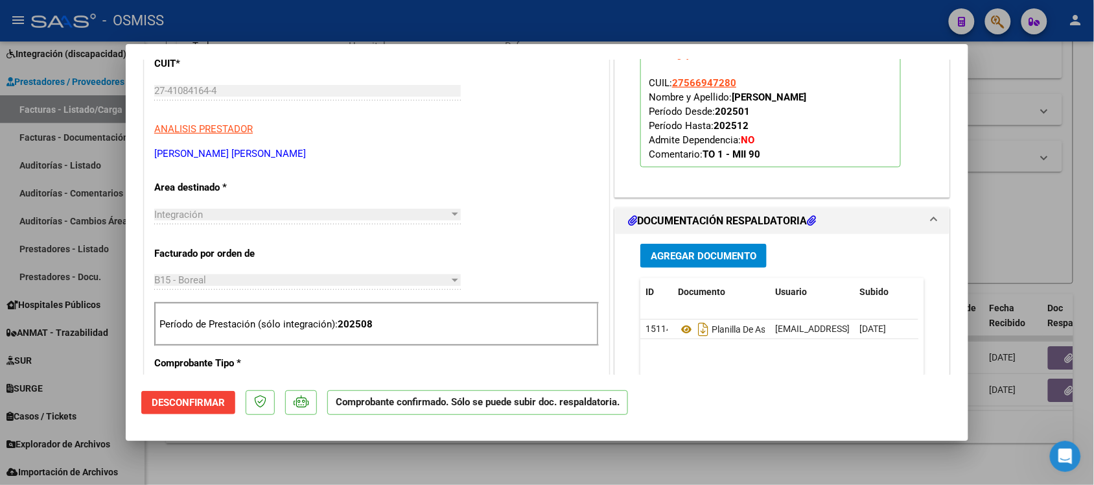
scroll to position [243, 0]
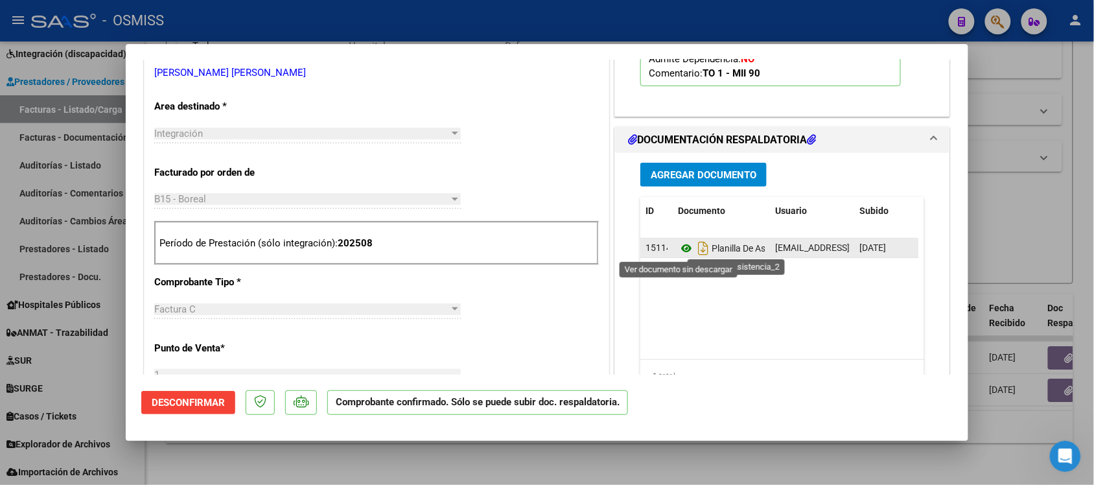
click at [678, 250] on icon at bounding box center [686, 248] width 17 height 16
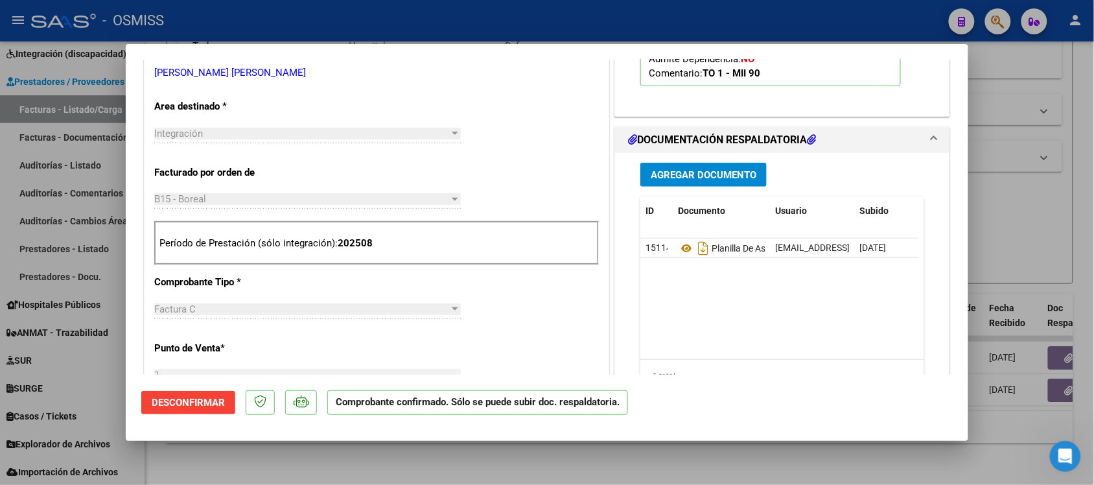
click at [690, 387] on div at bounding box center [547, 242] width 1094 height 485
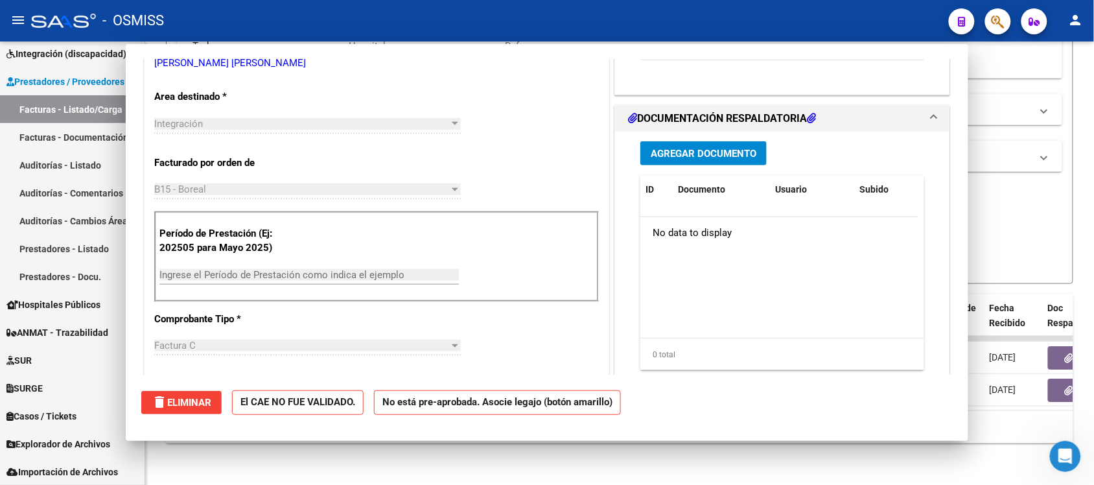
type input "$ 0,00"
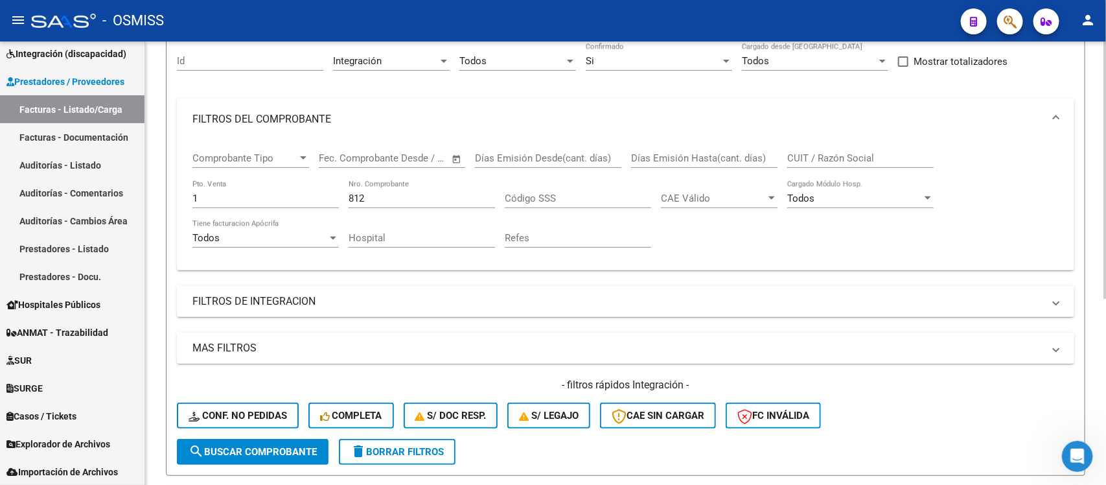
scroll to position [79, 0]
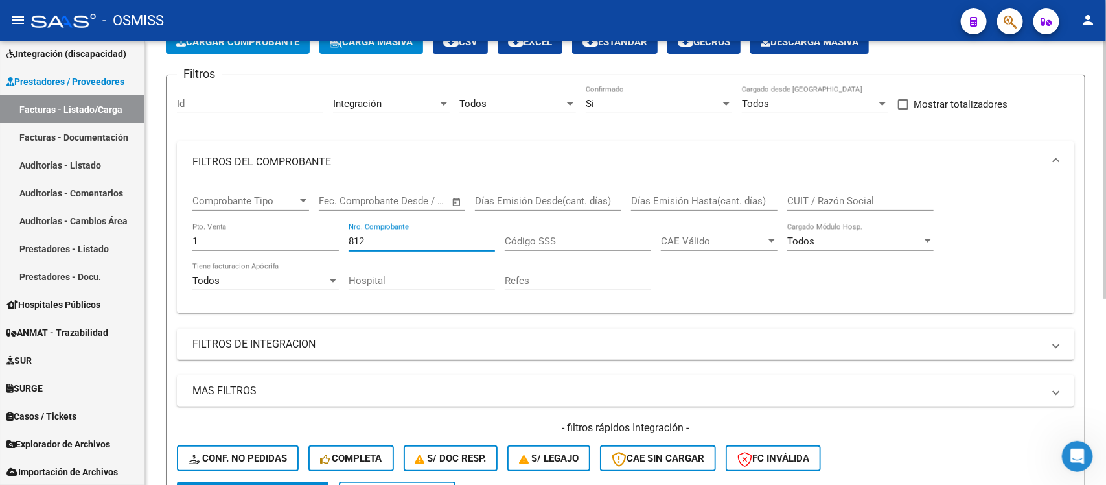
click at [396, 244] on input "812" at bounding box center [422, 241] width 146 height 12
type input "8"
click at [312, 237] on input "1" at bounding box center [265, 241] width 146 height 12
click at [426, 149] on mat-expansion-panel-header "FILTROS DEL COMPROBANTE" at bounding box center [625, 161] width 897 height 41
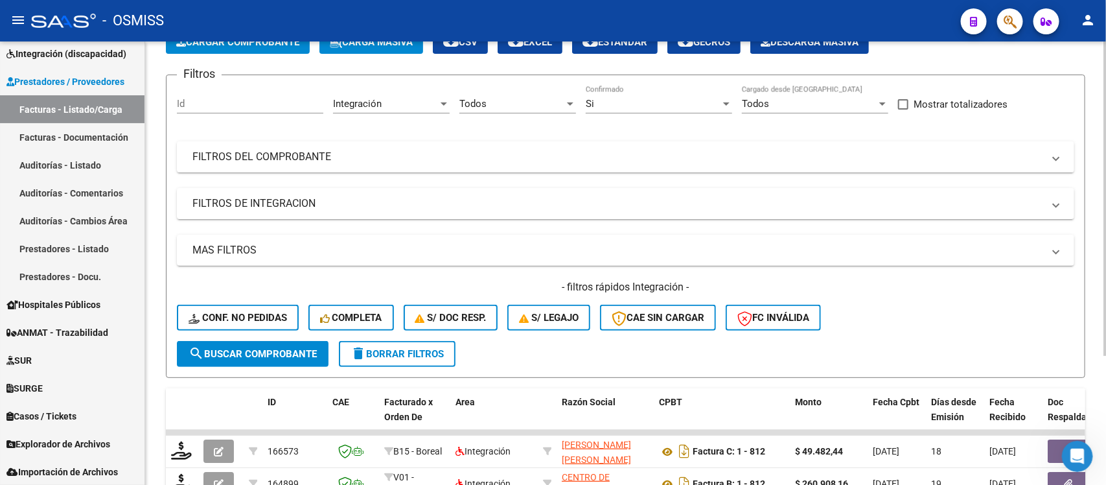
click at [639, 101] on div "Si" at bounding box center [653, 104] width 135 height 12
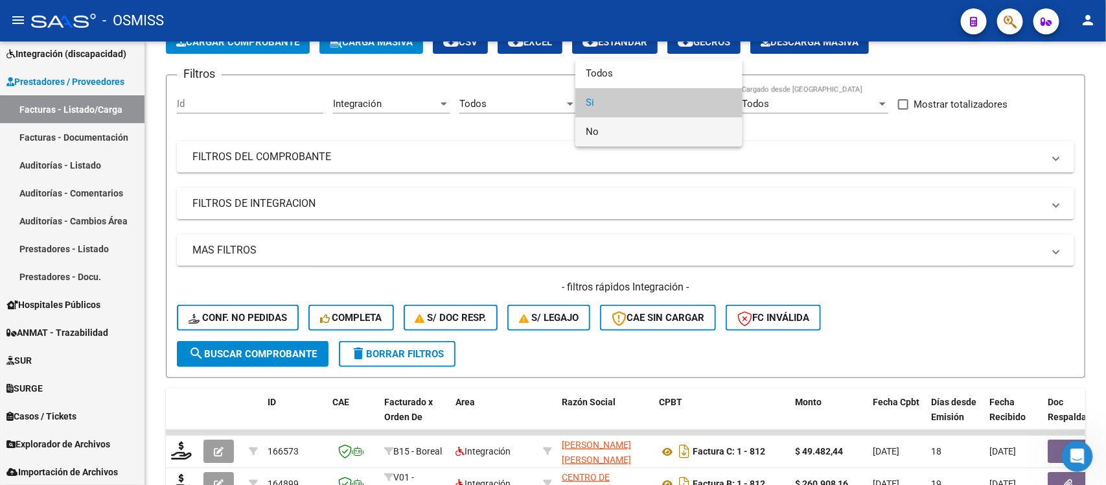
click at [640, 133] on span "No" at bounding box center [659, 131] width 146 height 29
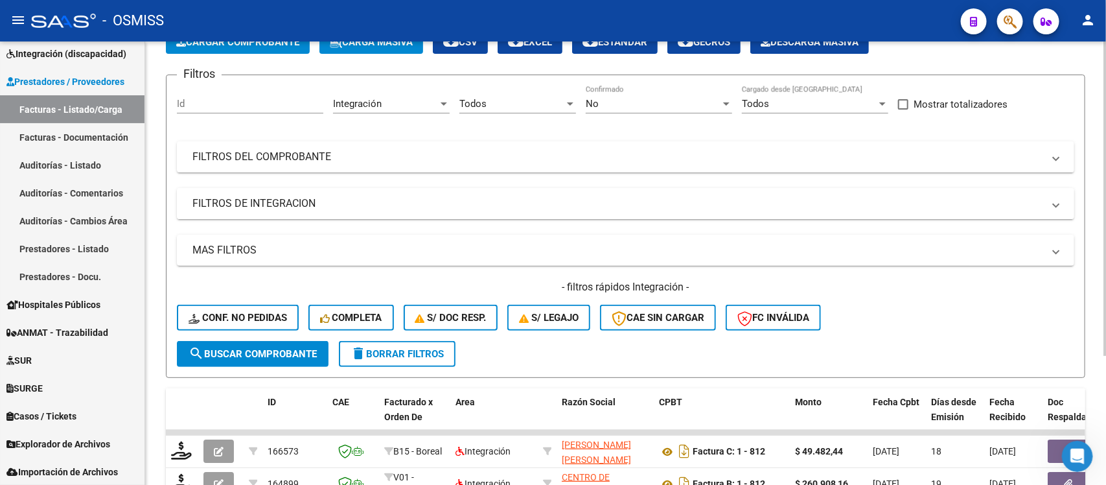
click at [489, 208] on mat-panel-title "FILTROS DE INTEGRACION" at bounding box center [617, 203] width 851 height 14
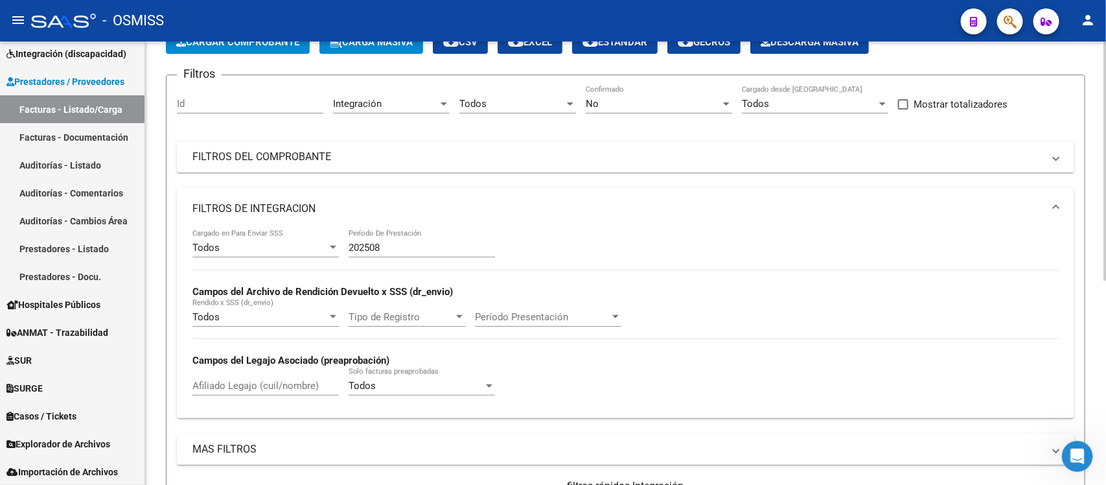
click at [494, 202] on mat-panel-title "FILTROS DE INTEGRACION" at bounding box center [617, 209] width 851 height 14
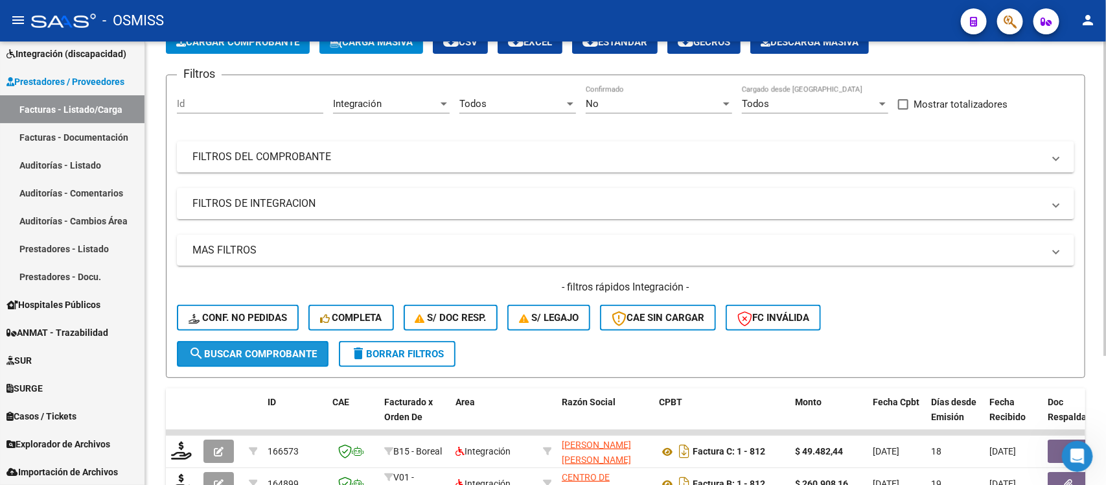
click at [264, 349] on span "search Buscar Comprobante" at bounding box center [253, 354] width 128 height 12
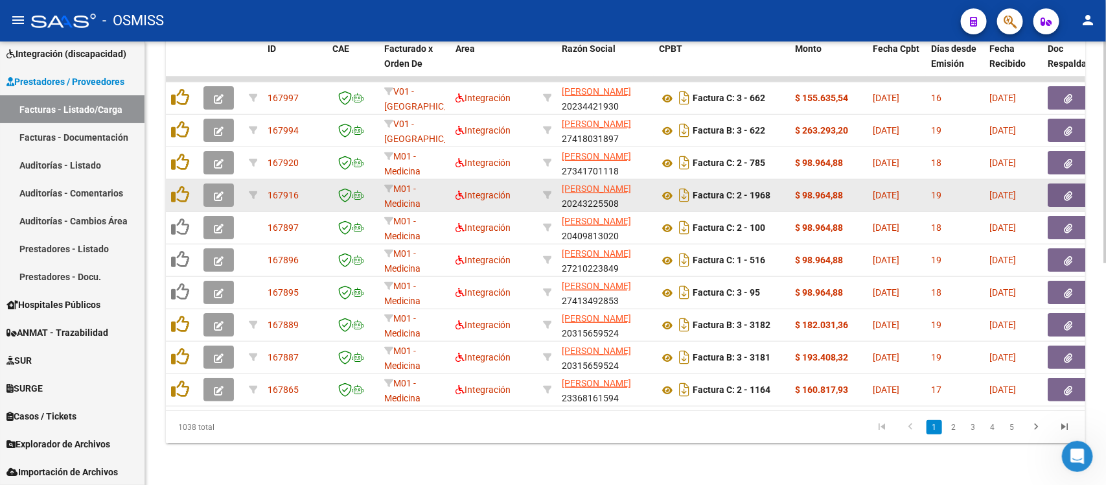
scroll to position [442, 0]
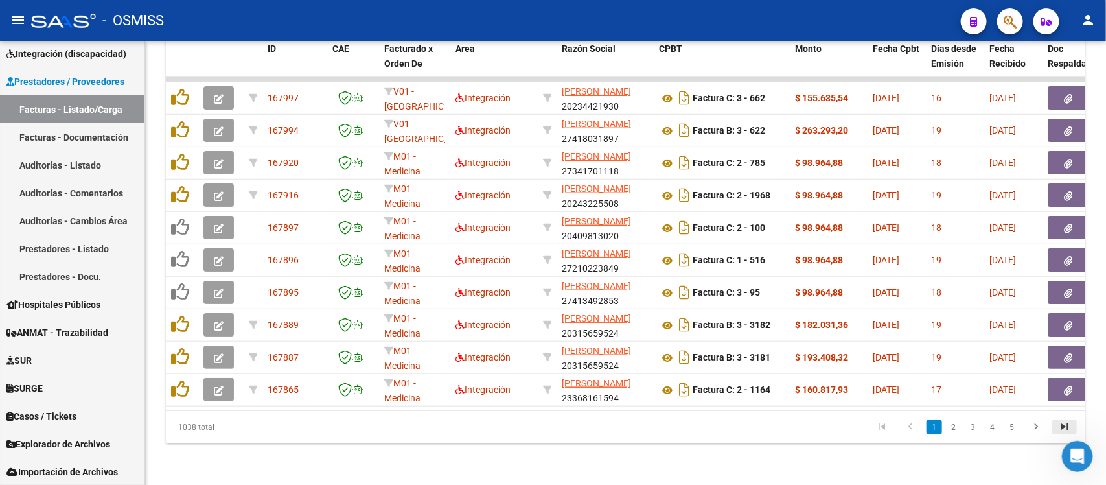
click at [884, 387] on icon "go to last page" at bounding box center [1064, 429] width 17 height 16
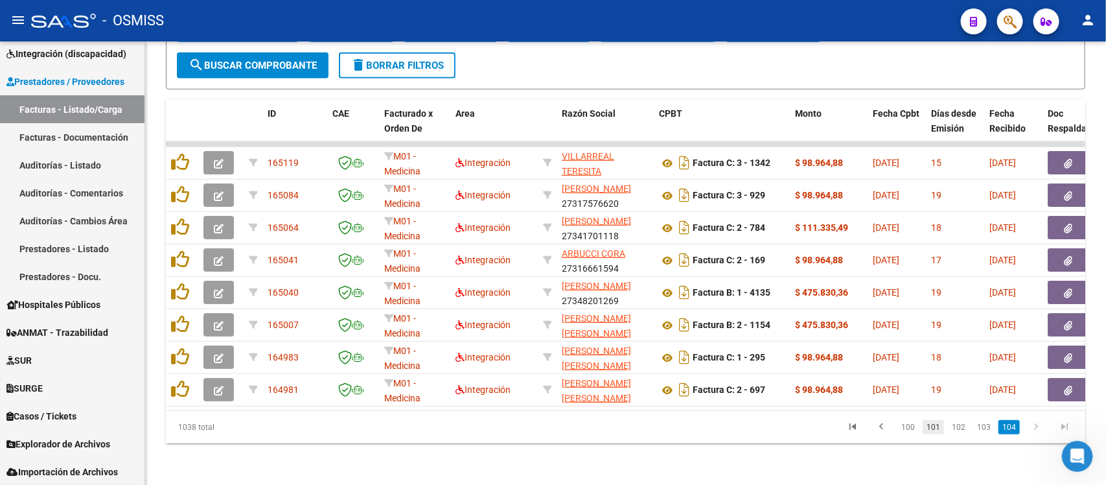
scroll to position [377, 0]
click at [884, 387] on link "101" at bounding box center [933, 427] width 21 height 14
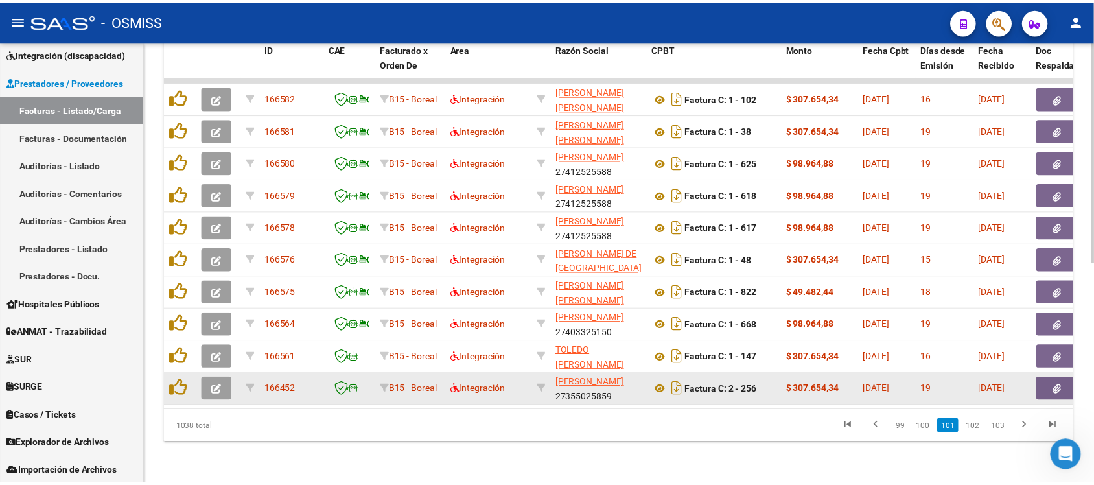
scroll to position [442, 0]
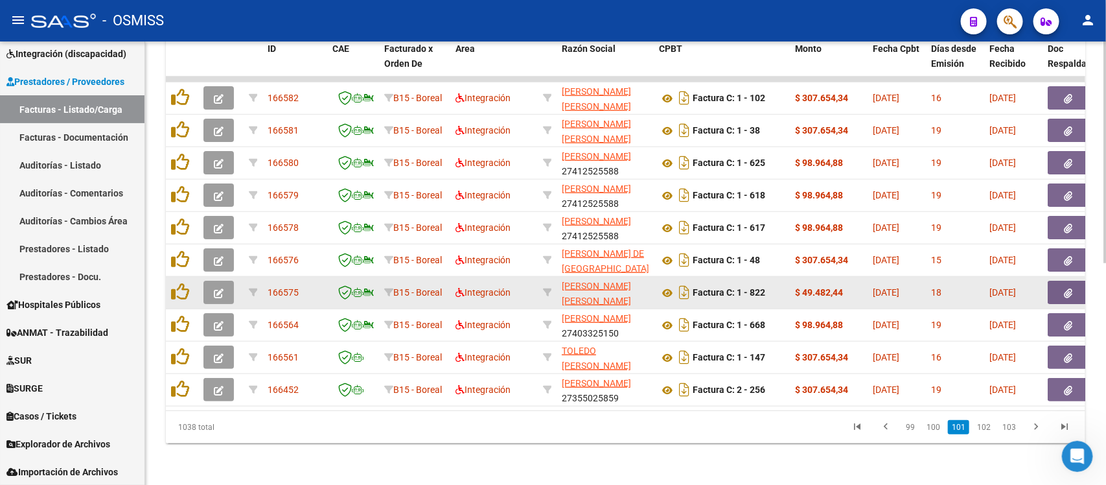
click at [225, 281] on button "button" at bounding box center [218, 292] width 30 height 23
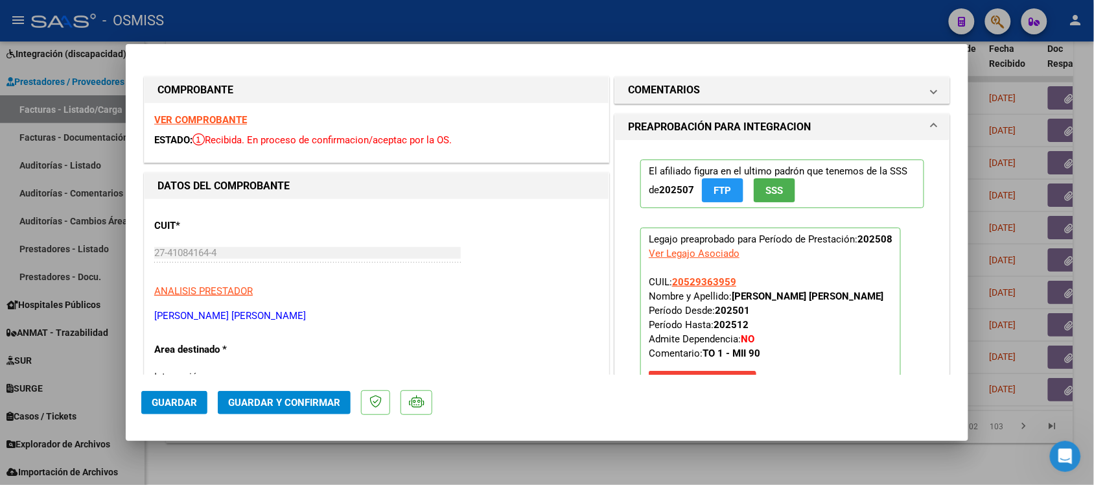
click at [216, 114] on strong "VER COMPROBANTE" at bounding box center [200, 120] width 93 height 12
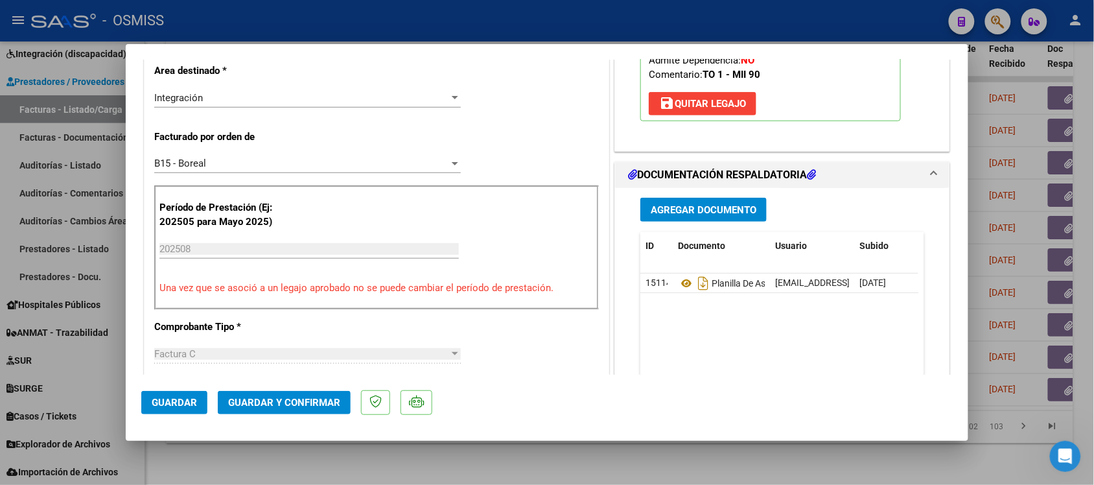
scroll to position [324, 0]
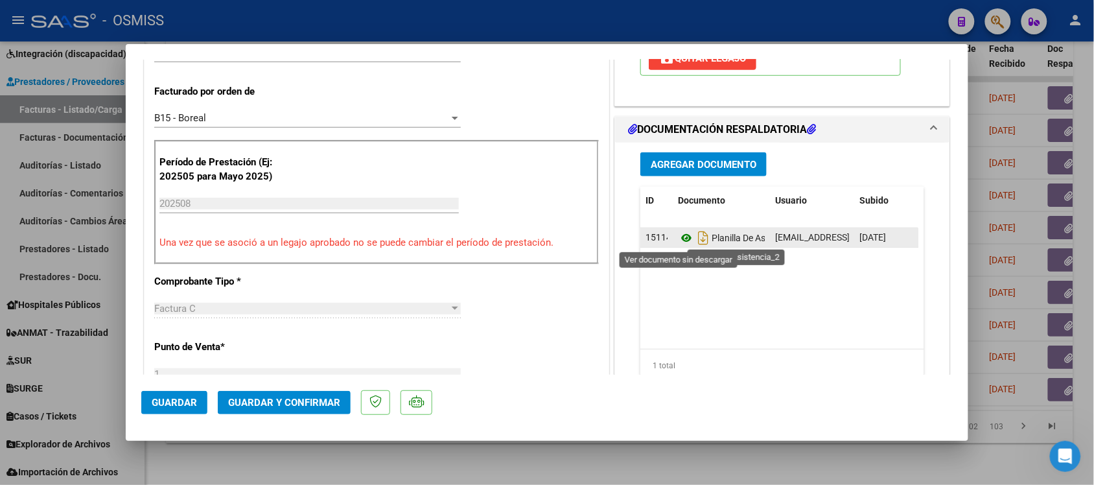
click at [678, 238] on icon at bounding box center [686, 238] width 17 height 16
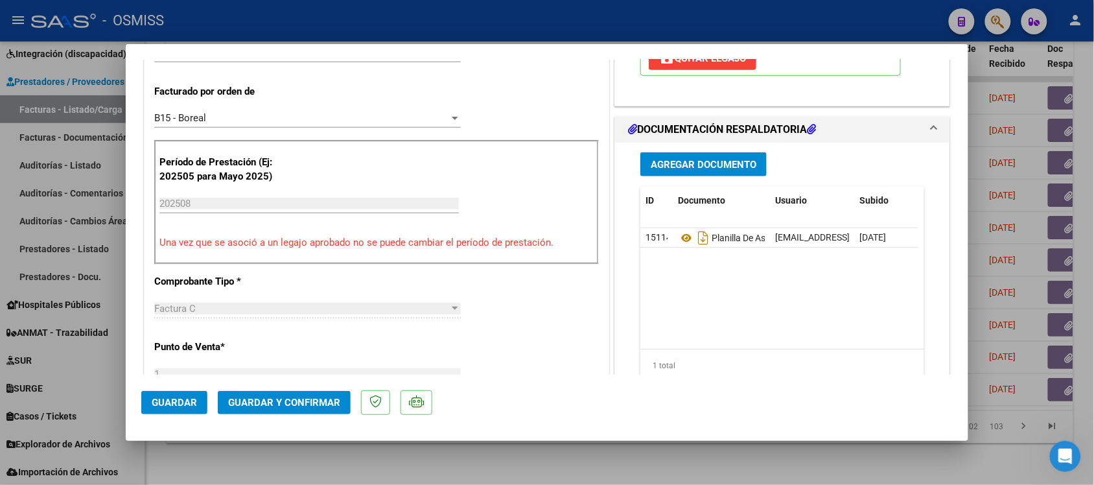
scroll to position [0, 0]
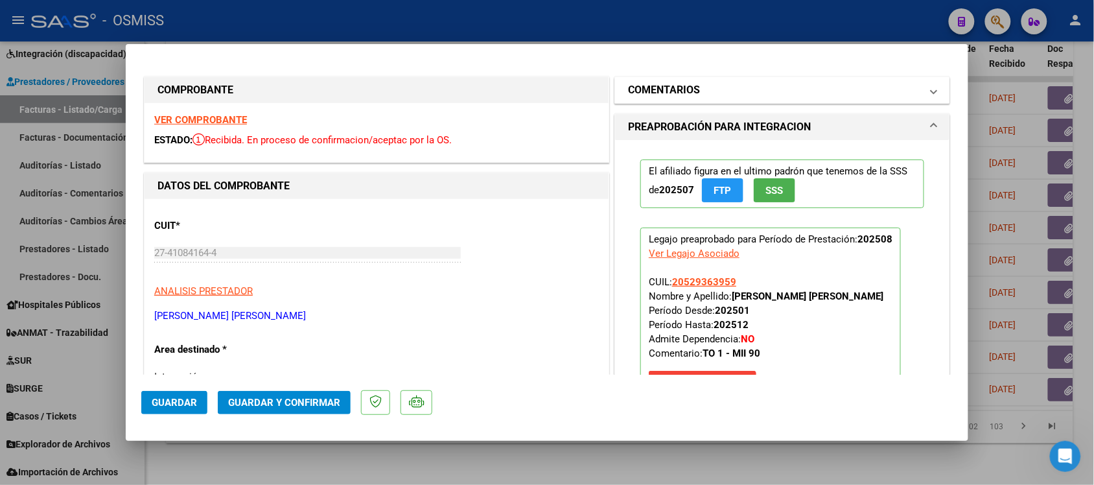
click at [679, 86] on h1 "COMENTARIOS" at bounding box center [664, 90] width 72 height 16
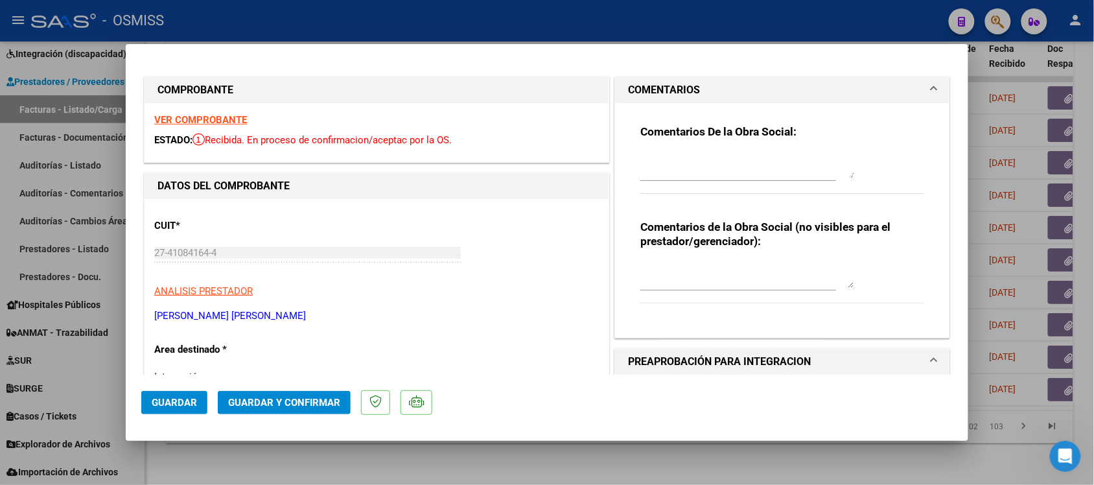
click at [628, 87] on h1 "COMENTARIOS" at bounding box center [664, 90] width 72 height 16
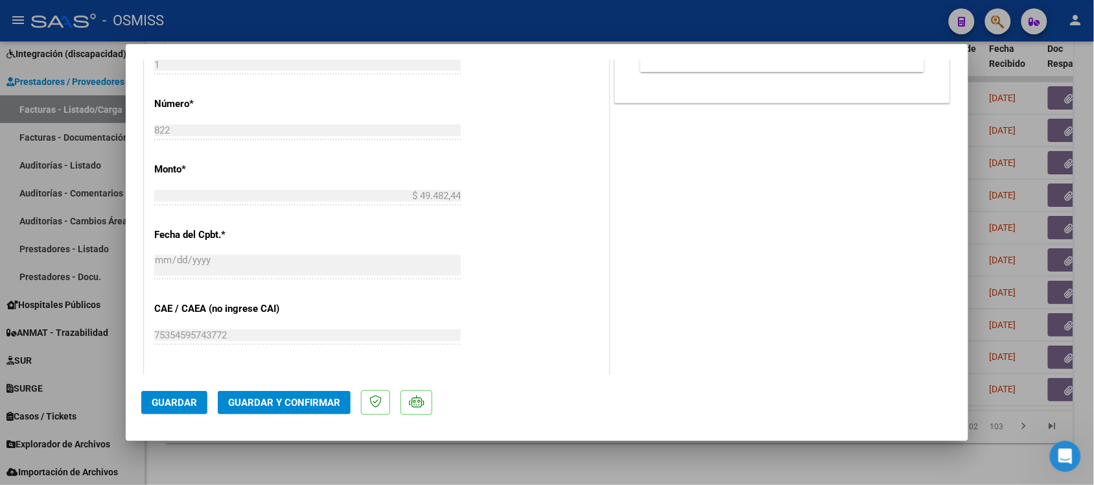
scroll to position [648, 0]
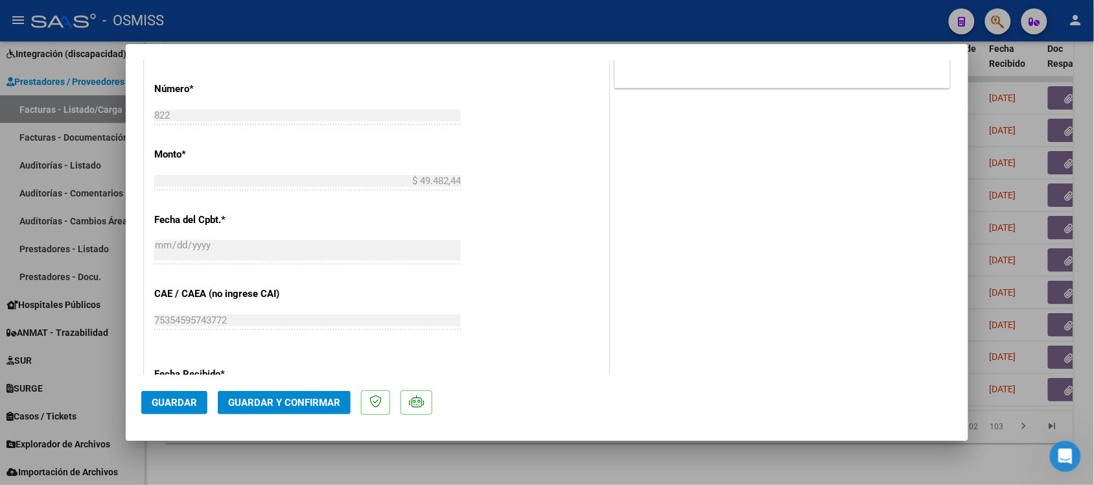
click at [305, 387] on span "Guardar y Confirmar" at bounding box center [284, 403] width 112 height 12
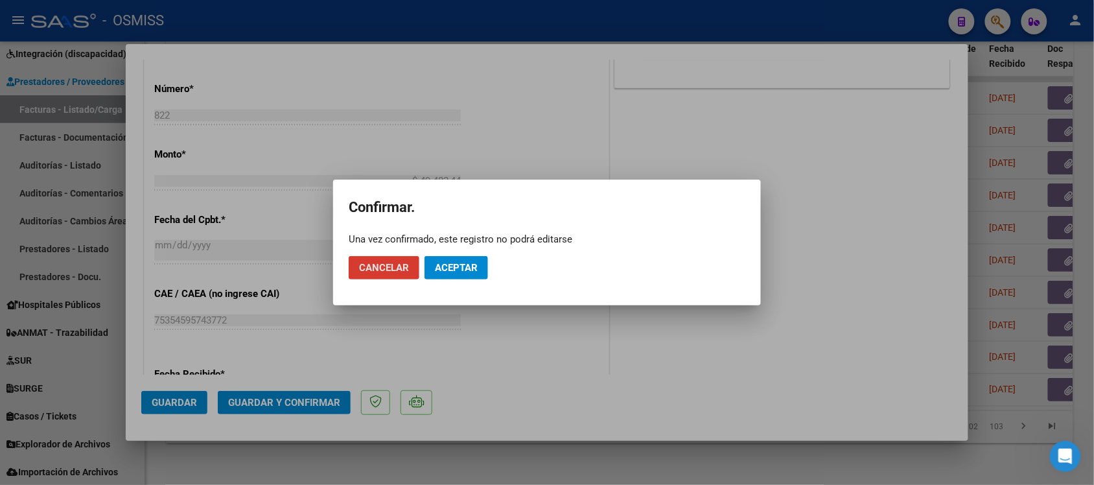
click at [446, 273] on button "Aceptar" at bounding box center [455, 267] width 63 height 23
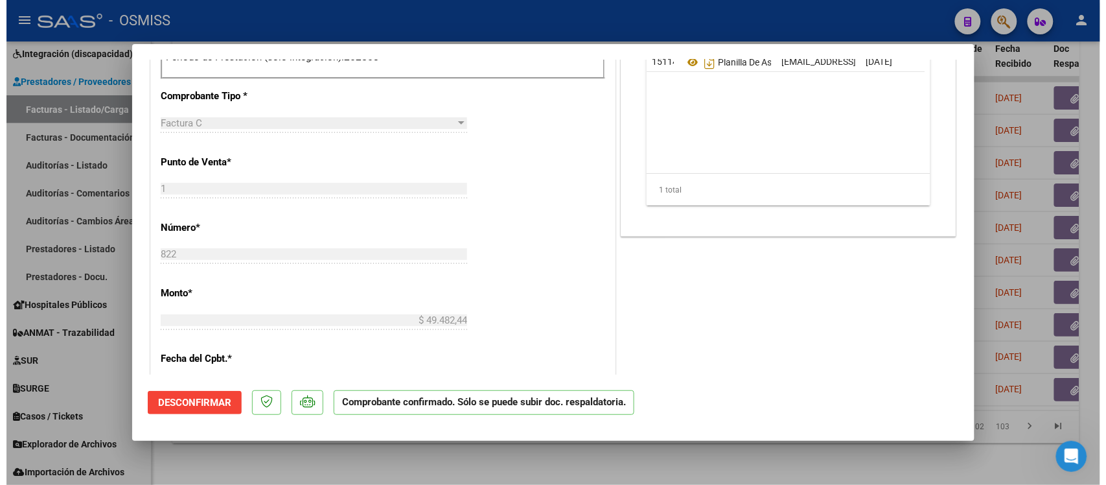
scroll to position [405, 0]
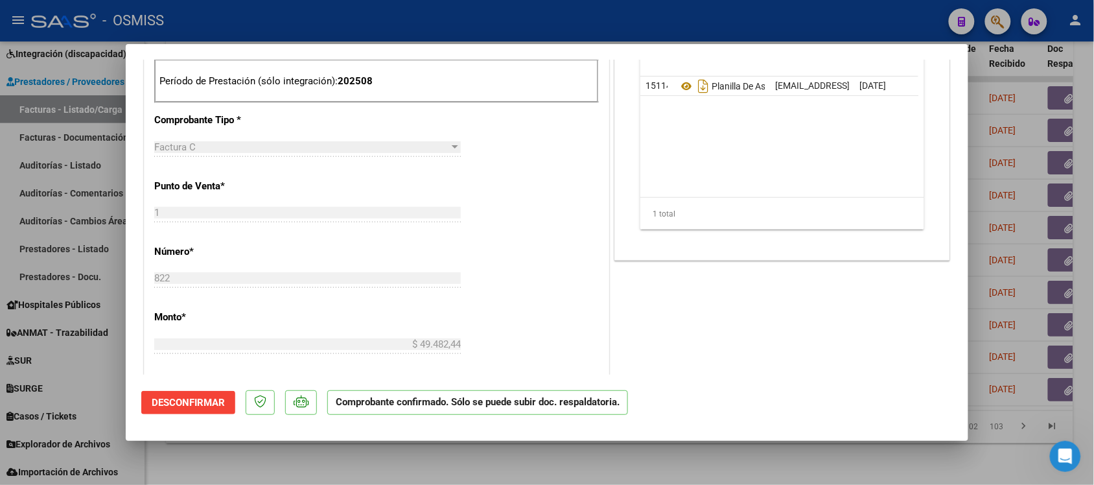
click at [748, 387] on div at bounding box center [547, 242] width 1094 height 485
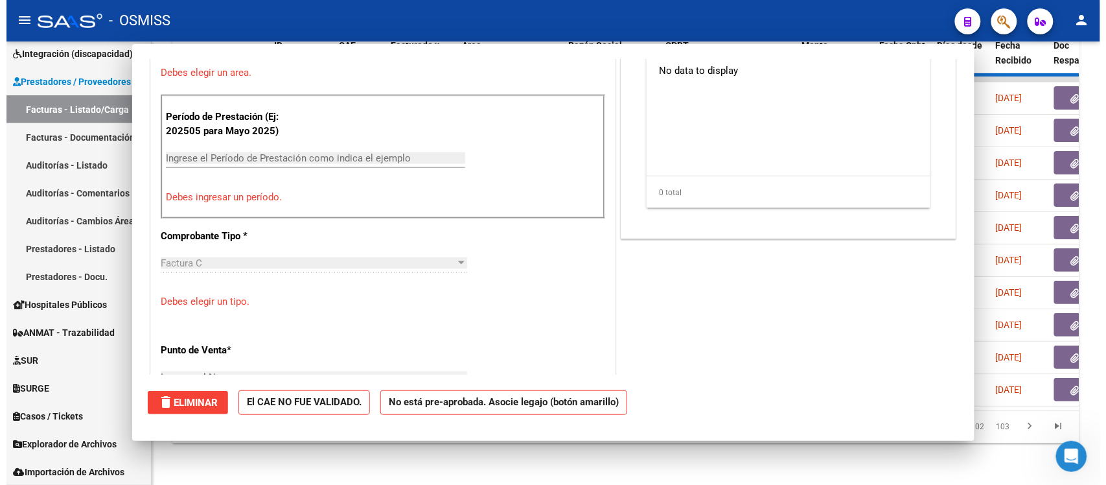
scroll to position [0, 0]
